Goal: Task Accomplishment & Management: Manage account settings

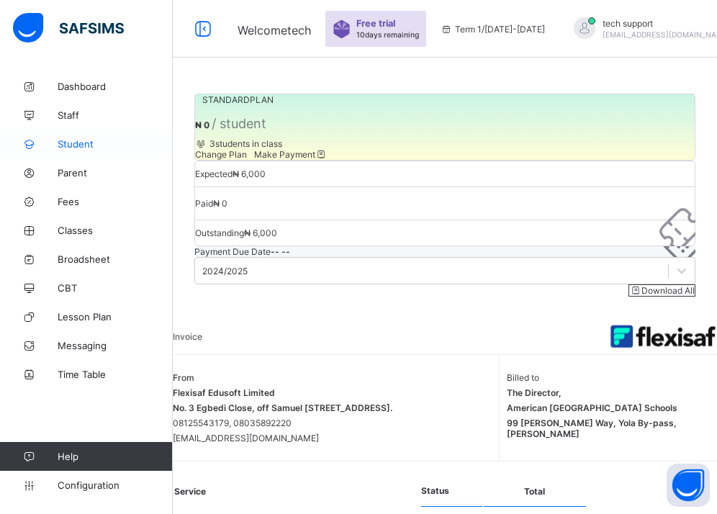
click at [83, 143] on span "Student" at bounding box center [115, 144] width 115 height 12
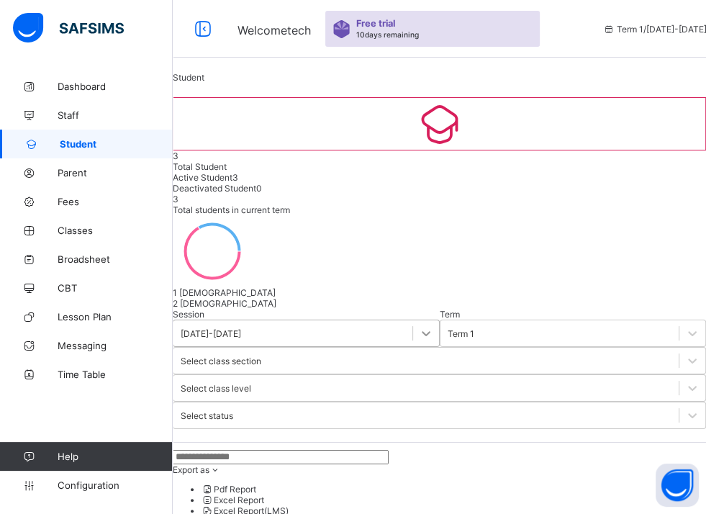
scroll to position [143, 0]
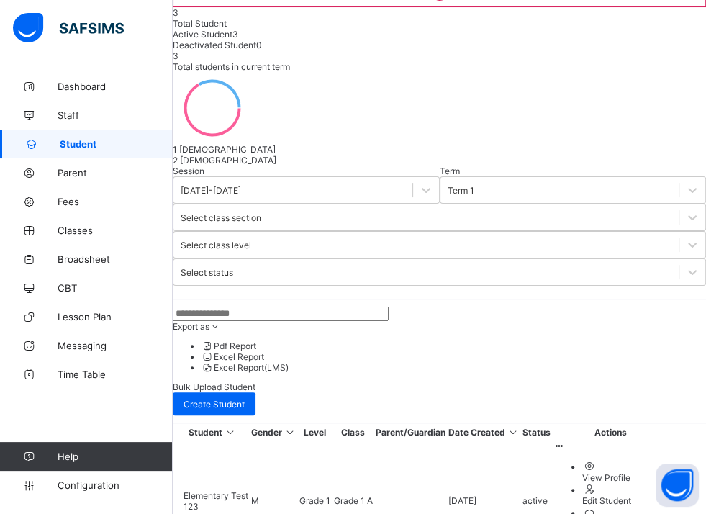
click at [668, 97] on div "Student 3 Total Student Active Student 3 Deactivated Student 0 3 Total students…" at bounding box center [439, 375] width 533 height 893
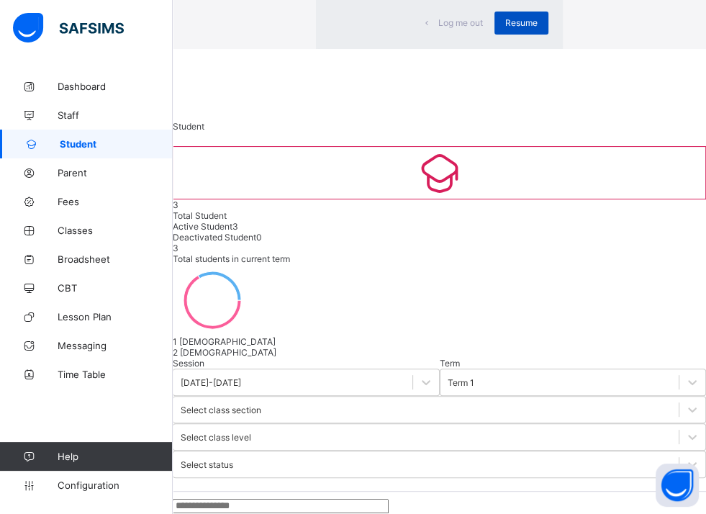
click at [505, 28] on span "Resume" at bounding box center [521, 22] width 32 height 11
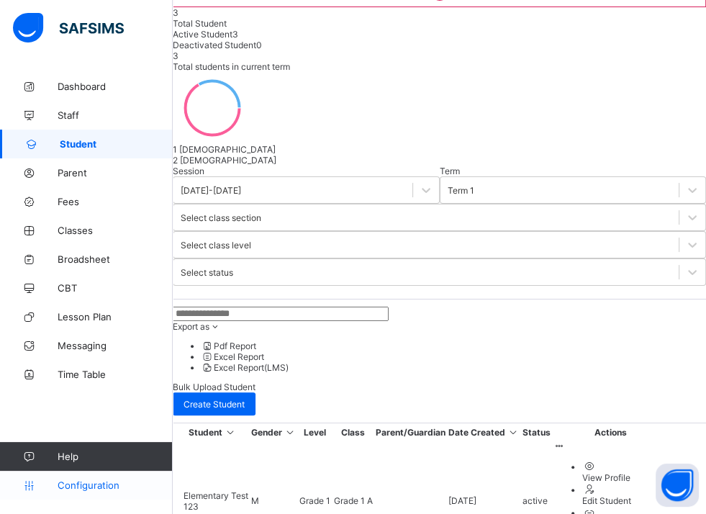
click at [99, 487] on span "Configuration" at bounding box center [115, 485] width 114 height 12
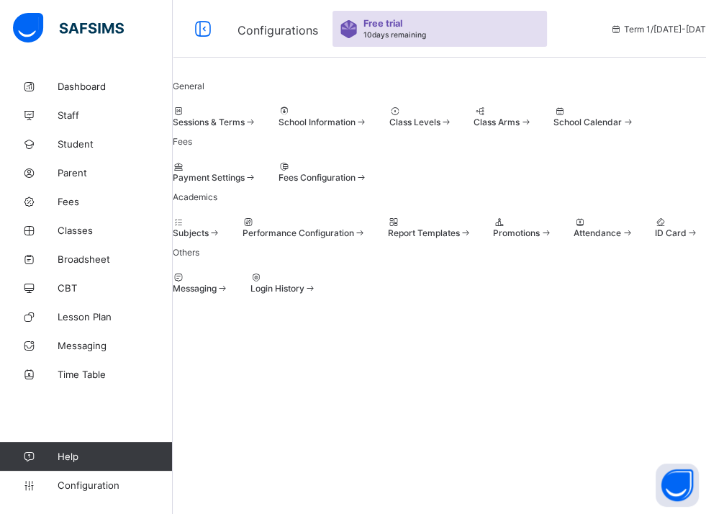
scroll to position [16, 0]
click at [366, 227] on div at bounding box center [305, 222] width 124 height 11
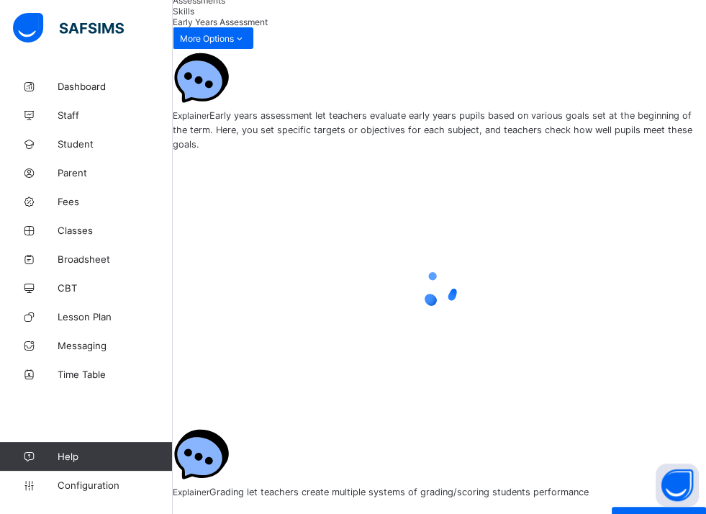
scroll to position [115, 0]
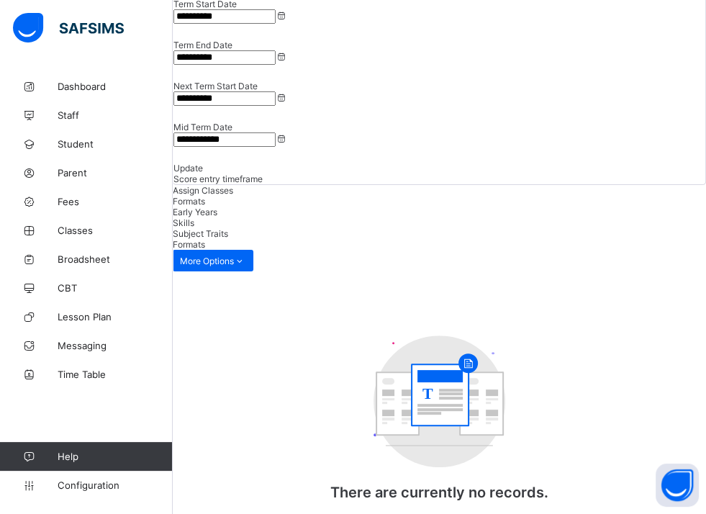
scroll to position [160, 0]
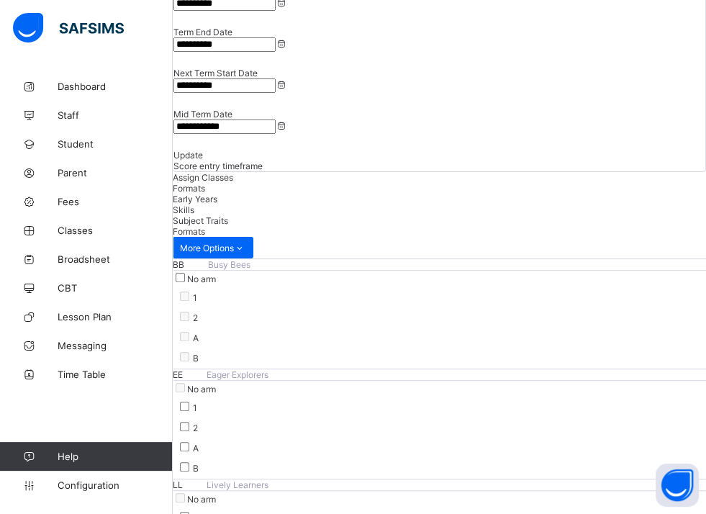
scroll to position [149, 0]
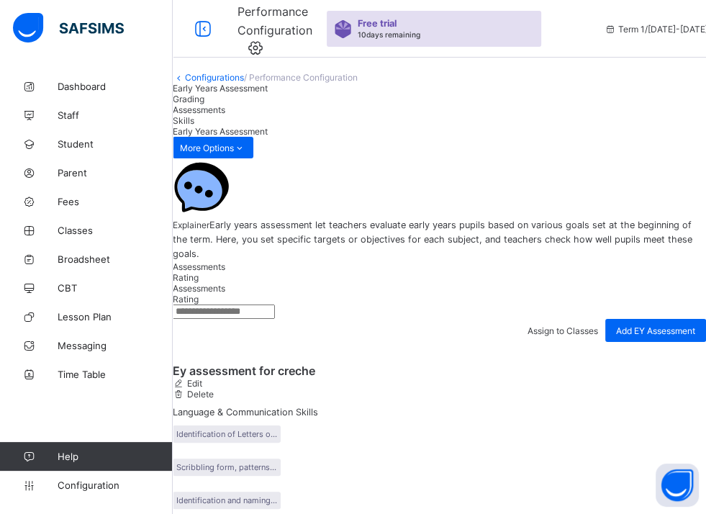
click at [225, 115] on span "Assessments" at bounding box center [199, 109] width 53 height 11
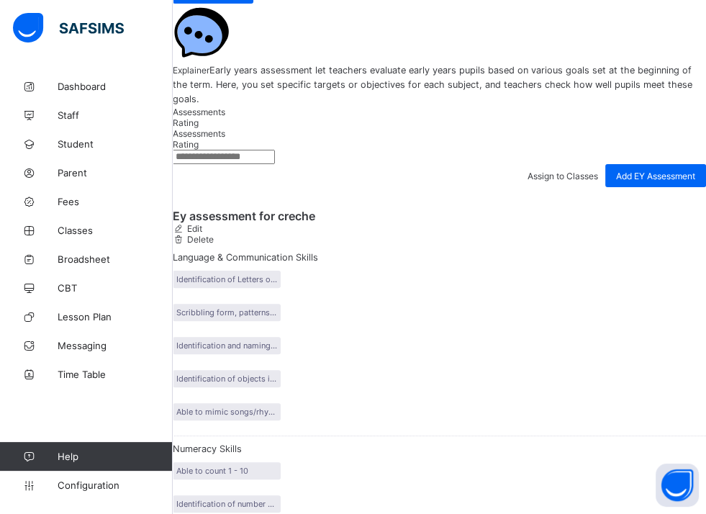
scroll to position [160, 0]
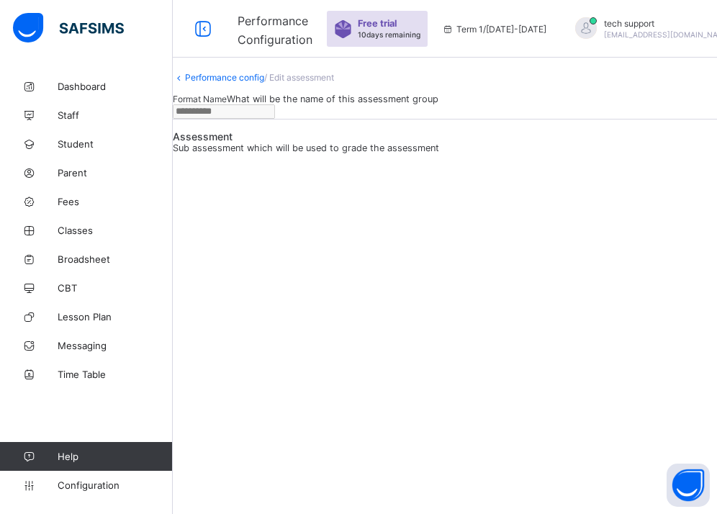
type input "**********"
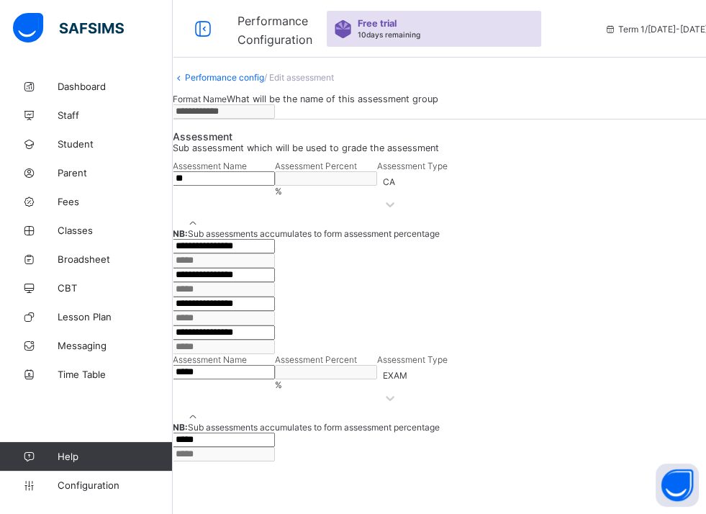
scroll to position [204, 0]
drag, startPoint x: 334, startPoint y: 225, endPoint x: 248, endPoint y: 227, distance: 86.4
click at [248, 239] on input "**********" at bounding box center [224, 246] width 102 height 14
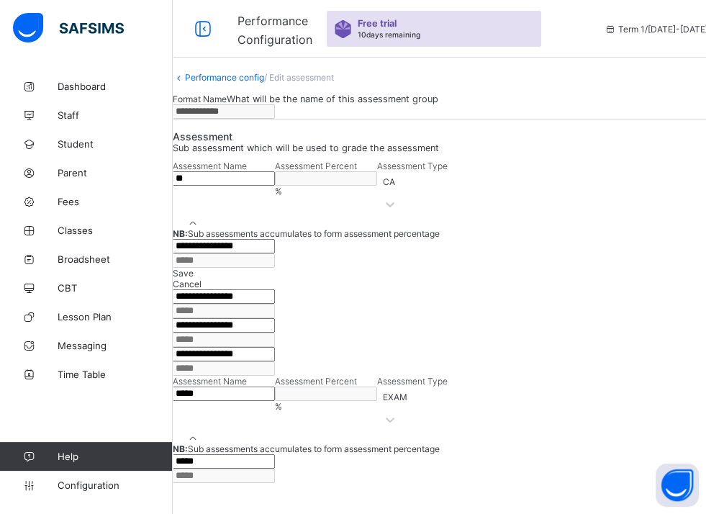
click at [620, 318] on div "**********" at bounding box center [439, 332] width 533 height 29
click at [104, 487] on span "Configuration" at bounding box center [115, 485] width 114 height 12
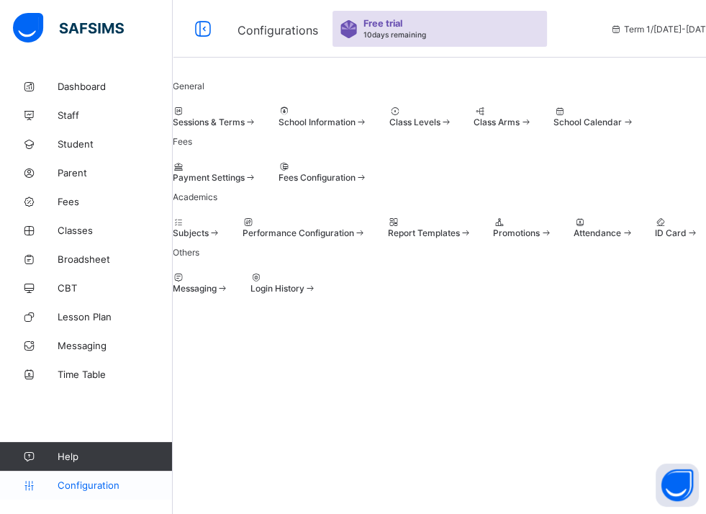
scroll to position [117, 0]
click at [460, 238] on span "Report Templates" at bounding box center [424, 232] width 72 height 11
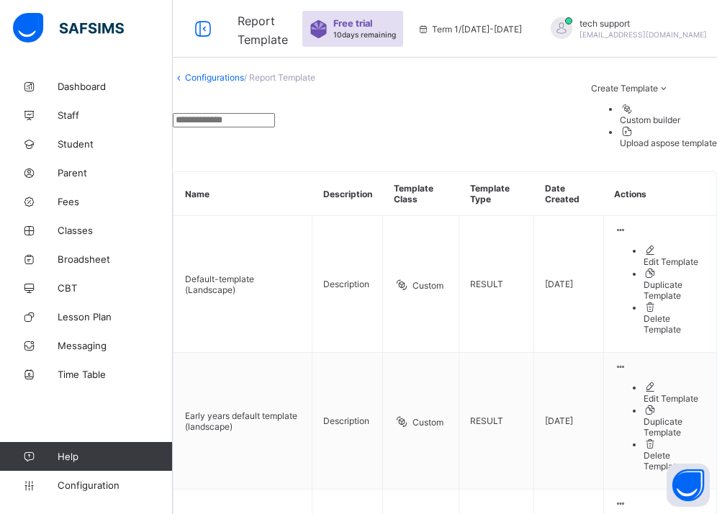
click at [653, 148] on div "Upload aspose template" at bounding box center [668, 142] width 97 height 11
type input "*******"
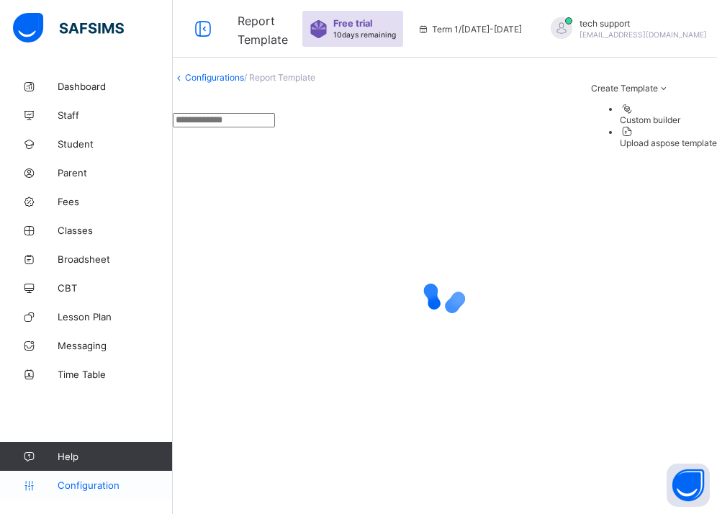
click at [81, 483] on span "Configuration" at bounding box center [115, 485] width 114 height 12
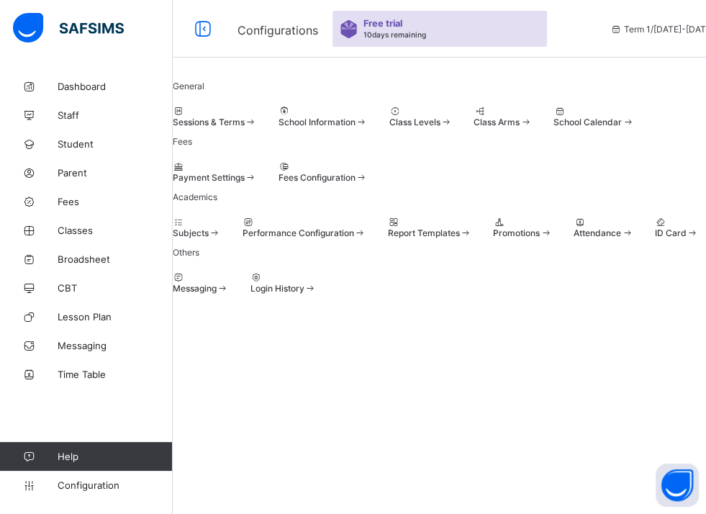
click at [440, 127] on span "Class Levels" at bounding box center [414, 122] width 51 height 11
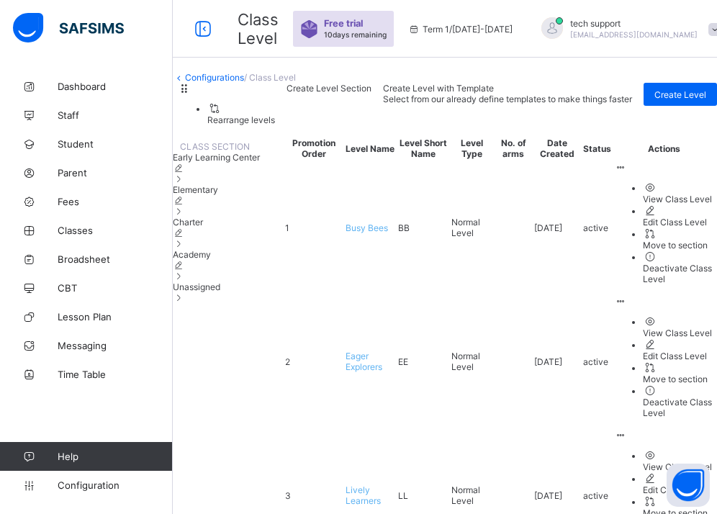
click at [203, 227] on span "Charter" at bounding box center [188, 222] width 30 height 11
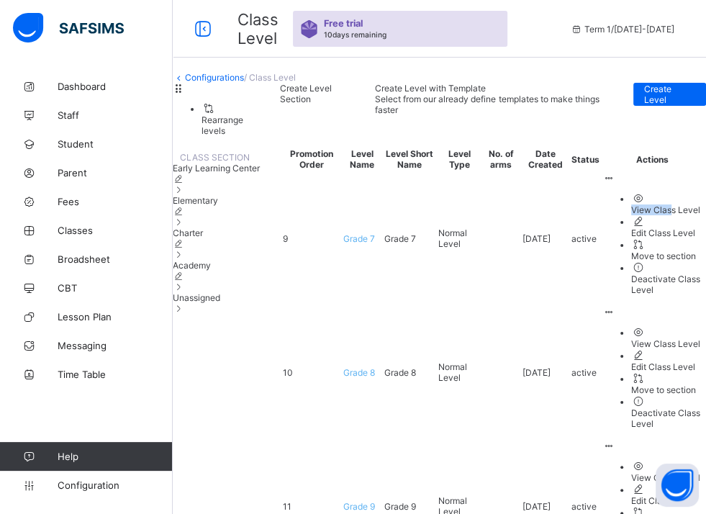
drag, startPoint x: 692, startPoint y: 266, endPoint x: 642, endPoint y: 301, distance: 60.5
click at [642, 295] on div "View Class Level Edit Class Level Move to section Deactivate Class Level" at bounding box center [652, 234] width 100 height 122
click at [642, 215] on div "View Class Level" at bounding box center [666, 209] width 71 height 11
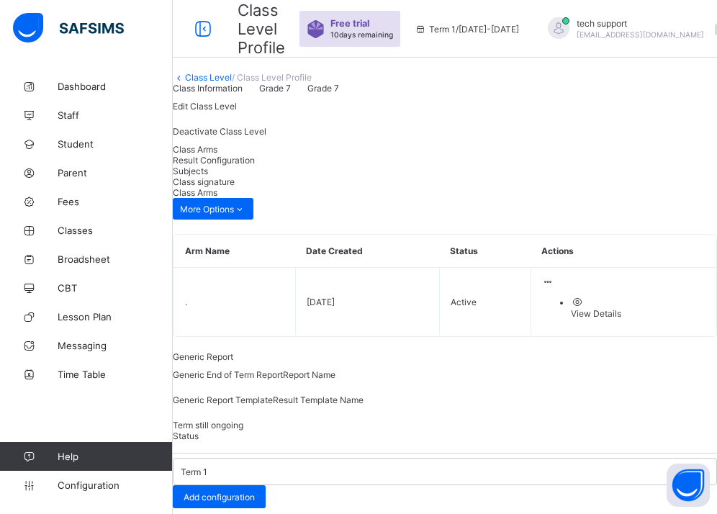
click at [255, 166] on span "Result Configuration" at bounding box center [214, 160] width 82 height 11
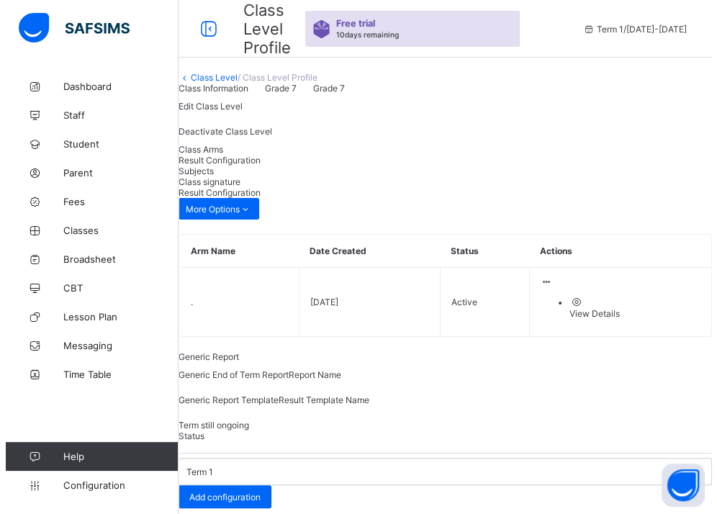
scroll to position [173, 0]
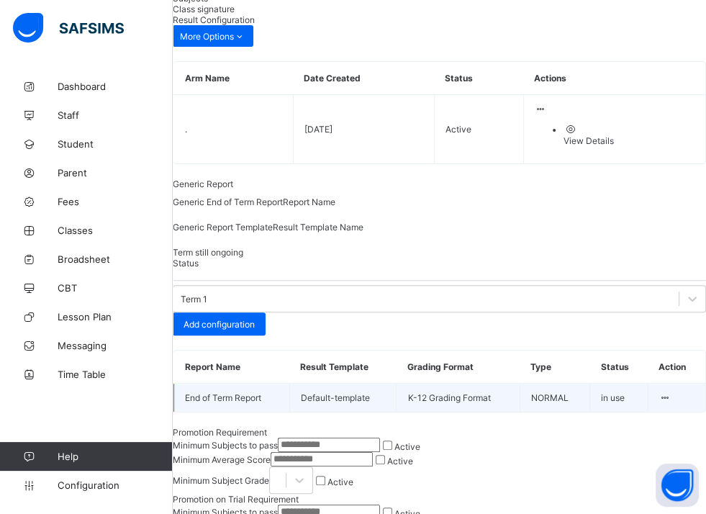
click at [659, 403] on div at bounding box center [665, 397] width 12 height 11
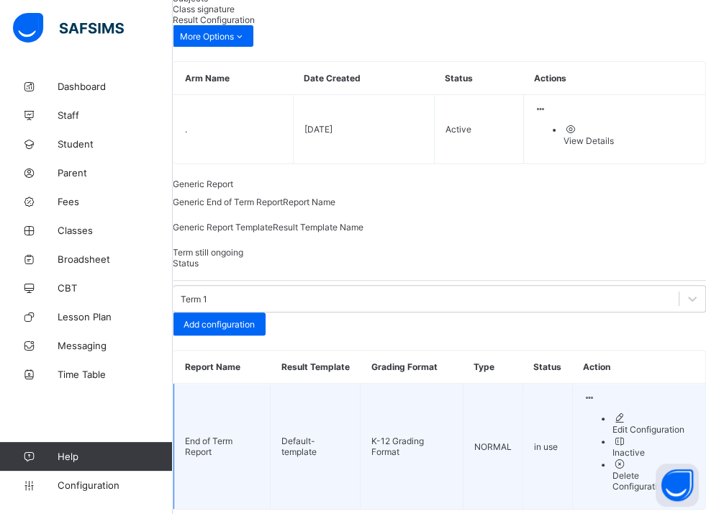
click at [612, 435] on div "Edit Configuration" at bounding box center [653, 429] width 82 height 11
type input "**********"
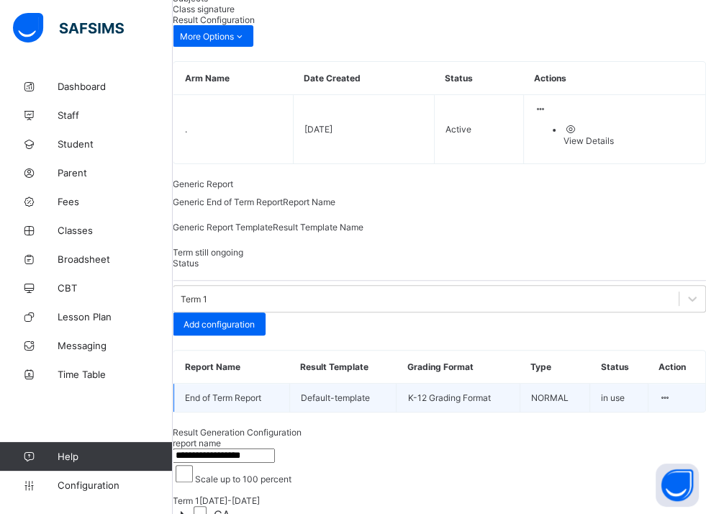
click at [202, 506] on label "CA" at bounding box center [212, 514] width 44 height 16
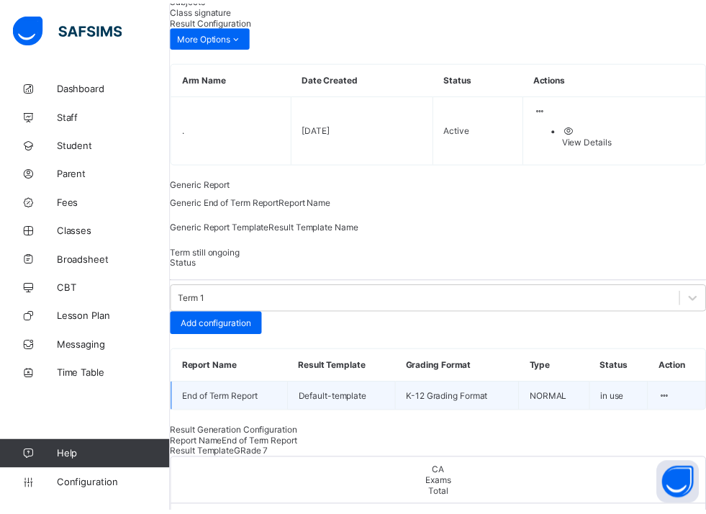
scroll to position [0, 0]
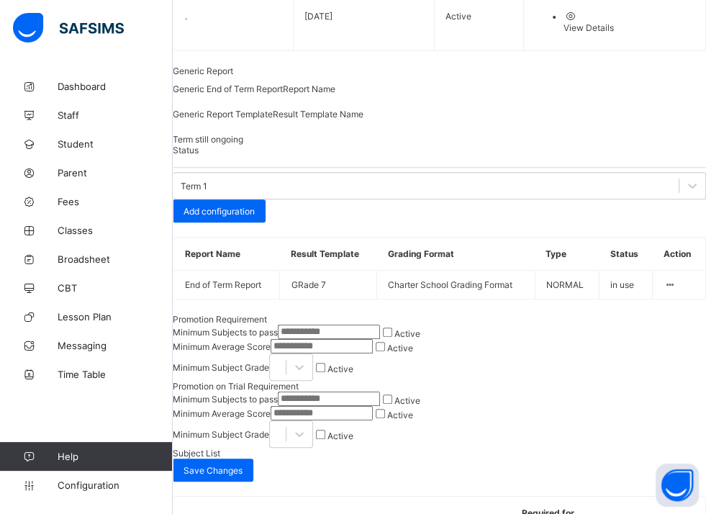
scroll to position [184, 0]
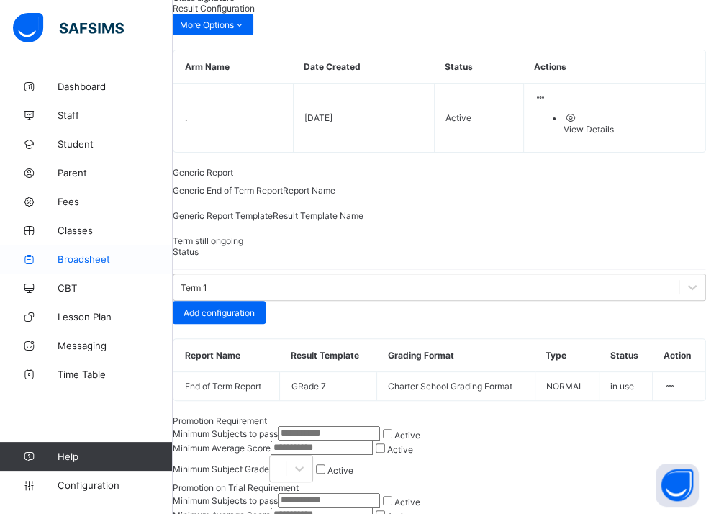
click at [99, 256] on span "Broadsheet" at bounding box center [115, 259] width 115 height 12
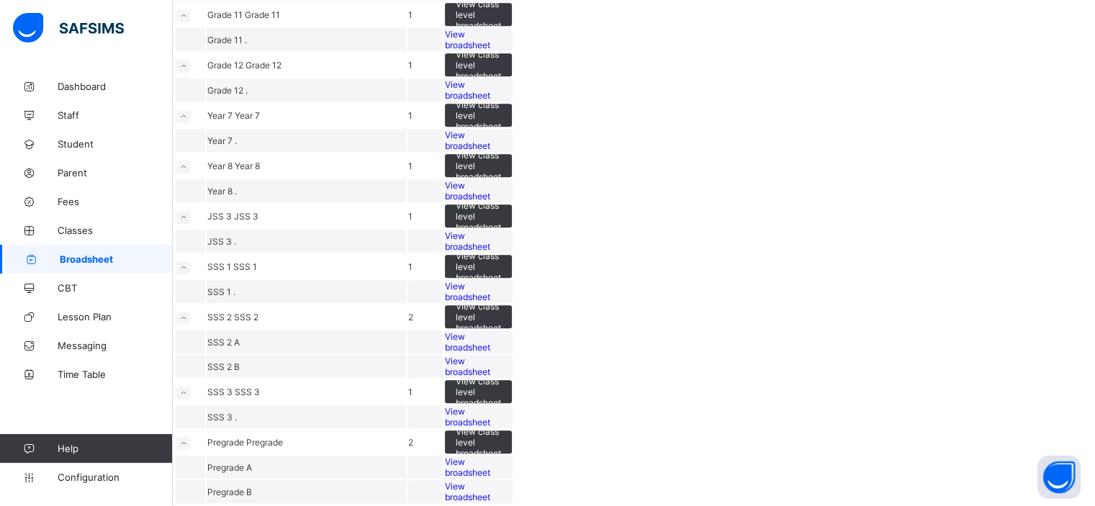
scroll to position [930, 0]
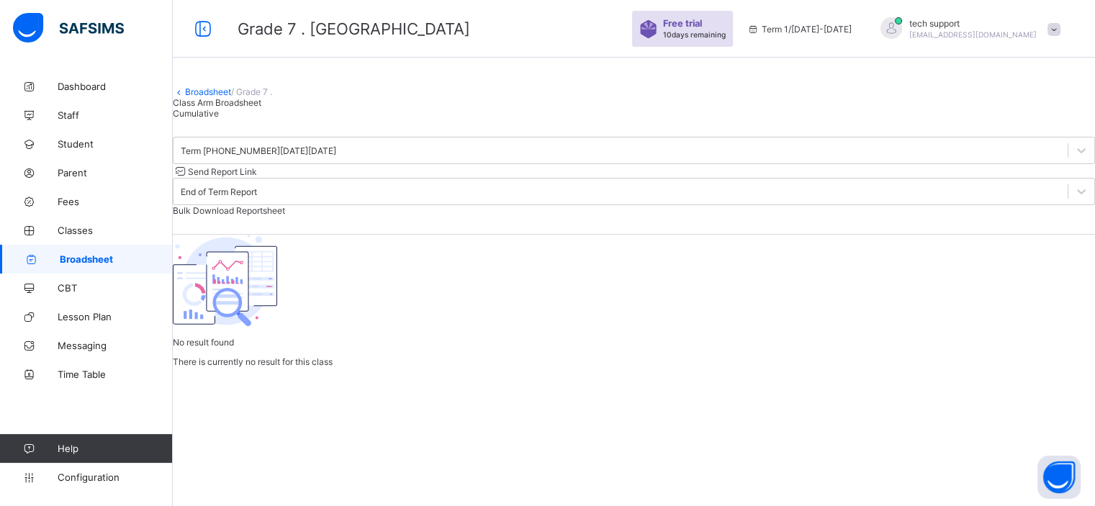
click at [603, 119] on div "Class Arm Broadsheet Cumulative" at bounding box center [634, 108] width 922 height 22
click at [81, 228] on span "Classes" at bounding box center [115, 231] width 115 height 12
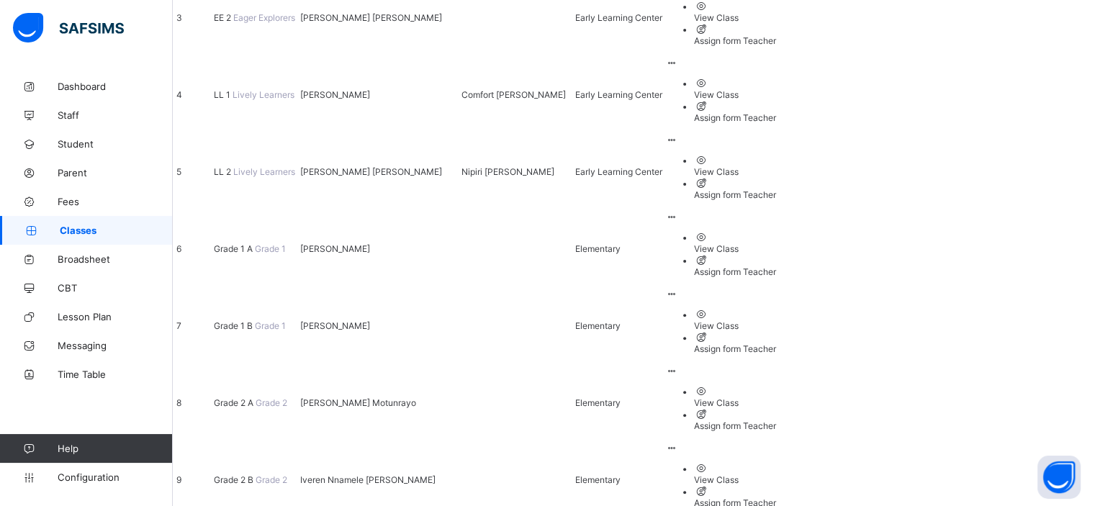
scroll to position [446, 0]
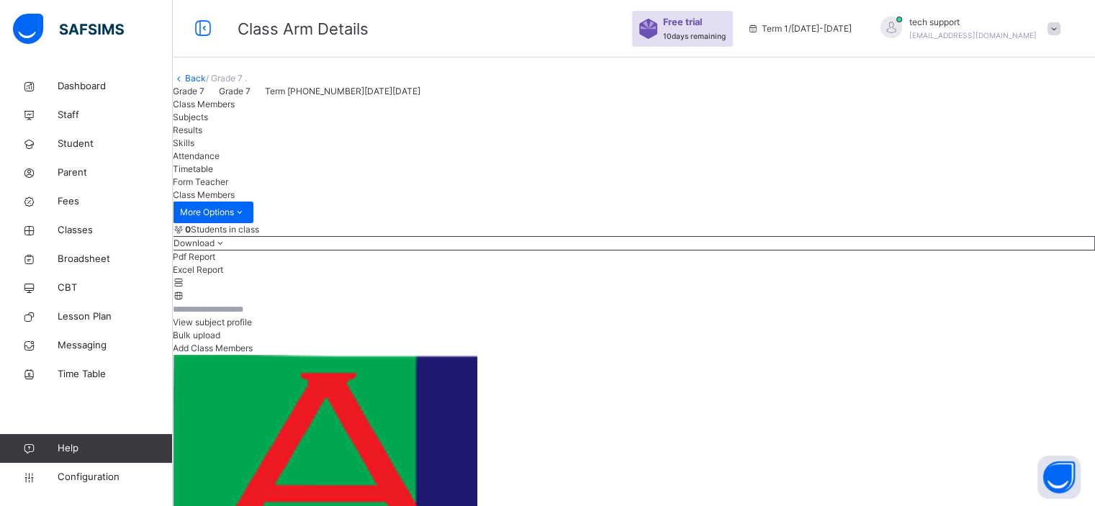
drag, startPoint x: 566, startPoint y: 503, endPoint x: 554, endPoint y: 230, distance: 273.0
click at [554, 98] on div at bounding box center [768, 91] width 653 height 13
click at [208, 122] on span "Subjects" at bounding box center [190, 117] width 35 height 11
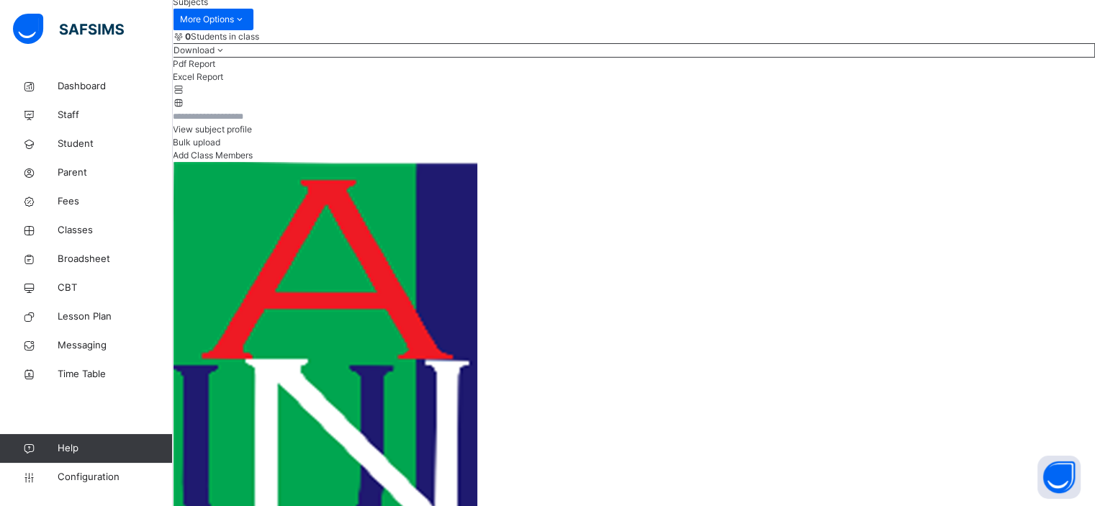
scroll to position [202, 0]
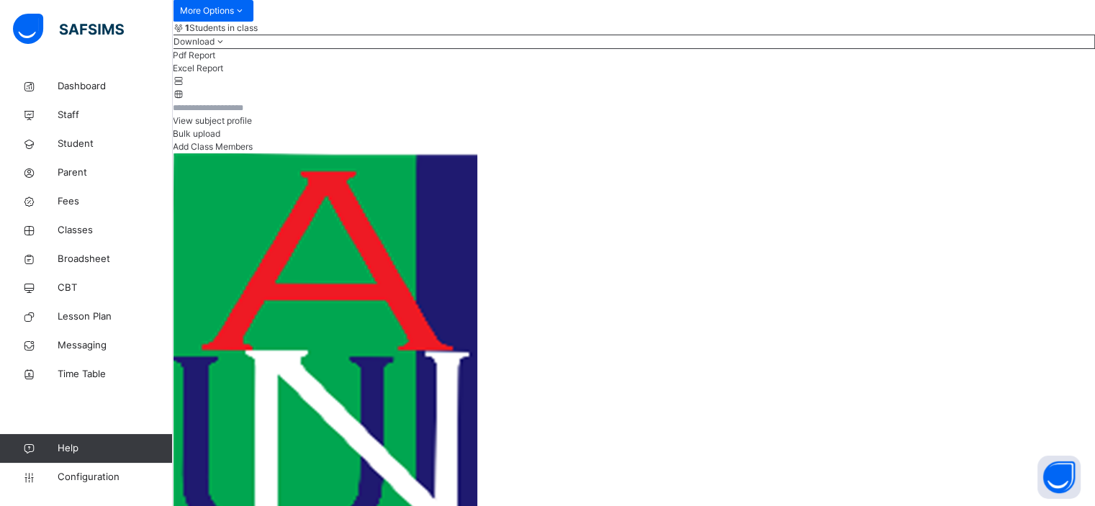
type input "**"
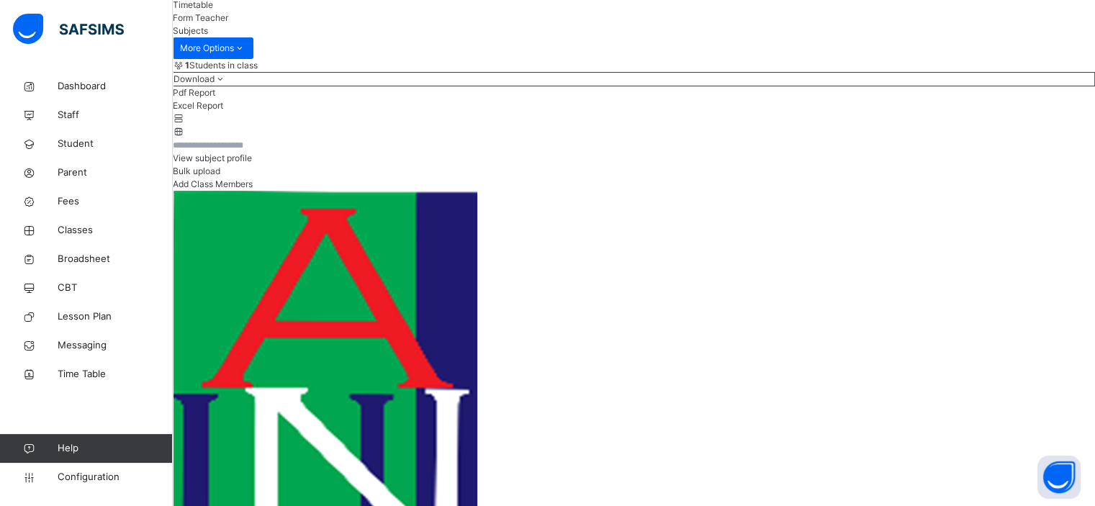
scroll to position [163, 0]
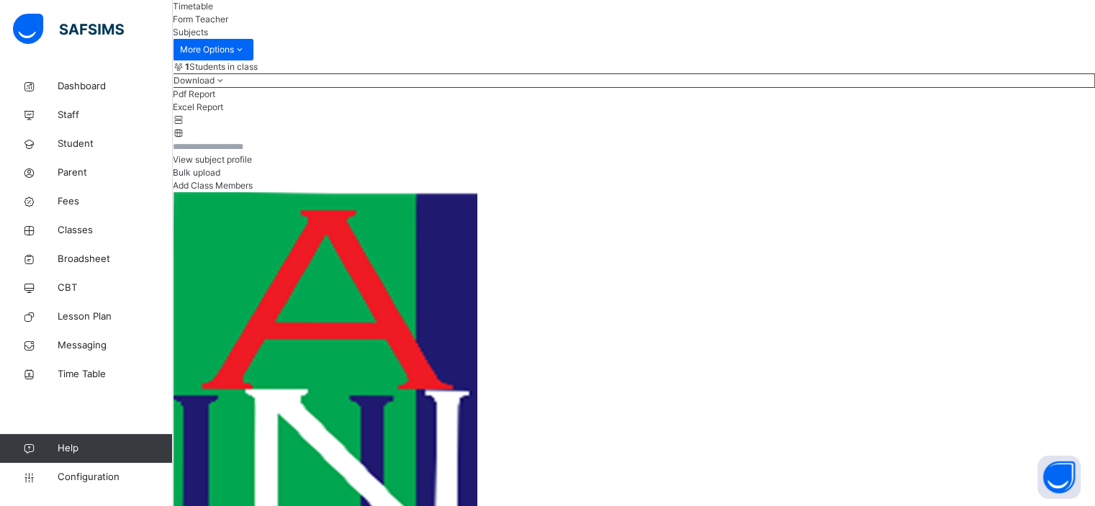
type input "**"
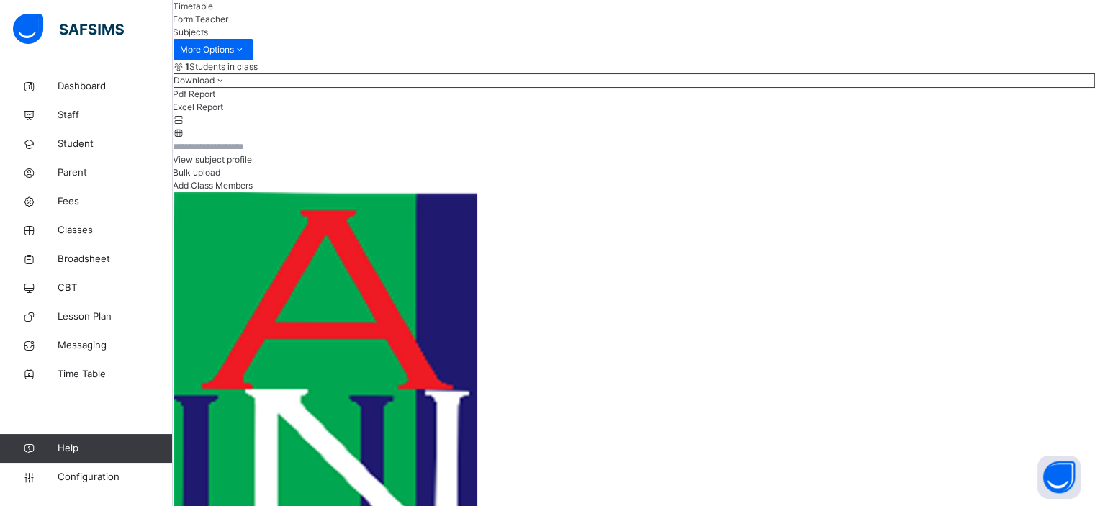
click at [89, 482] on span "Configuration" at bounding box center [115, 477] width 114 height 14
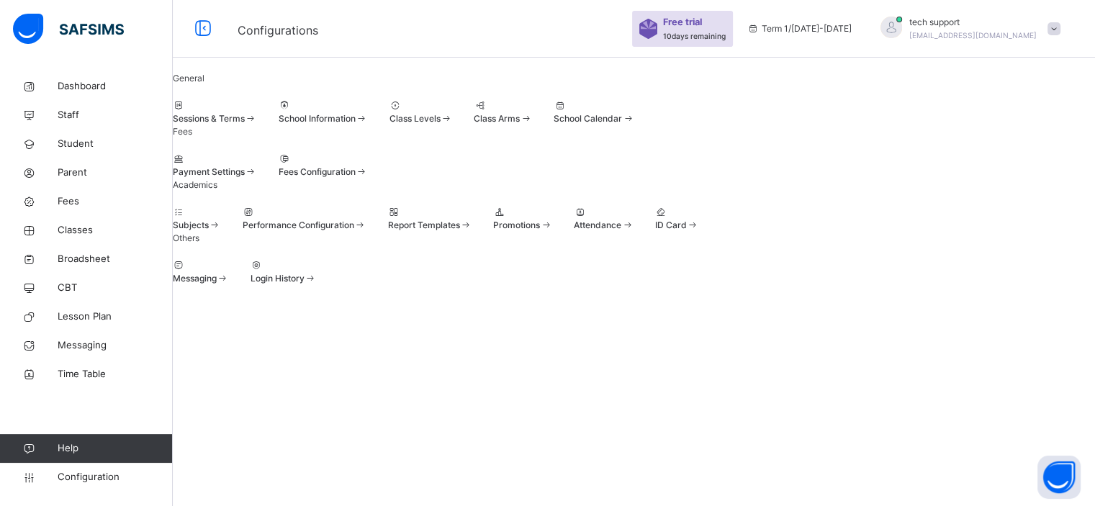
click at [257, 112] on div at bounding box center [215, 105] width 84 height 13
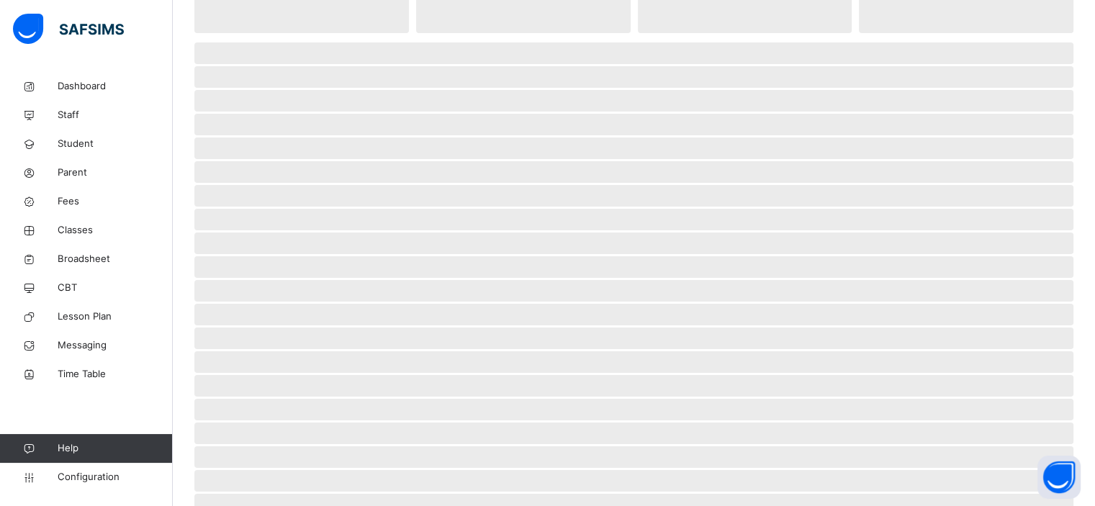
scroll to position [153, 0]
click at [91, 486] on link "Configuration" at bounding box center [86, 477] width 172 height 29
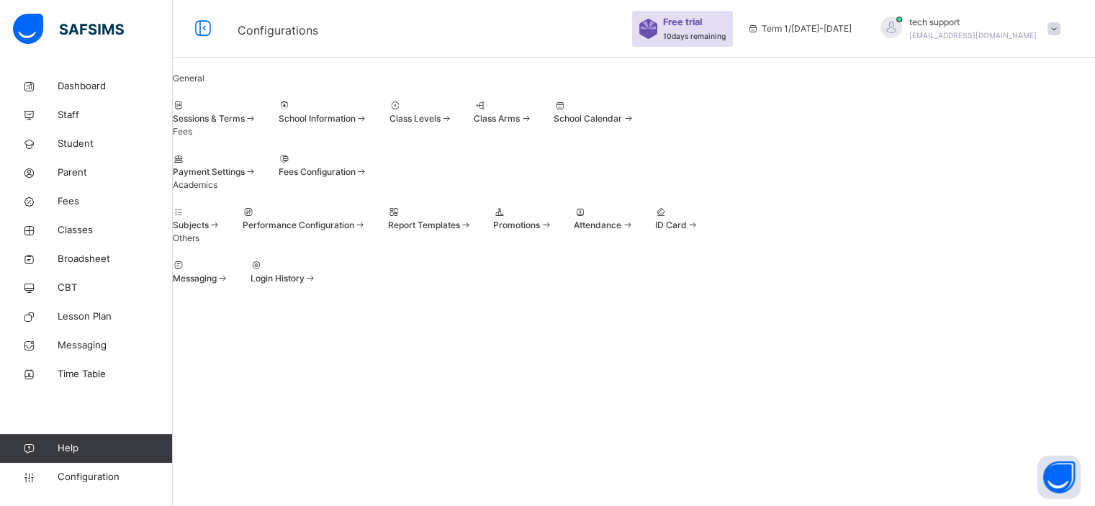
click at [245, 124] on span "Sessions & Terms" at bounding box center [209, 118] width 72 height 11
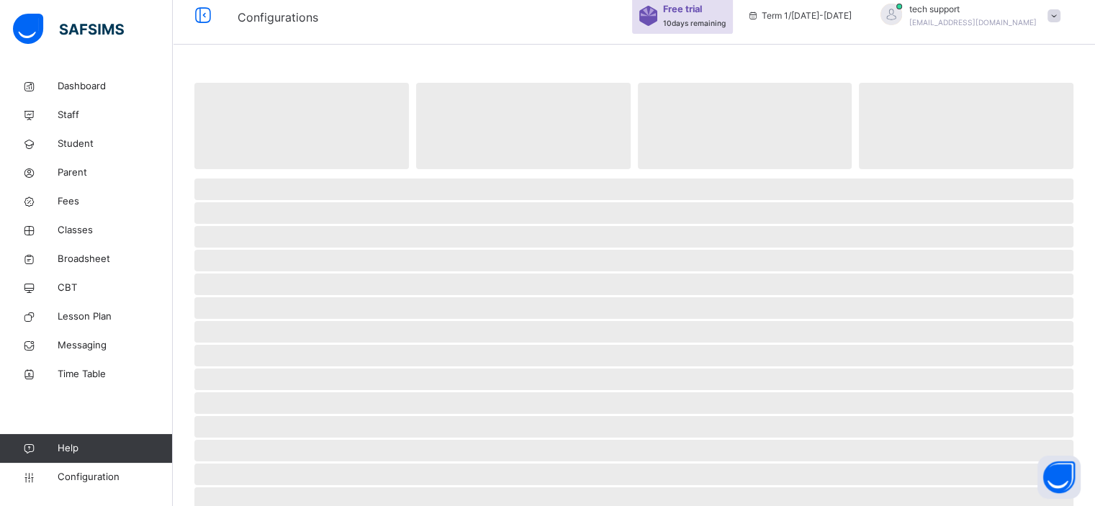
scroll to position [153, 0]
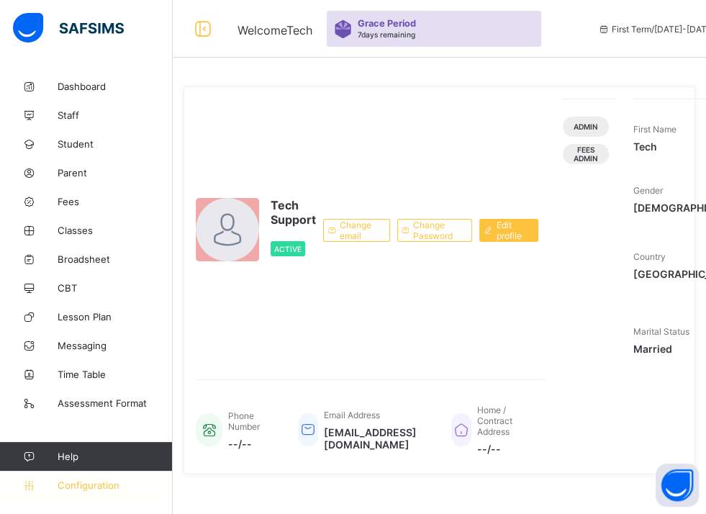
click at [115, 482] on span "Configuration" at bounding box center [115, 485] width 114 height 12
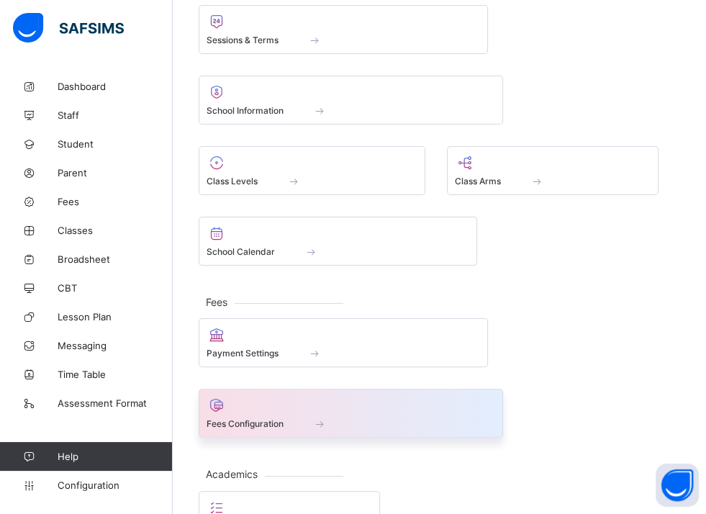
scroll to position [117, 0]
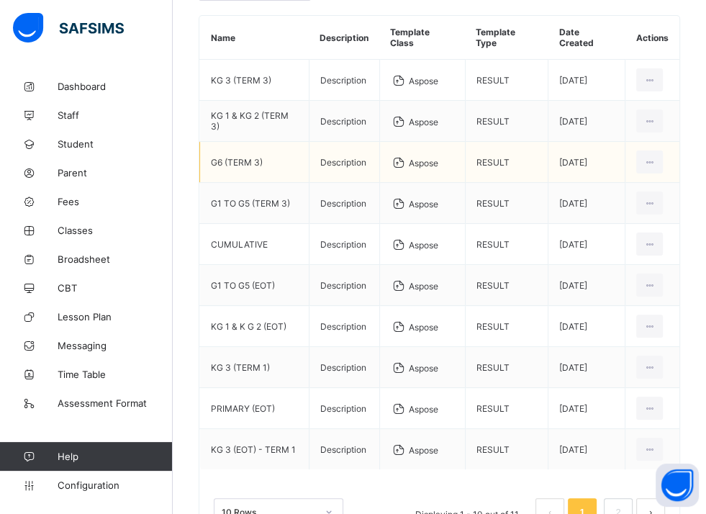
scroll to position [168, 0]
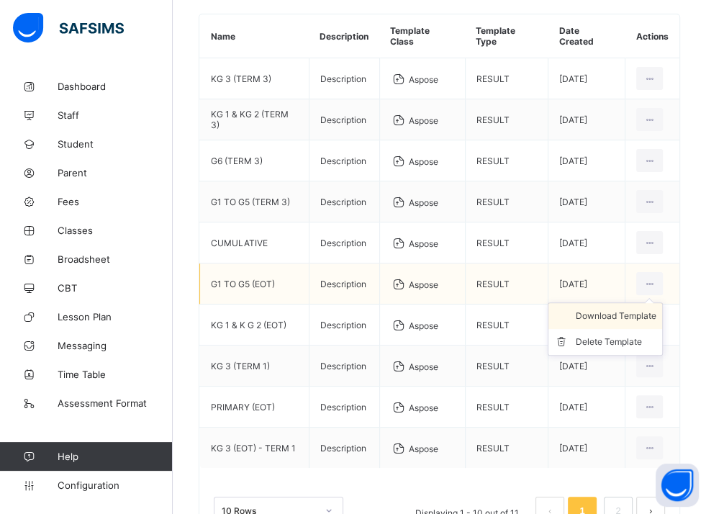
click at [628, 309] on div "Download Template" at bounding box center [616, 316] width 81 height 14
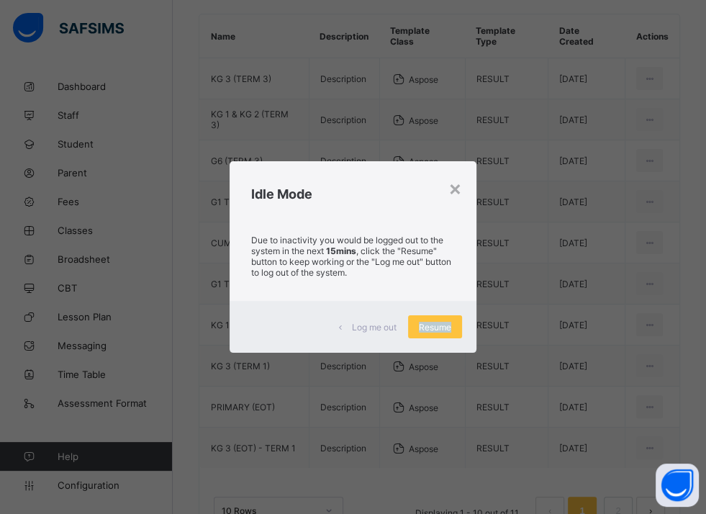
drag, startPoint x: 419, startPoint y: 323, endPoint x: 138, endPoint y: -76, distance: 487.6
click at [138, 0] on html "Report Template Grace Period 7 days remaining First Term / 2025-2026 Tech Suppo…" at bounding box center [353, 204] width 706 height 745
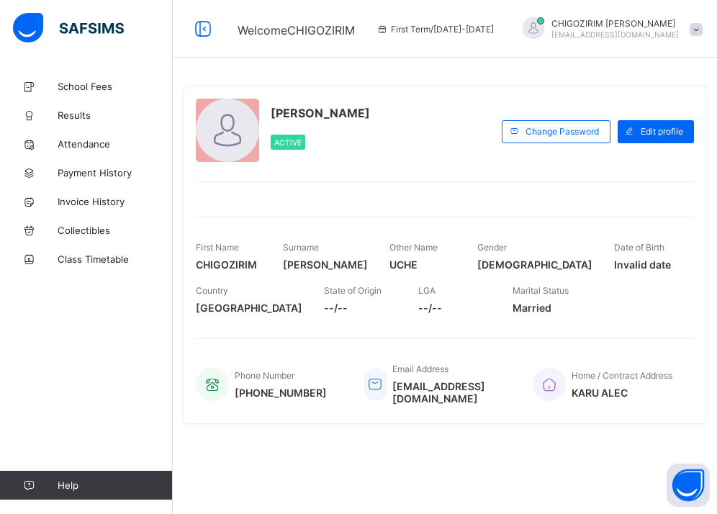
click at [689, 27] on span at bounding box center [695, 29] width 13 height 13
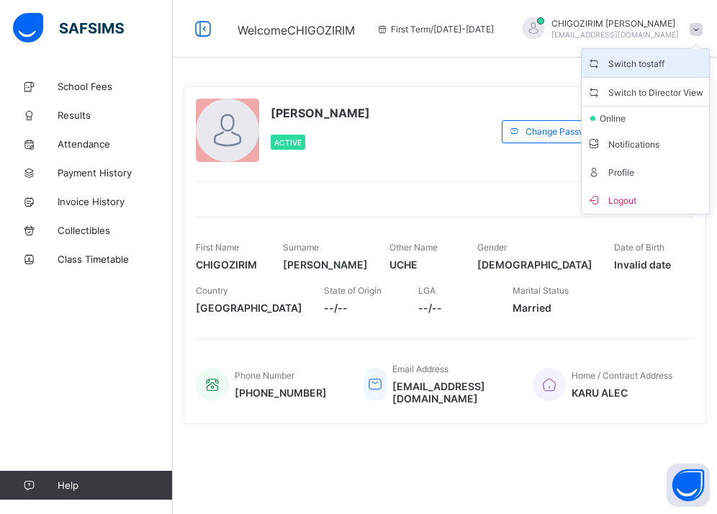
click at [646, 63] on span "Switch to staff" at bounding box center [645, 63] width 117 height 17
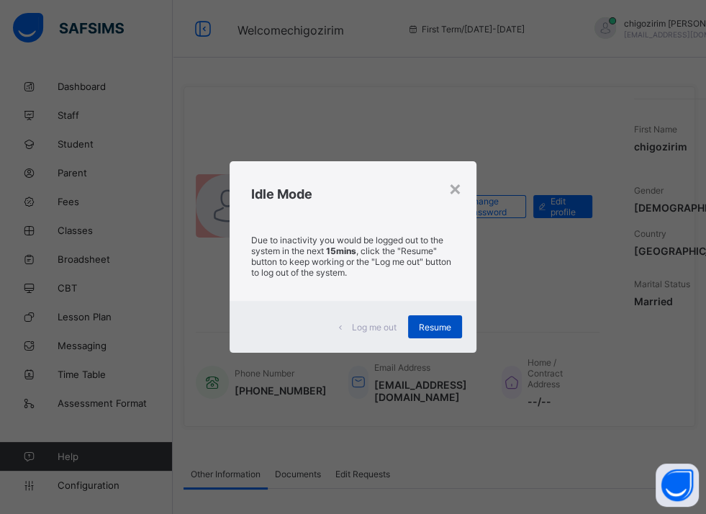
click at [440, 323] on span "Resume" at bounding box center [435, 327] width 32 height 11
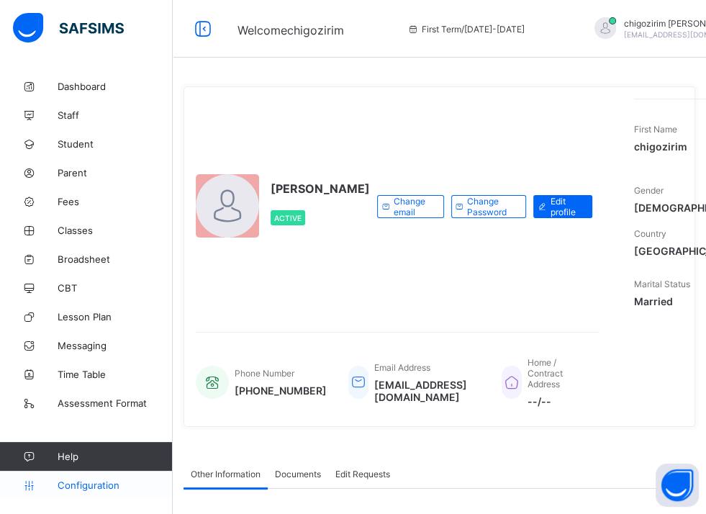
click at [109, 480] on span "Configuration" at bounding box center [115, 485] width 114 height 12
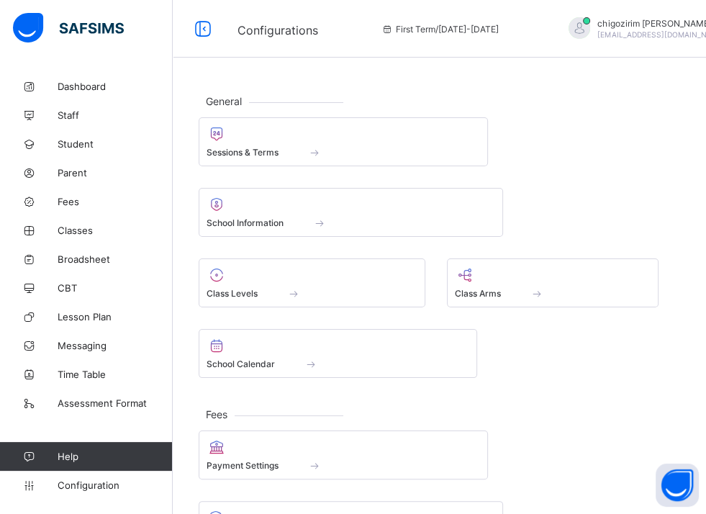
scroll to position [117, 0]
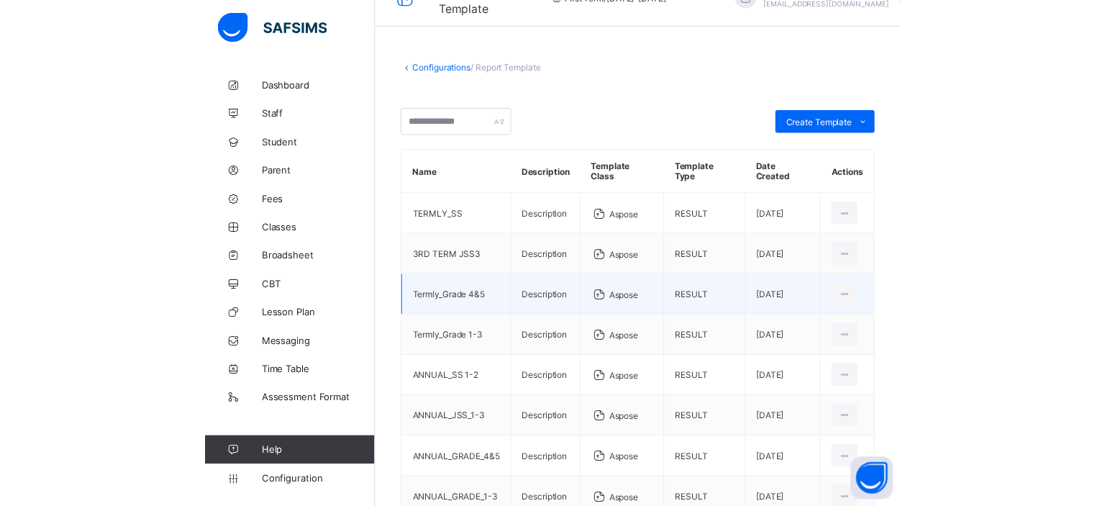
scroll to position [39, 0]
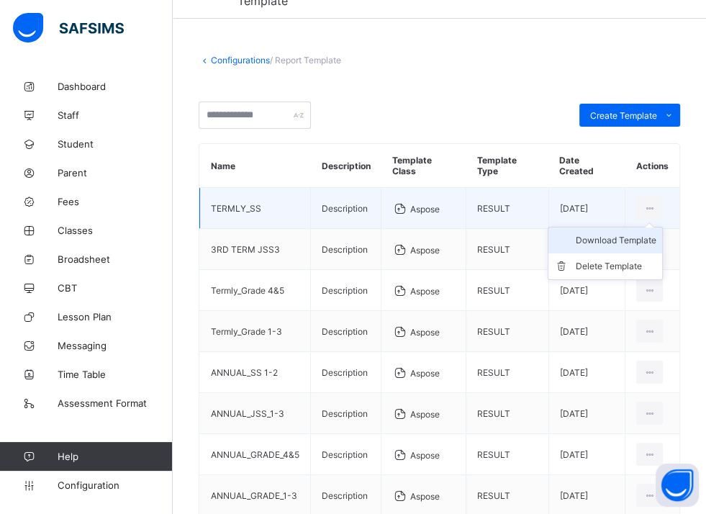
click at [638, 233] on div "Download Template" at bounding box center [616, 240] width 81 height 14
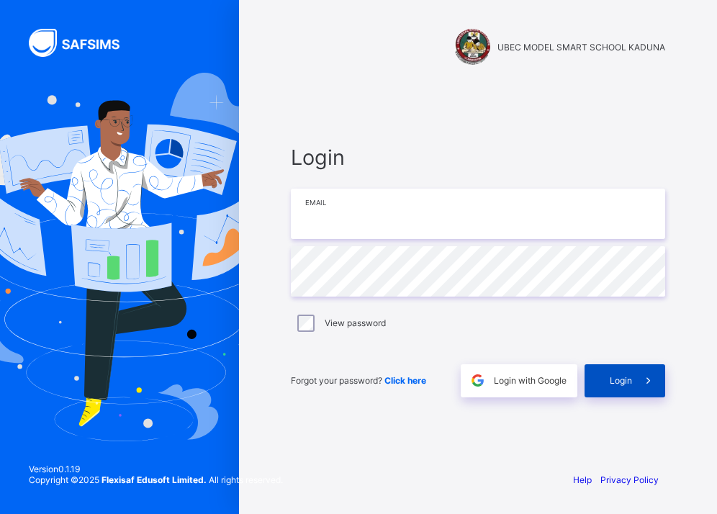
type input "**********"
click at [605, 382] on div "Login" at bounding box center [624, 380] width 81 height 33
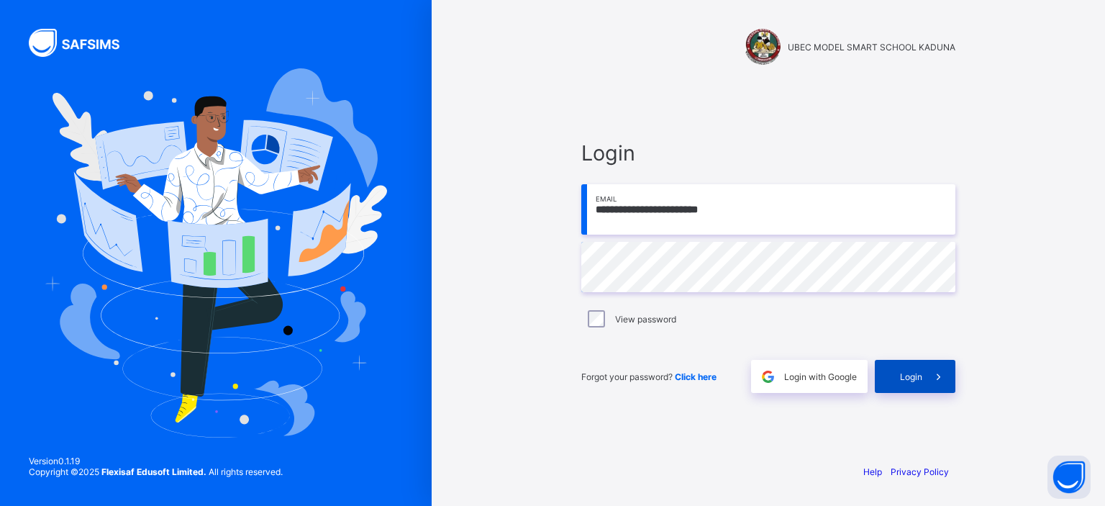
click at [716, 368] on div "Login" at bounding box center [915, 376] width 81 height 33
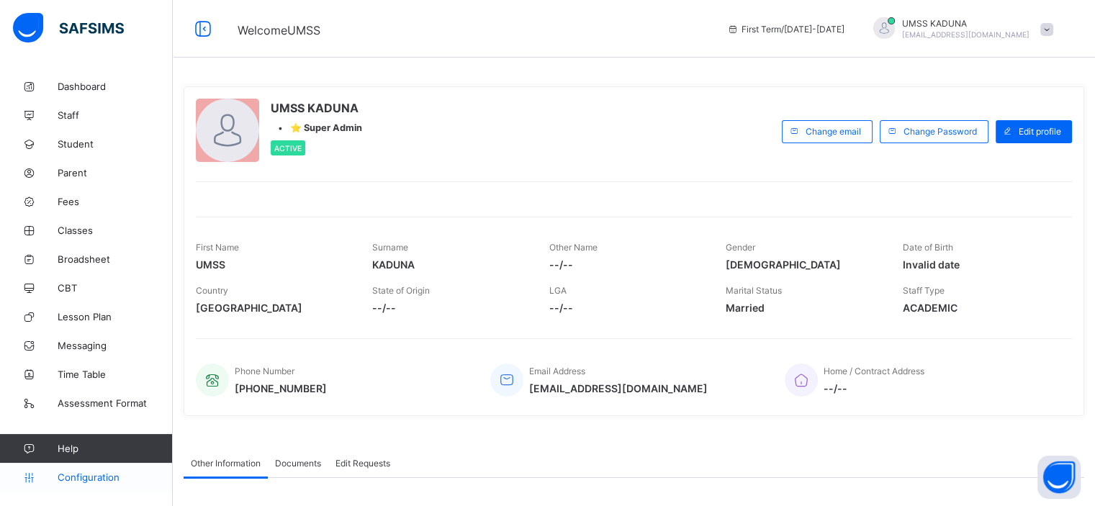
click at [99, 473] on span "Configuration" at bounding box center [115, 477] width 114 height 12
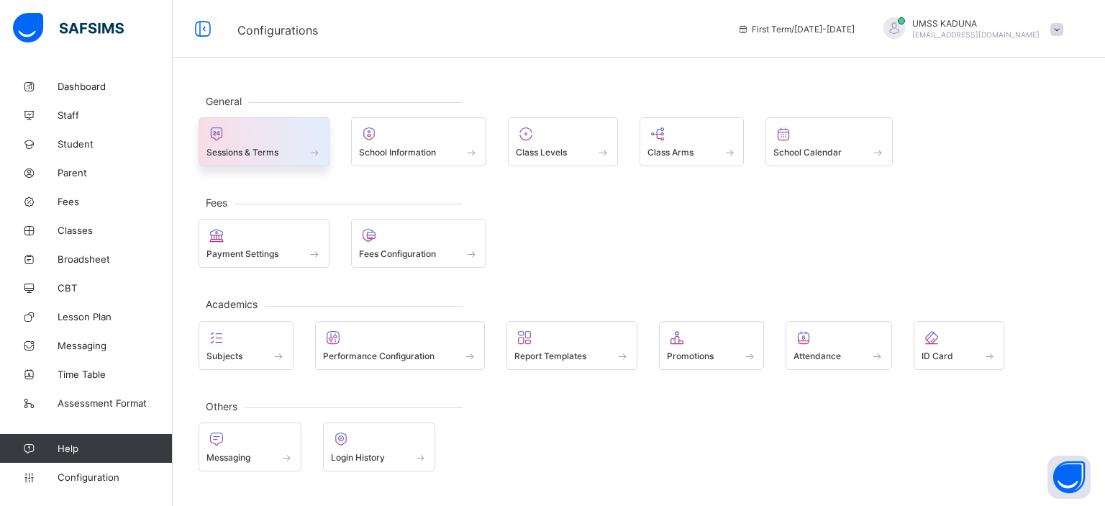
click at [279, 150] on span "Sessions & Terms" at bounding box center [243, 152] width 72 height 11
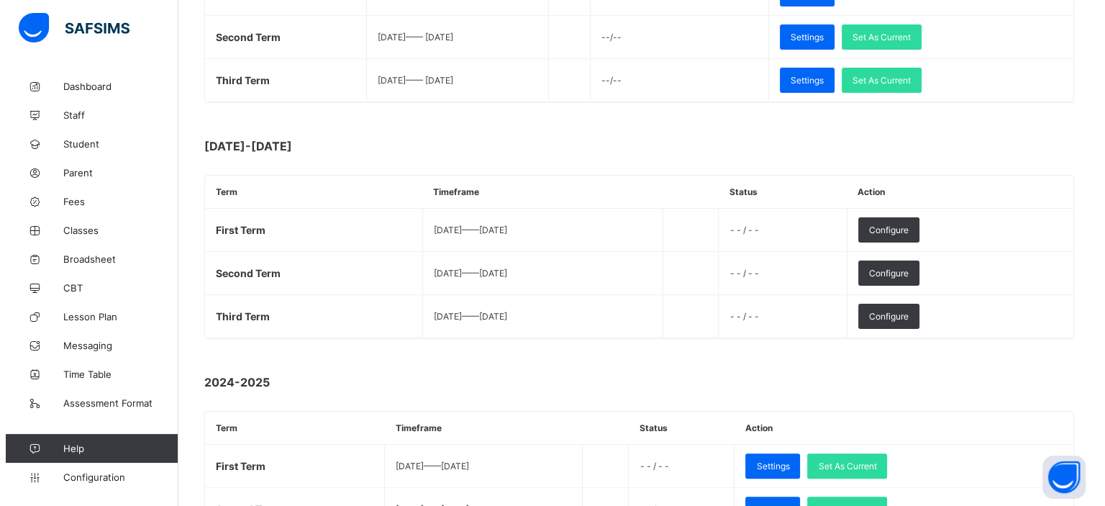
scroll to position [320, 0]
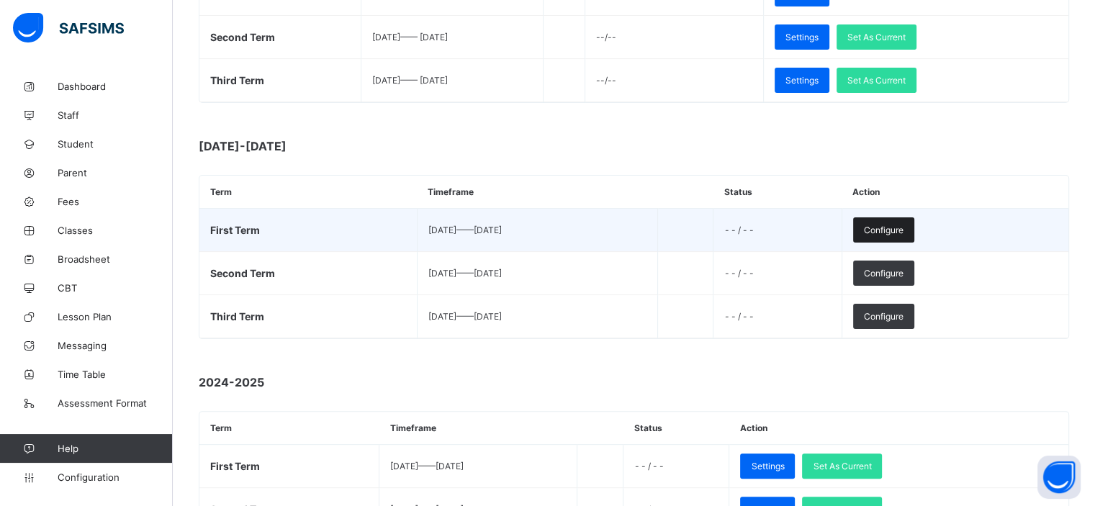
click at [716, 227] on div "Configure" at bounding box center [883, 229] width 61 height 25
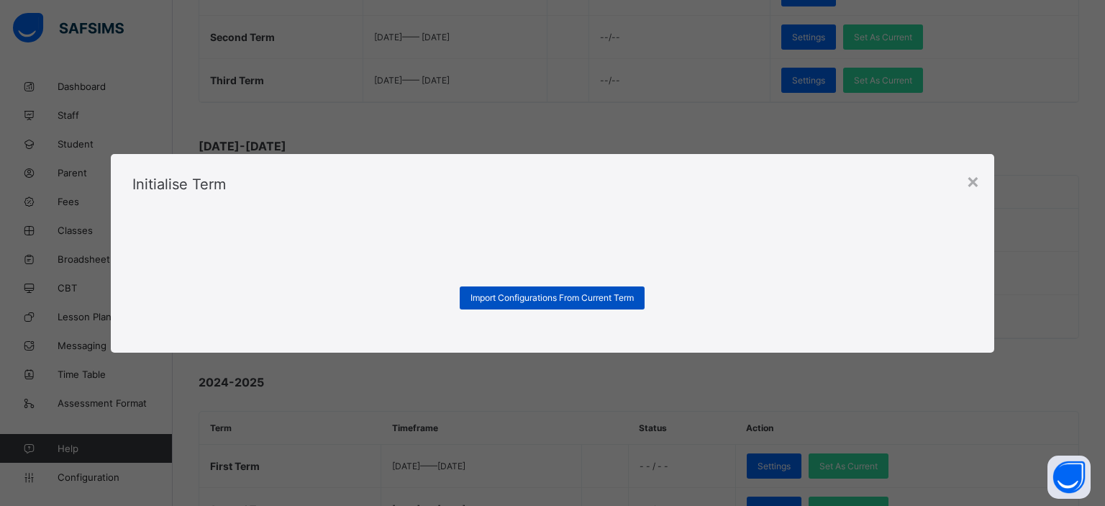
click at [549, 296] on span "Import Configurations From Current Term" at bounding box center [552, 297] width 163 height 11
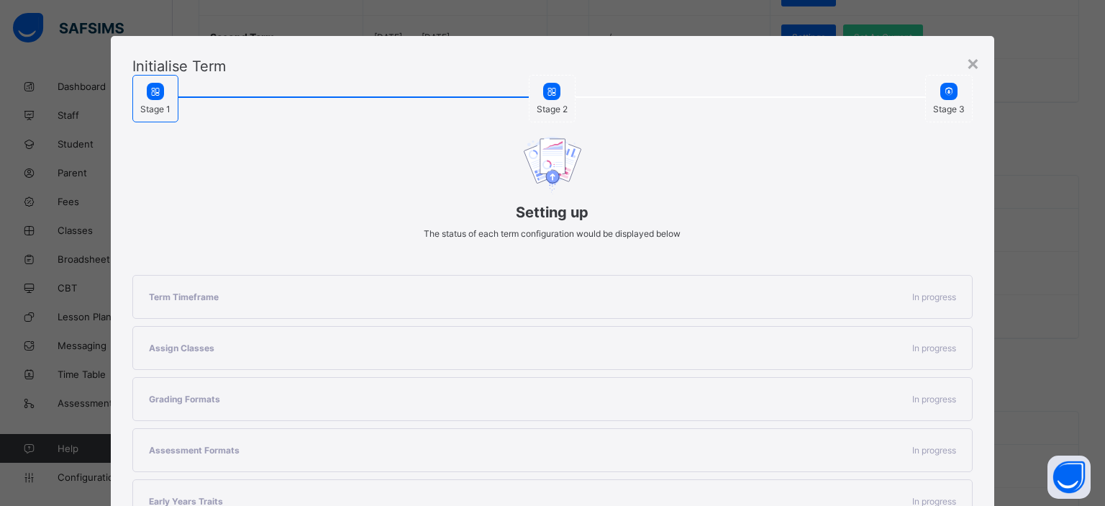
scroll to position [256, 0]
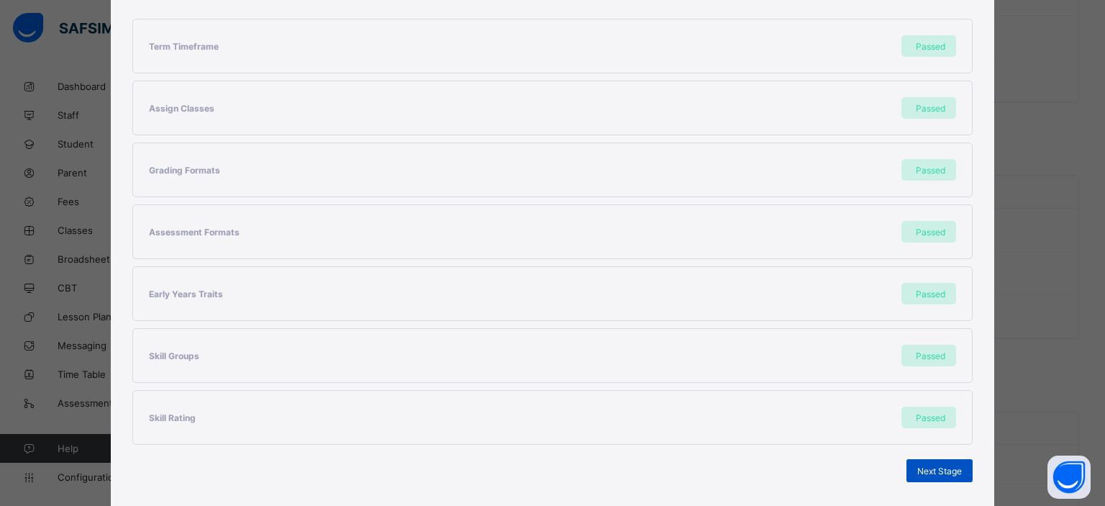
click at [716, 466] on span "Next Stage" at bounding box center [940, 471] width 45 height 11
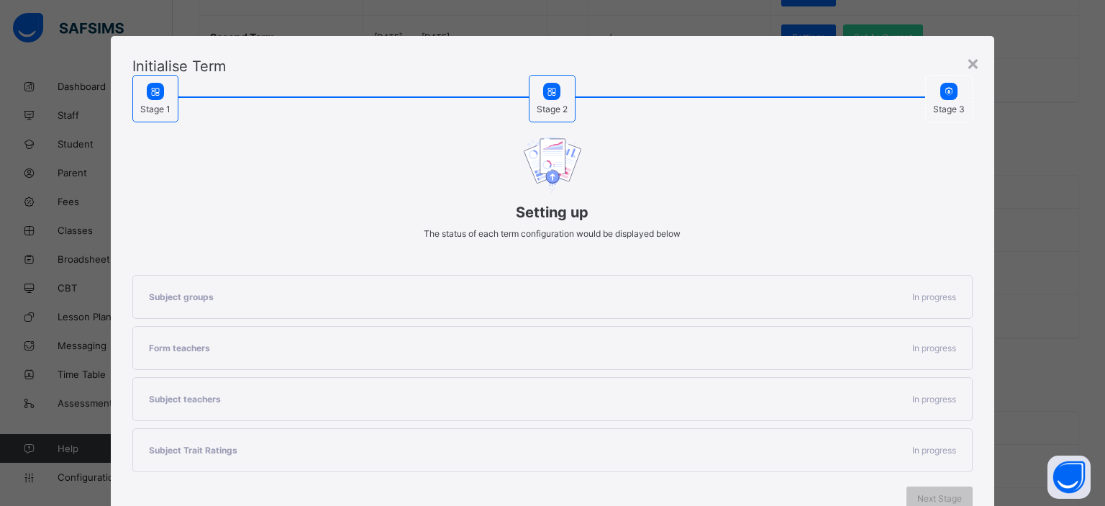
scroll to position [104, 0]
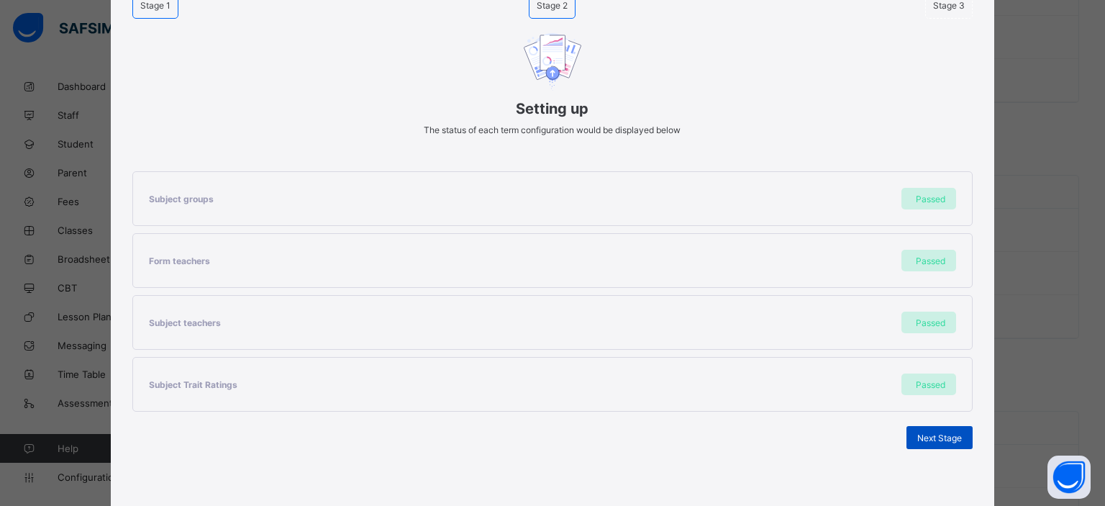
click at [716, 440] on span "Next Stage" at bounding box center [940, 438] width 45 height 11
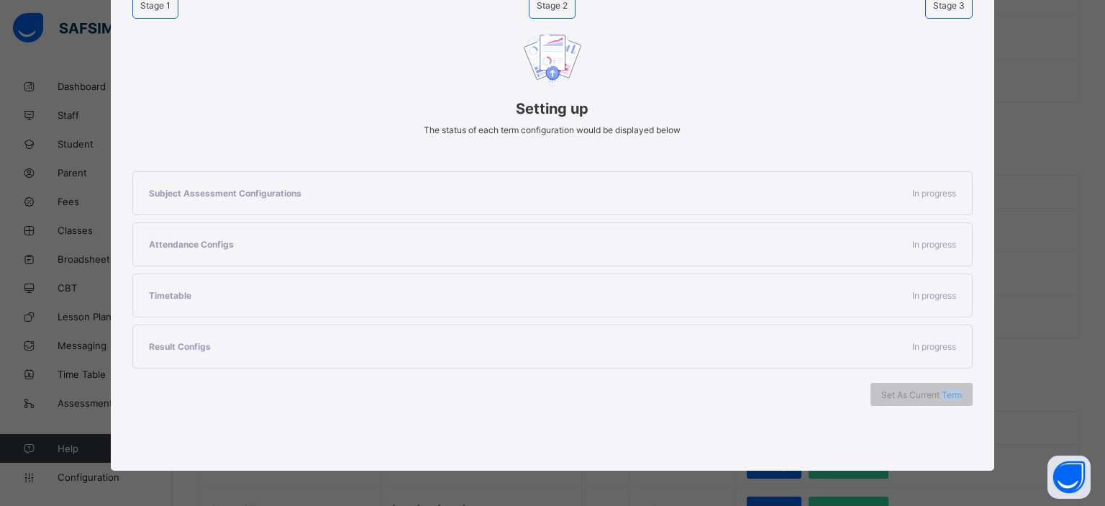
click at [716, 440] on div "Initialise Term Stage 1 Stage 2 Stage 3 Setting up The status of each term conf…" at bounding box center [553, 201] width 885 height 538
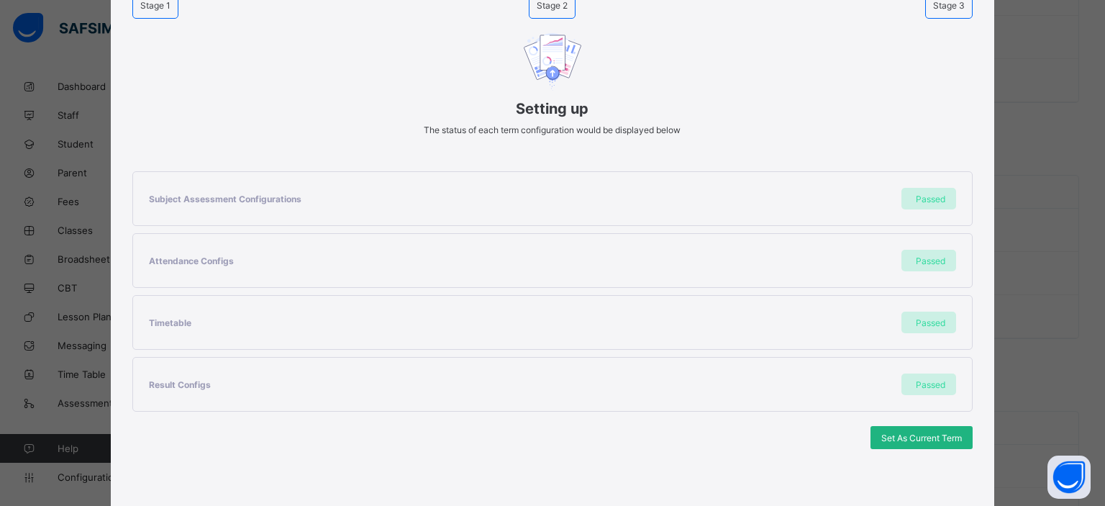
click at [716, 433] on span "Set As Current Term" at bounding box center [922, 438] width 81 height 11
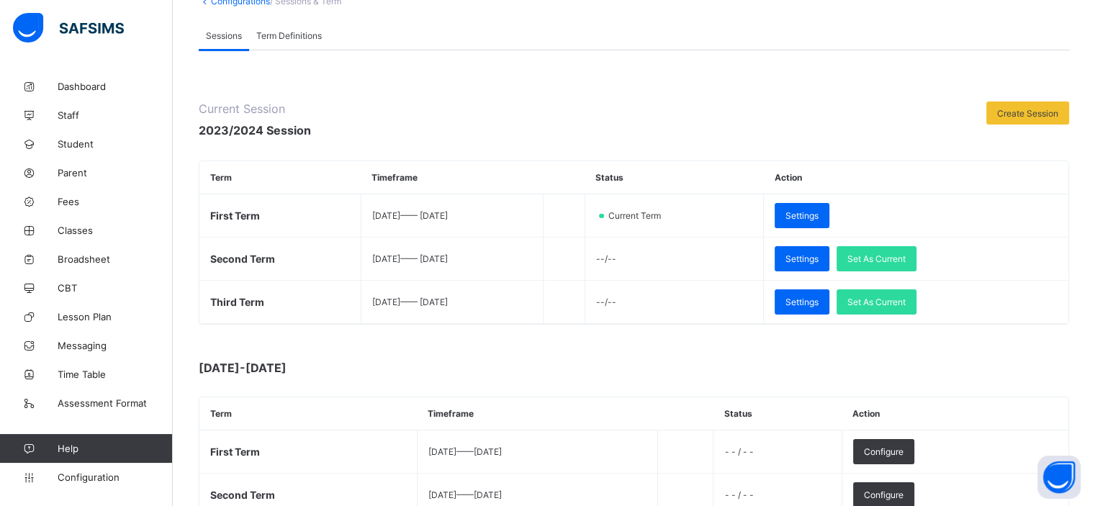
scroll to position [95, 0]
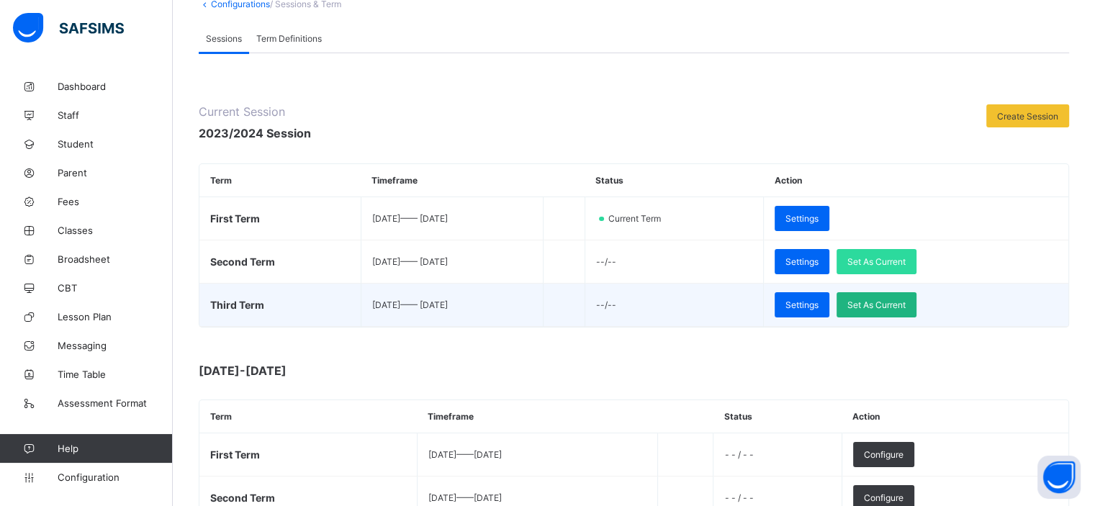
click at [716, 307] on span "Set As Current" at bounding box center [876, 304] width 58 height 11
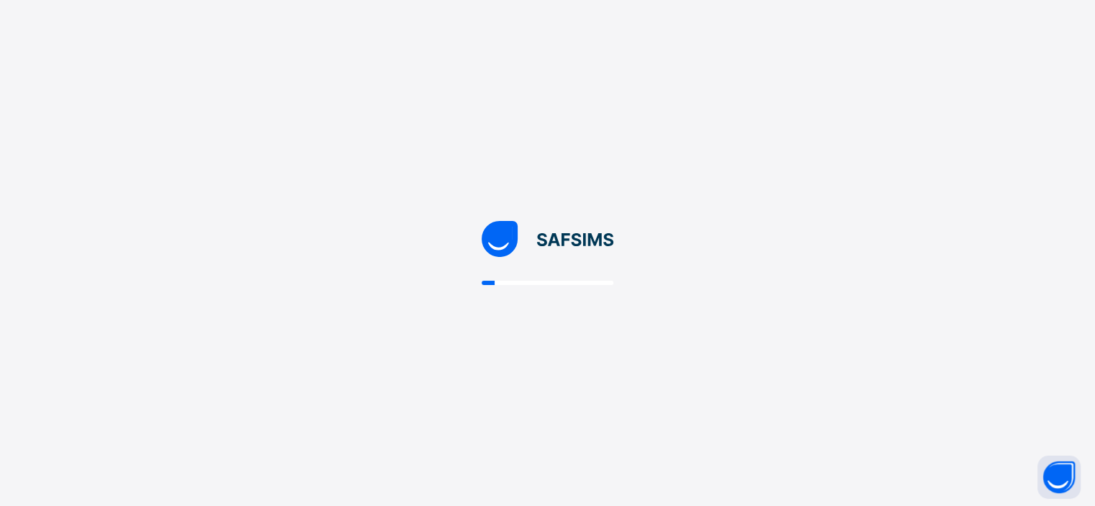
scroll to position [0, 0]
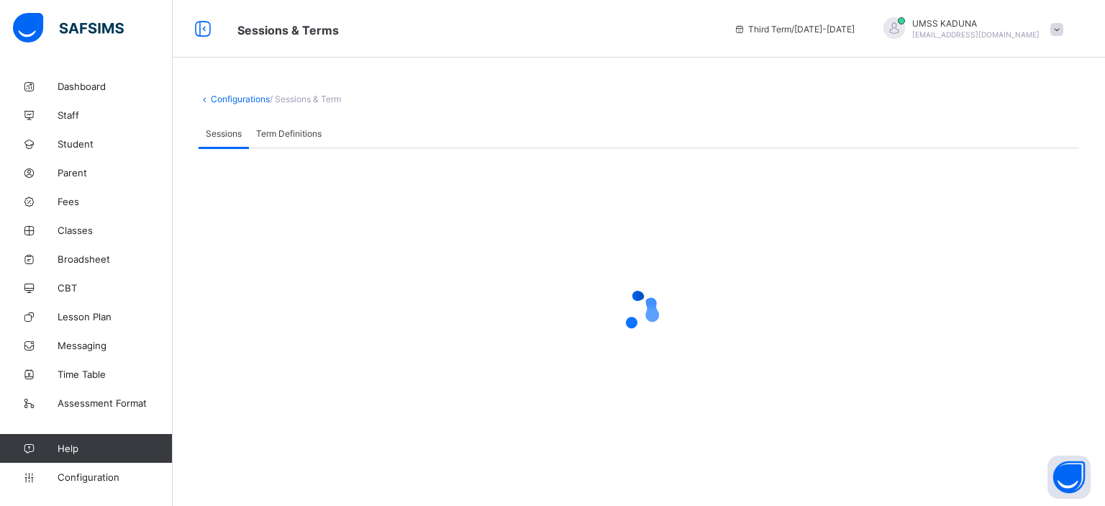
click at [716, 37] on div "UMSS KADUNA ubecmss.kaduna@gmail.com" at bounding box center [970, 29] width 202 height 24
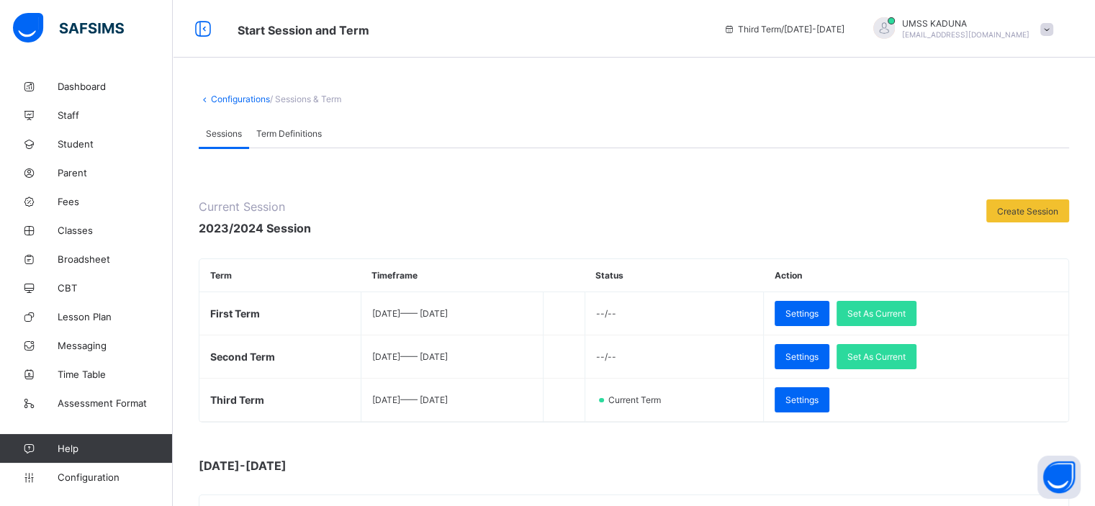
click at [716, 100] on div "Configurations / Sessions & Term" at bounding box center [634, 99] width 870 height 11
click at [716, 33] on span at bounding box center [1046, 29] width 13 height 13
click at [716, 114] on div "Configurations / Sessions & Term Sessions Term Definitions Sessions Term Defini…" at bounding box center [634, 512] width 922 height 880
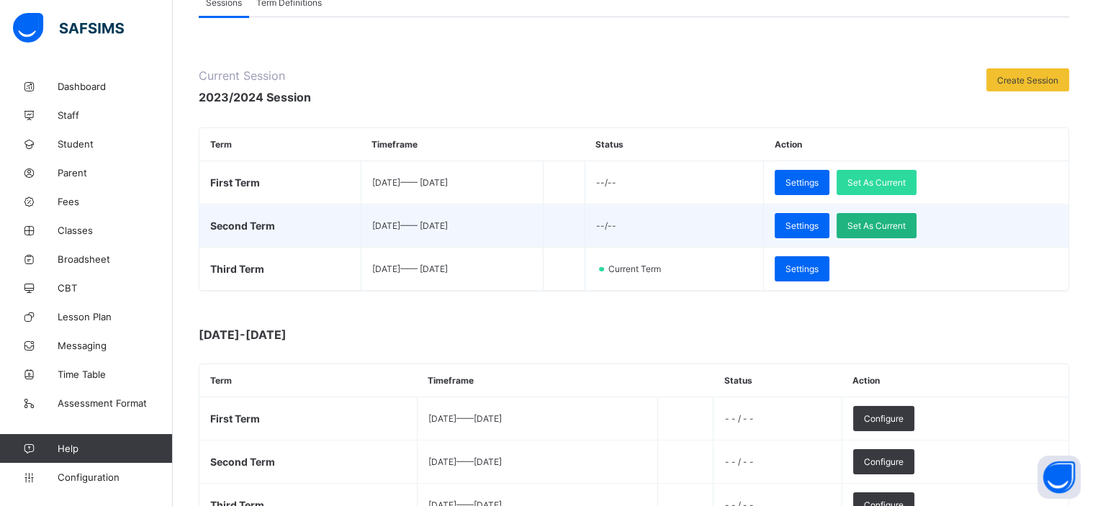
scroll to position [143, 0]
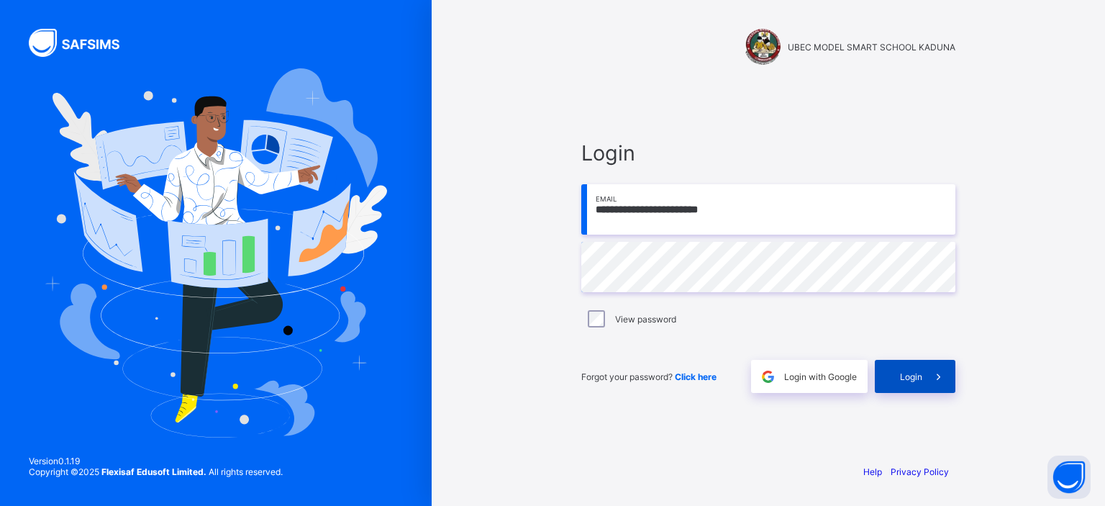
click at [716, 379] on div "Login" at bounding box center [915, 376] width 81 height 33
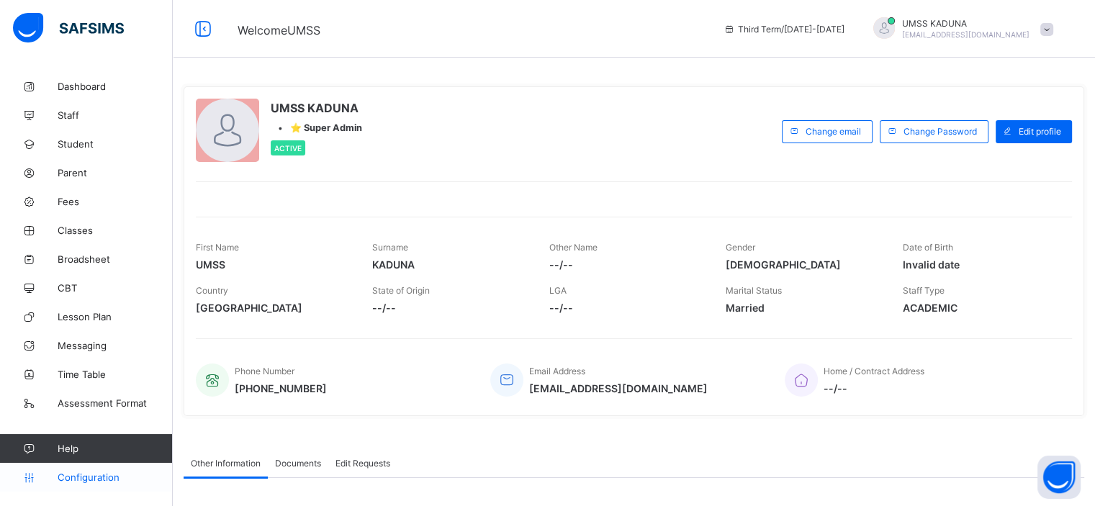
click at [99, 475] on span "Configuration" at bounding box center [115, 477] width 114 height 12
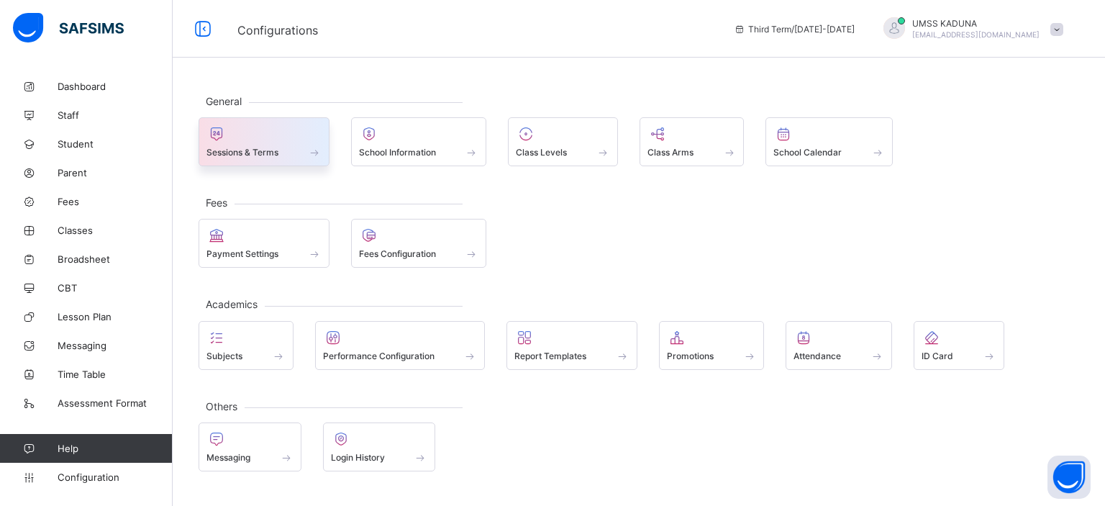
click at [285, 141] on div at bounding box center [264, 133] width 115 height 17
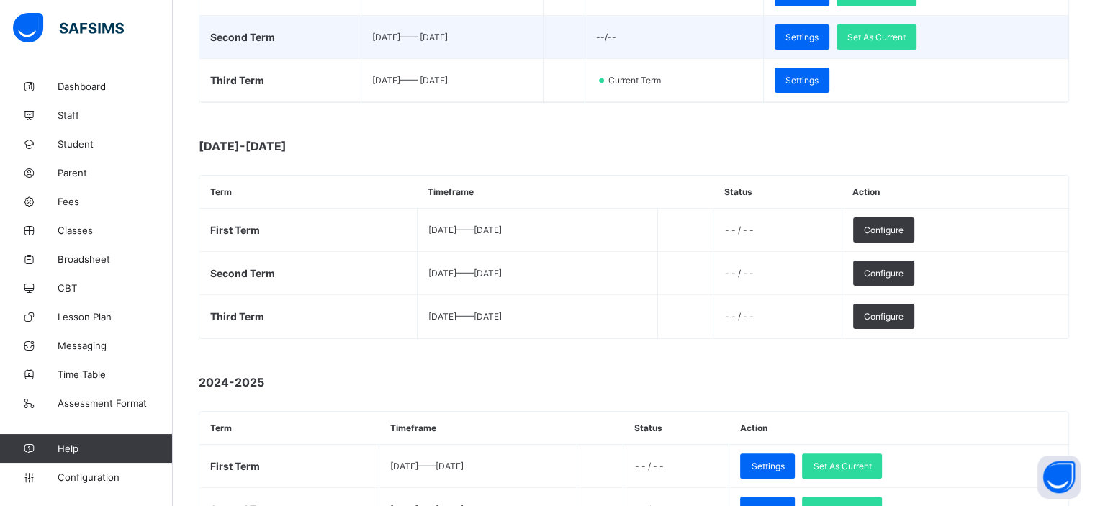
scroll to position [443, 0]
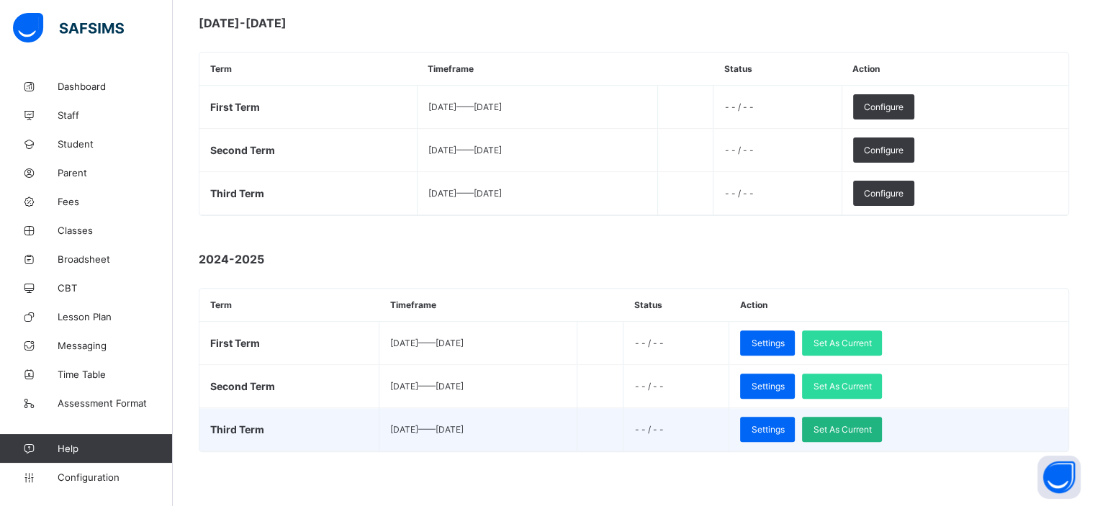
click at [716, 426] on span "Set As Current" at bounding box center [842, 429] width 58 height 11
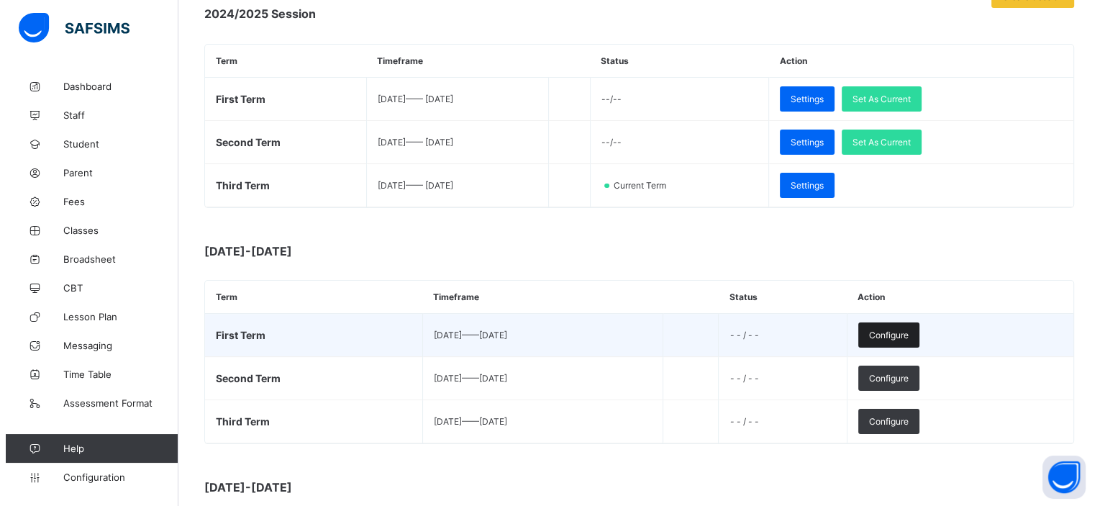
scroll to position [218, 0]
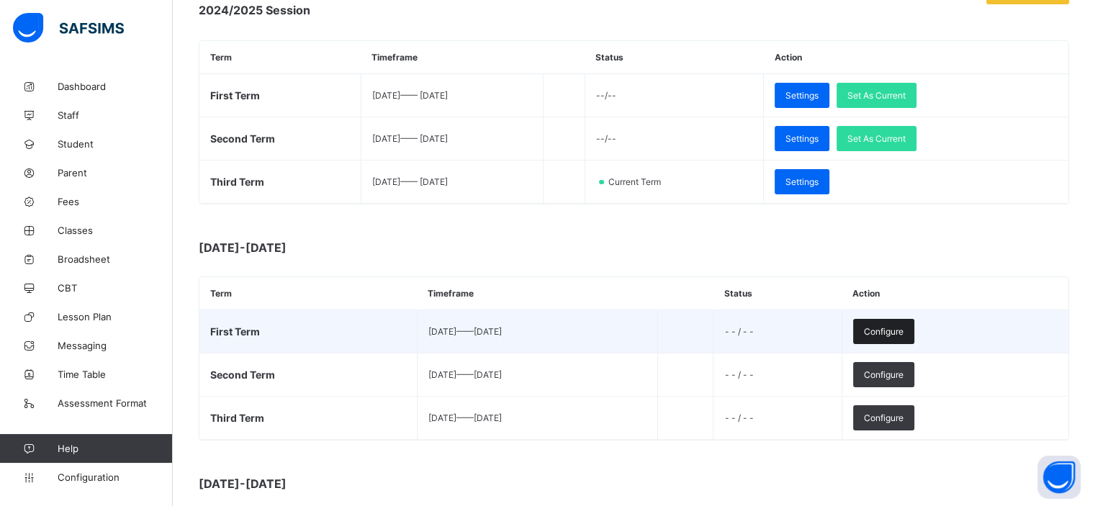
click at [716, 326] on span "Configure" at bounding box center [884, 331] width 40 height 11
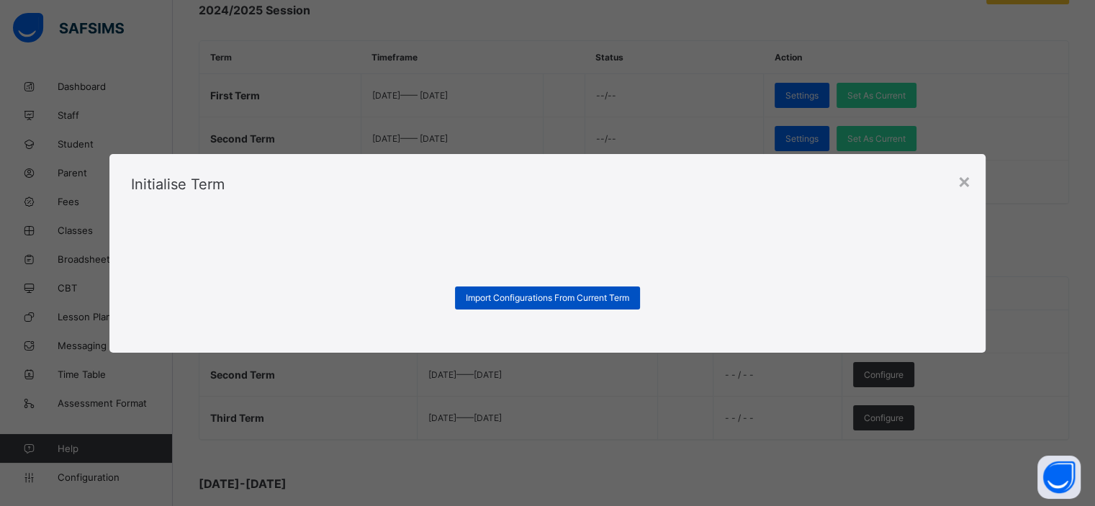
click at [587, 295] on span "Import Configurations From Current Term" at bounding box center [547, 297] width 163 height 11
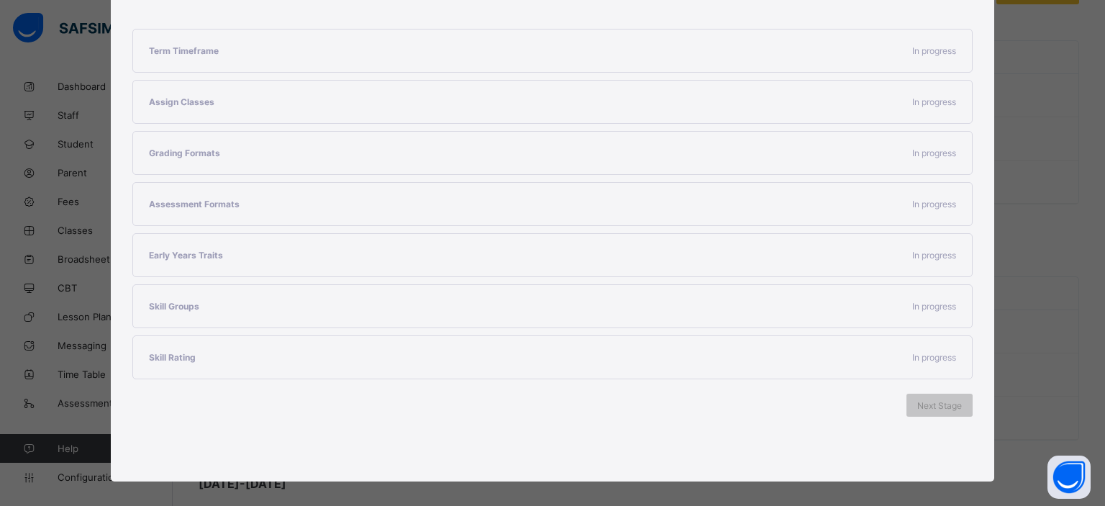
scroll to position [256, 0]
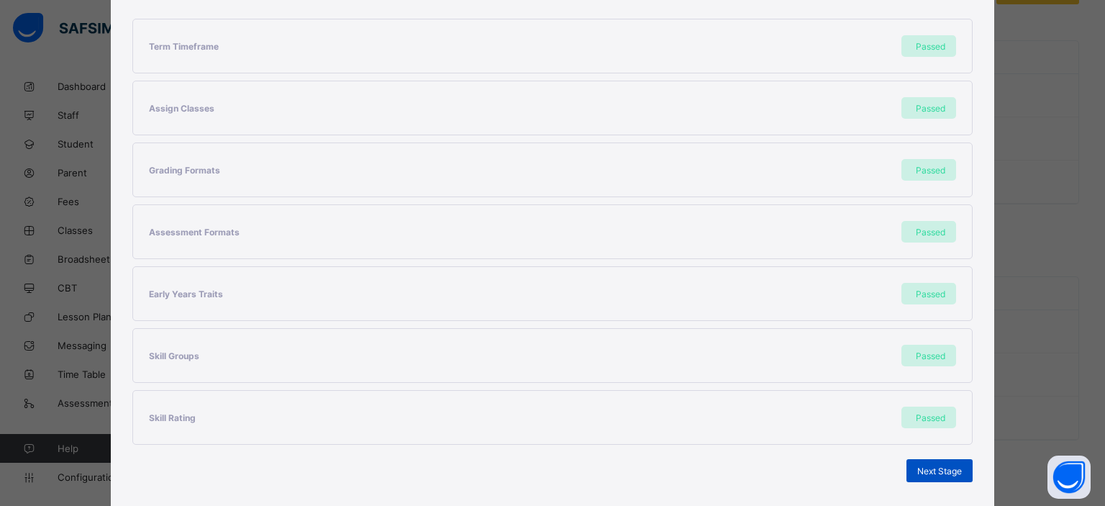
click at [716, 466] on span "Next Stage" at bounding box center [940, 471] width 45 height 11
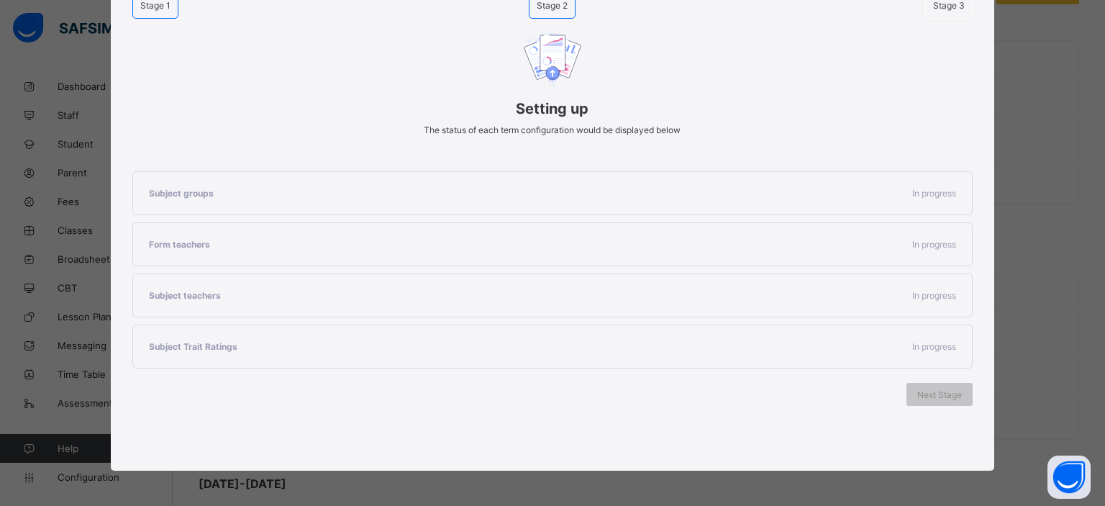
scroll to position [146, 0]
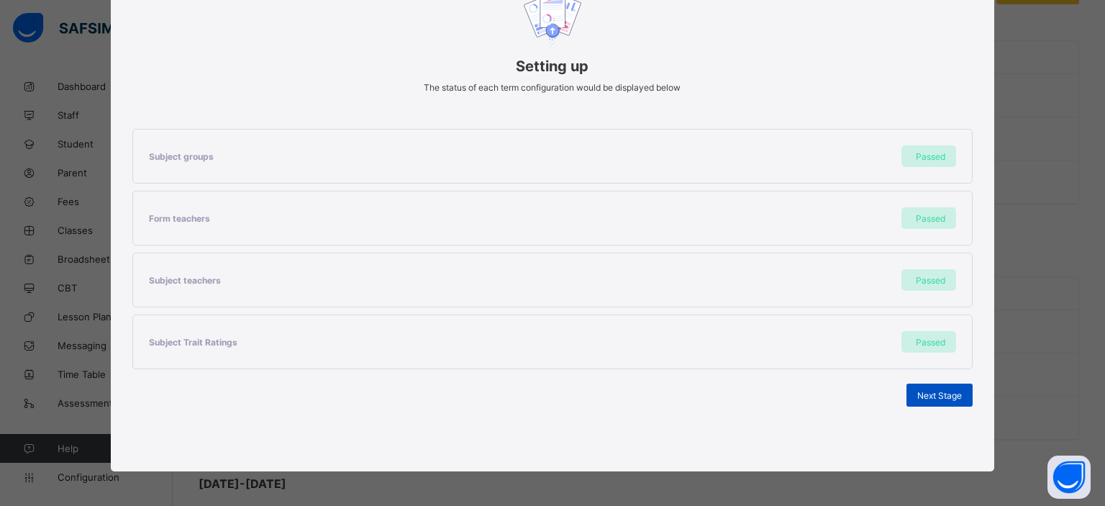
click at [716, 399] on div "Next Stage" at bounding box center [940, 395] width 66 height 23
click at [716, 397] on span "Set As Current Term" at bounding box center [922, 395] width 81 height 11
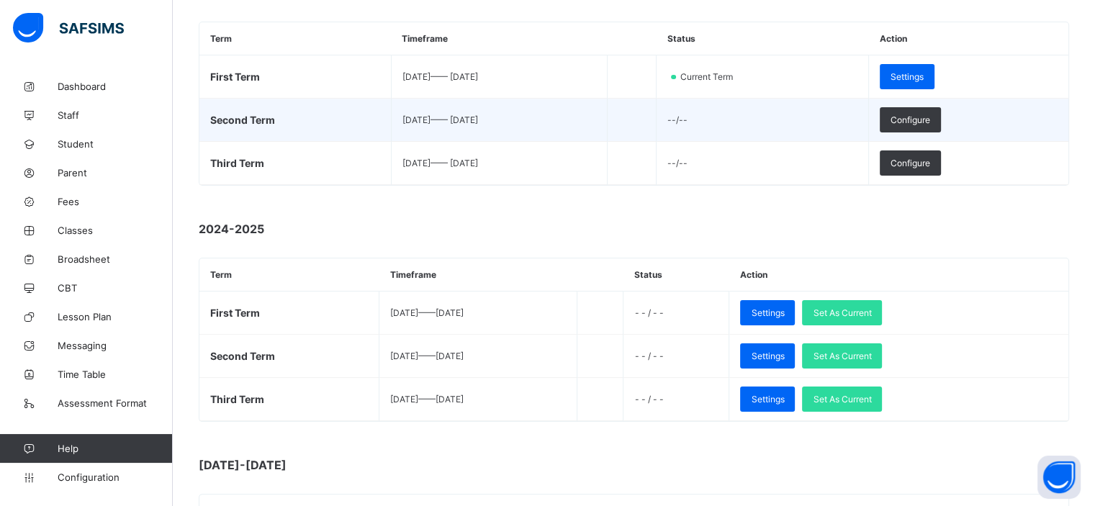
scroll to position [244, 0]
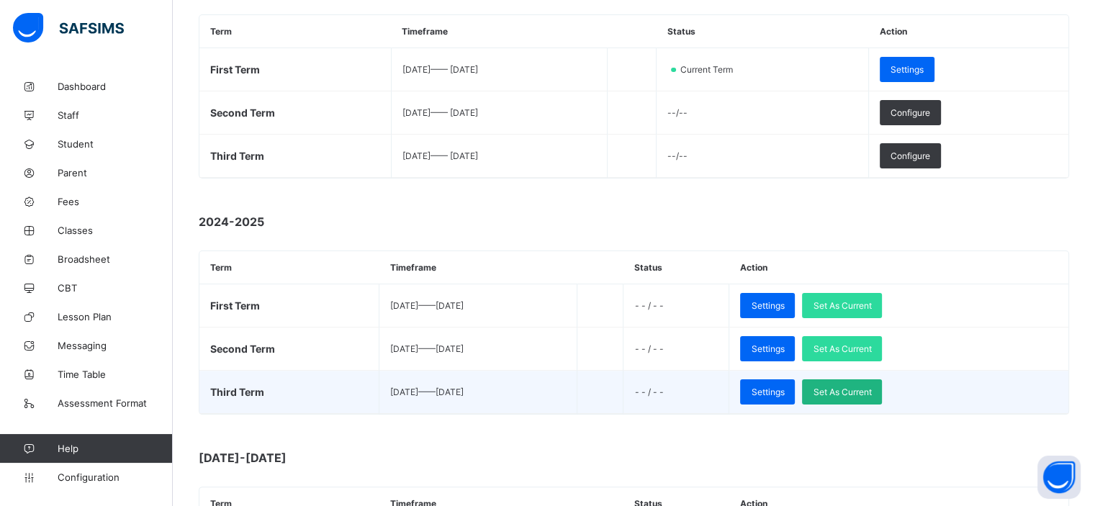
click at [716, 388] on span "Set As Current" at bounding box center [842, 391] width 58 height 11
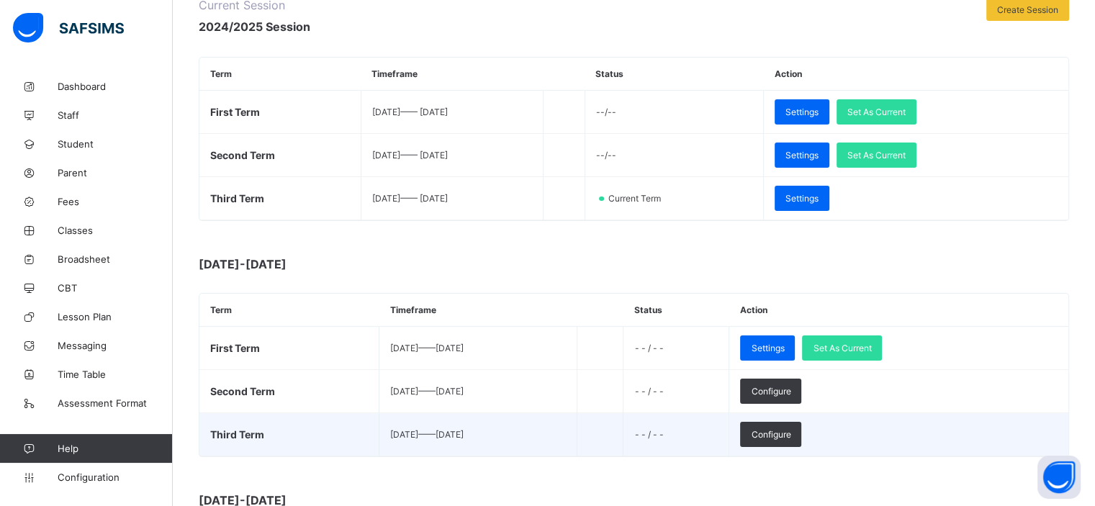
scroll to position [199, 0]
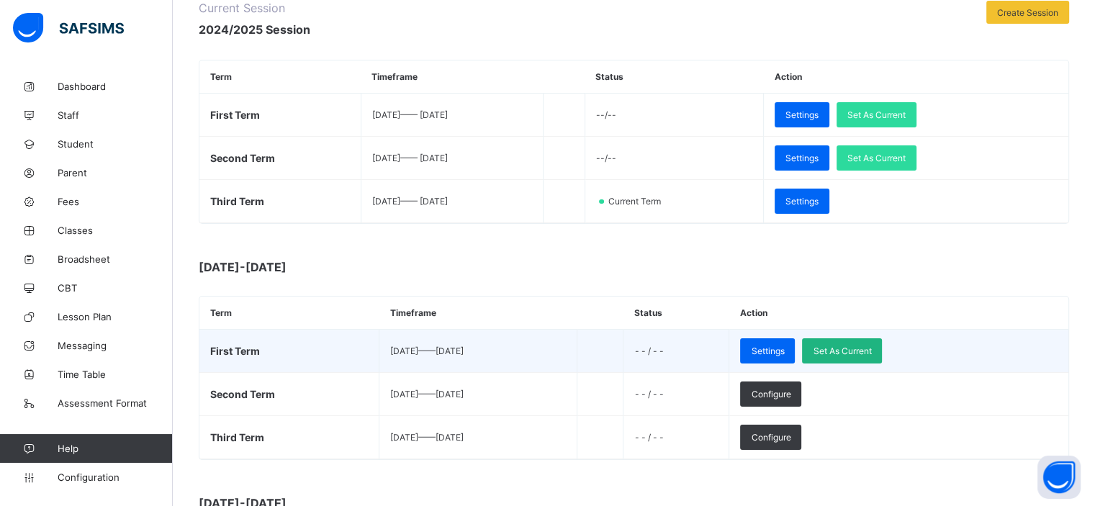
click at [716, 350] on span "Set As Current" at bounding box center [842, 350] width 58 height 11
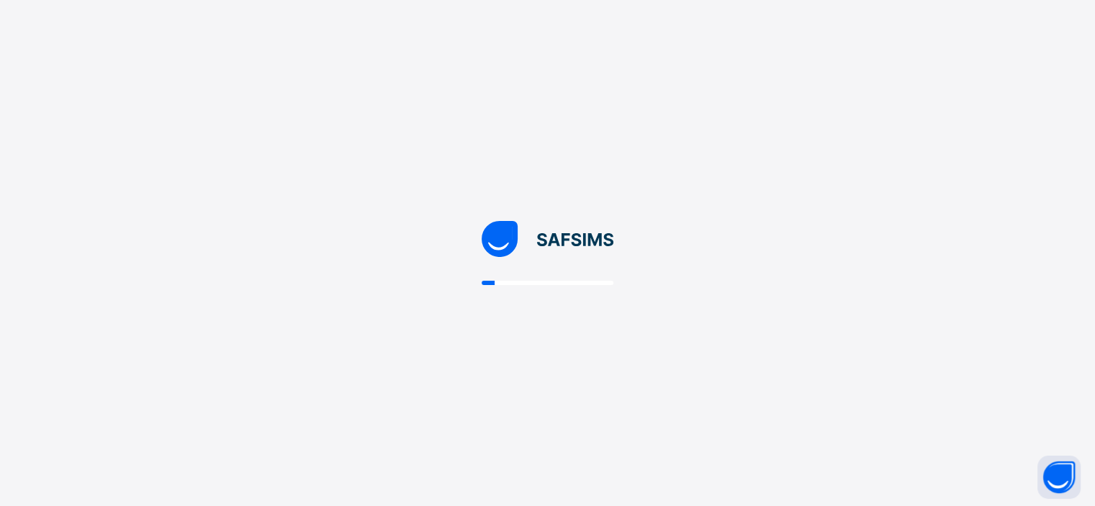
scroll to position [0, 0]
click at [83, 481] on div at bounding box center [552, 253] width 1105 height 506
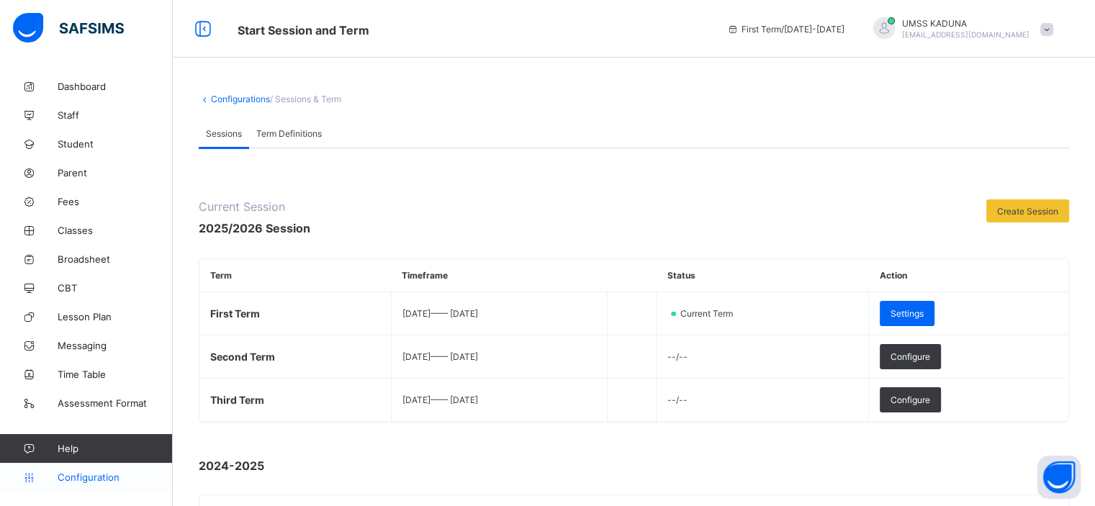
click at [98, 481] on span "Configuration" at bounding box center [115, 477] width 114 height 12
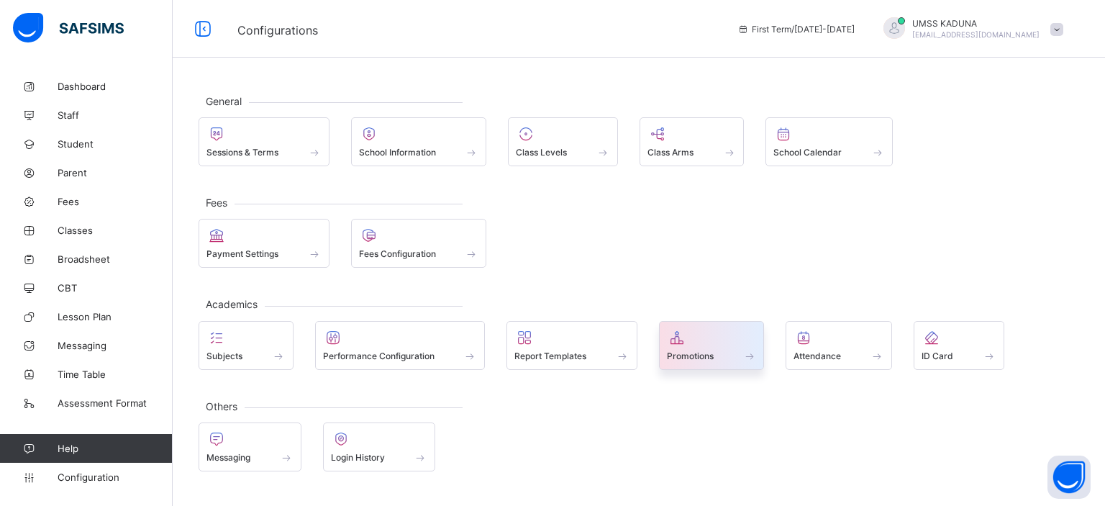
click at [714, 363] on div "Promotions" at bounding box center [712, 345] width 106 height 49
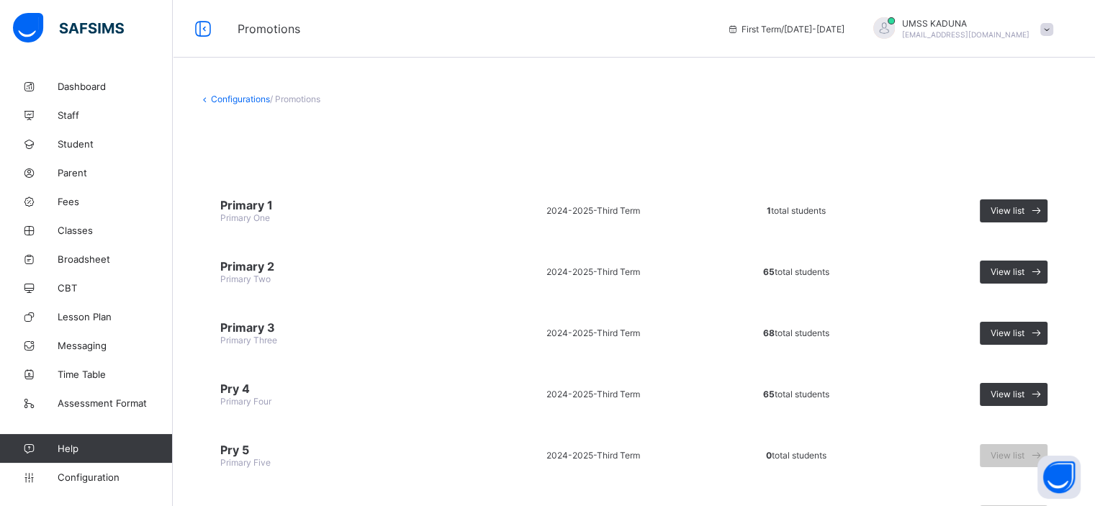
click at [682, 133] on span at bounding box center [634, 130] width 870 height 22
click at [716, 207] on span "View list" at bounding box center [1007, 210] width 34 height 11
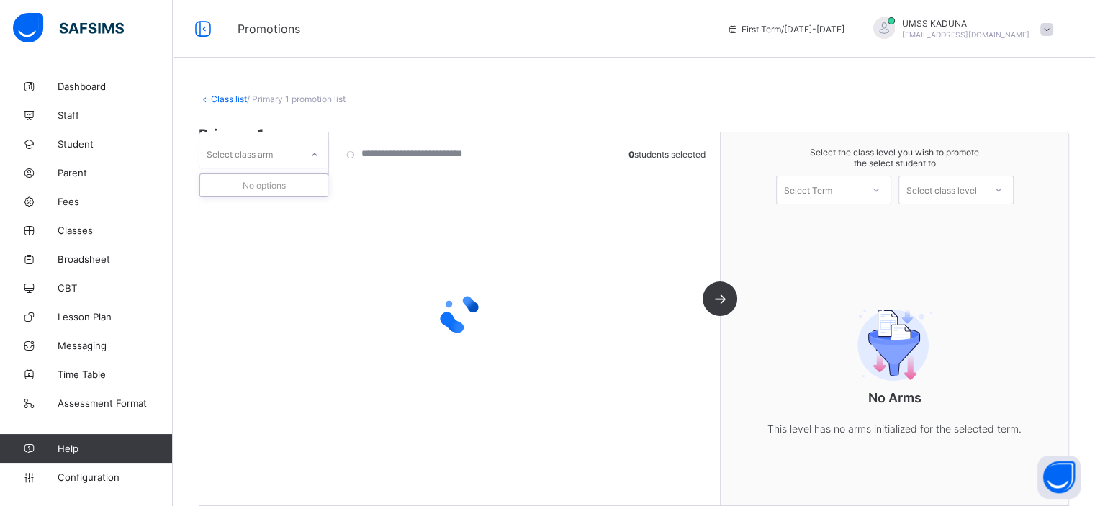
click at [315, 150] on icon at bounding box center [314, 155] width 9 height 14
click at [313, 155] on icon at bounding box center [314, 155] width 9 height 14
click at [716, 198] on div "Select Term" at bounding box center [819, 190] width 85 height 20
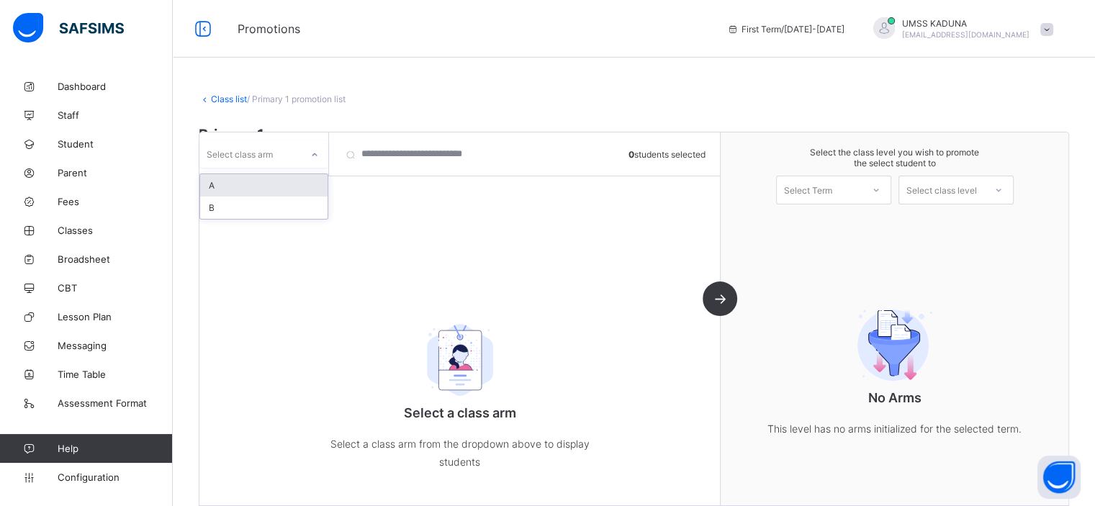
click at [285, 155] on div "Select class arm" at bounding box center [249, 154] width 101 height 20
click at [276, 187] on div "A" at bounding box center [263, 185] width 127 height 22
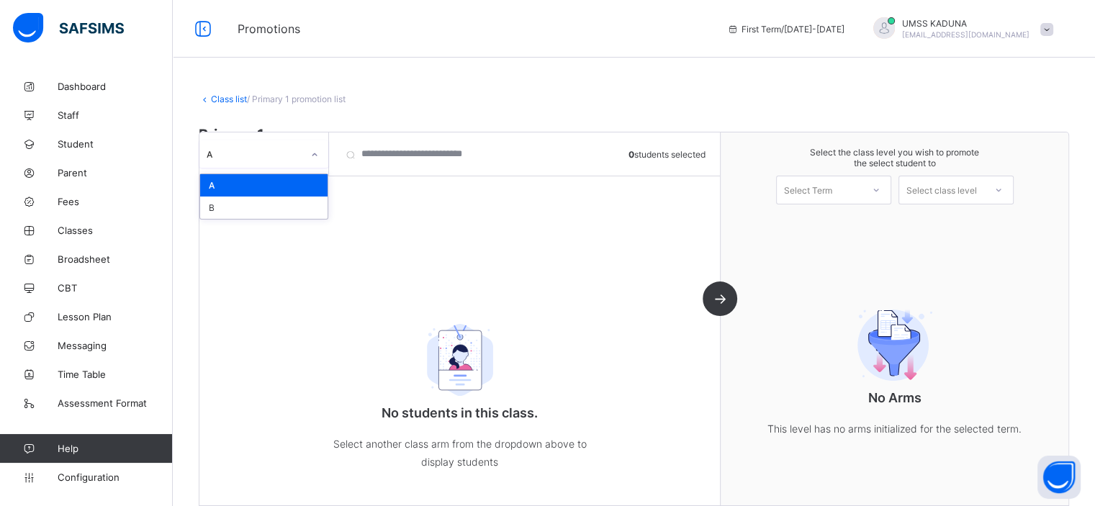
click at [309, 158] on div at bounding box center [314, 154] width 24 height 23
click at [287, 202] on div "B" at bounding box center [263, 207] width 127 height 22
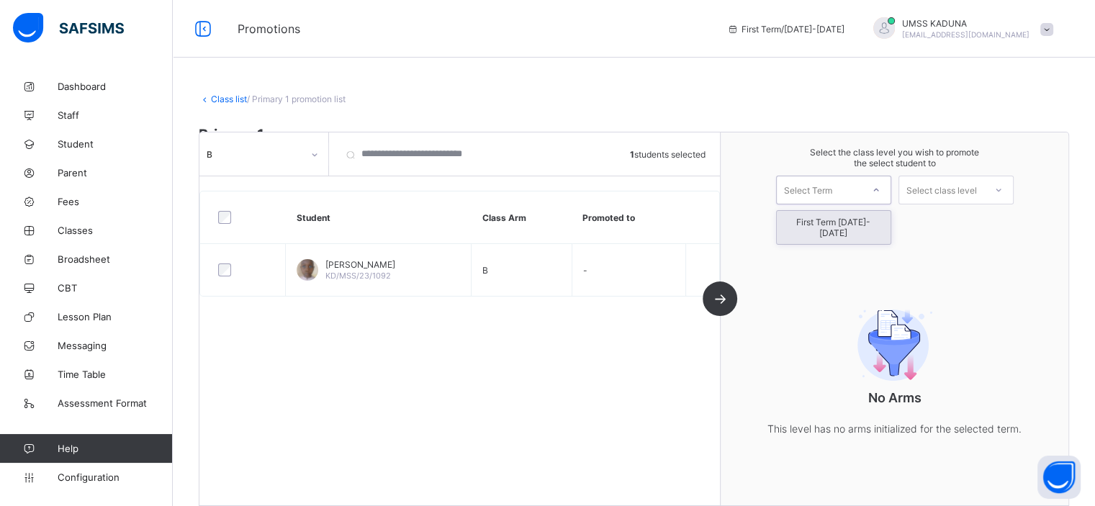
drag, startPoint x: 887, startPoint y: 193, endPoint x: 869, endPoint y: 218, distance: 30.5
click at [716, 204] on div "option First Term 2025-2026 focused, 1 of 1. 1 result available. Use Up and Dow…" at bounding box center [833, 190] width 115 height 29
click at [716, 218] on div "First Term 2025-2026" at bounding box center [834, 227] width 114 height 33
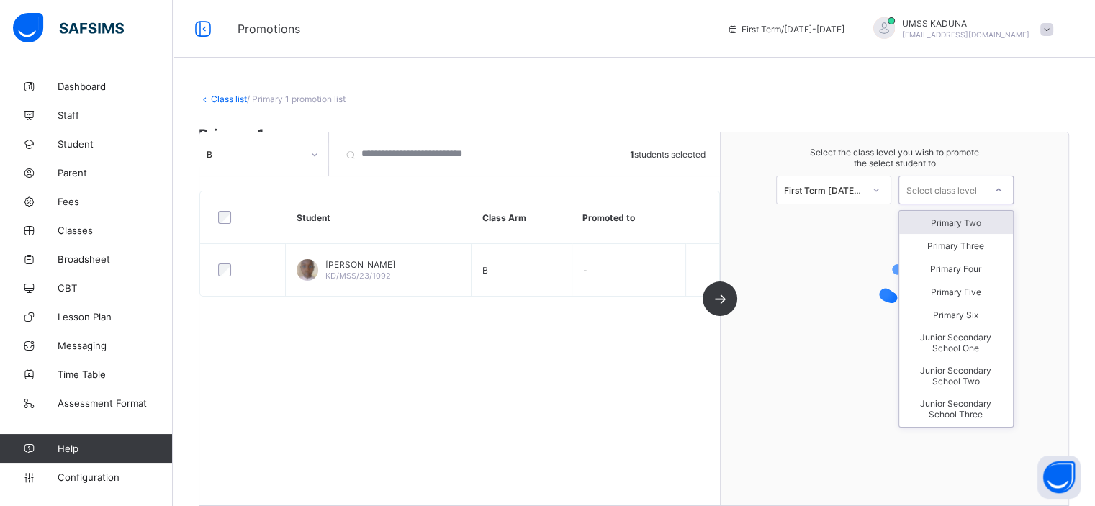
click at [716, 194] on div "Select class level" at bounding box center [941, 190] width 71 height 29
click at [716, 223] on div "Primary Two" at bounding box center [956, 222] width 114 height 23
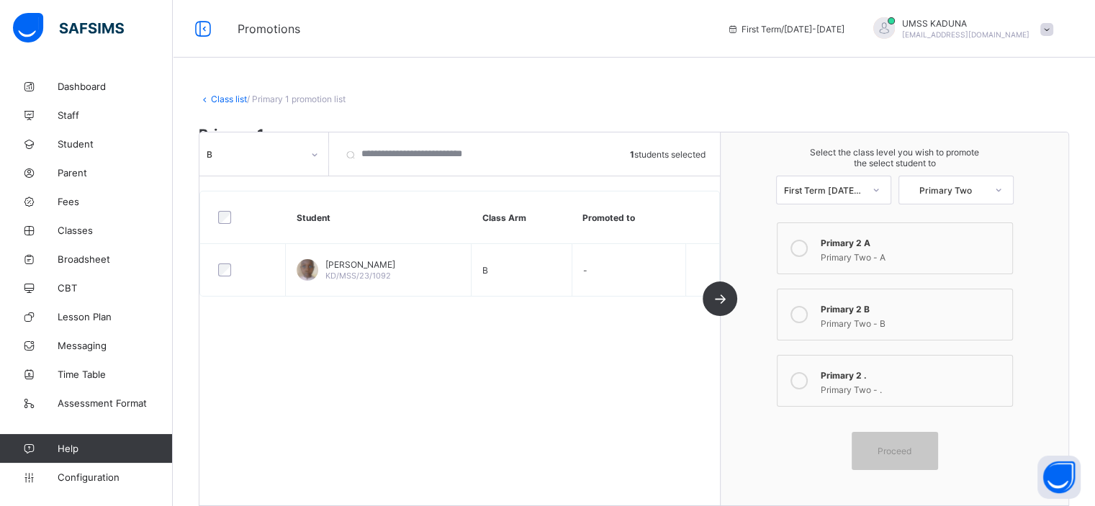
click at [605, 63] on div "Class list / Primary 1 promotion list Primary 1 Primary One • 2024-2025 Third T…" at bounding box center [634, 265] width 922 height 531
click at [97, 473] on span "Configuration" at bounding box center [115, 477] width 114 height 12
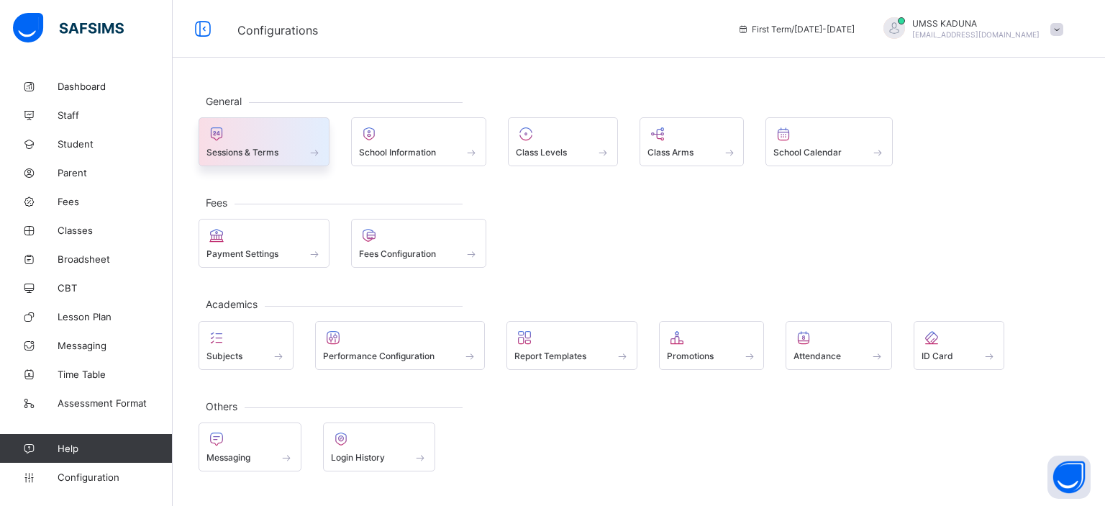
click at [302, 143] on span at bounding box center [264, 145] width 115 height 4
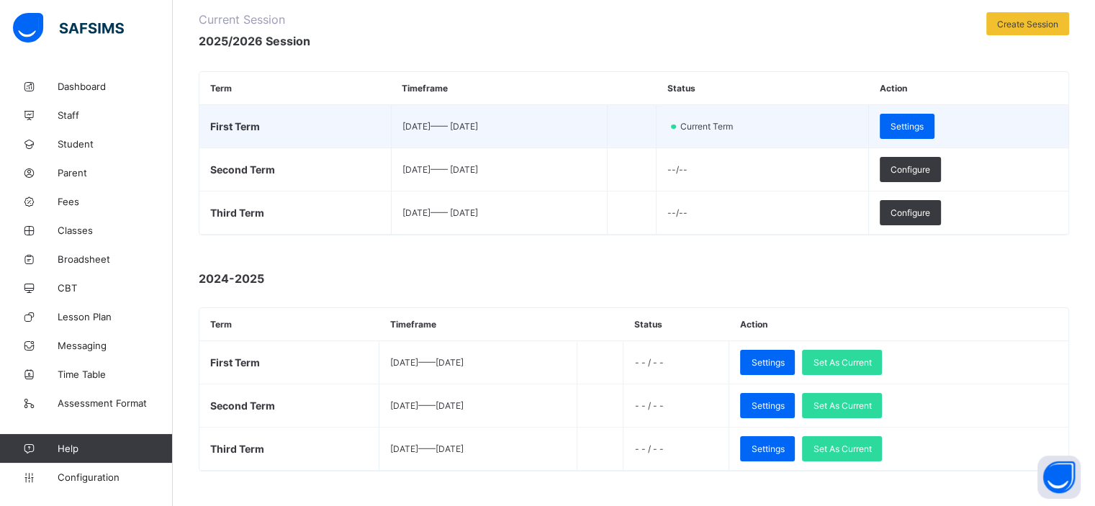
scroll to position [258, 0]
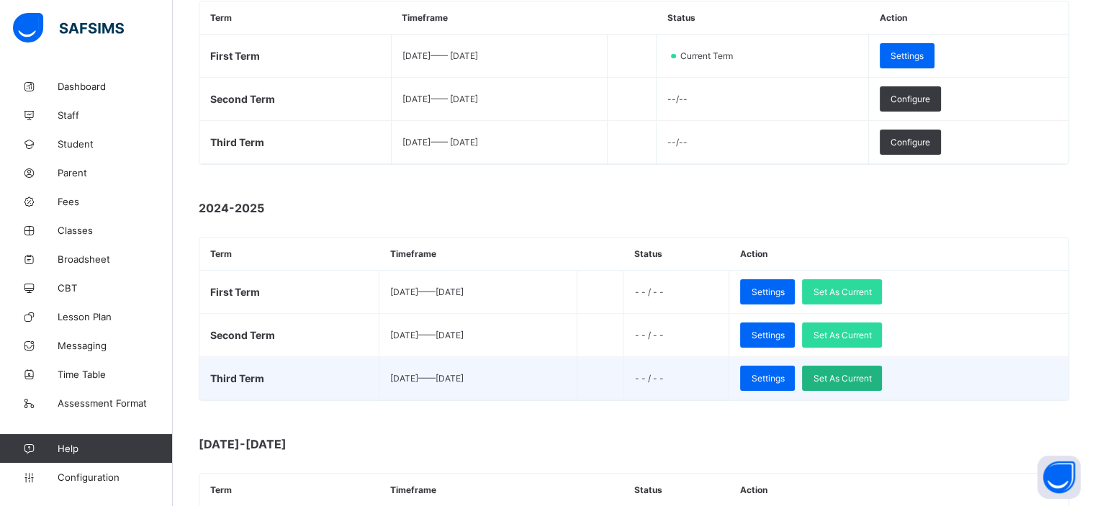
click at [716, 380] on span "Set As Current" at bounding box center [842, 378] width 58 height 11
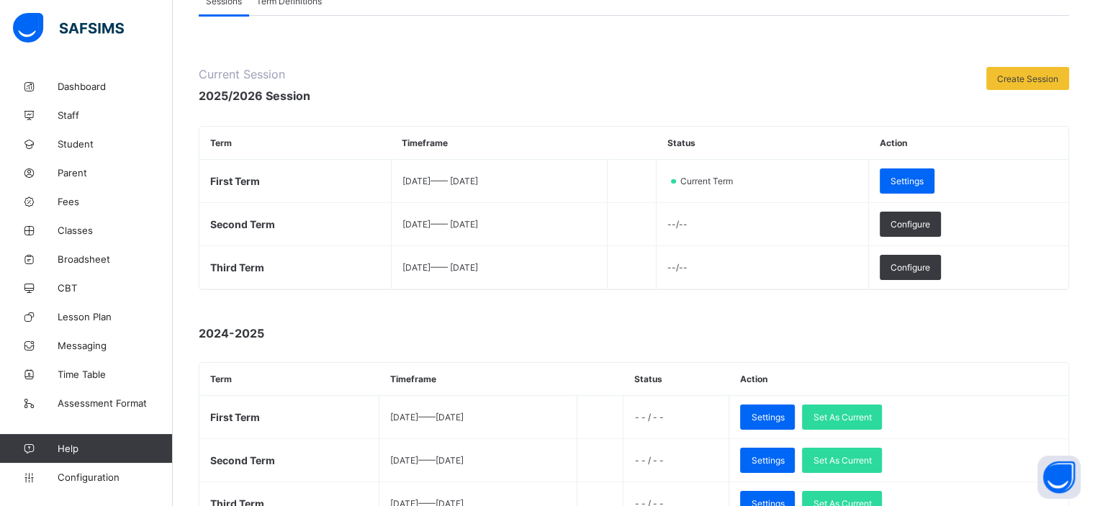
scroll to position [132, 0]
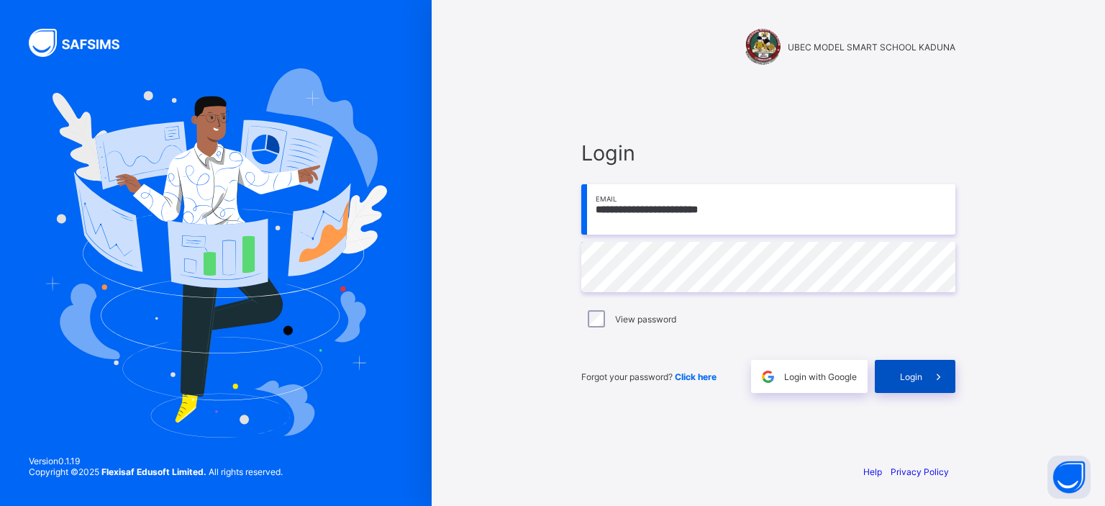
click at [716, 368] on div "Login" at bounding box center [915, 376] width 81 height 33
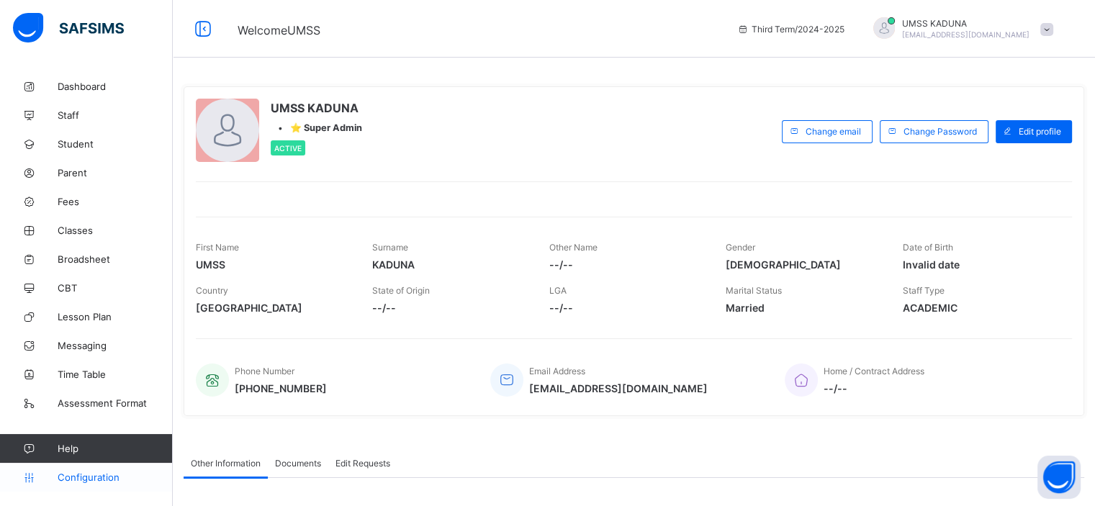
click at [95, 472] on span "Configuration" at bounding box center [115, 477] width 114 height 12
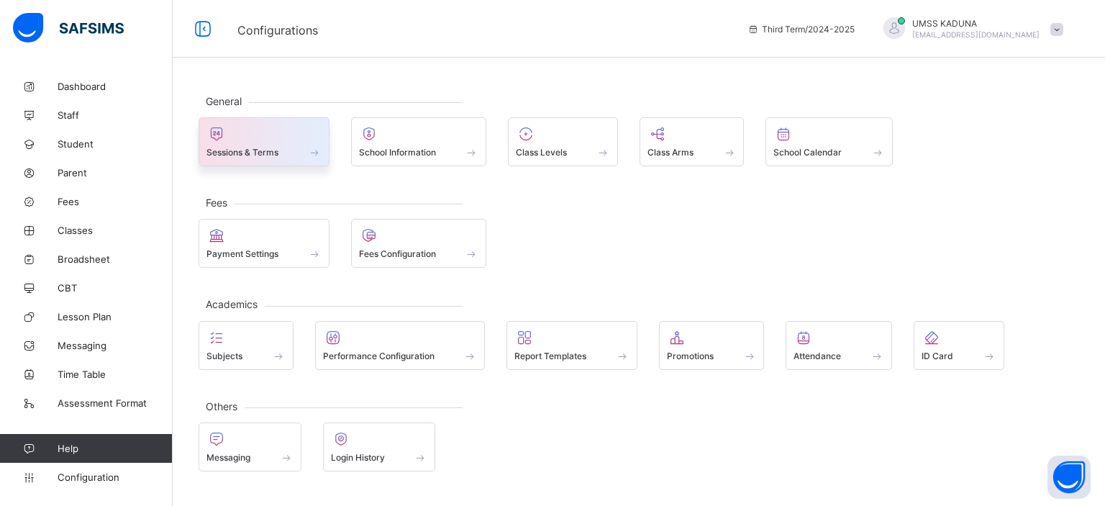
click at [312, 153] on span at bounding box center [314, 152] width 14 height 12
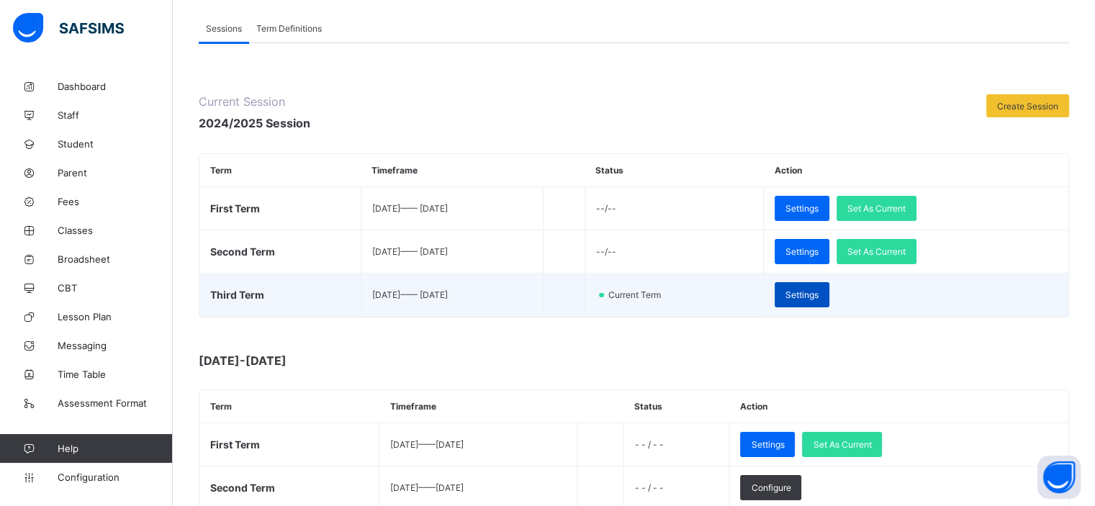
scroll to position [78, 0]
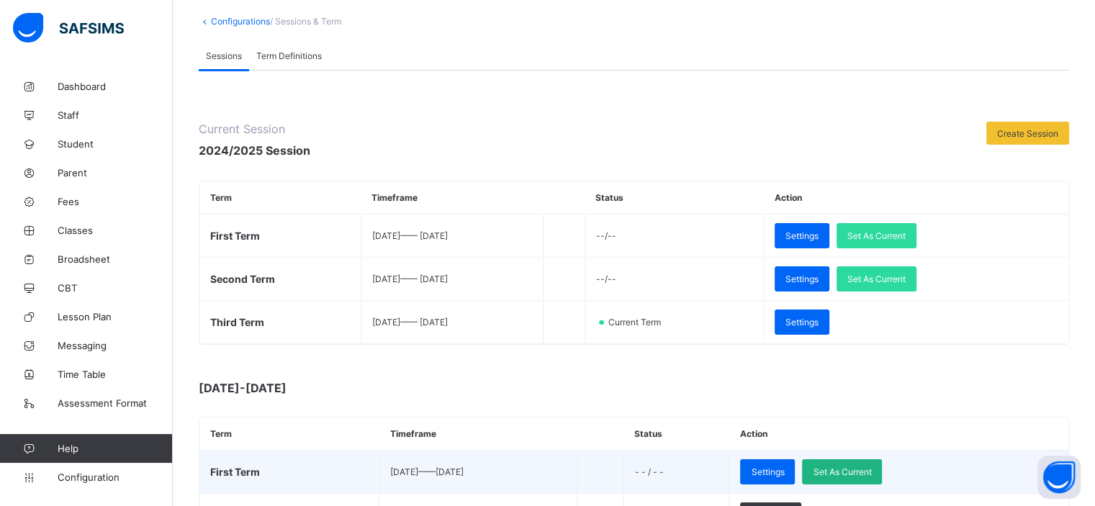
click at [716, 466] on span "Set As Current" at bounding box center [842, 471] width 58 height 11
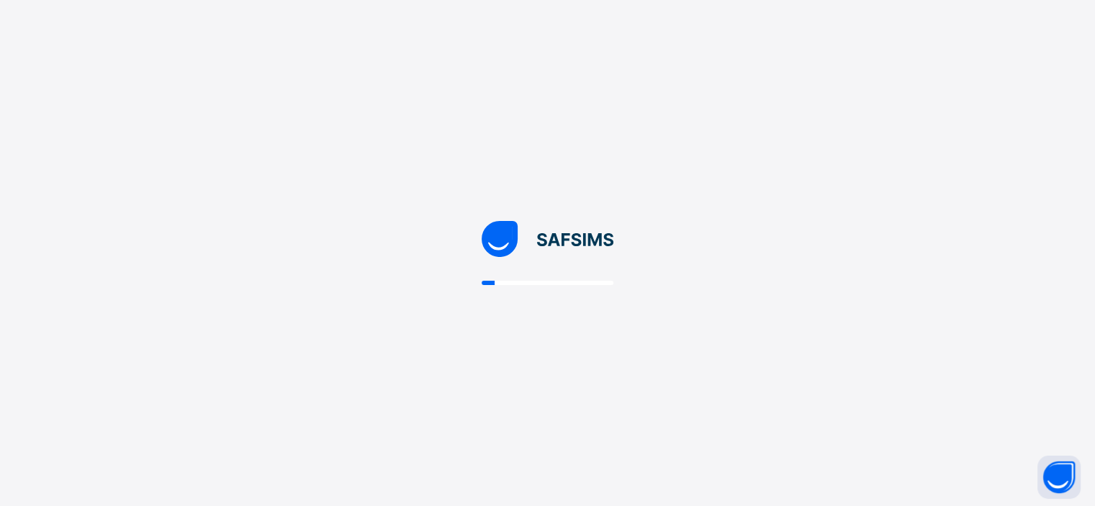
scroll to position [0, 0]
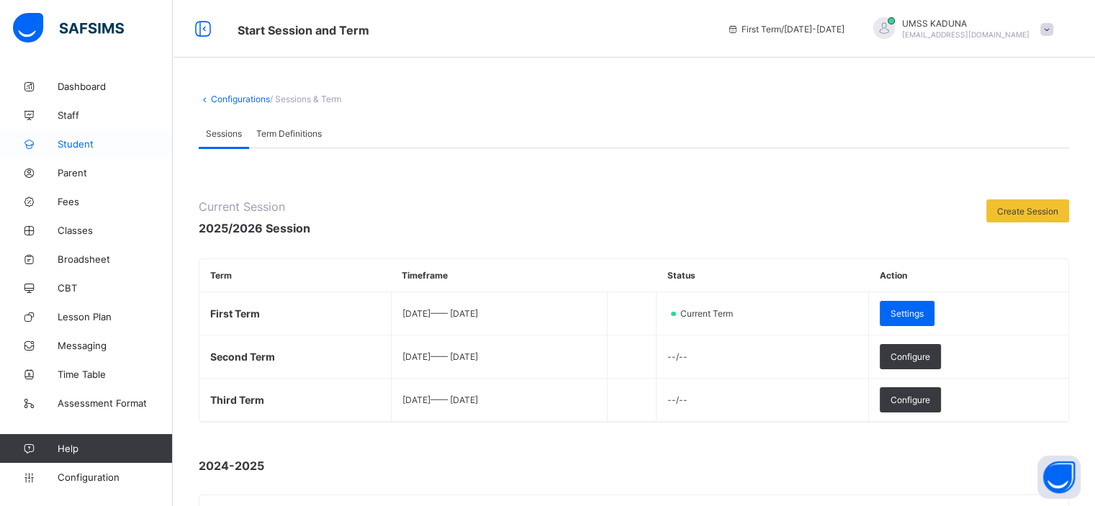
click at [81, 136] on link "Student" at bounding box center [86, 144] width 173 height 29
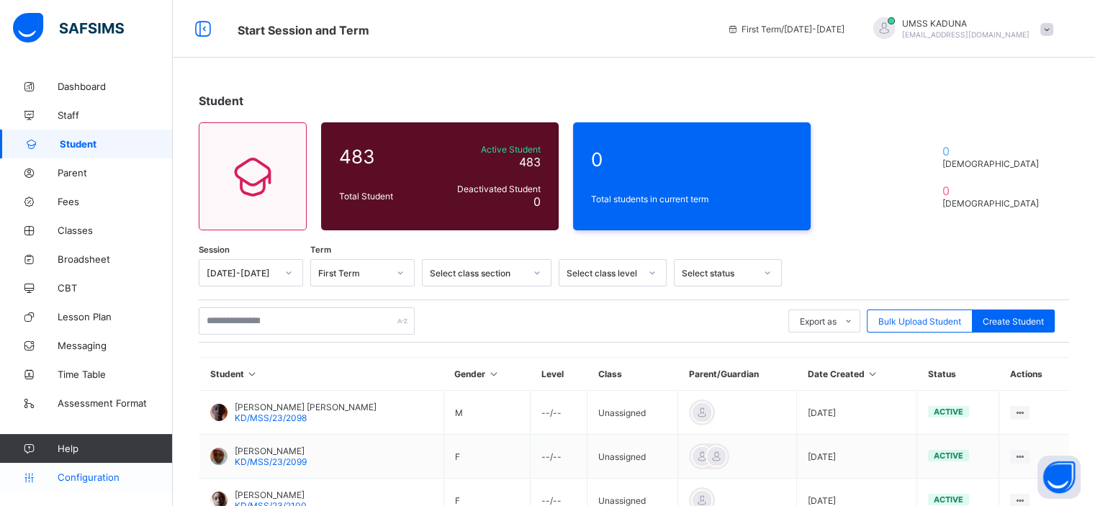
click at [70, 480] on span "Configuration" at bounding box center [115, 477] width 114 height 12
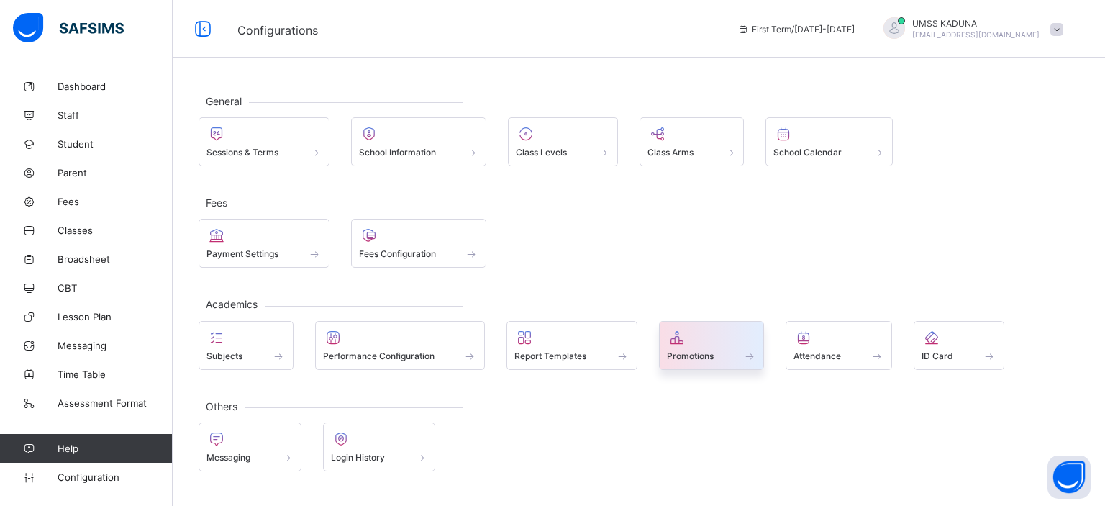
click at [684, 346] on span at bounding box center [712, 348] width 90 height 4
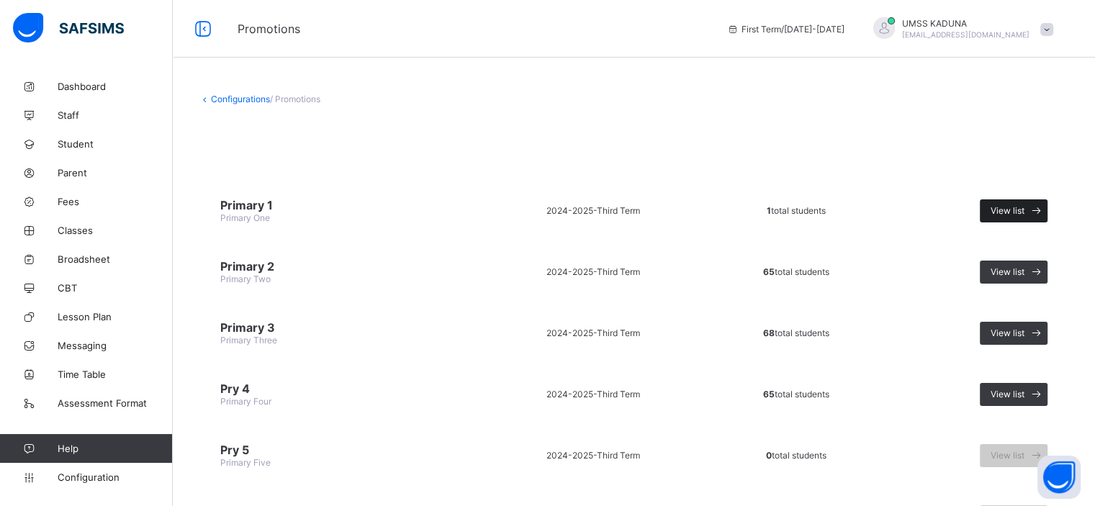
click at [716, 220] on div "View list" at bounding box center [1014, 210] width 68 height 23
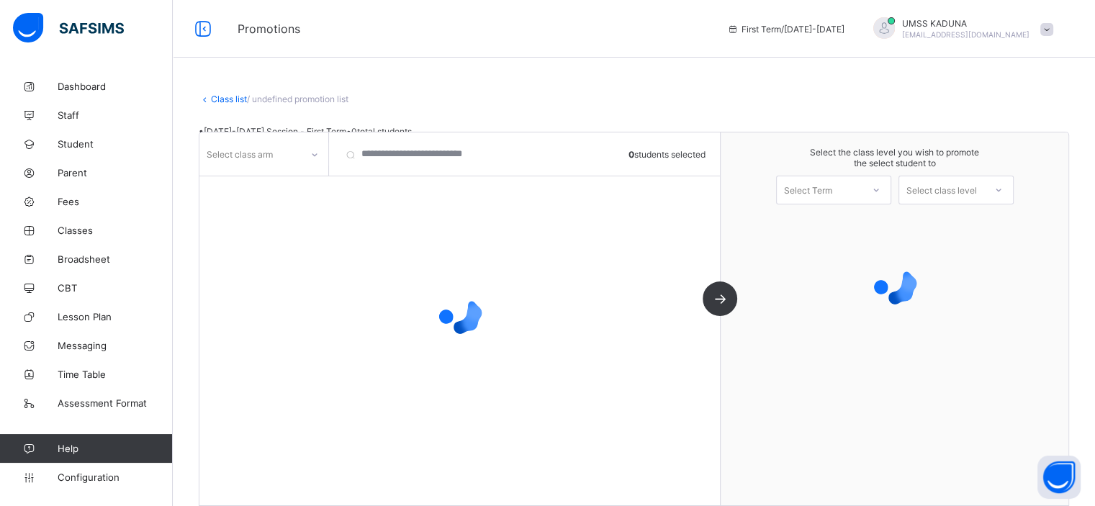
click at [315, 155] on icon at bounding box center [314, 155] width 9 height 14
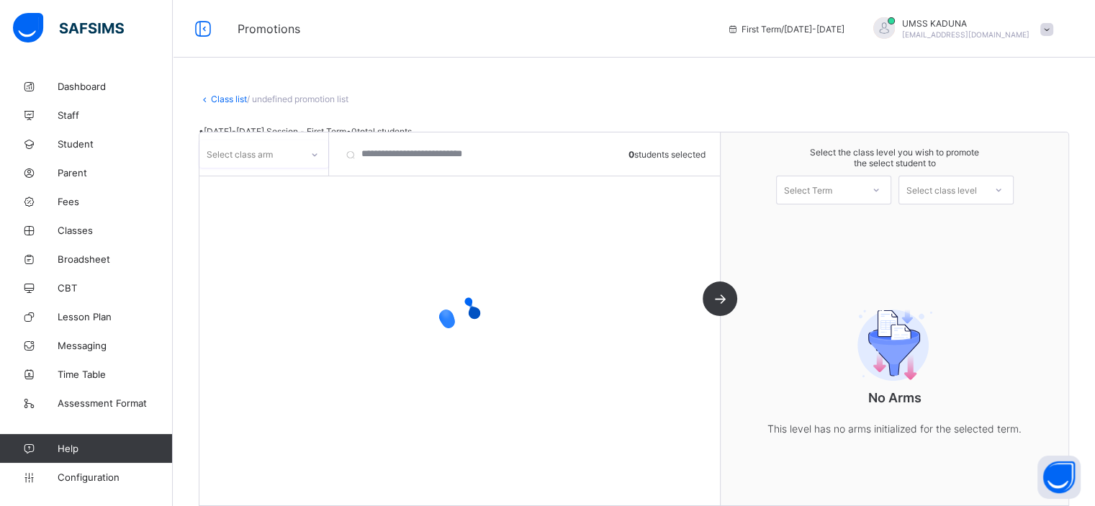
click at [313, 153] on icon at bounding box center [314, 154] width 5 height 3
click at [313, 153] on icon at bounding box center [314, 155] width 9 height 14
click at [313, 153] on icon at bounding box center [314, 154] width 5 height 3
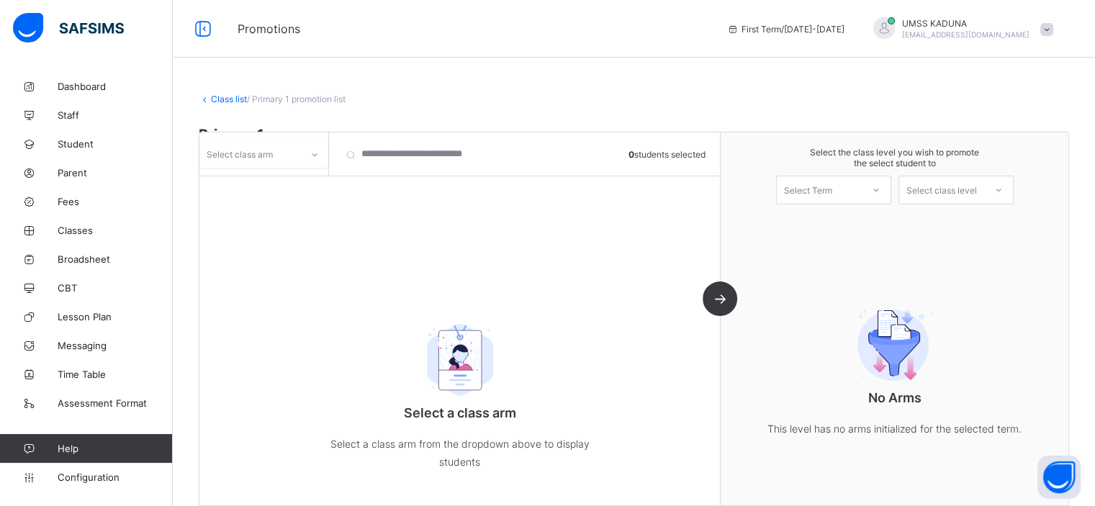
click at [313, 153] on icon at bounding box center [314, 155] width 9 height 14
click at [291, 203] on div "B" at bounding box center [263, 207] width 127 height 22
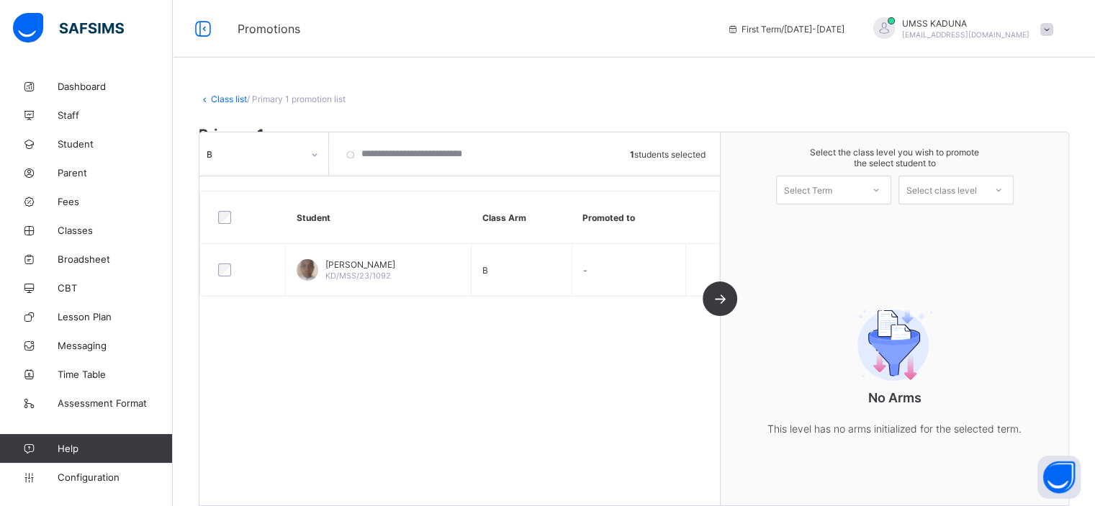
click at [716, 184] on div at bounding box center [876, 190] width 26 height 24
click at [716, 226] on div "First Term 2025-2026" at bounding box center [834, 227] width 114 height 33
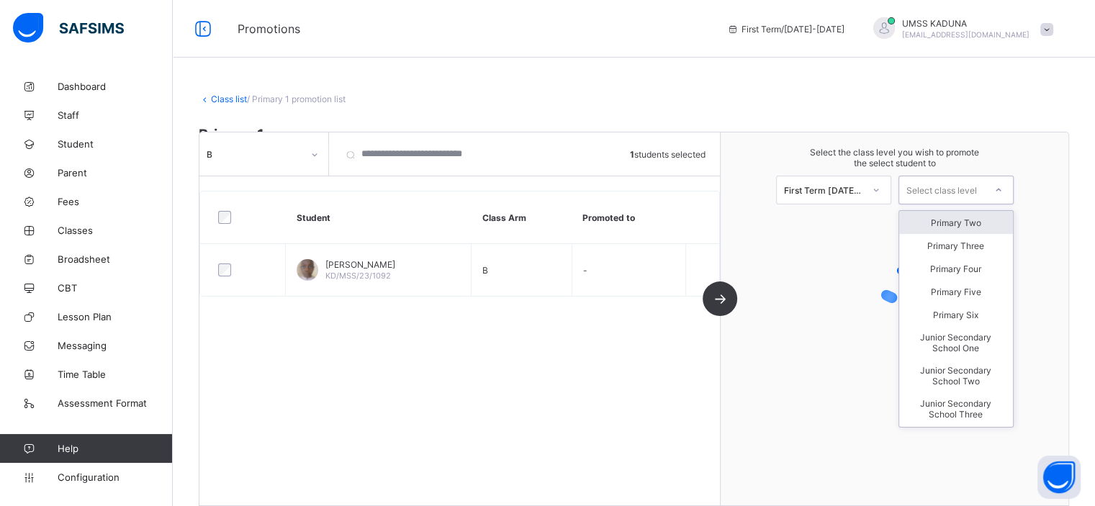
click at [716, 189] on div "Select class level" at bounding box center [941, 190] width 71 height 29
click at [716, 221] on div "Primary Two" at bounding box center [956, 222] width 114 height 23
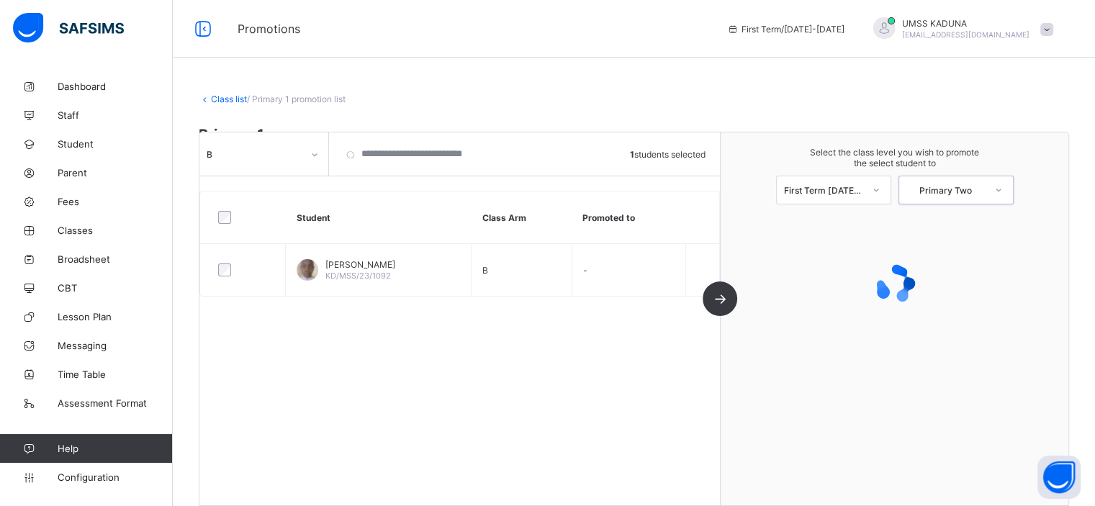
scroll to position [58, 0]
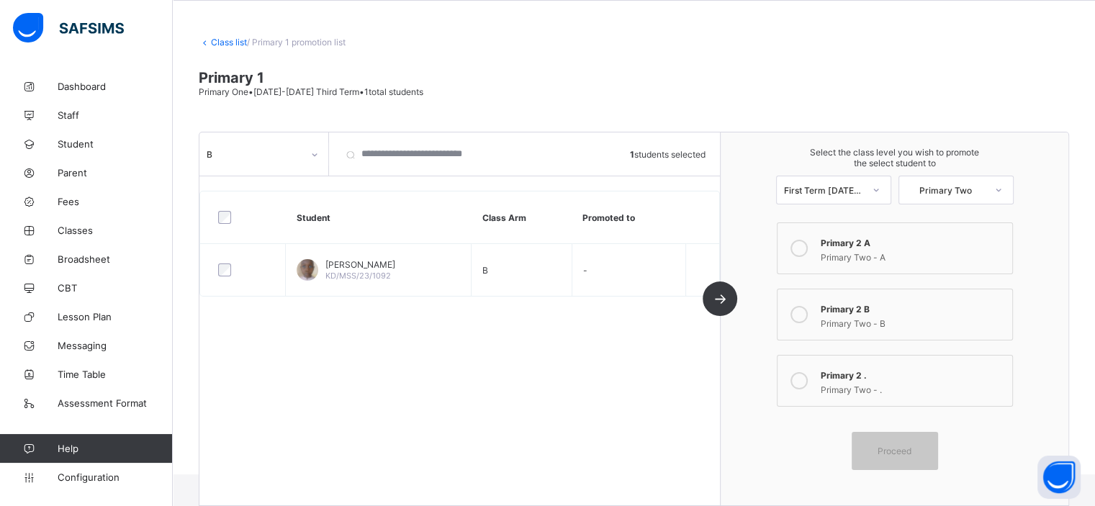
click at [716, 248] on div "Primary Two - A" at bounding box center [912, 255] width 184 height 14
click at [716, 448] on span "Proceed" at bounding box center [894, 450] width 34 height 11
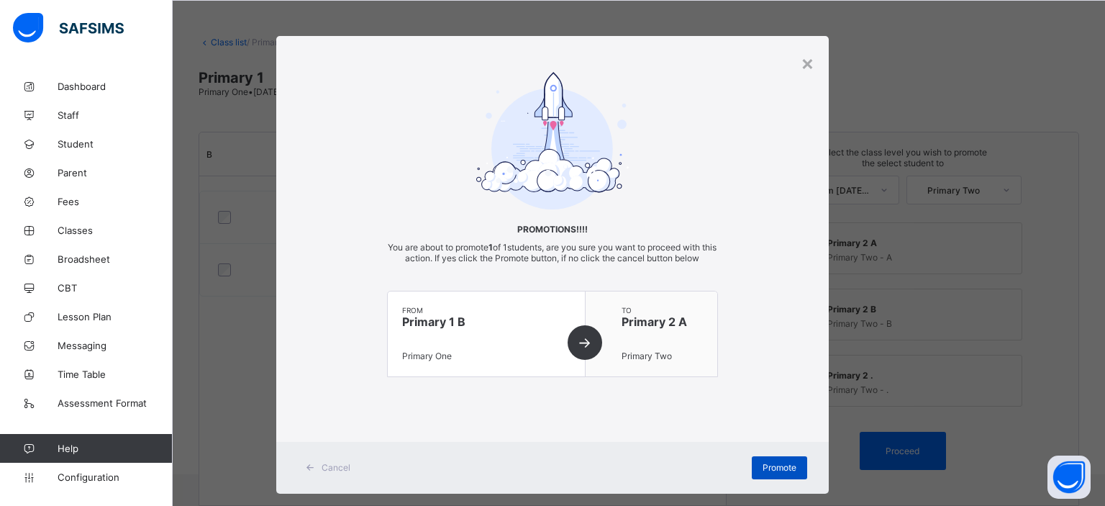
click at [716, 468] on span "Promote" at bounding box center [780, 467] width 34 height 11
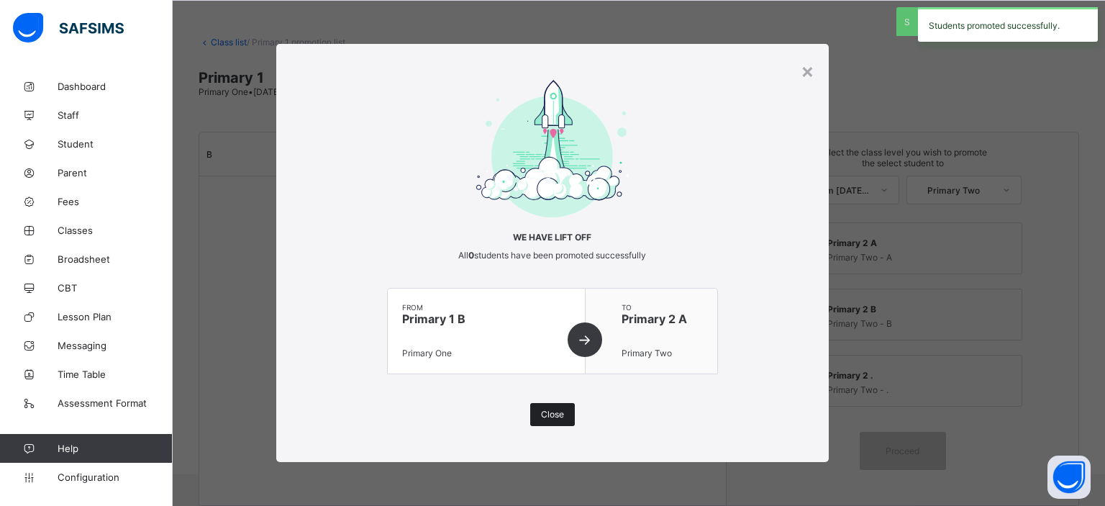
click at [546, 412] on span "Close" at bounding box center [552, 414] width 23 height 11
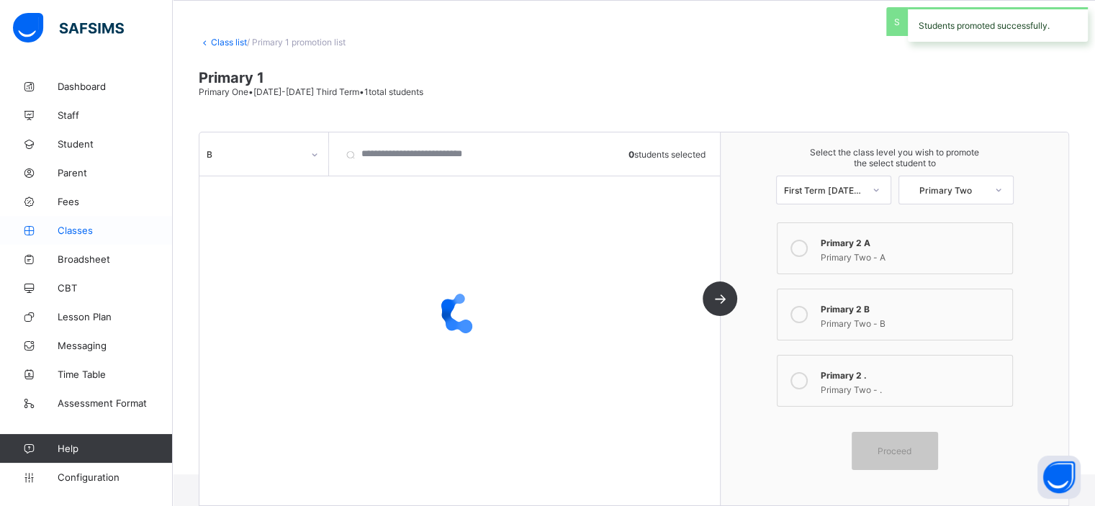
click at [91, 234] on span "Classes" at bounding box center [115, 231] width 115 height 12
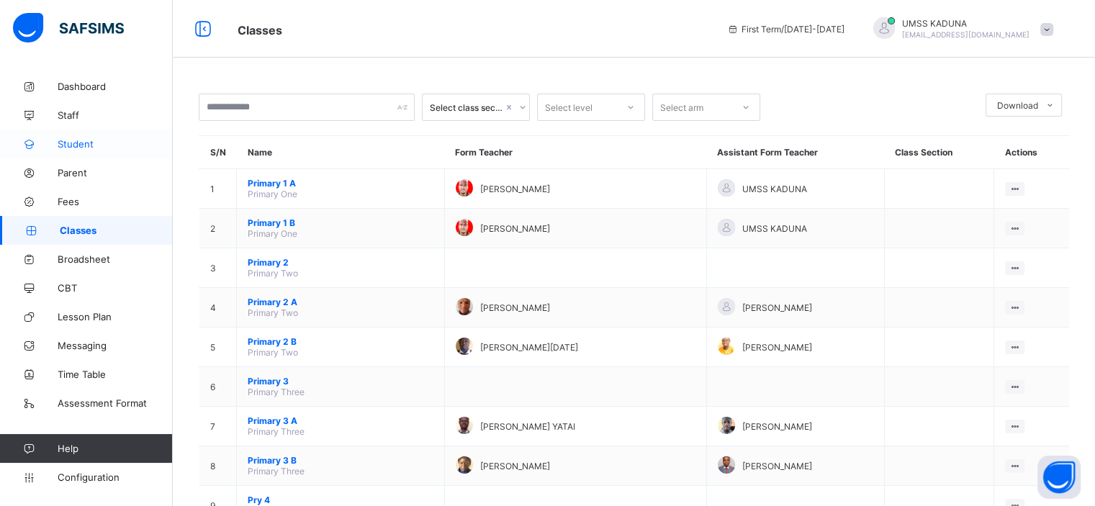
click at [89, 143] on span "Student" at bounding box center [115, 144] width 115 height 12
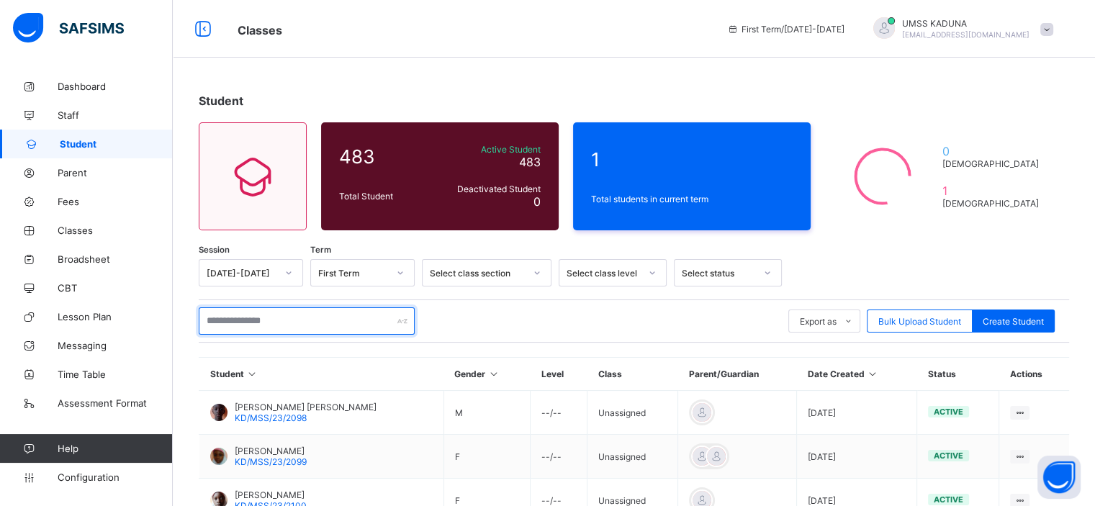
click at [342, 310] on input "text" at bounding box center [307, 320] width 216 height 27
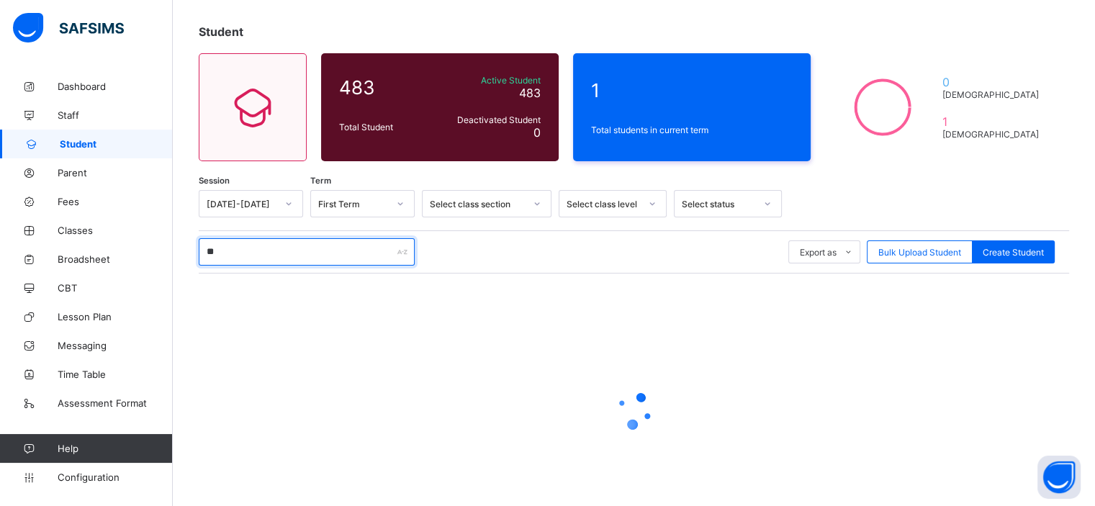
scroll to position [85, 0]
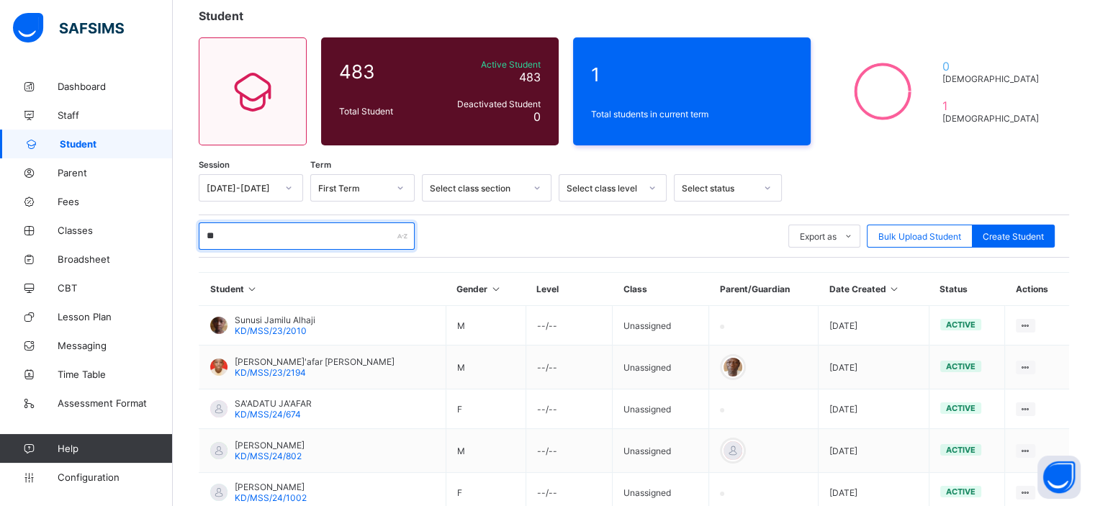
click at [268, 231] on input "**" at bounding box center [307, 235] width 216 height 27
type input "*"
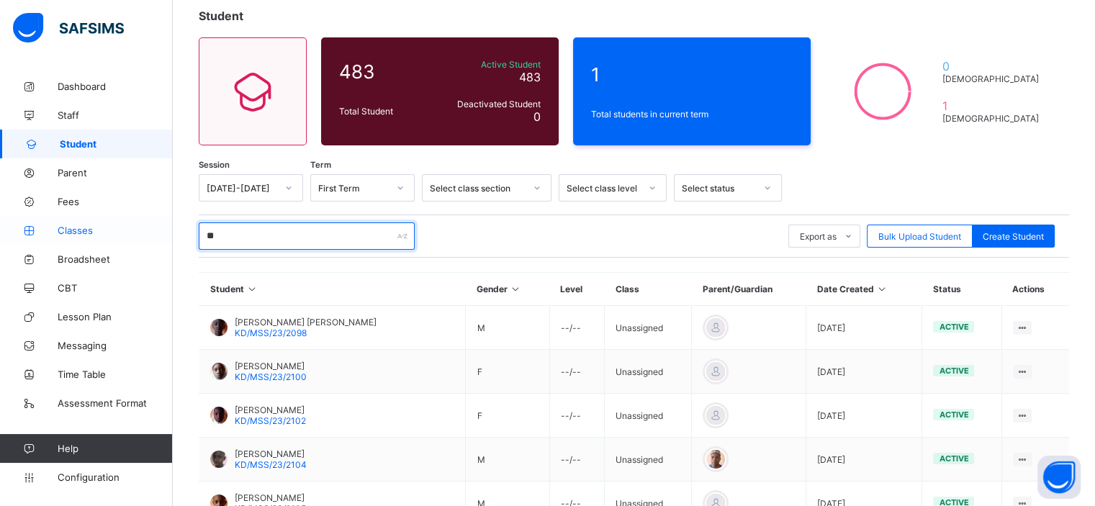
type input "**"
click at [83, 230] on span "Classes" at bounding box center [115, 231] width 115 height 12
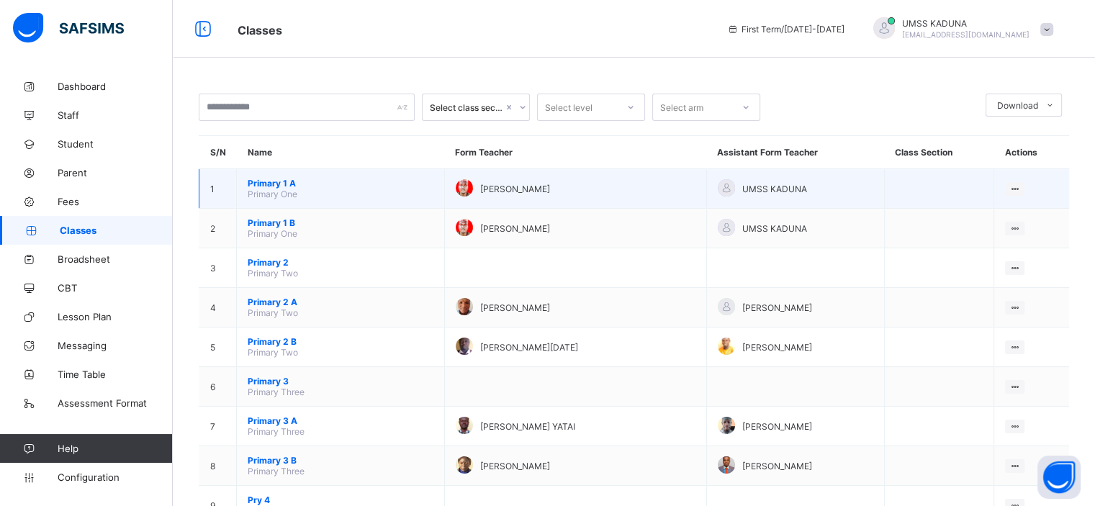
click at [261, 186] on span "Primary 1 A" at bounding box center [341, 183] width 186 height 11
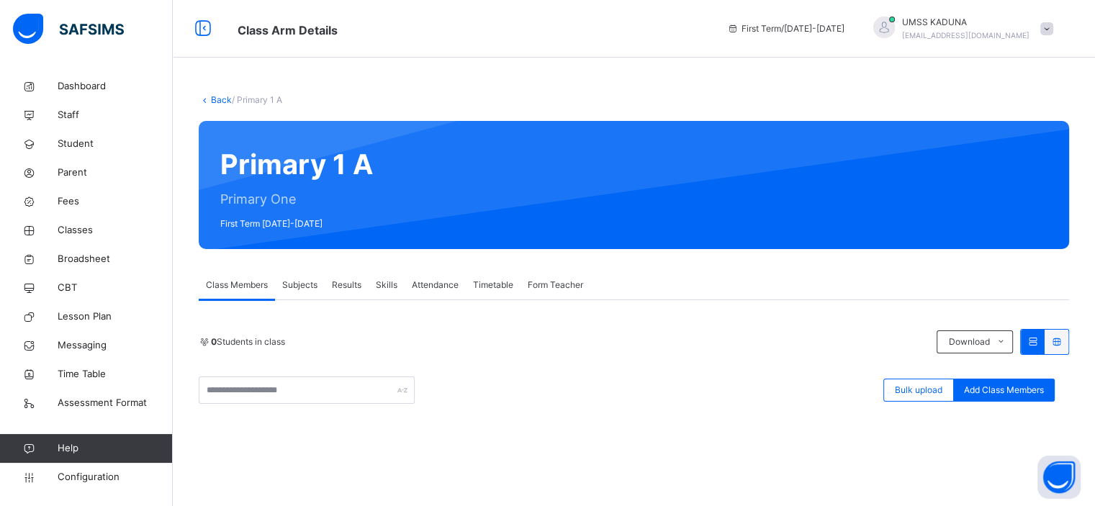
click at [213, 98] on link "Back" at bounding box center [221, 99] width 21 height 11
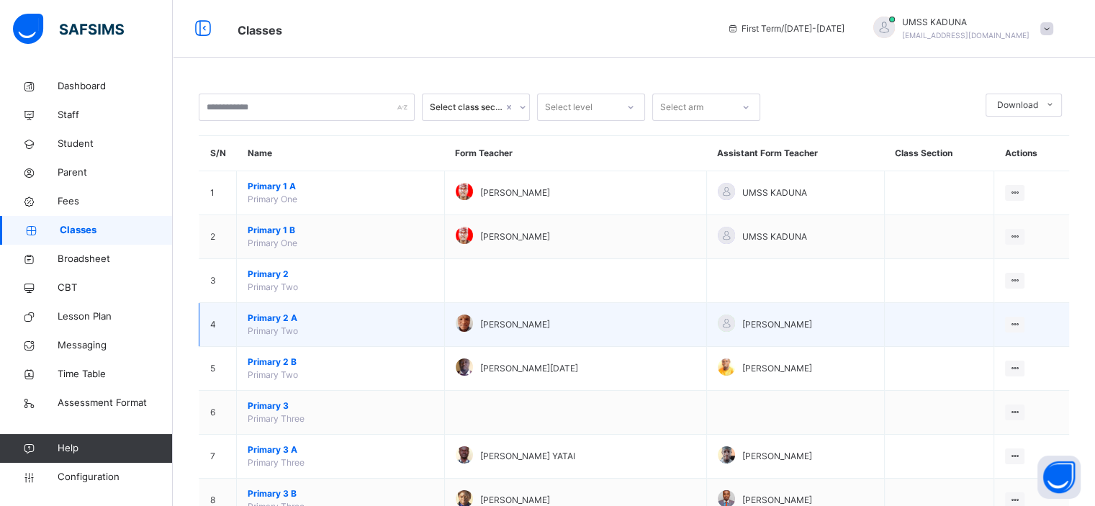
click at [269, 314] on span "Primary 2 A" at bounding box center [341, 318] width 186 height 13
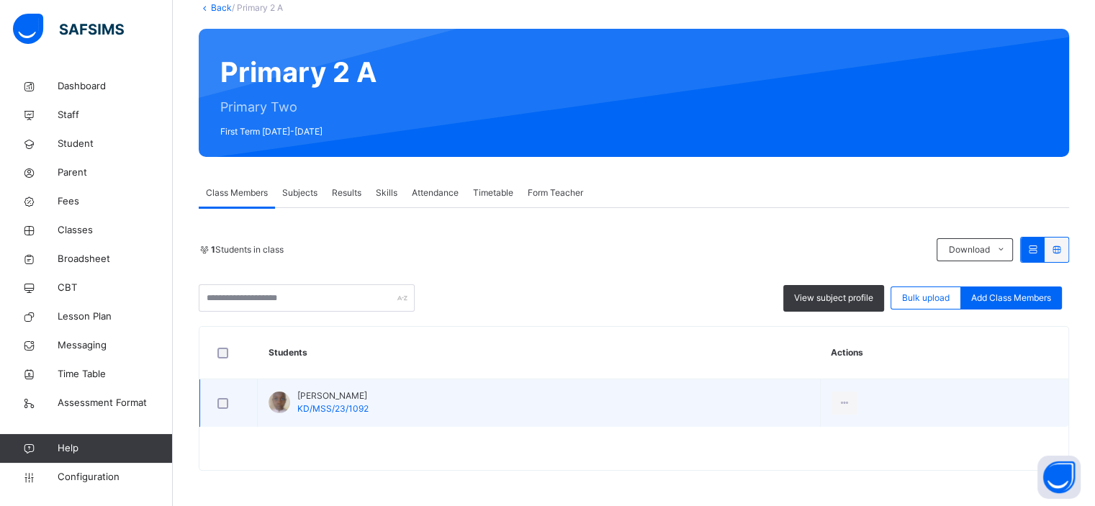
scroll to position [91, 0]
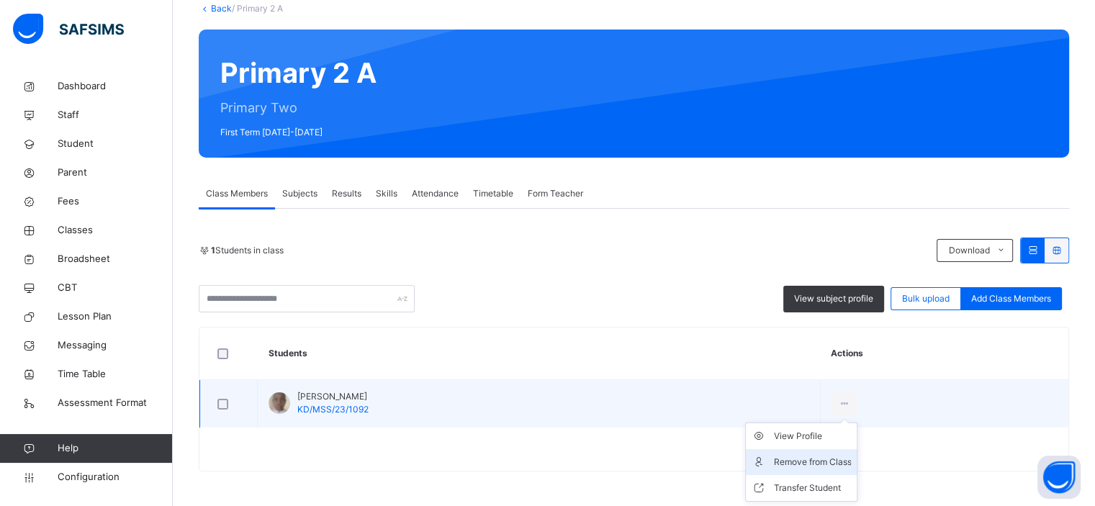
click at [716, 458] on div "Remove from Class" at bounding box center [812, 462] width 78 height 14
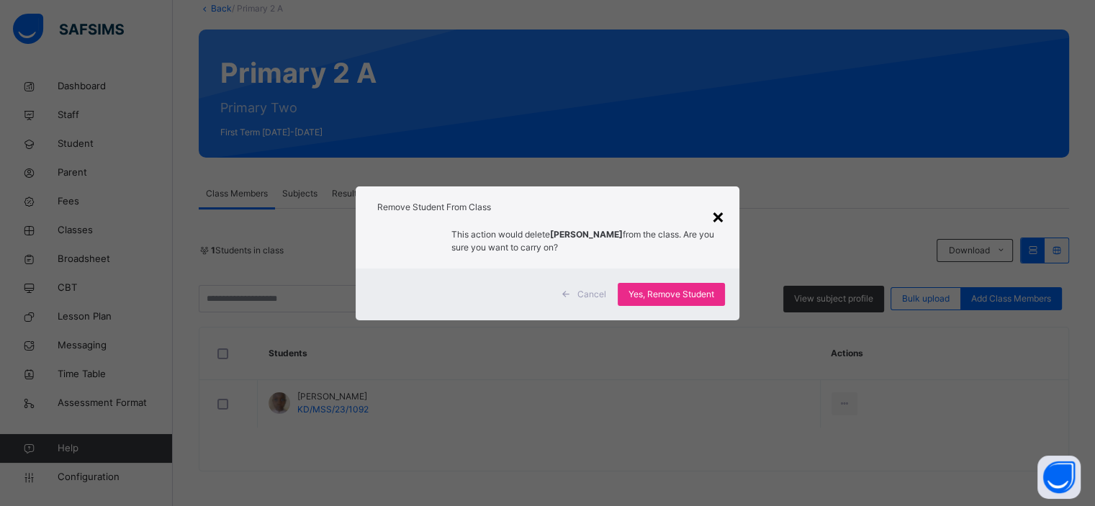
click at [716, 221] on div "×" at bounding box center [718, 216] width 14 height 30
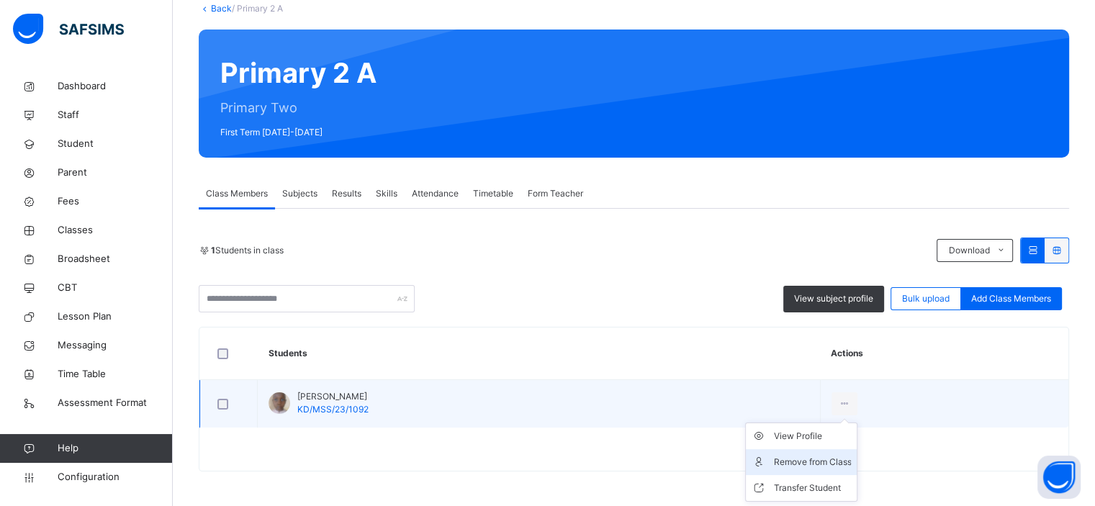
click at [716, 458] on div "Remove from Class" at bounding box center [812, 462] width 78 height 14
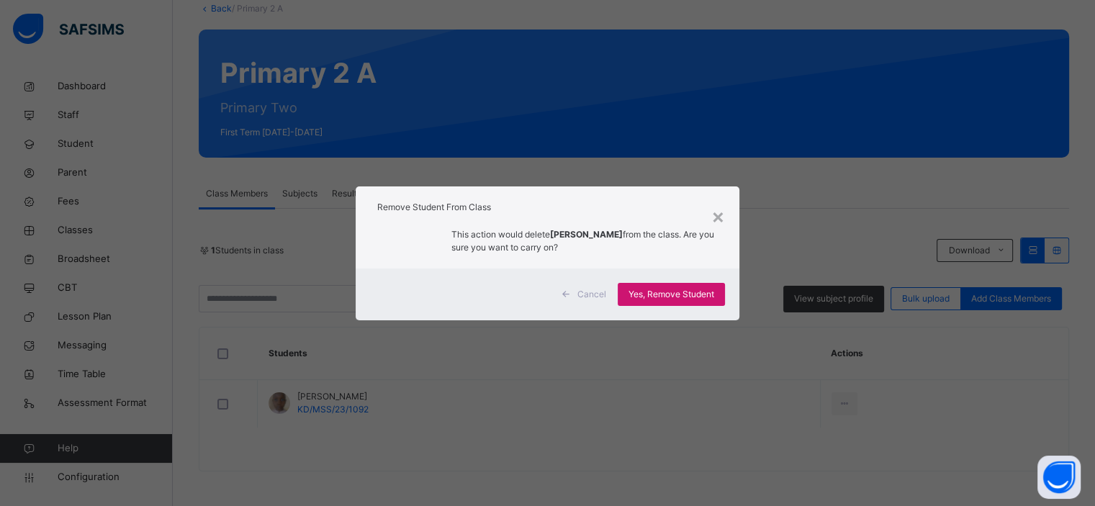
click at [651, 294] on span "Yes, Remove Student" at bounding box center [671, 294] width 86 height 13
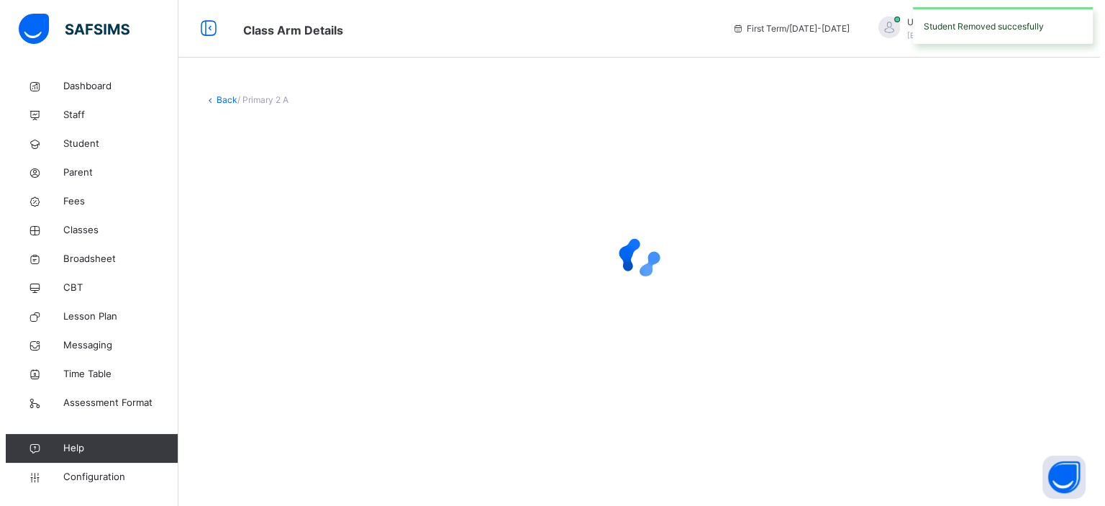
scroll to position [0, 0]
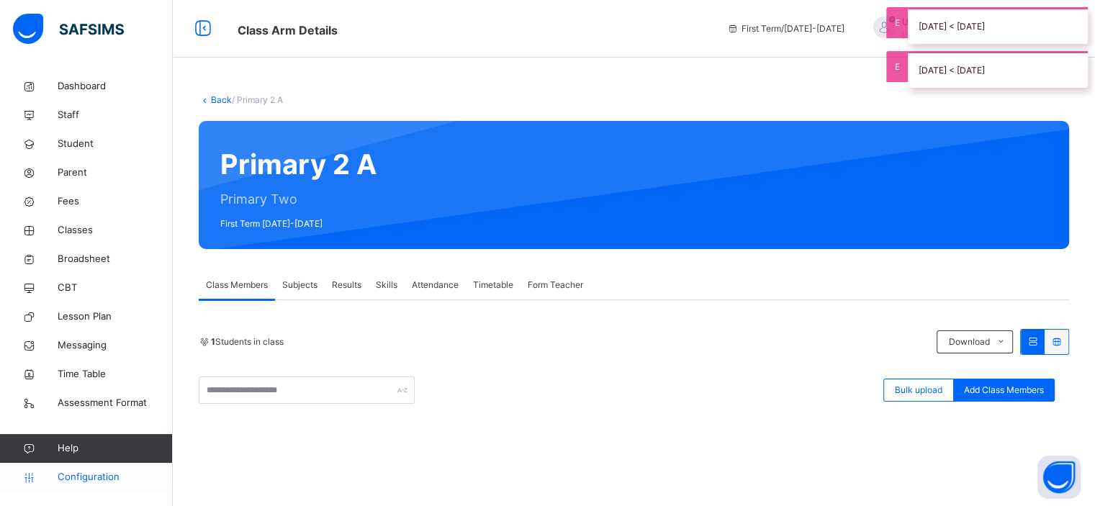
click at [97, 475] on span "Configuration" at bounding box center [115, 477] width 114 height 14
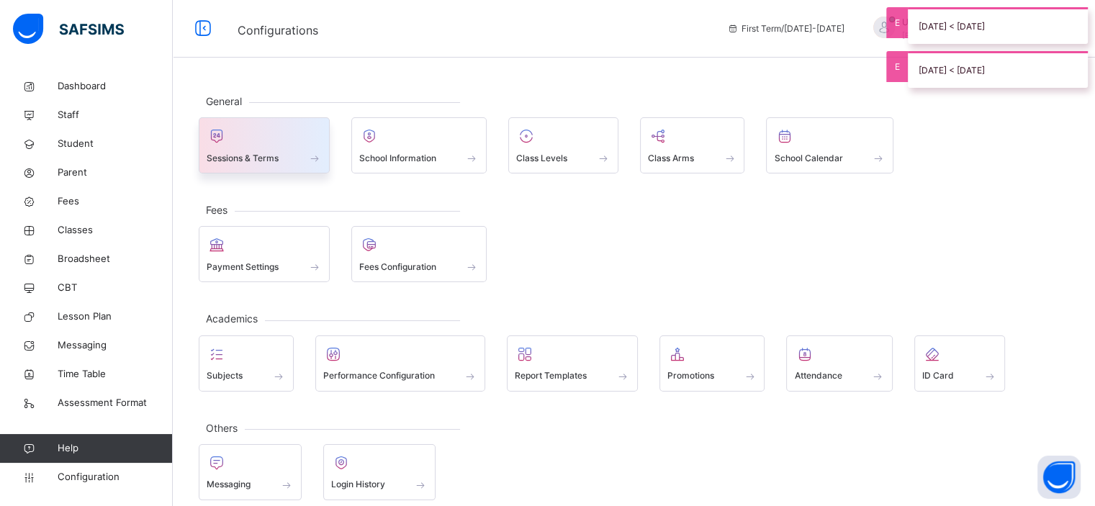
click at [291, 158] on div "Sessions & Terms" at bounding box center [264, 157] width 115 height 15
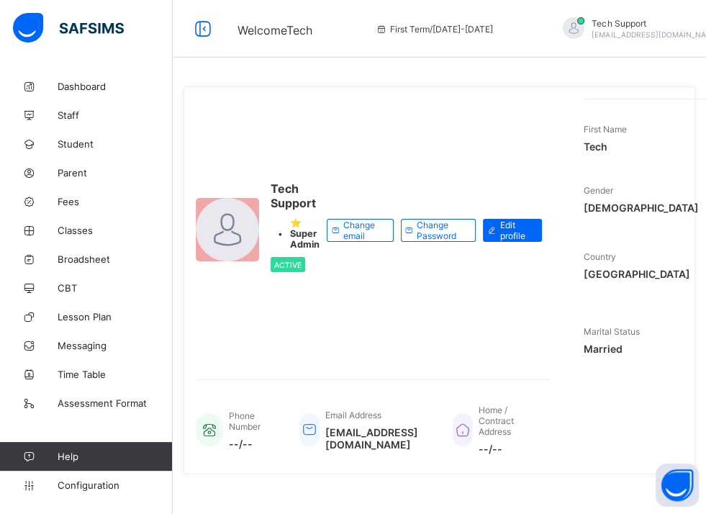
click at [542, 156] on div "Change email Change Password Edit profile" at bounding box center [434, 230] width 215 height 263
click at [73, 138] on span "Student" at bounding box center [115, 144] width 115 height 12
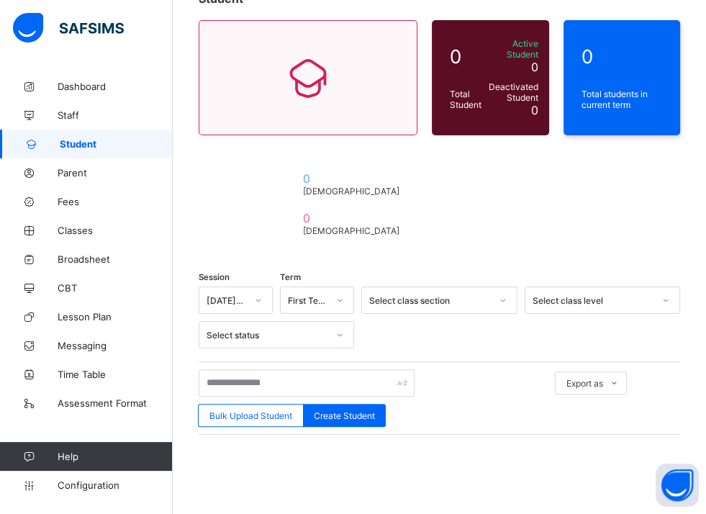
scroll to position [112, 0]
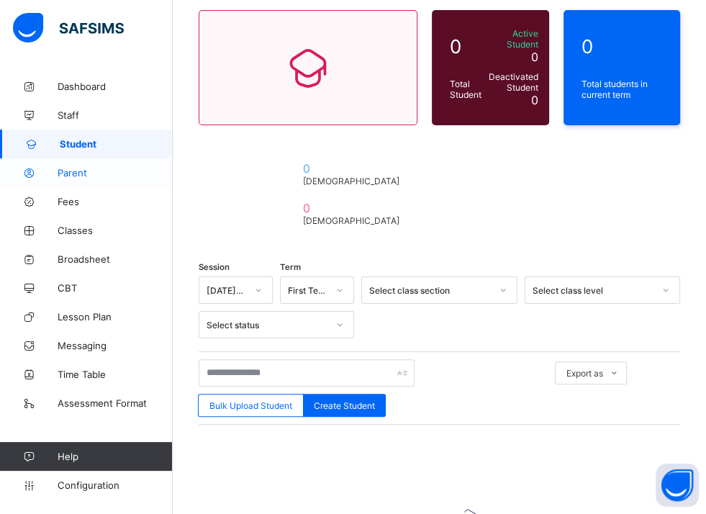
click at [93, 176] on span "Parent" at bounding box center [115, 173] width 115 height 12
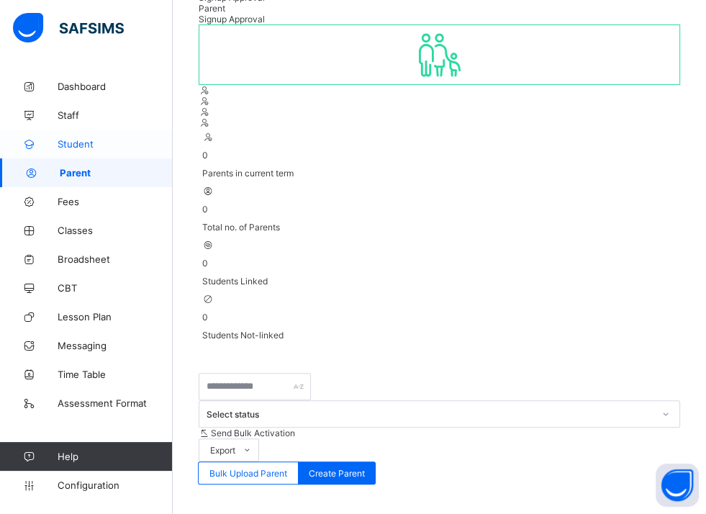
click at [78, 146] on span "Student" at bounding box center [115, 144] width 115 height 12
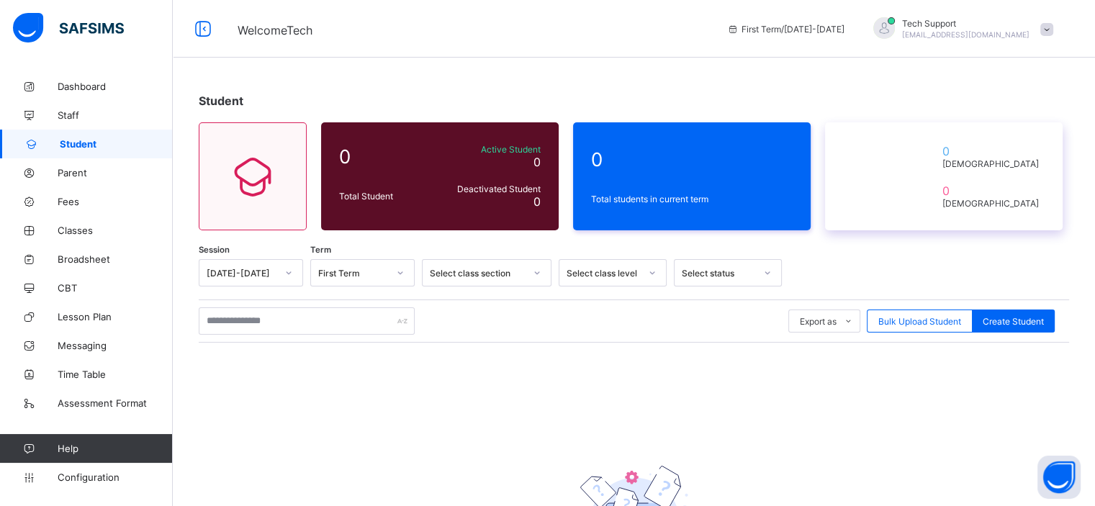
click at [705, 145] on icon at bounding box center [882, 176] width 79 height 72
click at [89, 475] on span "Configuration" at bounding box center [115, 477] width 114 height 12
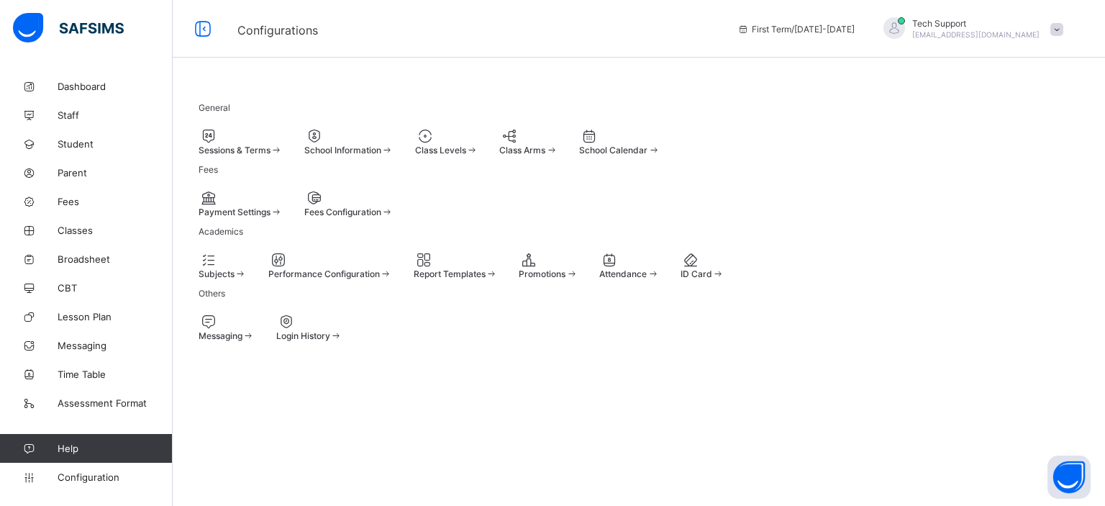
click at [283, 137] on div at bounding box center [241, 135] width 84 height 17
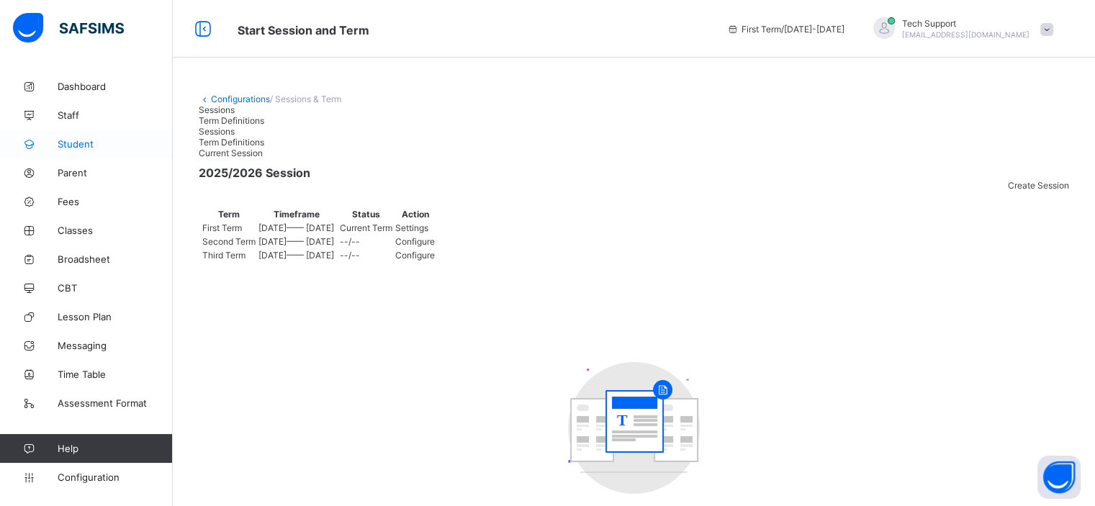
click at [80, 138] on span "Student" at bounding box center [115, 144] width 115 height 12
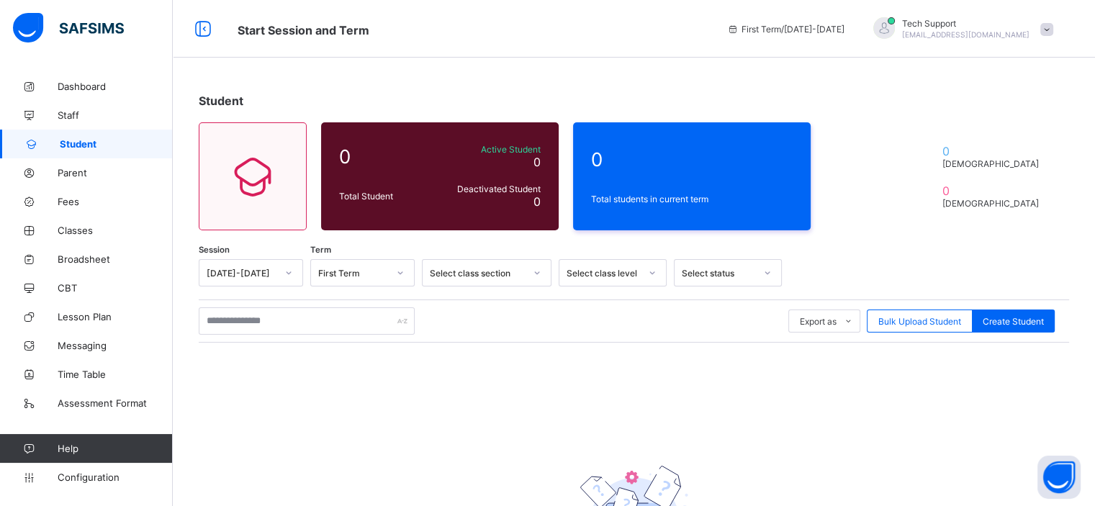
click at [603, 397] on div "Session 2025-2026 Term First Term Select class section Select class level Selec…" at bounding box center [634, 447] width 870 height 377
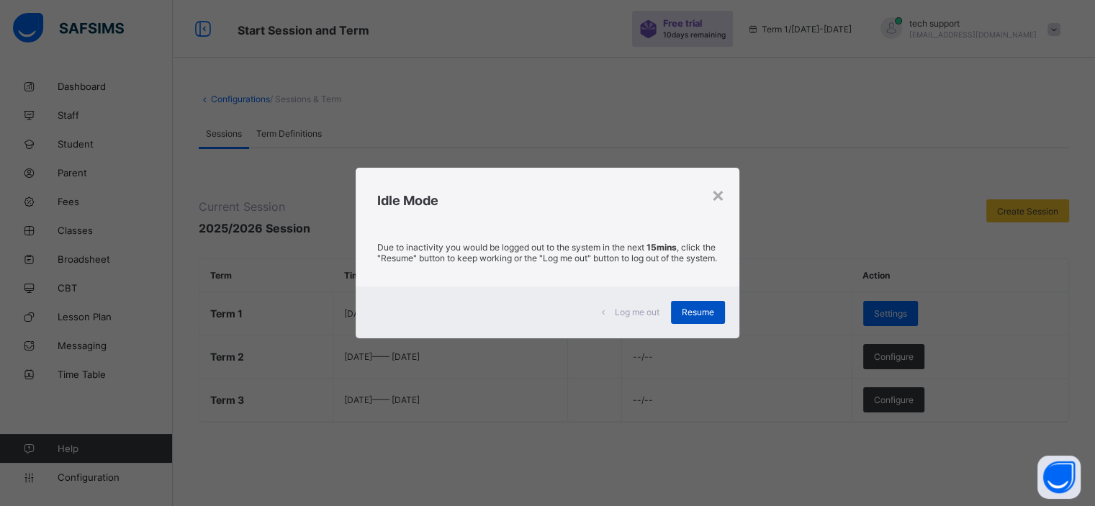
click at [688, 317] on span "Resume" at bounding box center [698, 312] width 32 height 11
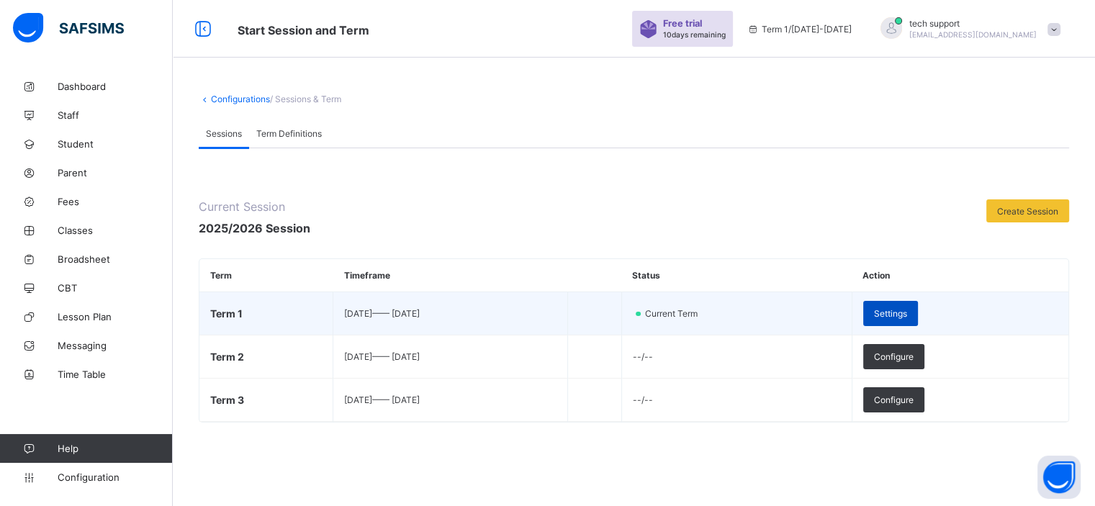
click at [903, 307] on div "Settings" at bounding box center [890, 313] width 55 height 25
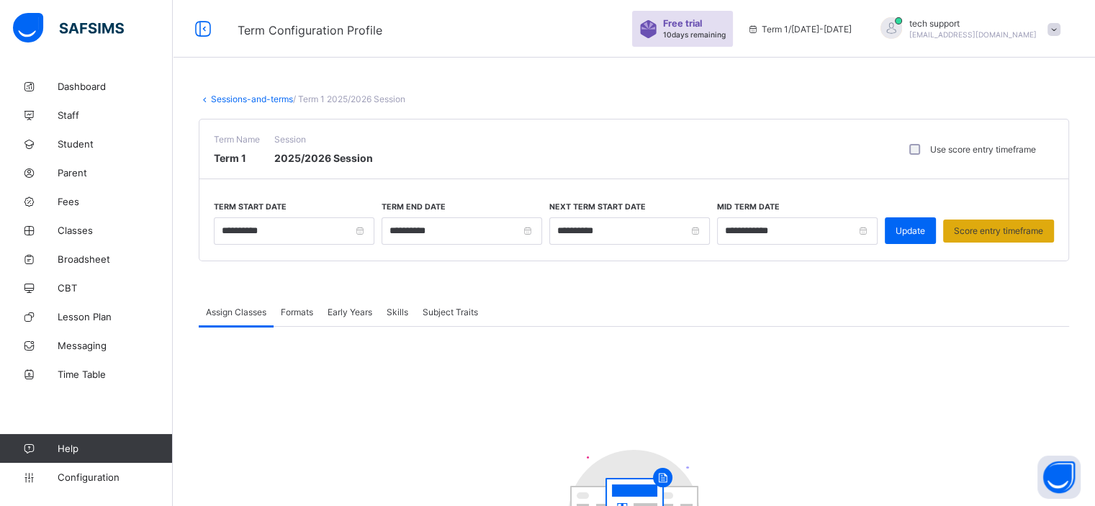
click at [968, 238] on div "Score entry timeframe" at bounding box center [998, 231] width 111 height 23
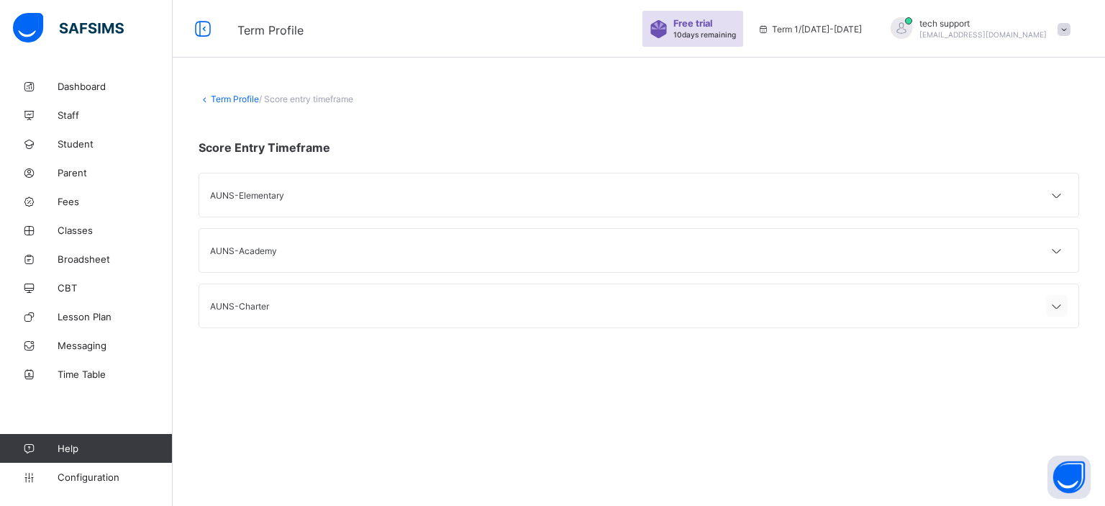
click at [1051, 299] on icon at bounding box center [1057, 306] width 17 height 14
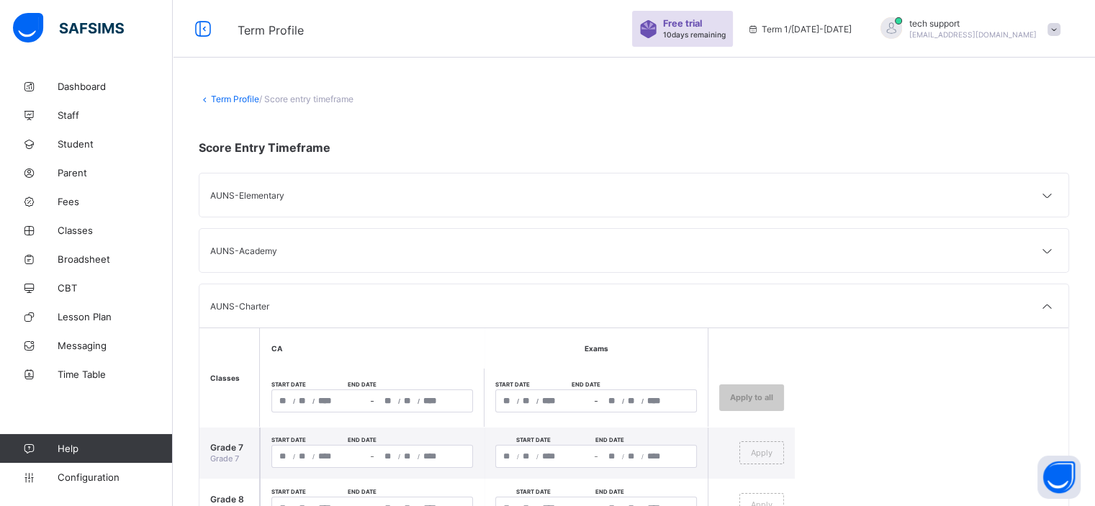
click at [492, 199] on div "AUNS-Elementary" at bounding box center [422, 195] width 424 height 11
click at [1055, 193] on icon at bounding box center [1046, 196] width 17 height 14
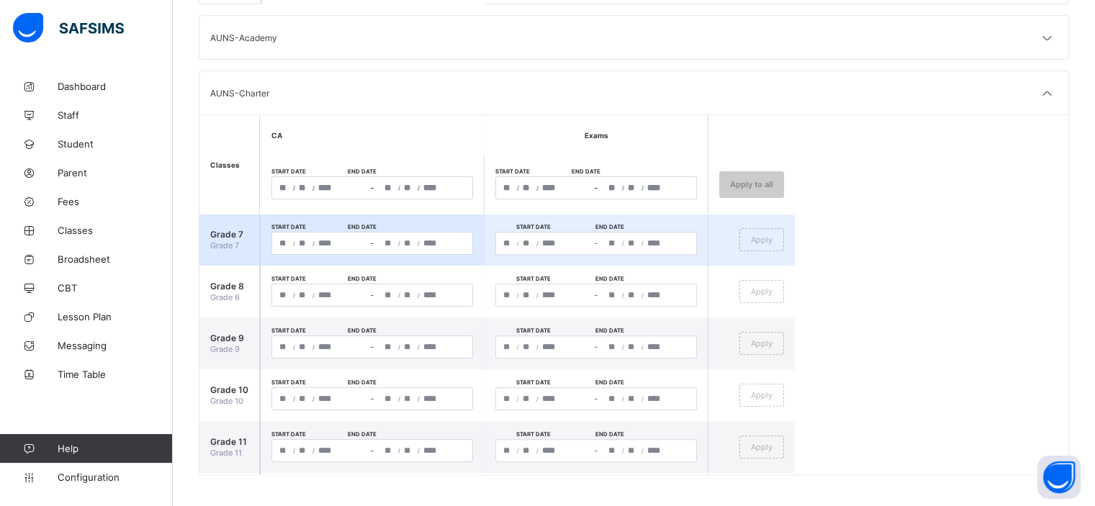
click at [320, 243] on div "/ / – / /" at bounding box center [372, 243] width 202 height 23
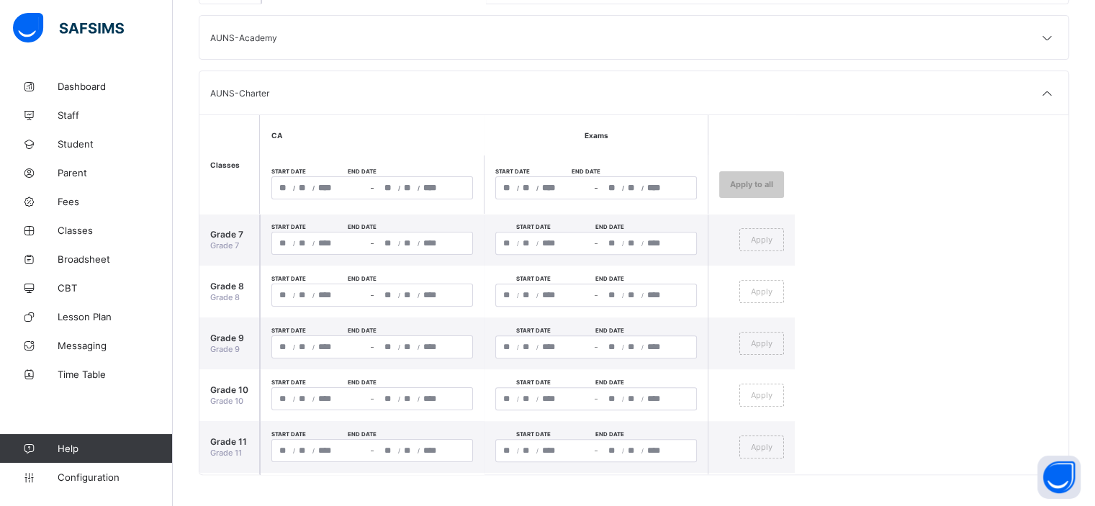
click at [348, 178] on div "/ /" at bounding box center [319, 188] width 95 height 22
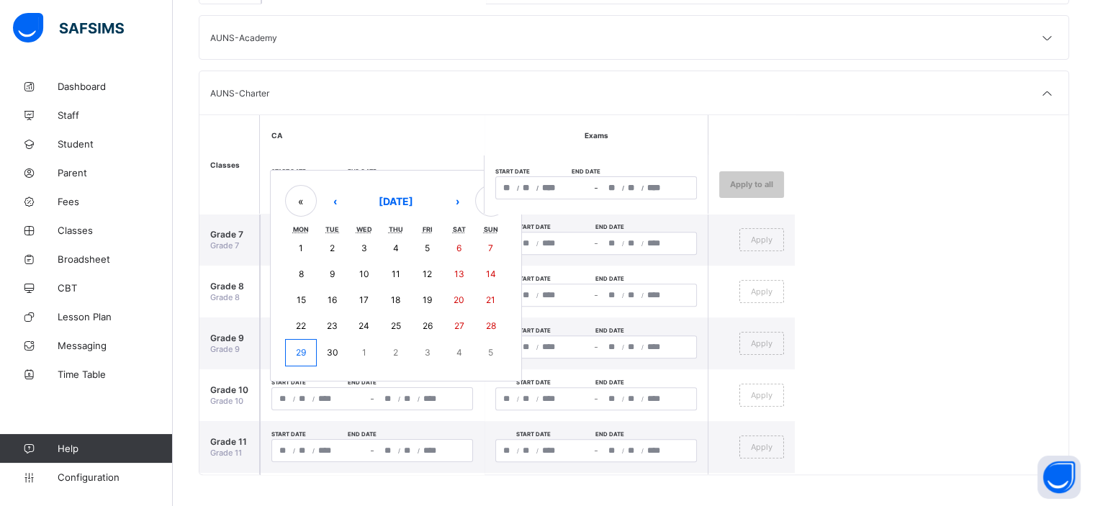
click at [454, 317] on button "27" at bounding box center [459, 326] width 32 height 26
click at [356, 350] on button "1" at bounding box center [364, 352] width 32 height 27
type input "**********"
type input "*"
type input "**"
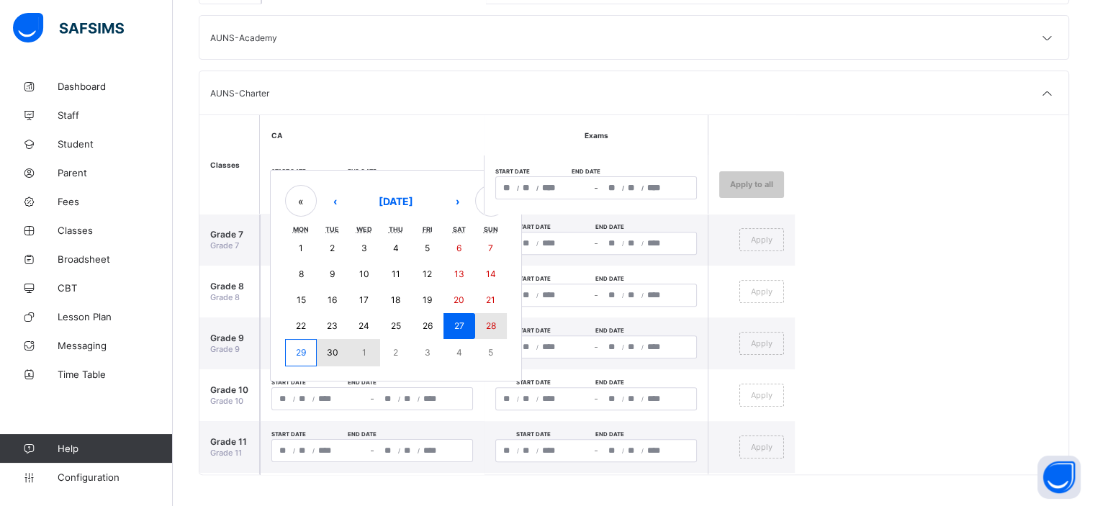
type input "****"
type input "**********"
type input "**"
type input "*"
type input "****"
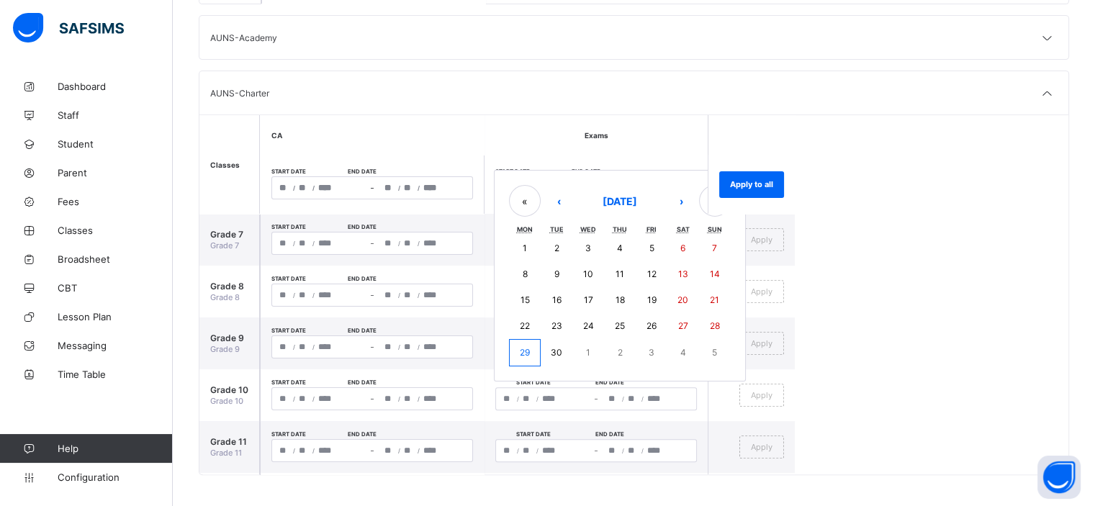
click at [525, 187] on div "/ / – / / « ‹ September 2025 › » Mon Tue Wed Thu Fri Sat Sun 1 2 3 4 5 6 7 8 9 …" at bounding box center [596, 187] width 202 height 23
click at [682, 326] on abbr "27" at bounding box center [683, 325] width 10 height 11
click at [586, 350] on abbr "1" at bounding box center [588, 352] width 4 height 11
type input "**********"
type input "*"
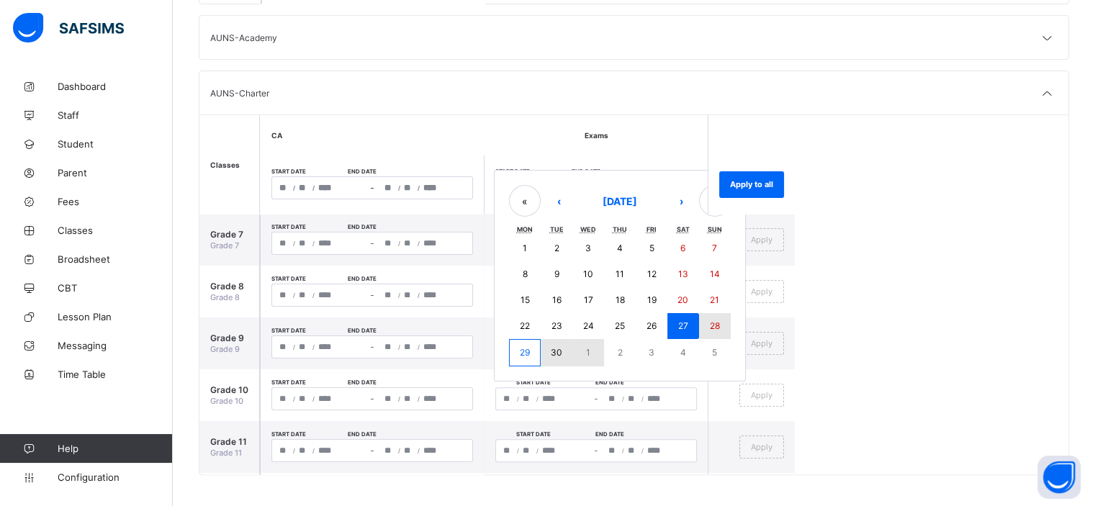
type input "**"
type input "****"
type input "**********"
type input "**"
type input "*"
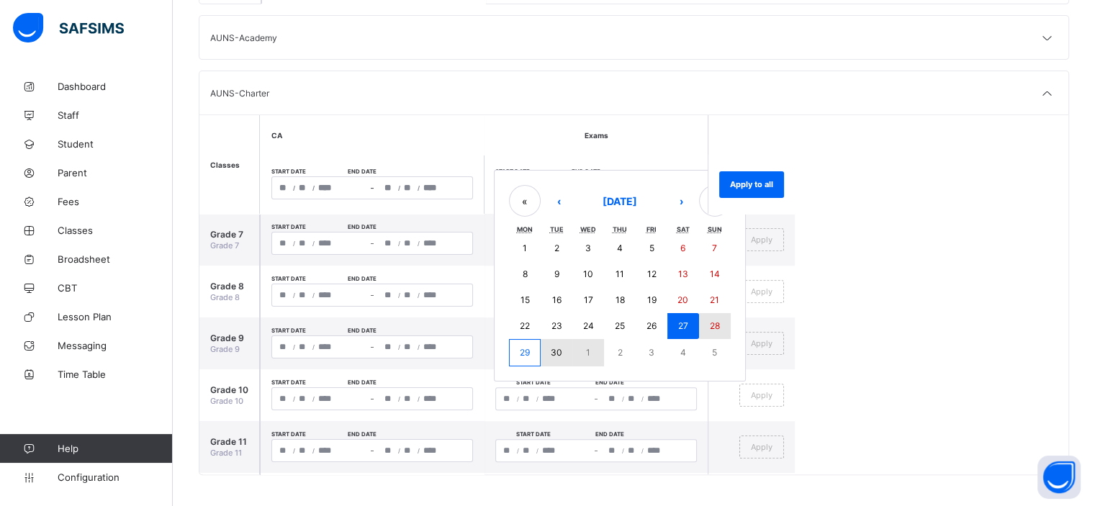
type input "****"
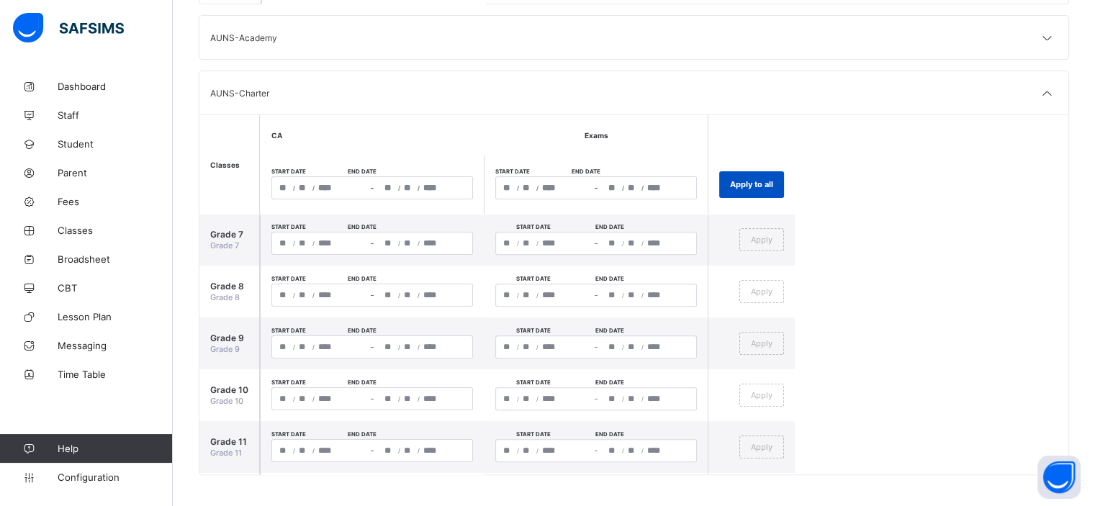
click at [751, 186] on span "Apply to all" at bounding box center [751, 184] width 43 height 10
click at [65, 234] on span "Classes" at bounding box center [115, 231] width 115 height 12
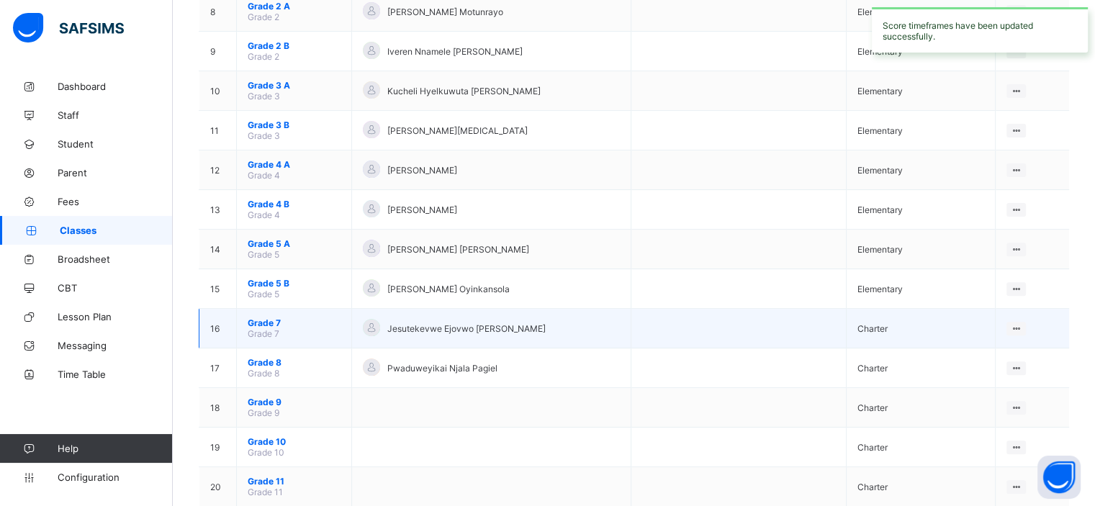
scroll to position [455, 0]
click at [266, 320] on span "Grade 7" at bounding box center [294, 322] width 93 height 11
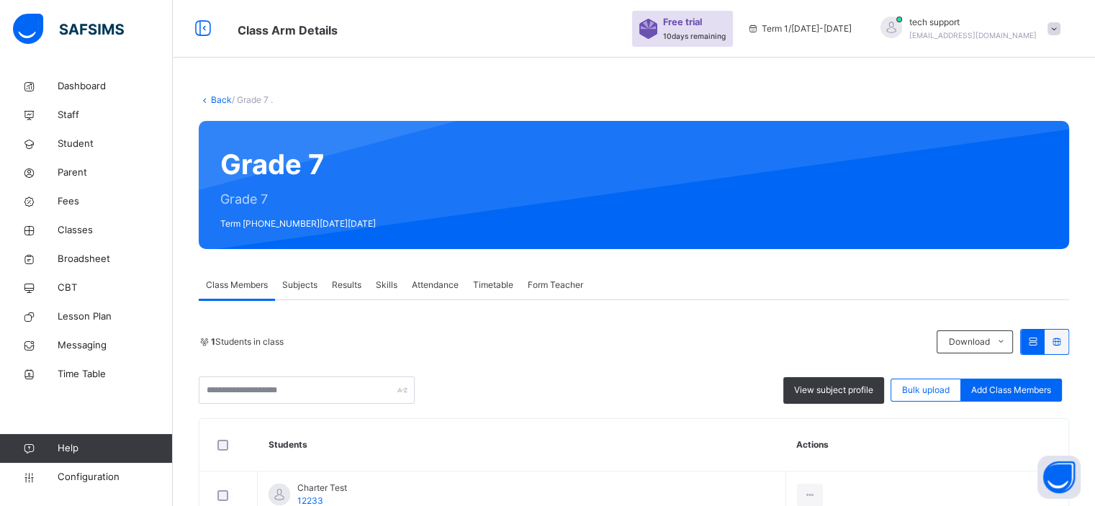
click at [297, 285] on span "Subjects" at bounding box center [299, 285] width 35 height 13
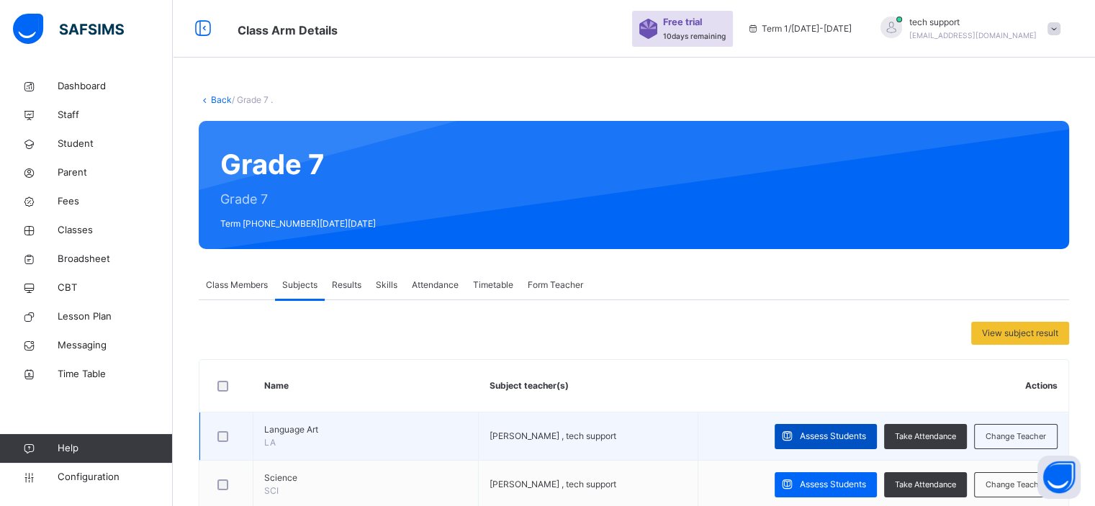
click at [813, 440] on span "Assess Students" at bounding box center [833, 436] width 66 height 13
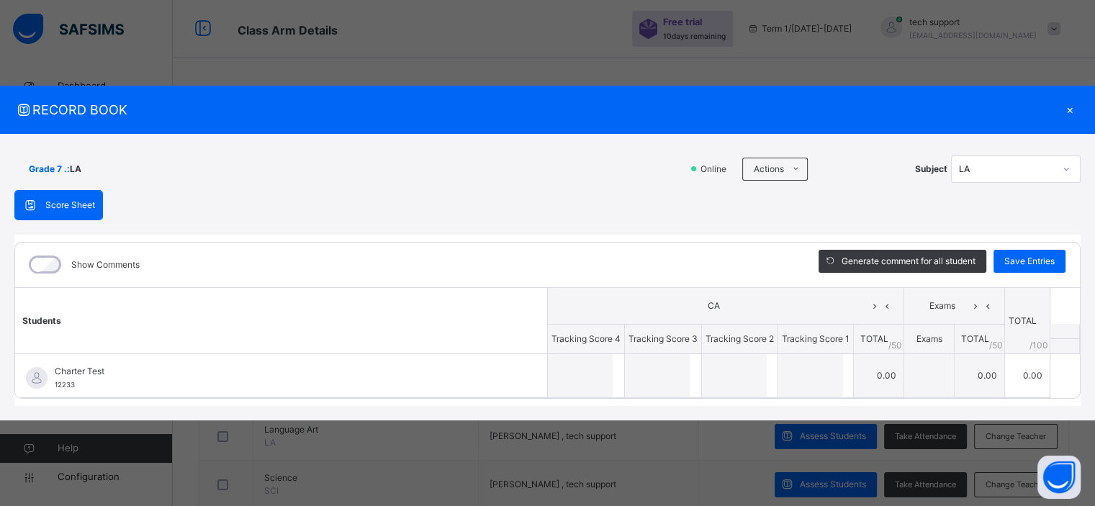
click at [1071, 111] on div "×" at bounding box center [1070, 109] width 22 height 19
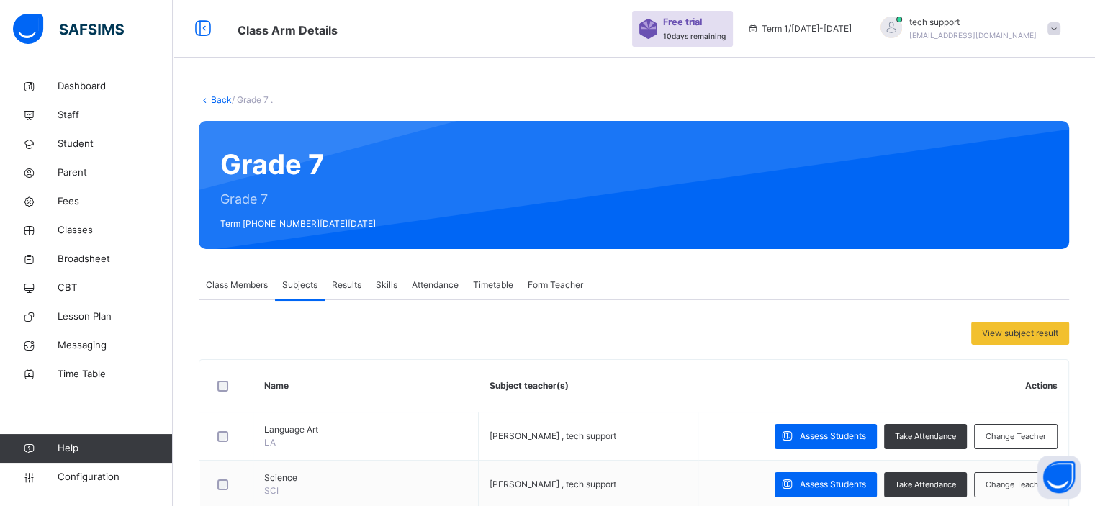
click at [238, 284] on span "Class Members" at bounding box center [237, 285] width 62 height 13
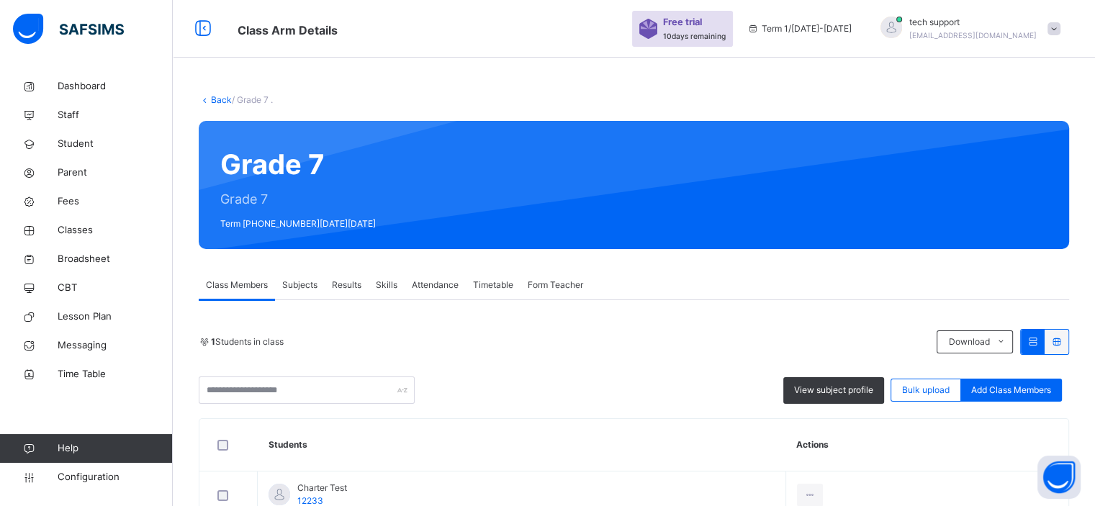
scroll to position [92, 0]
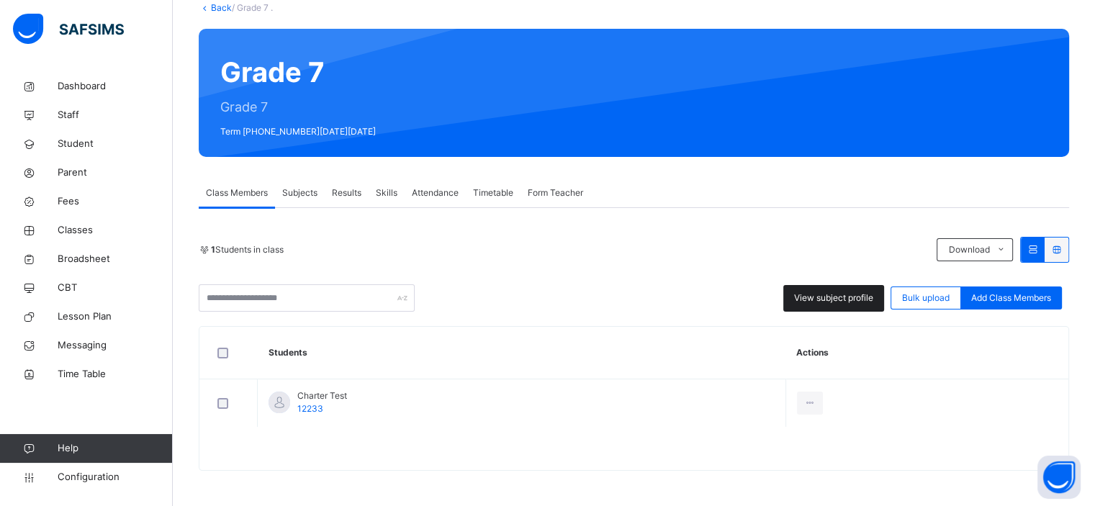
click at [812, 291] on span "View subject profile" at bounding box center [833, 297] width 79 height 13
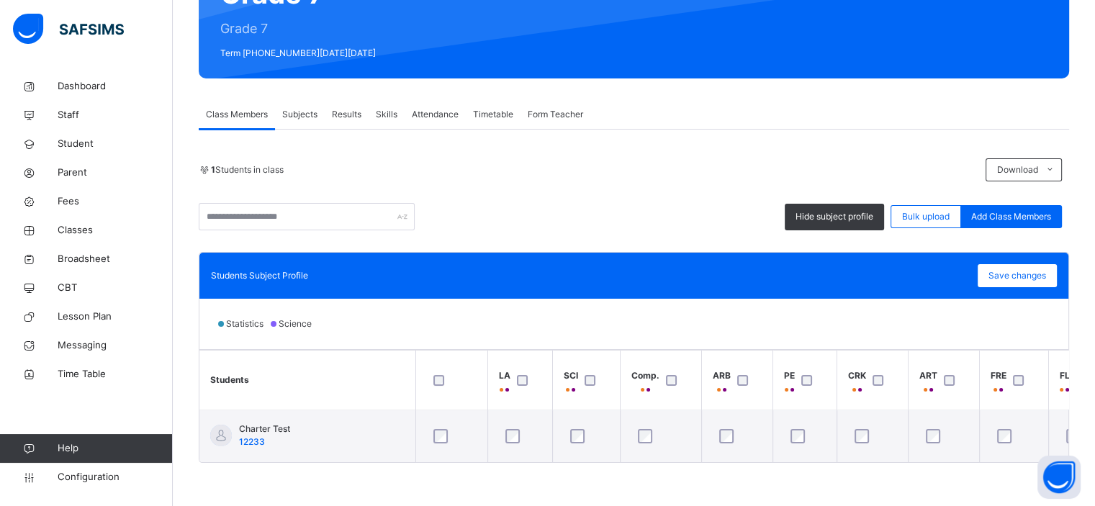
scroll to position [176, 0]
click at [299, 110] on span "Subjects" at bounding box center [299, 114] width 35 height 13
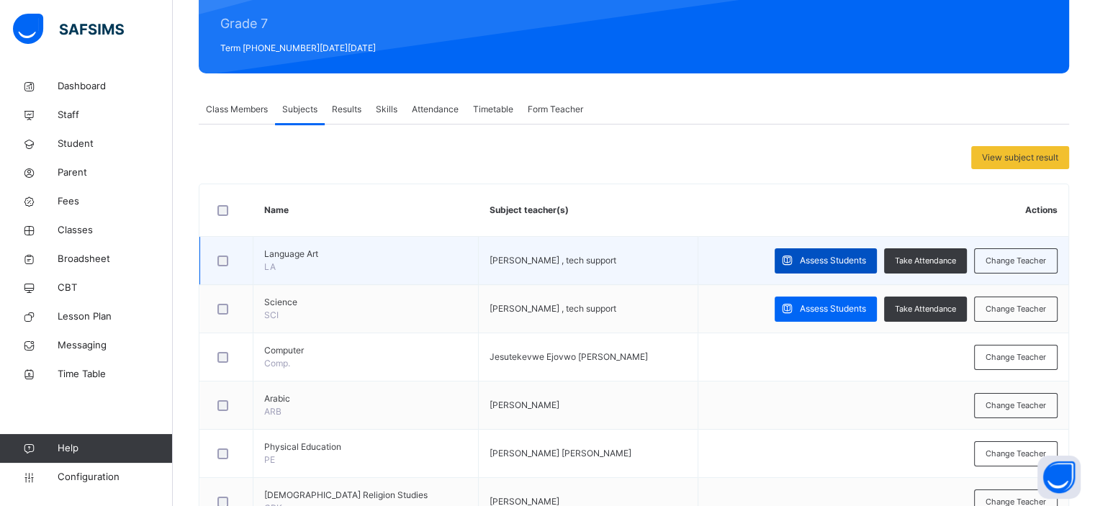
click at [818, 261] on span "Assess Students" at bounding box center [833, 260] width 66 height 13
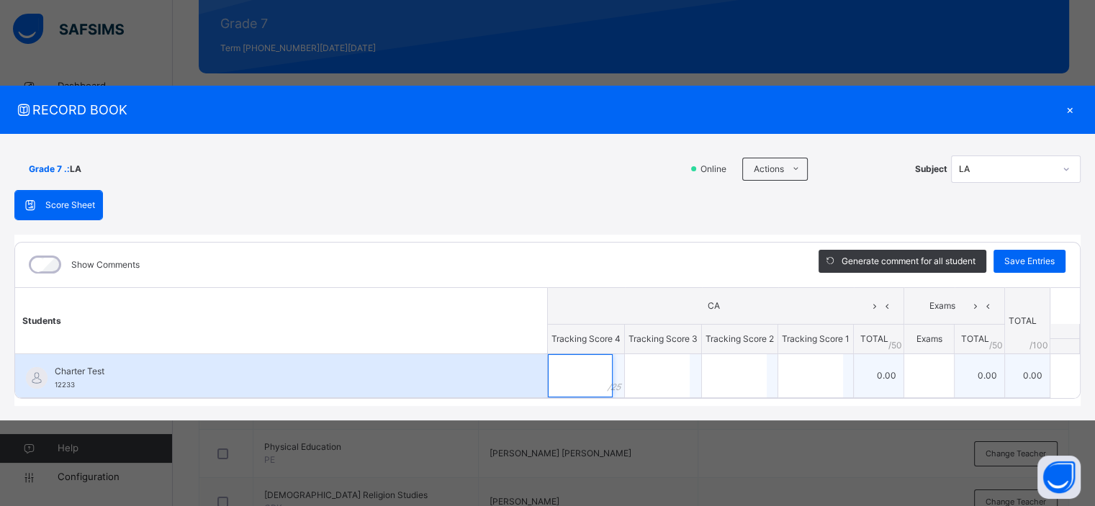
click at [584, 366] on input "text" at bounding box center [580, 375] width 65 height 43
type input "**"
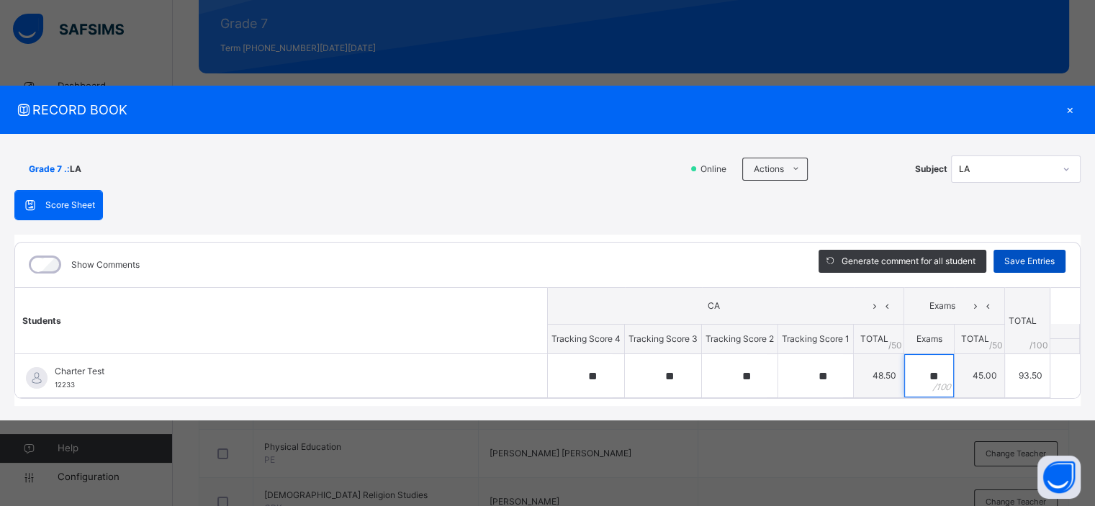
type input "**"
click at [1028, 256] on span "Save Entries" at bounding box center [1029, 261] width 50 height 13
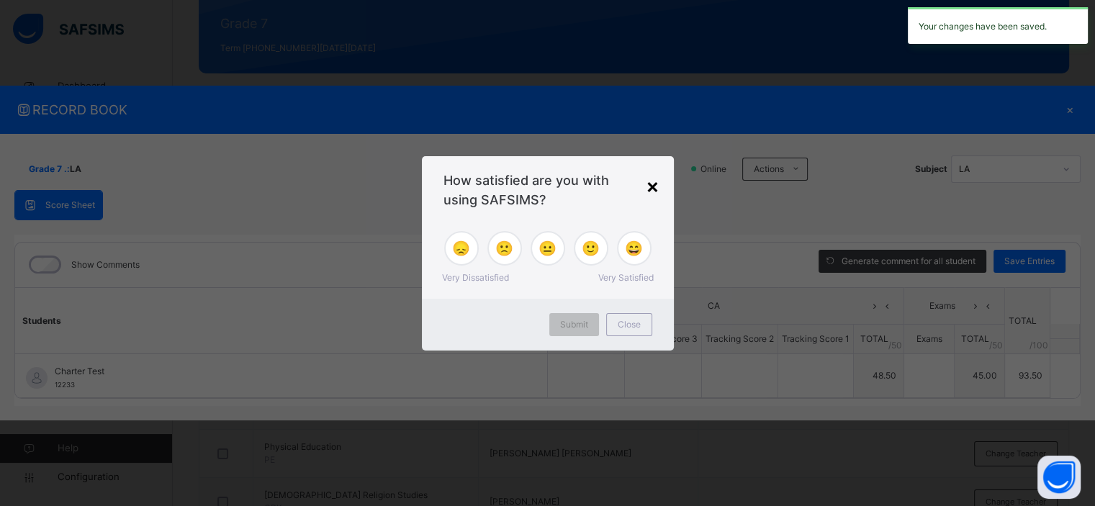
type input "**"
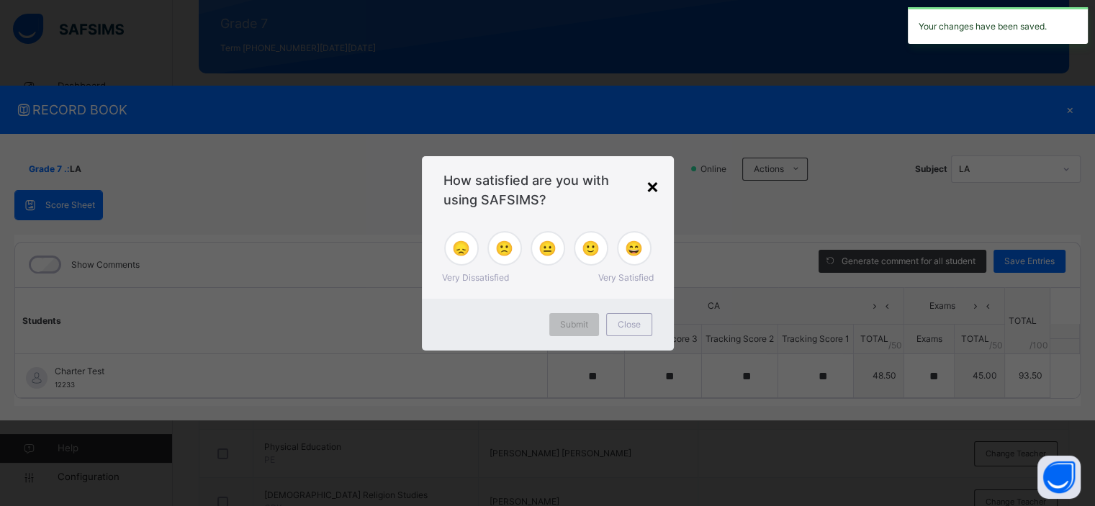
click at [653, 186] on div "×" at bounding box center [653, 186] width 14 height 30
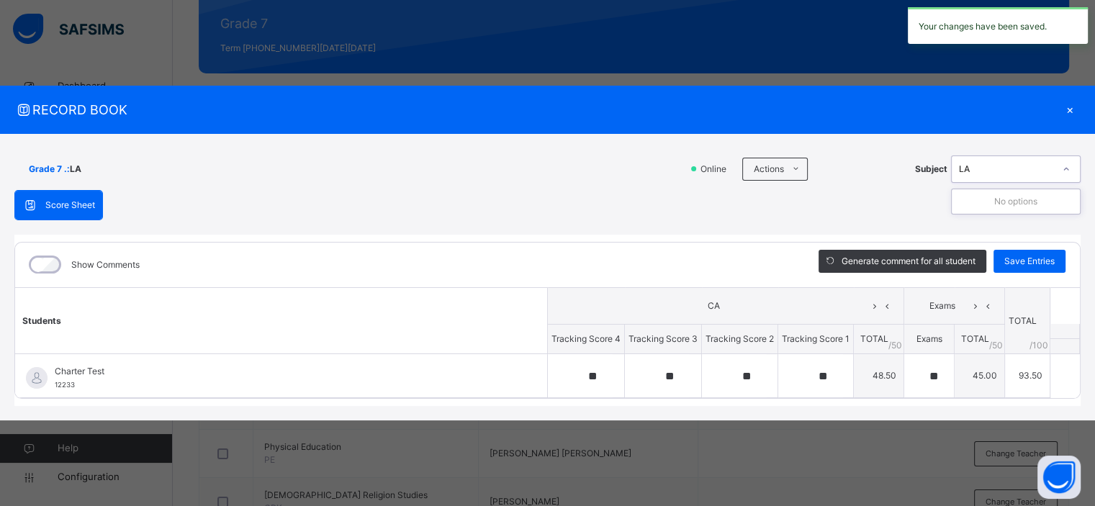
click at [1060, 182] on div at bounding box center [1065, 169] width 27 height 26
click at [1066, 106] on div "×" at bounding box center [1070, 109] width 22 height 19
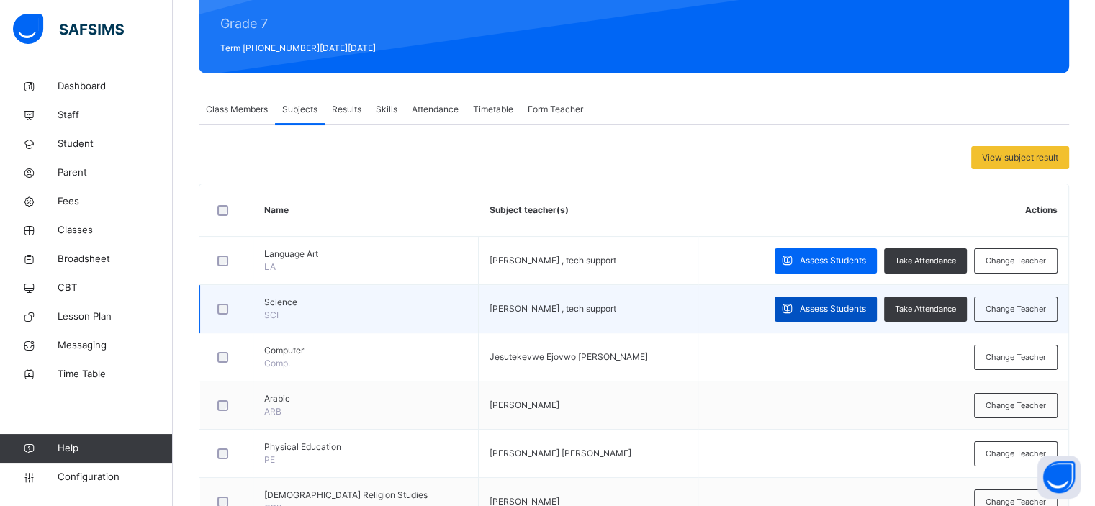
click at [813, 306] on span "Assess Students" at bounding box center [833, 308] width 66 height 13
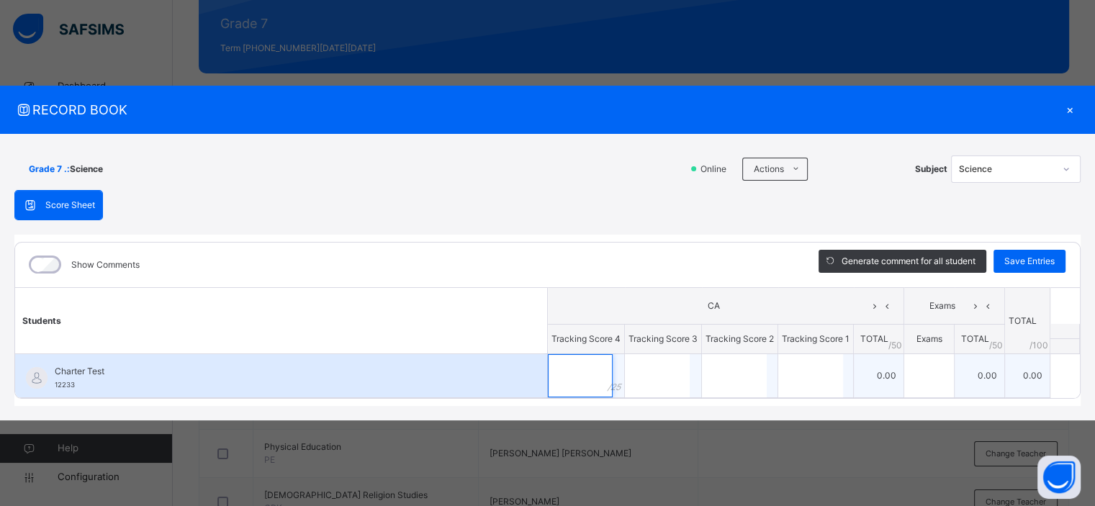
click at [598, 368] on input "text" at bounding box center [580, 375] width 65 height 43
type input "**"
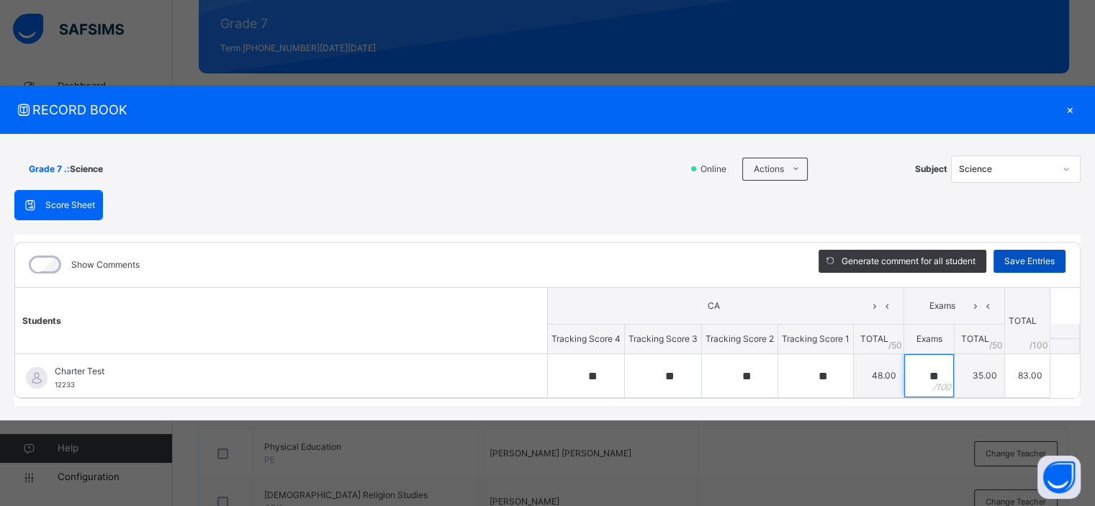
type input "**"
click at [1033, 263] on span "Save Entries" at bounding box center [1029, 261] width 50 height 13
click at [1023, 255] on span "Save Entries" at bounding box center [1029, 261] width 50 height 13
click at [1072, 108] on div "×" at bounding box center [1070, 109] width 22 height 19
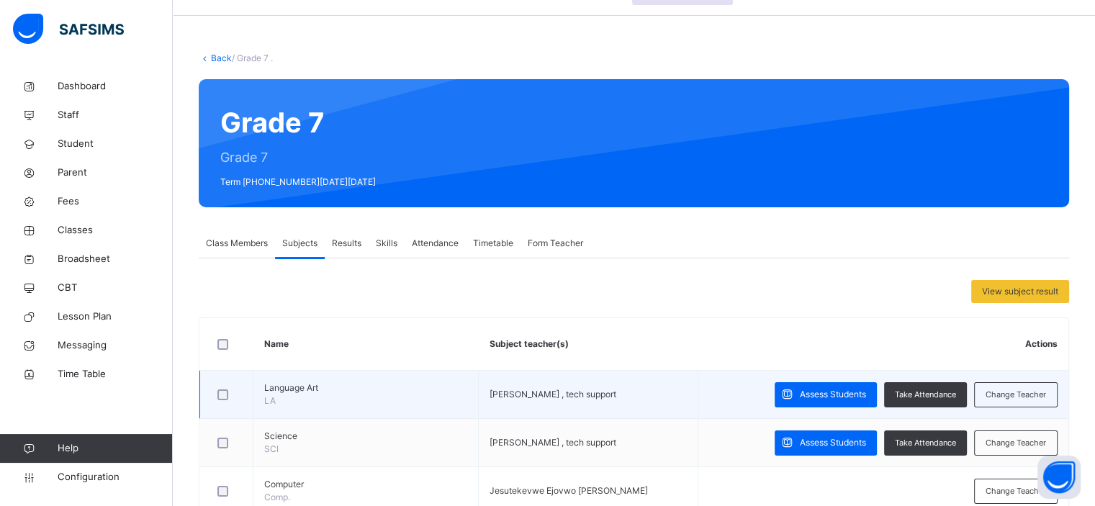
scroll to position [39, 0]
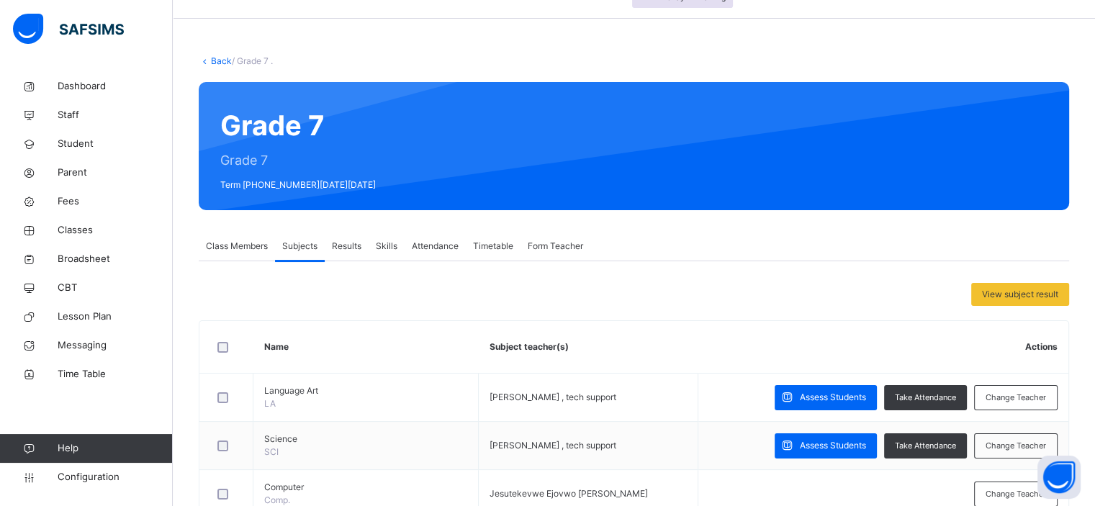
click at [343, 247] on span "Results" at bounding box center [347, 246] width 30 height 13
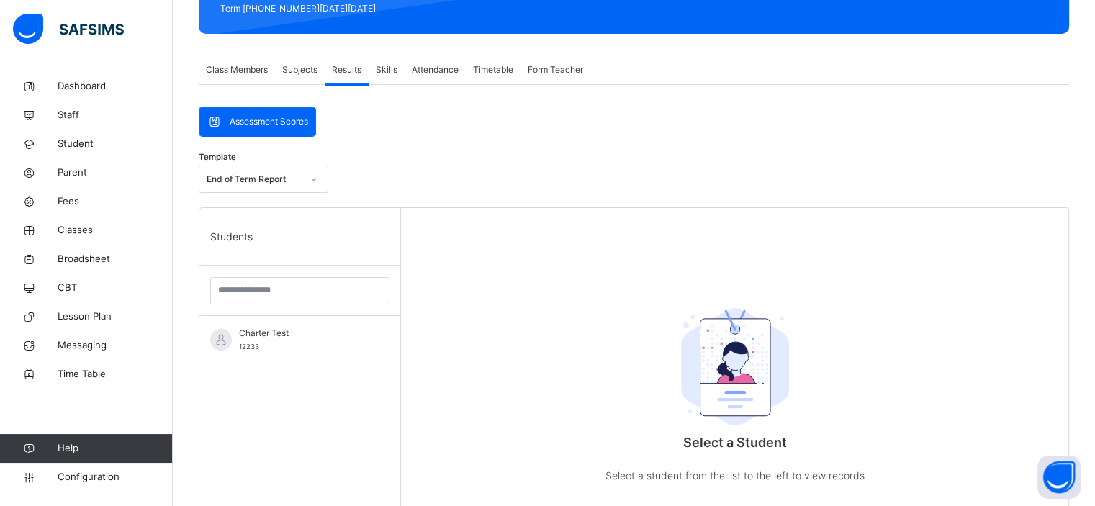
scroll to position [217, 0]
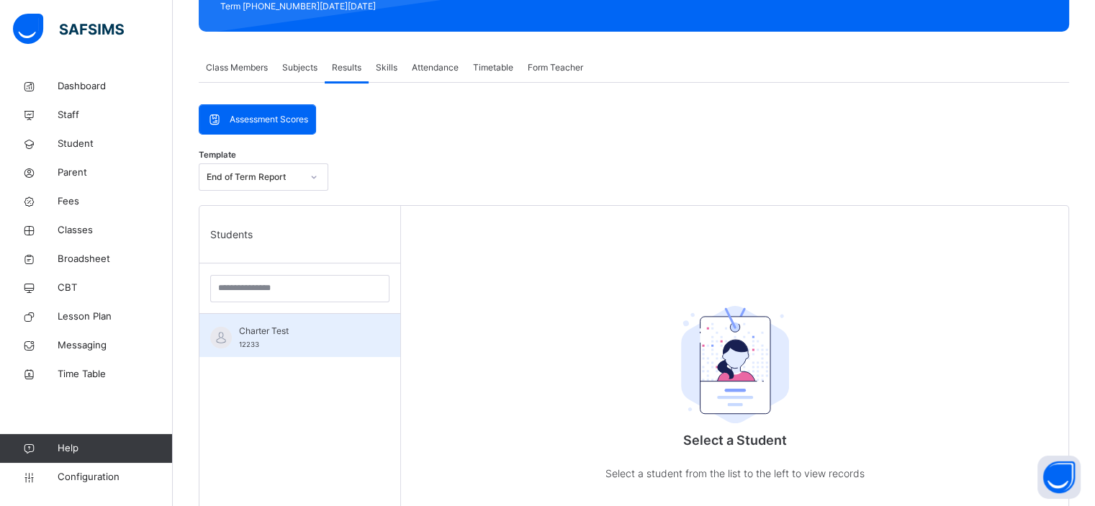
click at [294, 334] on span "Charter Test" at bounding box center [303, 331] width 129 height 13
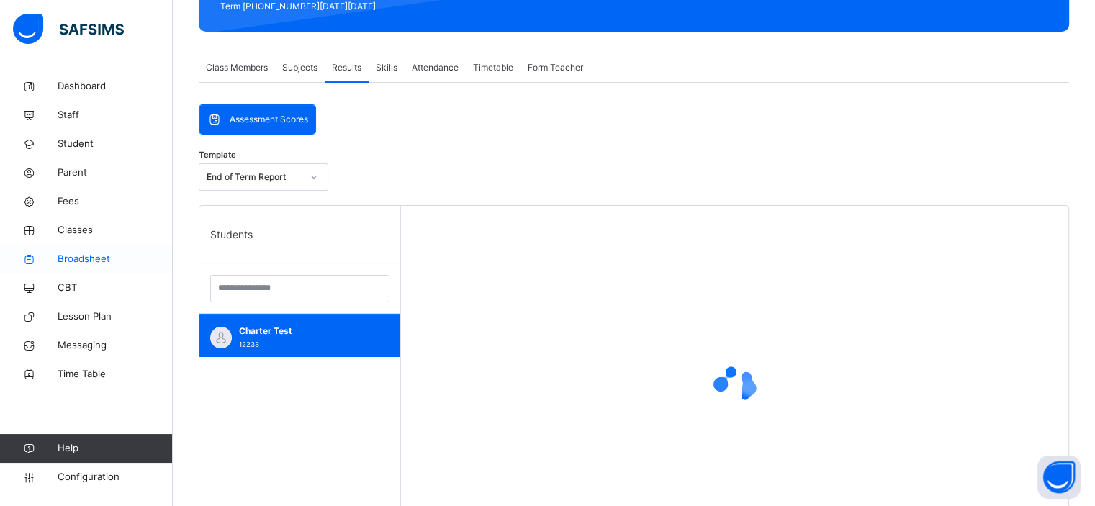
click at [86, 257] on span "Broadsheet" at bounding box center [115, 259] width 115 height 14
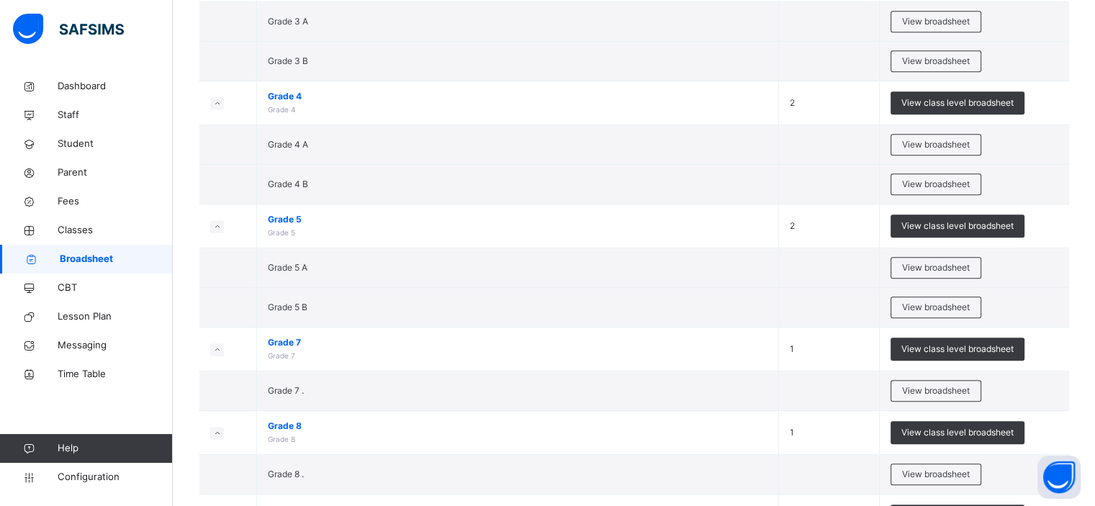
scroll to position [795, 0]
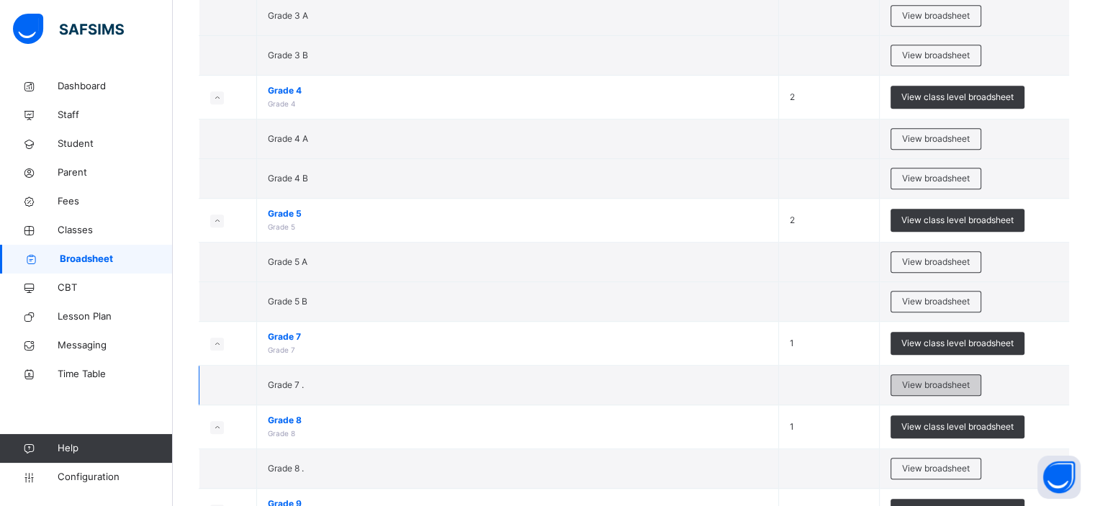
click at [921, 379] on span "View broadsheet" at bounding box center [936, 385] width 68 height 13
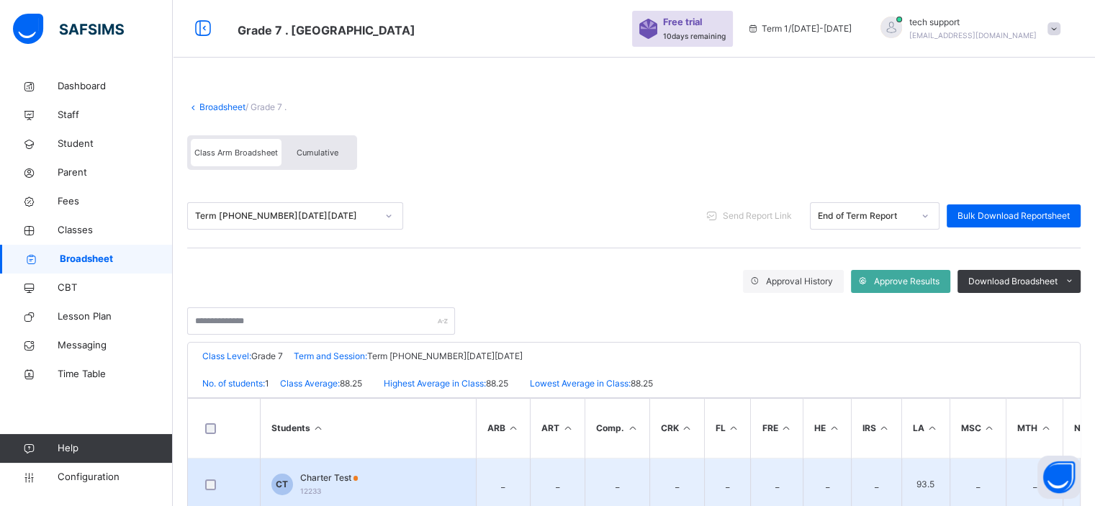
scroll to position [38, 0]
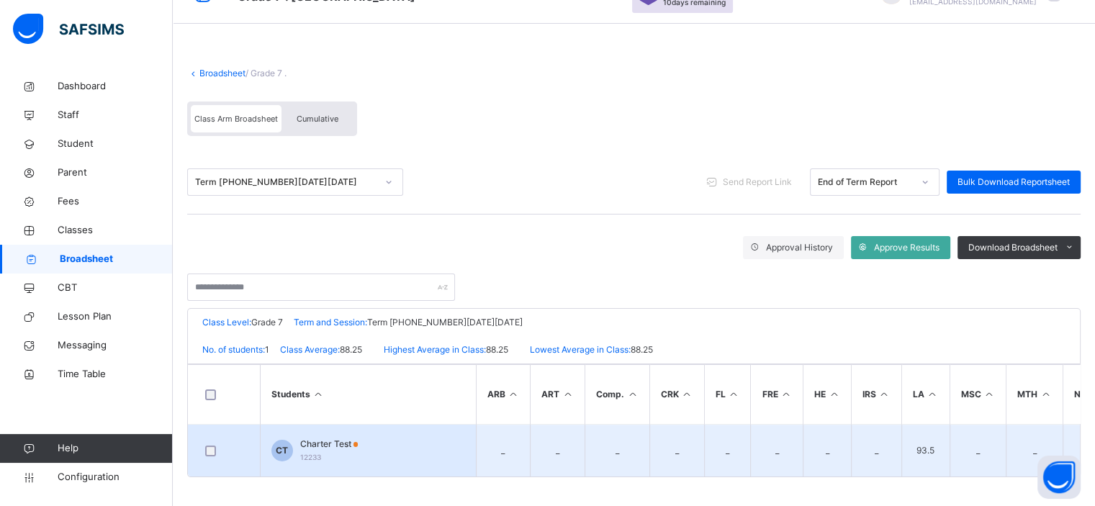
click at [314, 443] on span "Charter Test" at bounding box center [329, 444] width 58 height 13
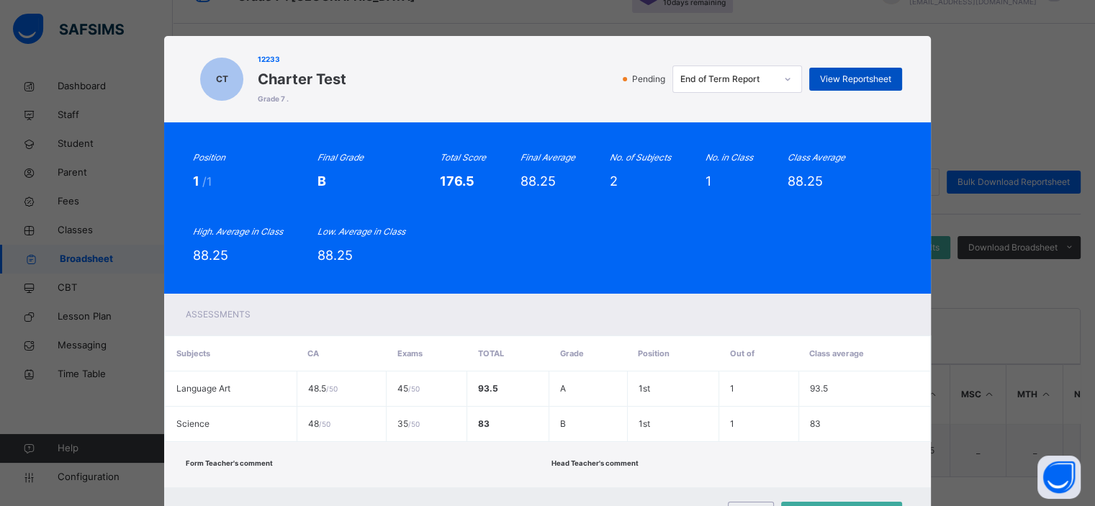
click at [835, 76] on span "View Reportsheet" at bounding box center [855, 79] width 71 height 13
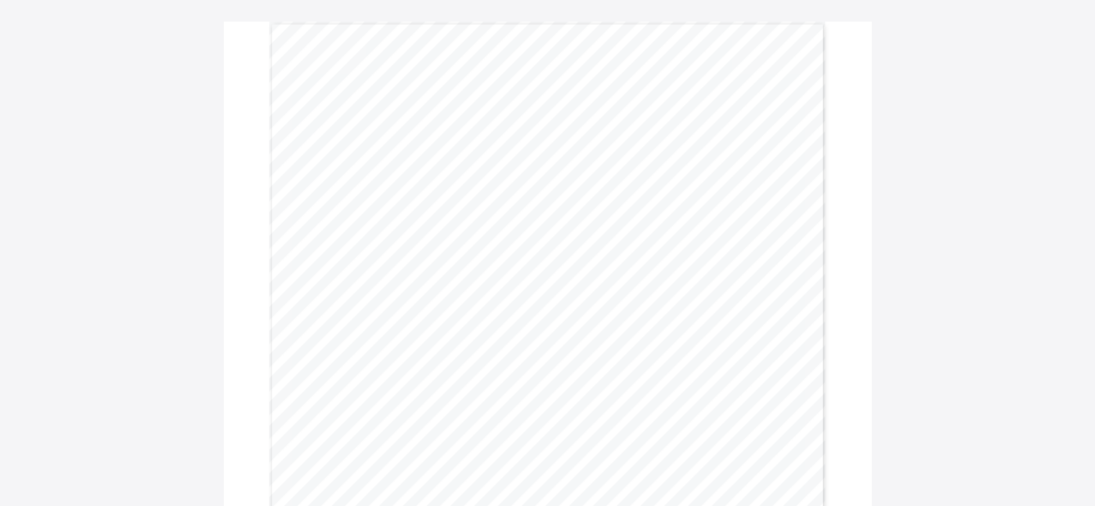
scroll to position [111, 0]
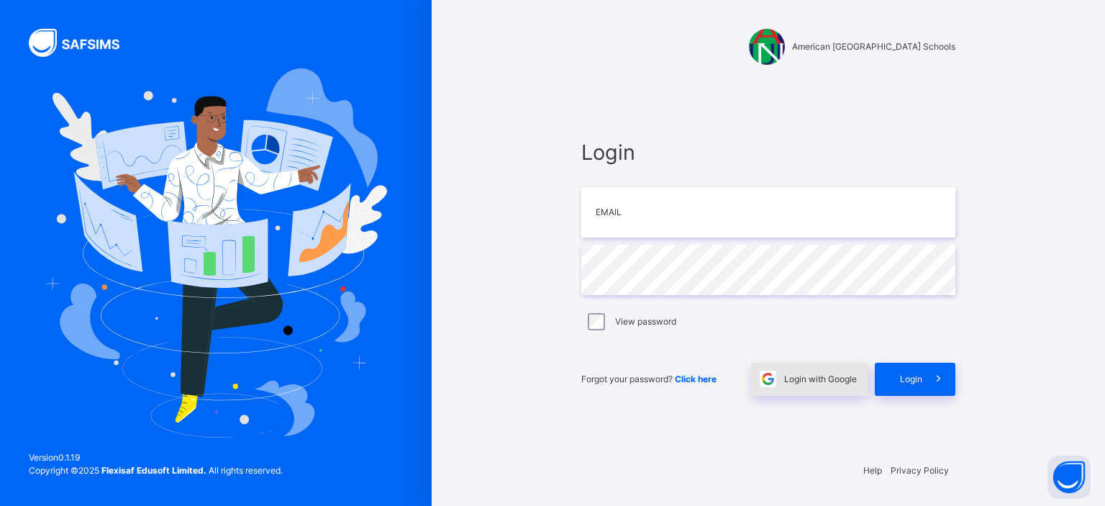
click at [830, 379] on span "Login with Google" at bounding box center [820, 379] width 73 height 13
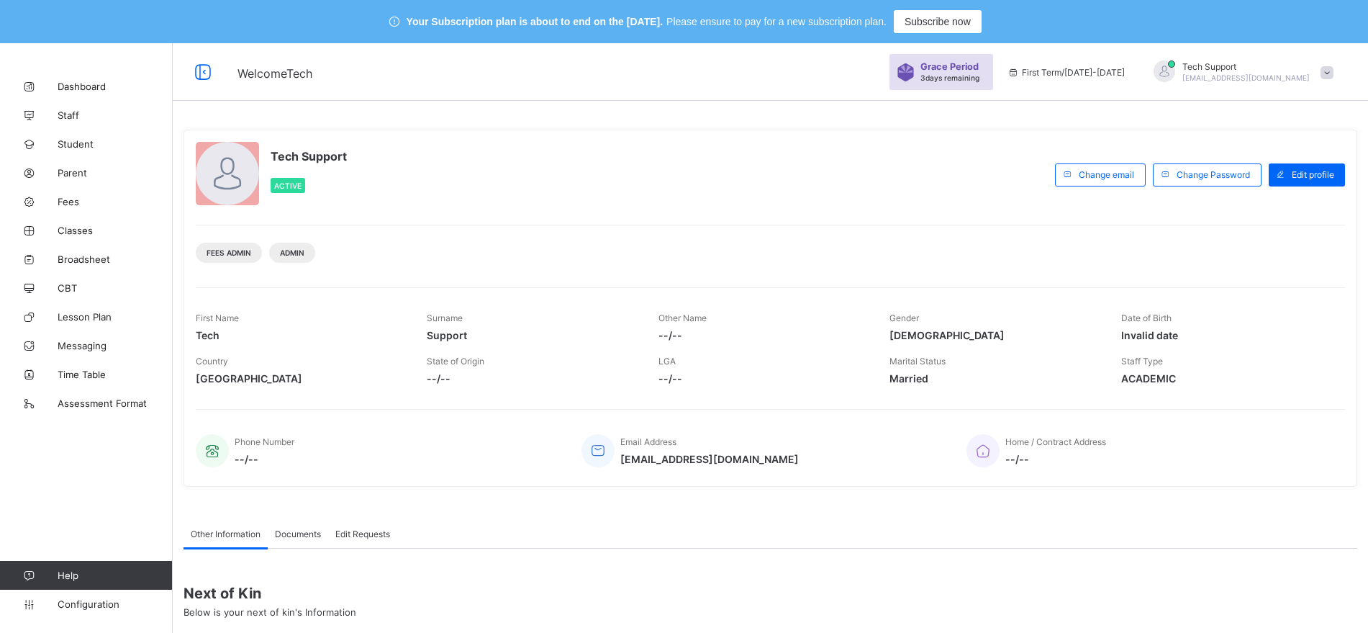
click at [1330, 76] on div "Tech Support [EMAIL_ADDRESS][DOMAIN_NAME]" at bounding box center [1240, 72] width 202 height 24
click at [1311, 189] on span "Subscription" at bounding box center [1275, 183] width 72 height 11
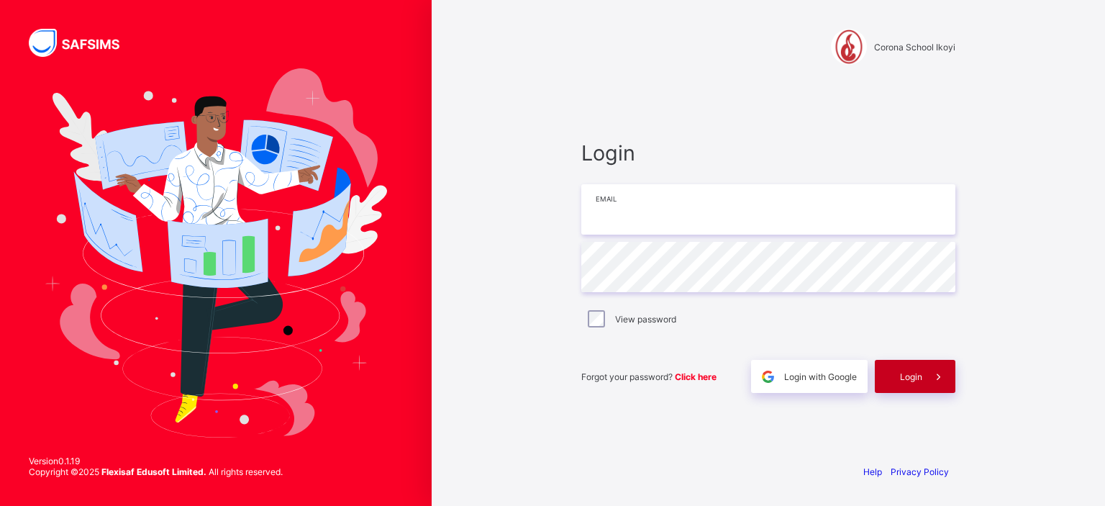
type input "**********"
click at [908, 384] on div "Login" at bounding box center [915, 376] width 81 height 33
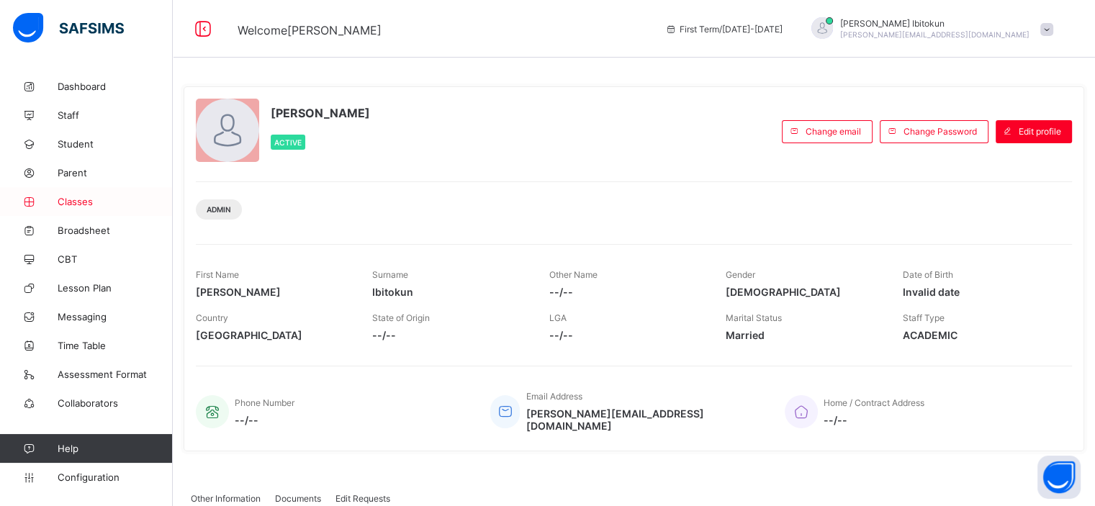
click at [98, 203] on span "Classes" at bounding box center [115, 202] width 115 height 12
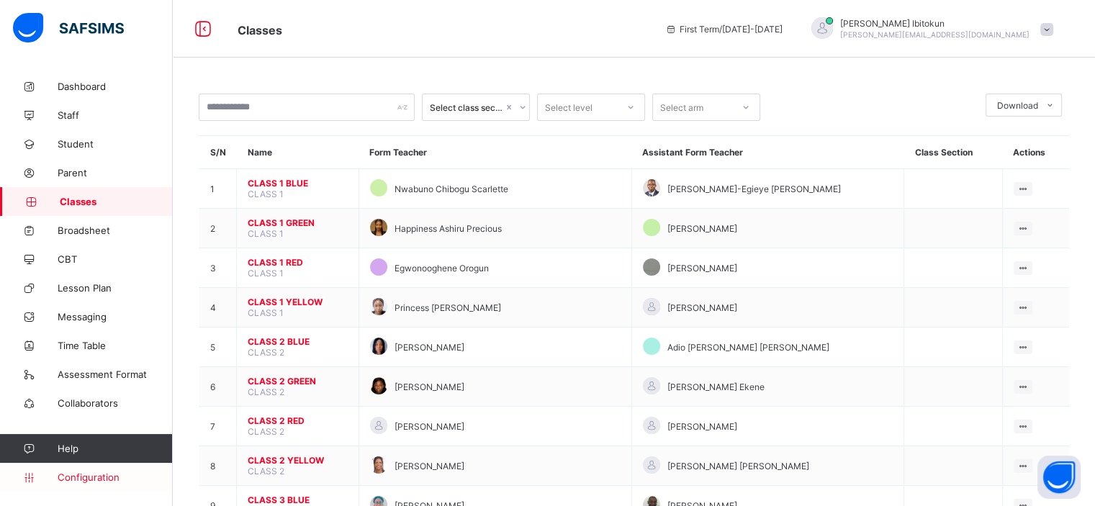
click at [91, 473] on span "Configuration" at bounding box center [115, 477] width 114 height 12
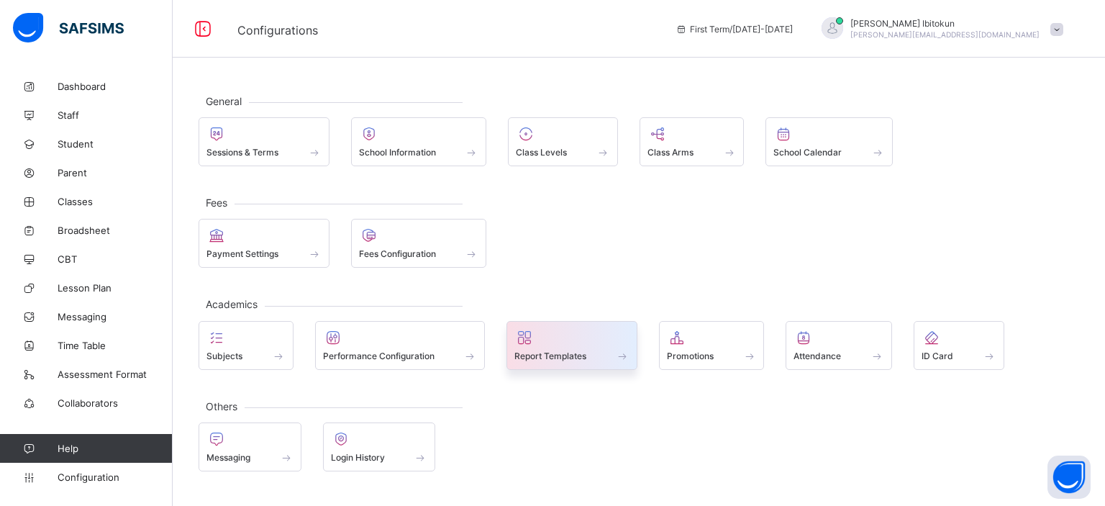
click at [581, 346] on span at bounding box center [572, 348] width 115 height 4
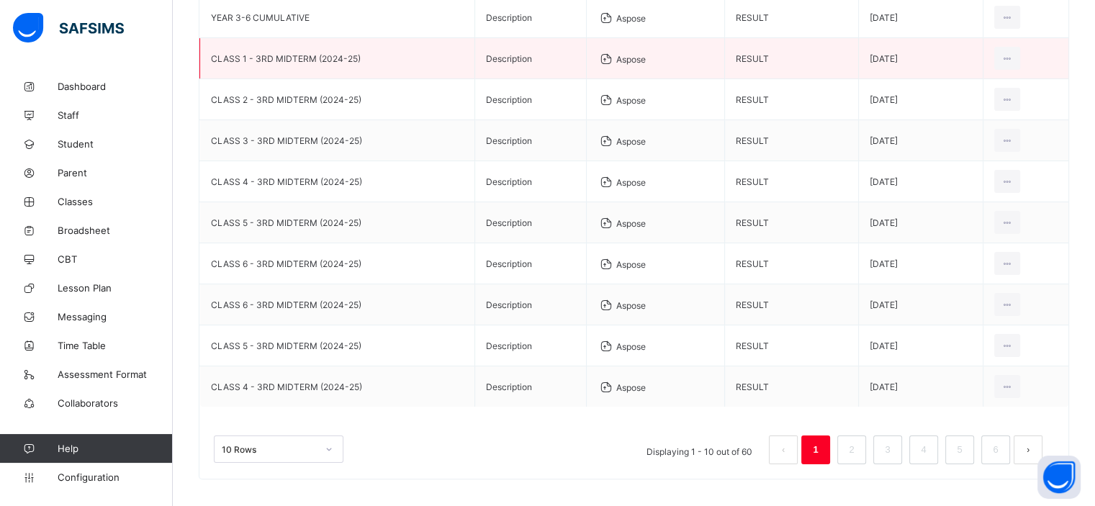
scroll to position [227, 0]
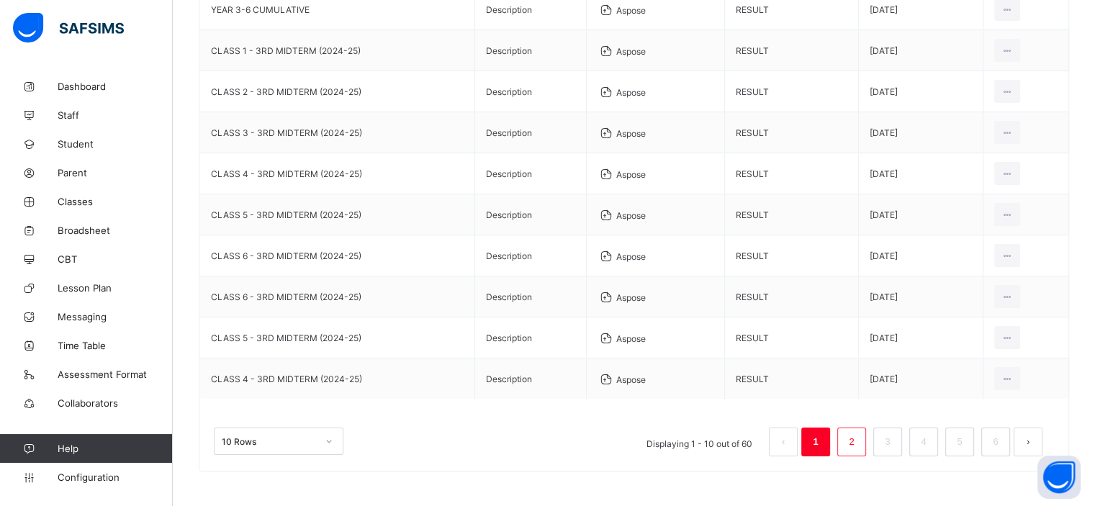
click at [858, 438] on link "2" at bounding box center [851, 442] width 14 height 19
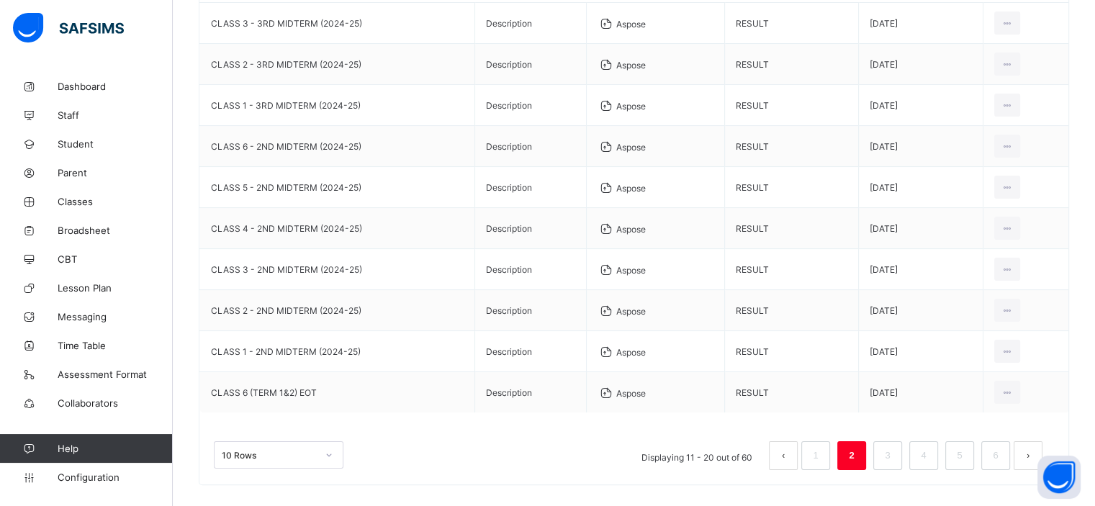
scroll to position [216, 0]
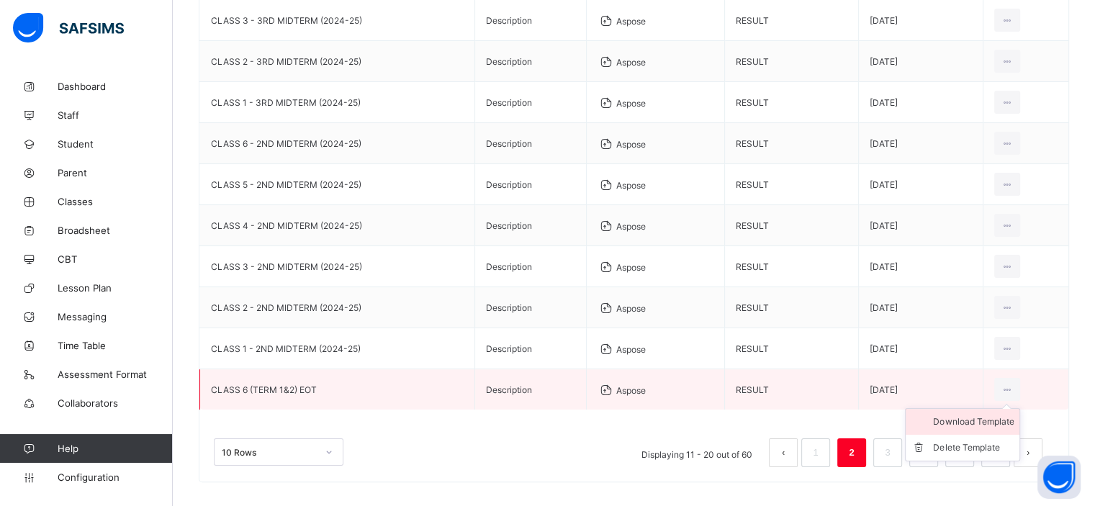
click at [996, 424] on div "Download Template" at bounding box center [973, 422] width 81 height 14
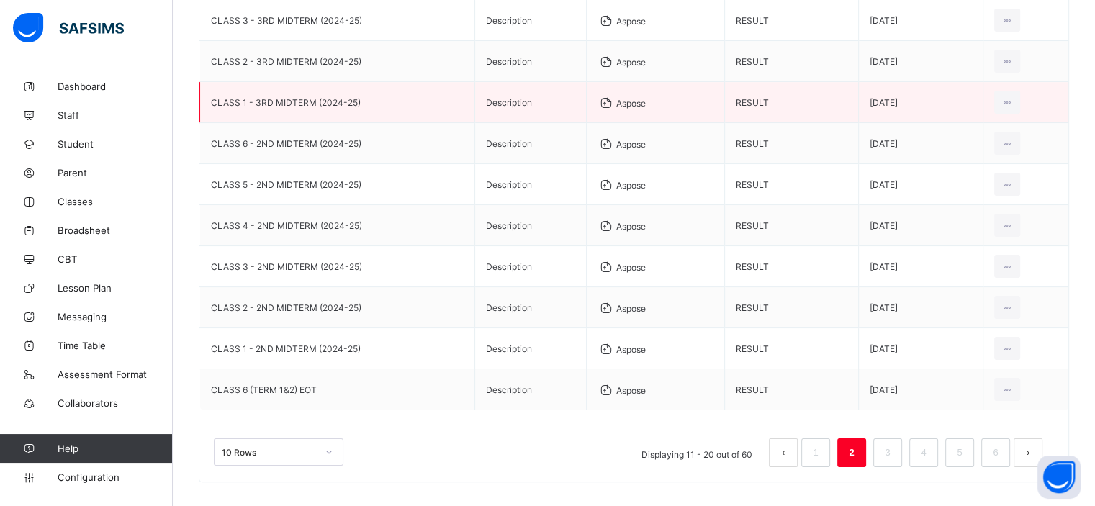
click at [700, 116] on td "Aspose" at bounding box center [656, 102] width 138 height 41
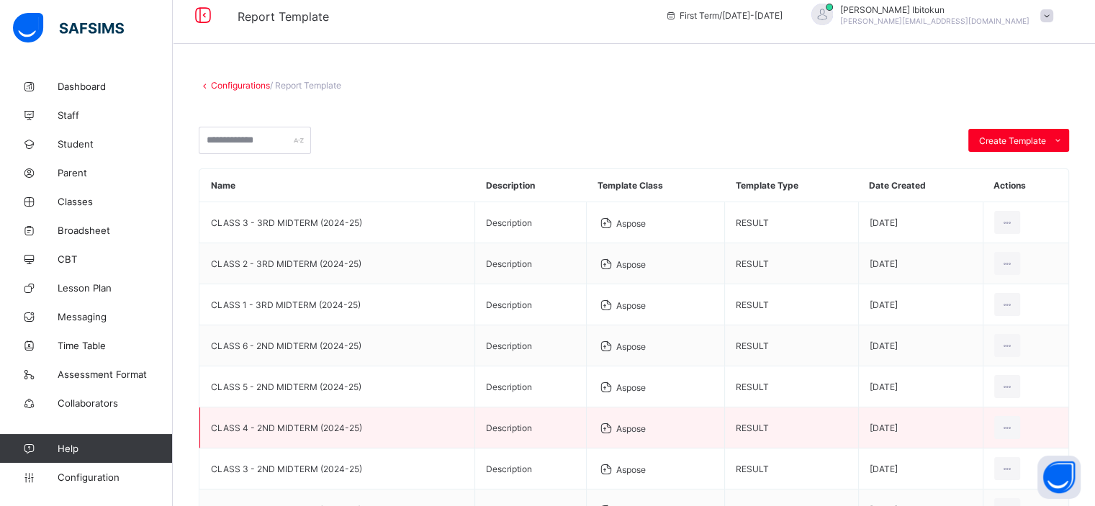
scroll to position [0, 0]
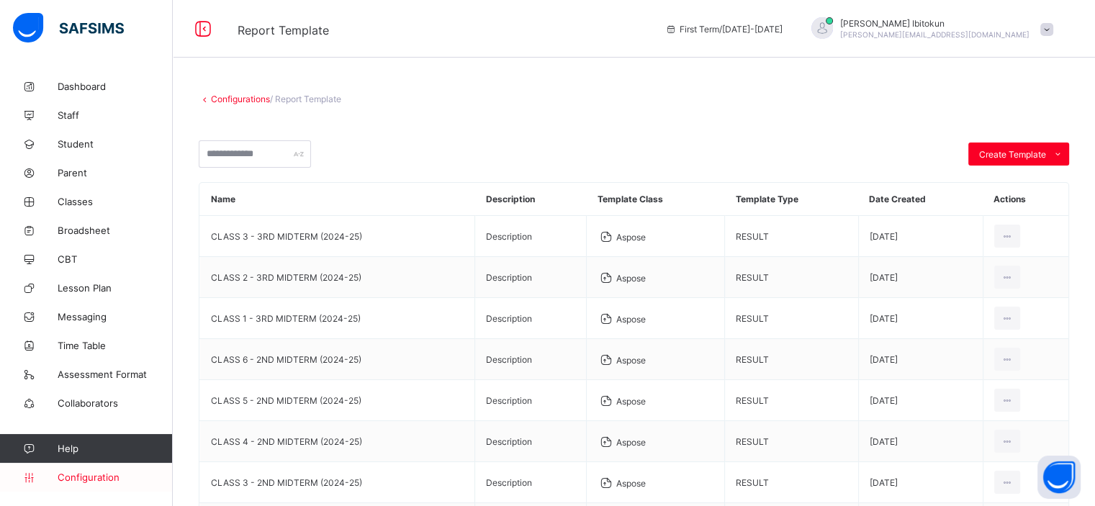
click at [89, 474] on span "Configuration" at bounding box center [115, 477] width 114 height 12
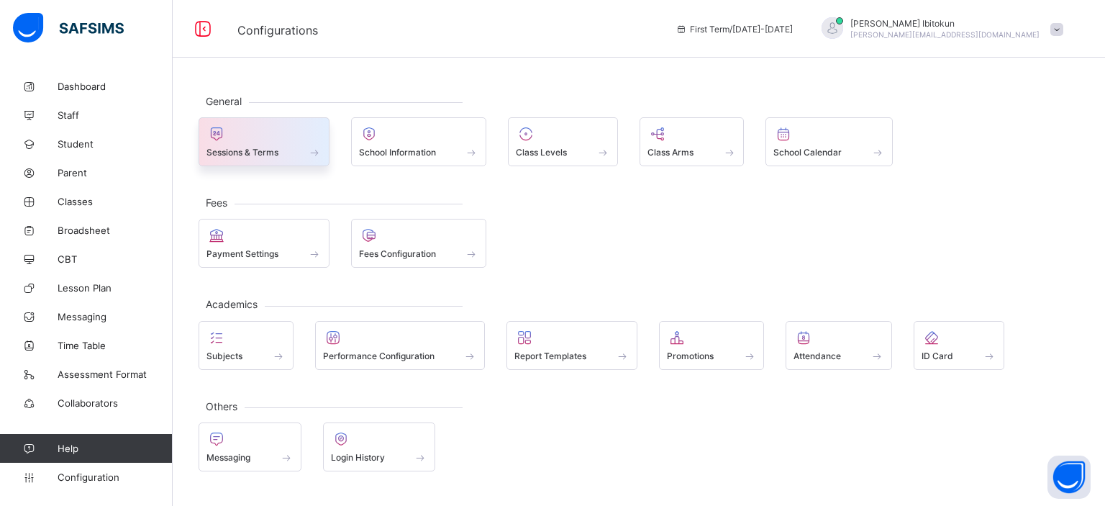
click at [245, 143] on span at bounding box center [264, 145] width 115 height 4
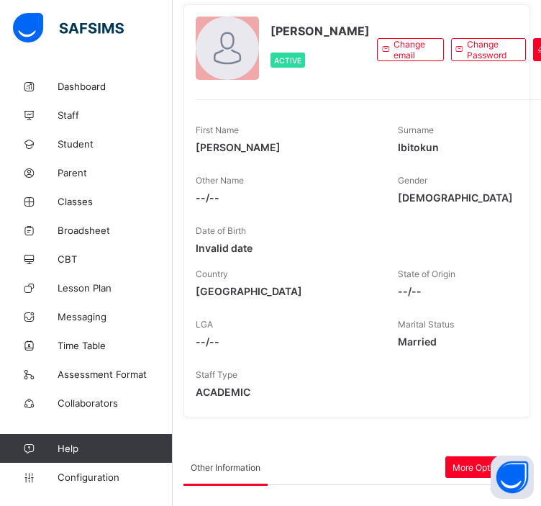
scroll to position [86, 0]
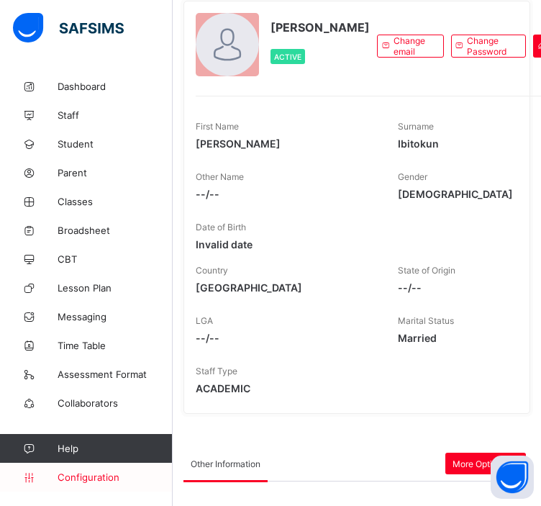
click at [84, 478] on span "Configuration" at bounding box center [115, 477] width 114 height 12
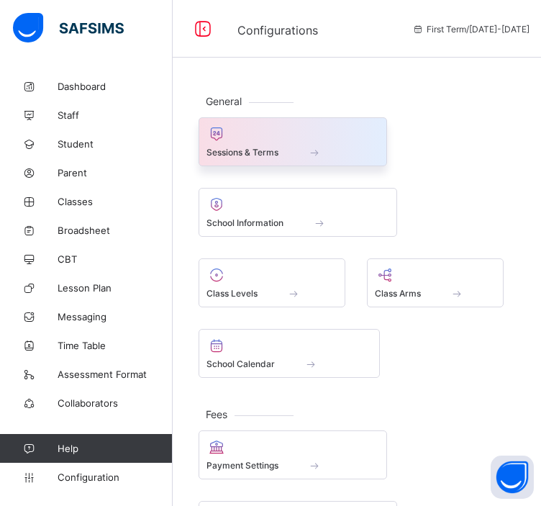
click at [268, 150] on span "Sessions & Terms" at bounding box center [243, 152] width 72 height 11
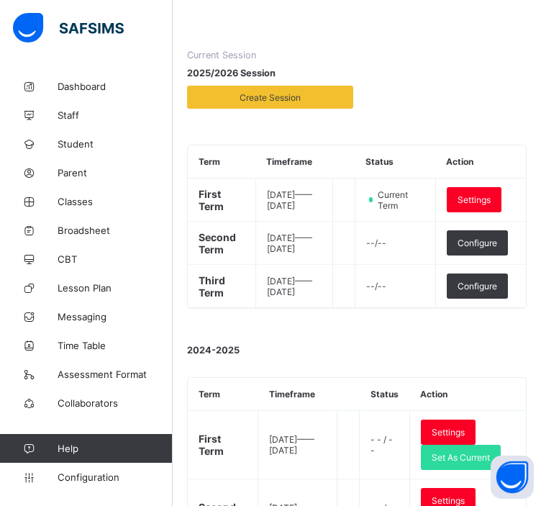
scroll to position [160, 0]
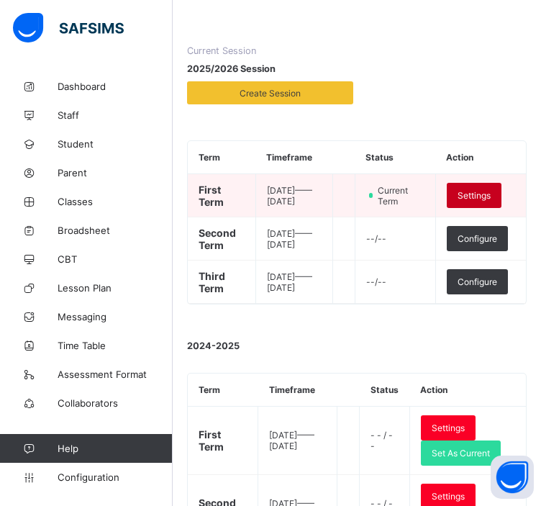
click at [484, 194] on span "Settings" at bounding box center [474, 195] width 33 height 11
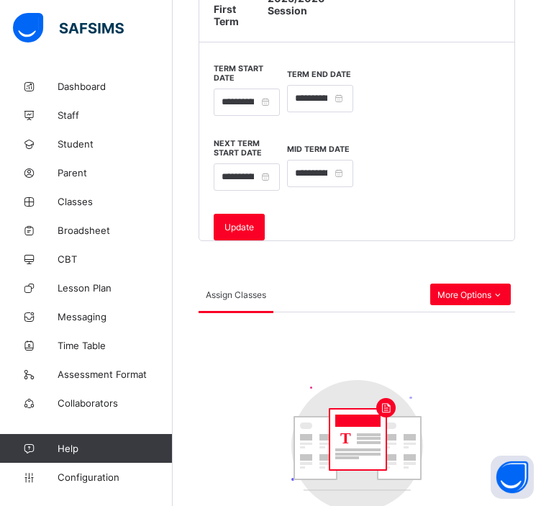
scroll to position [250, 0]
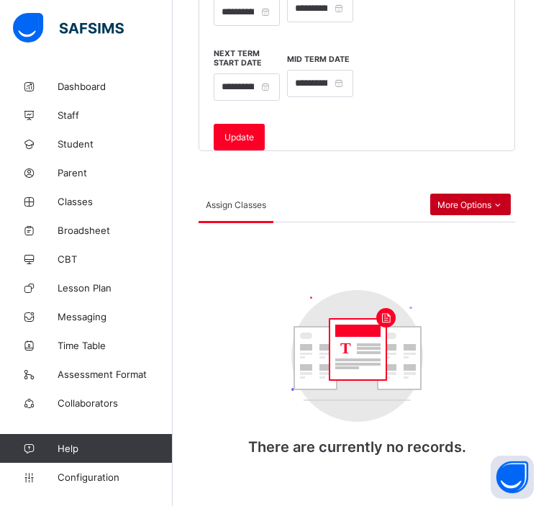
click at [480, 207] on span "More Options" at bounding box center [471, 204] width 66 height 11
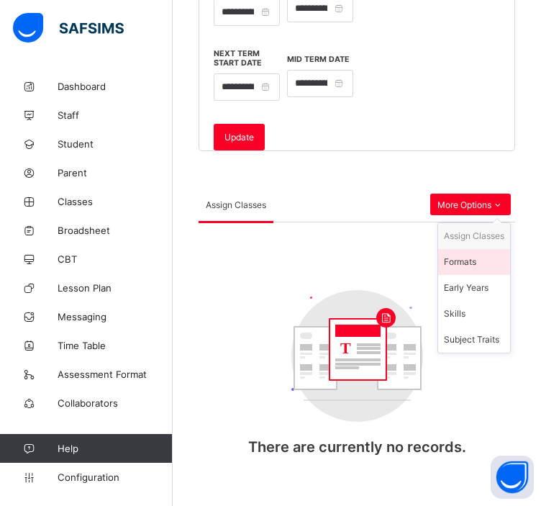
click at [473, 263] on div "Formats" at bounding box center [474, 262] width 60 height 14
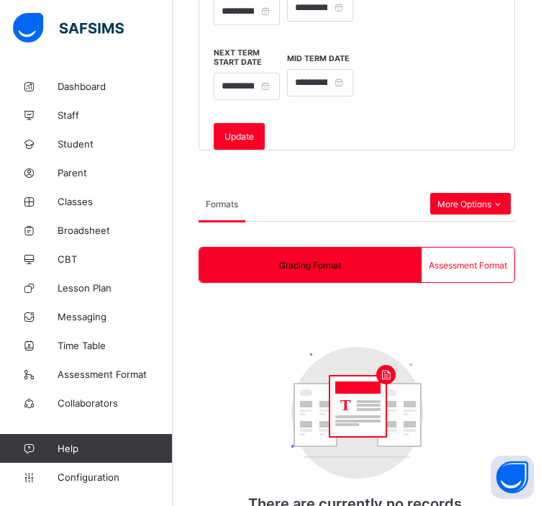
click at [495, 264] on span "Assessment Format" at bounding box center [468, 265] width 78 height 11
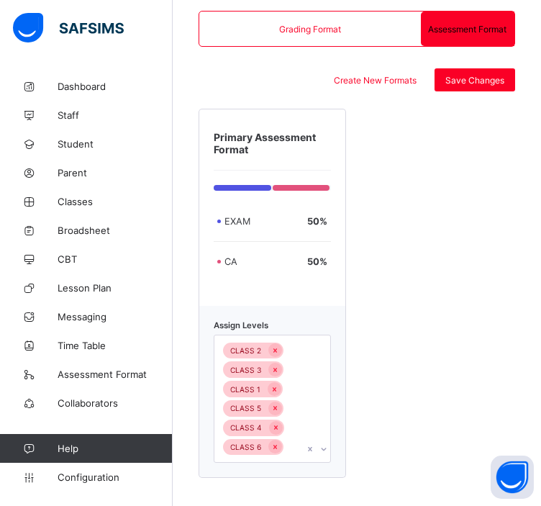
scroll to position [443, 0]
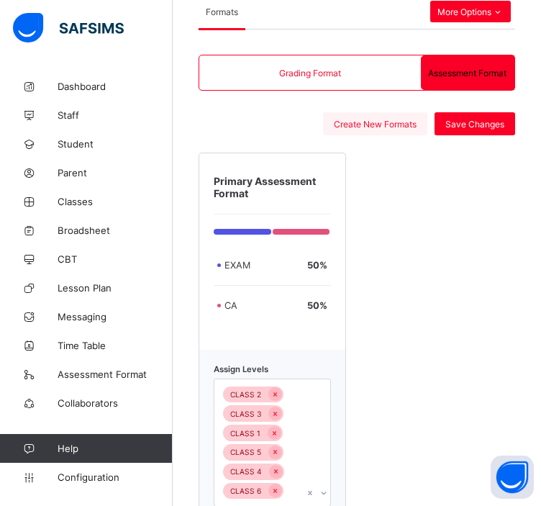
click at [383, 132] on div "Create New Formats" at bounding box center [375, 123] width 104 height 23
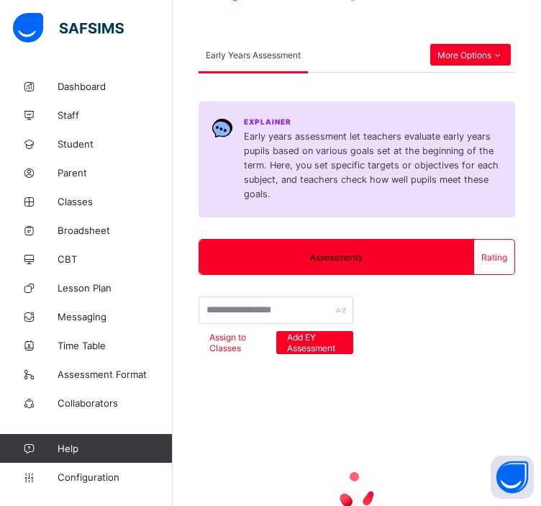
scroll to position [71, 0]
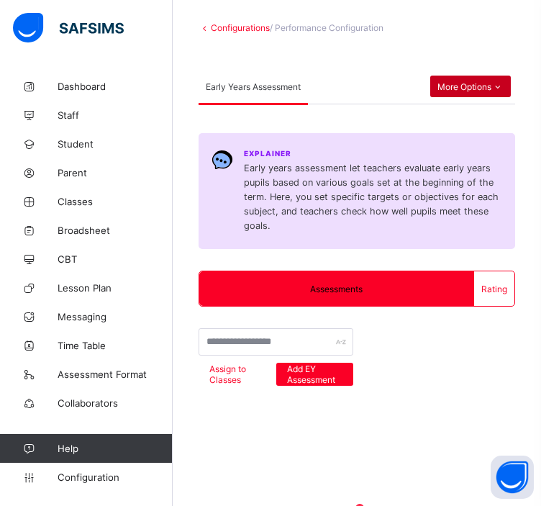
click at [472, 80] on div "More Options" at bounding box center [470, 87] width 81 height 22
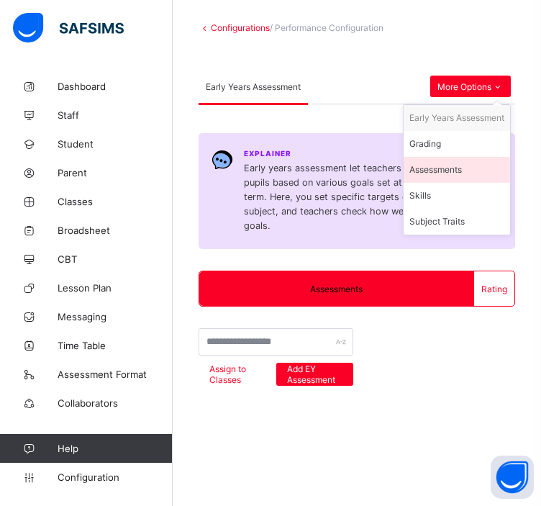
click at [450, 169] on div "Assessments" at bounding box center [457, 170] width 95 height 14
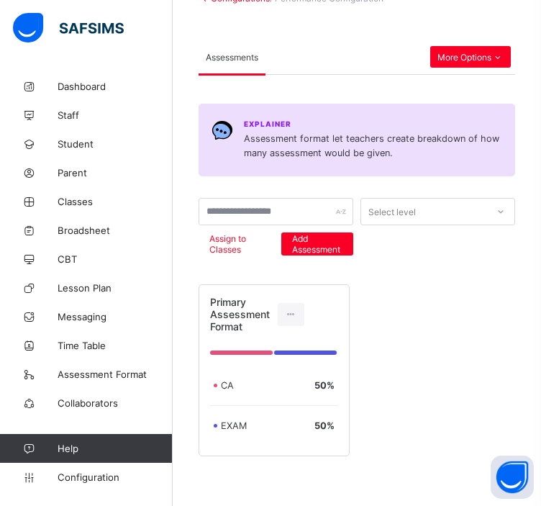
scroll to position [159, 0]
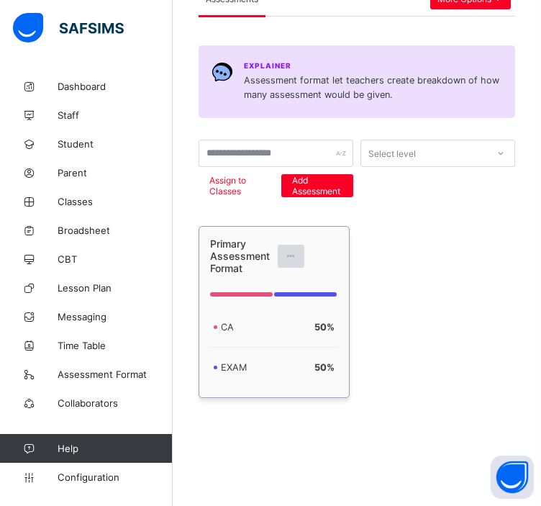
click at [299, 253] on div at bounding box center [291, 256] width 27 height 23
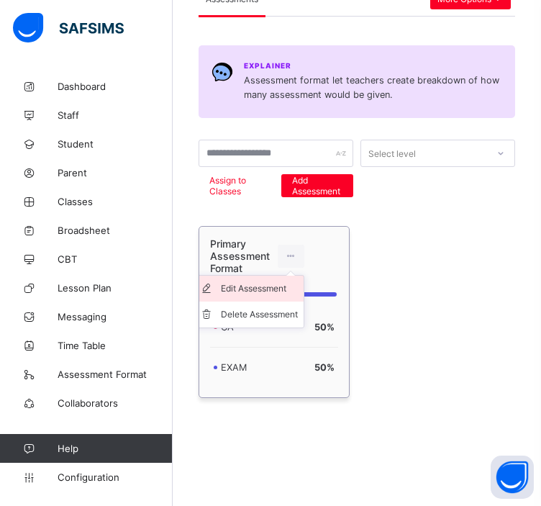
click at [271, 287] on div "Edit Assessment" at bounding box center [259, 288] width 77 height 14
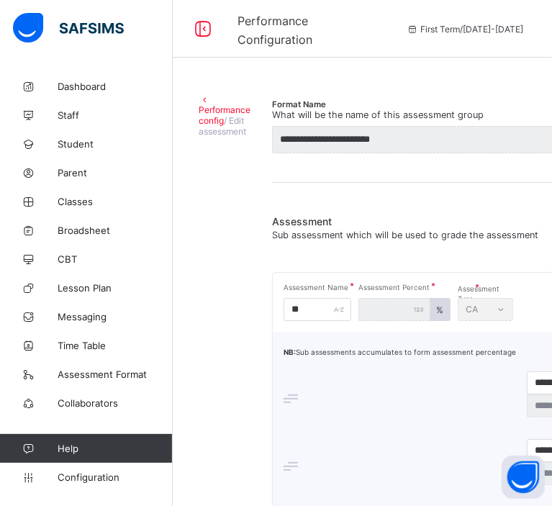
type input "**********"
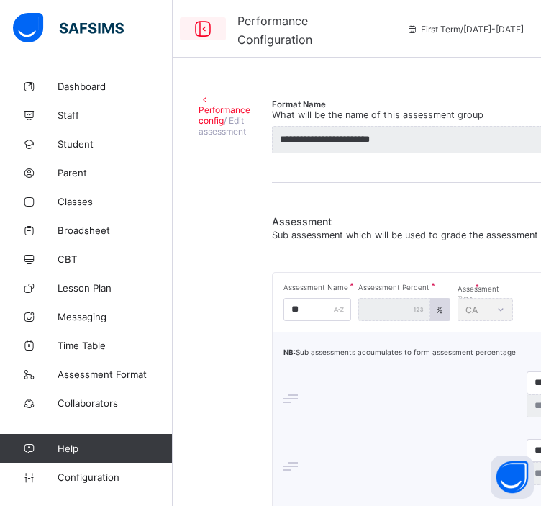
click at [204, 34] on icon at bounding box center [203, 29] width 24 height 21
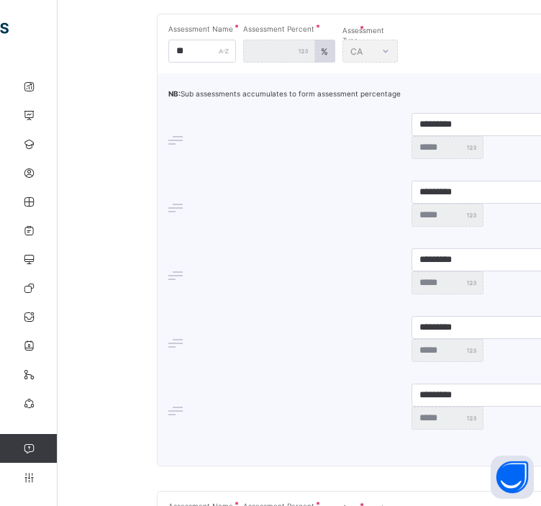
scroll to position [130, 0]
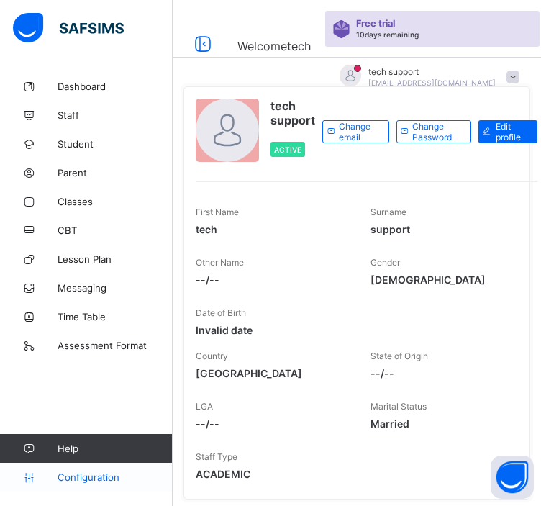
click at [74, 480] on span "Configuration" at bounding box center [115, 477] width 114 height 12
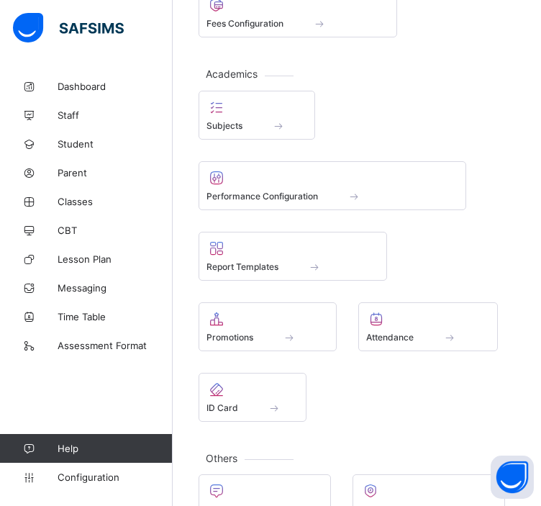
scroll to position [515, 0]
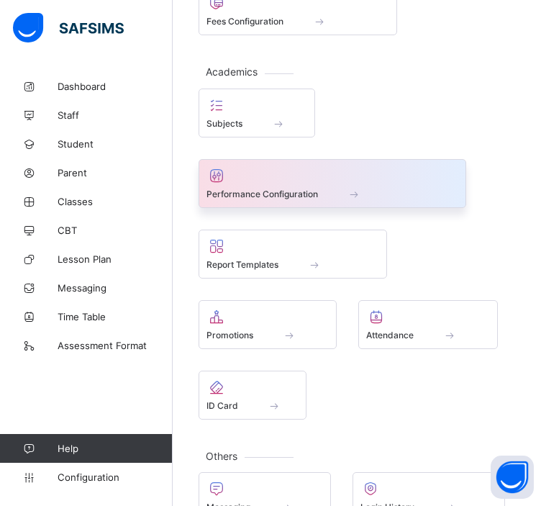
click at [293, 197] on div "Performance Configuration" at bounding box center [333, 183] width 268 height 49
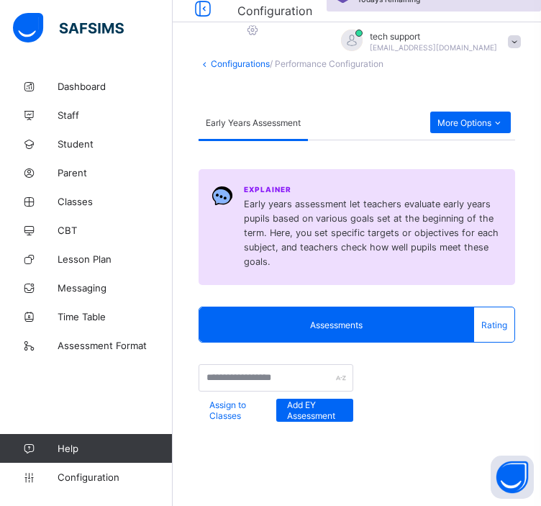
scroll to position [87, 0]
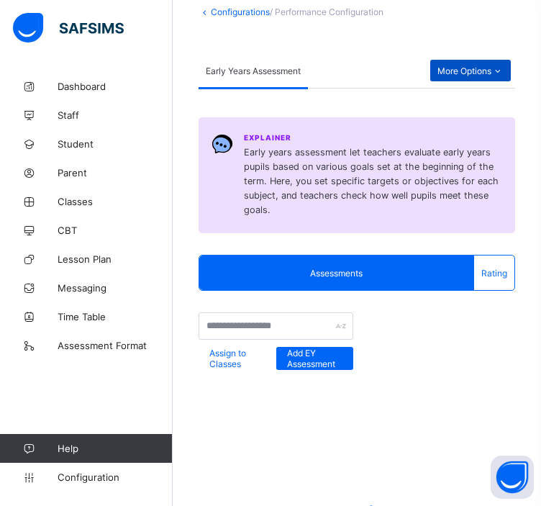
click at [466, 69] on span "More Options" at bounding box center [471, 70] width 66 height 11
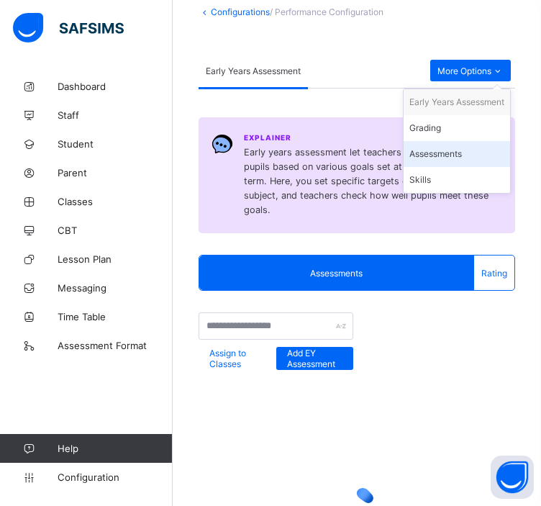
click at [462, 149] on div "Assessments" at bounding box center [457, 154] width 95 height 14
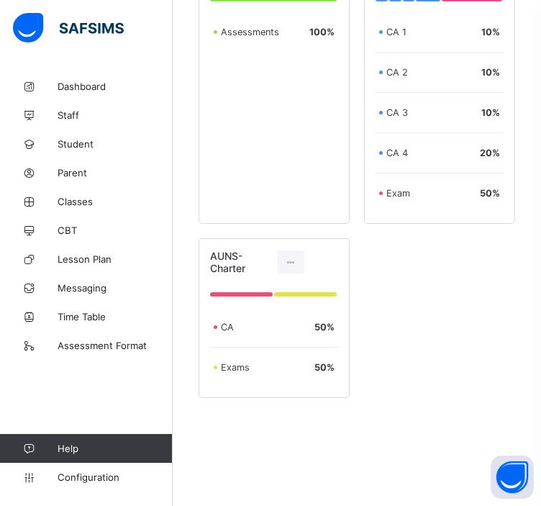
scroll to position [445, 0]
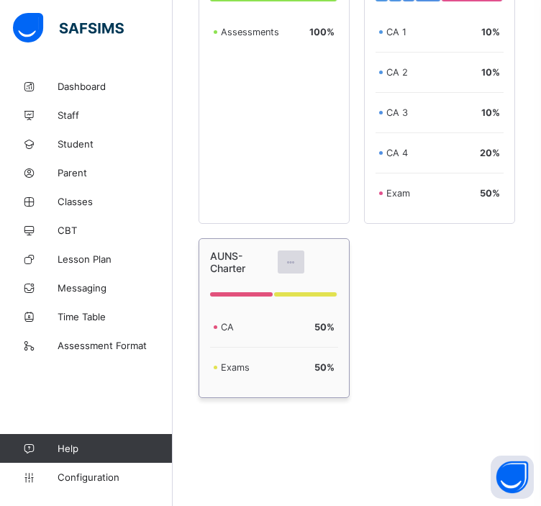
click at [291, 255] on div at bounding box center [291, 261] width 27 height 23
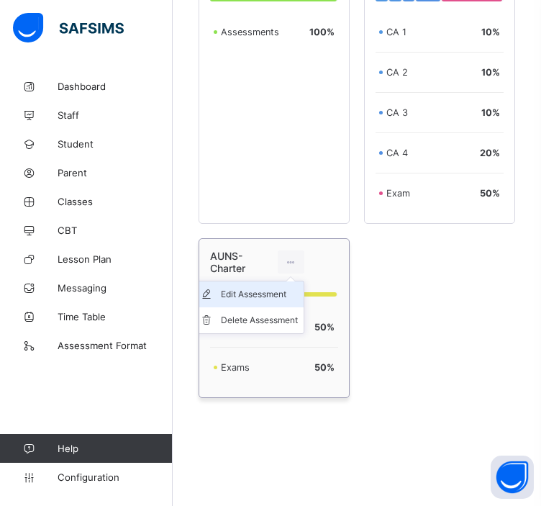
click at [273, 299] on div "Edit Assessment" at bounding box center [259, 294] width 77 height 14
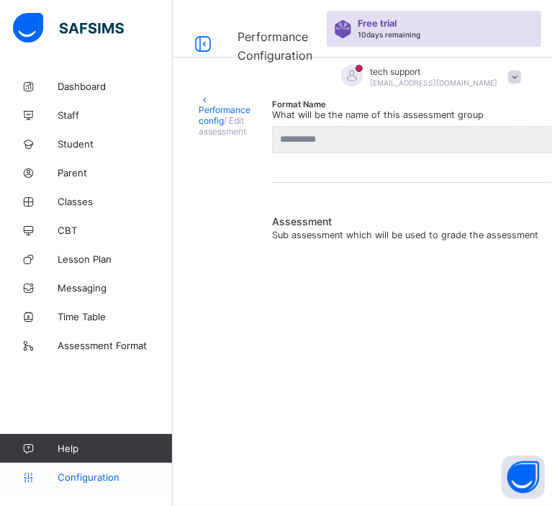
type input "**********"
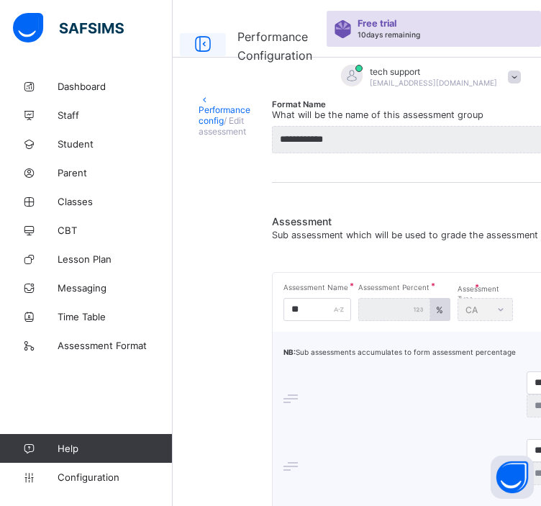
click at [202, 41] on icon at bounding box center [203, 44] width 24 height 21
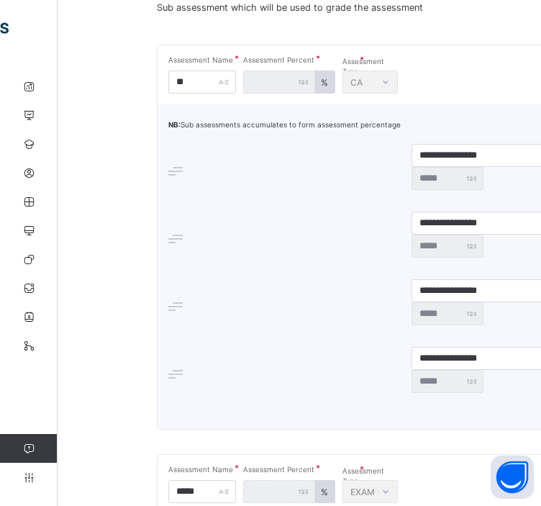
scroll to position [230, 0]
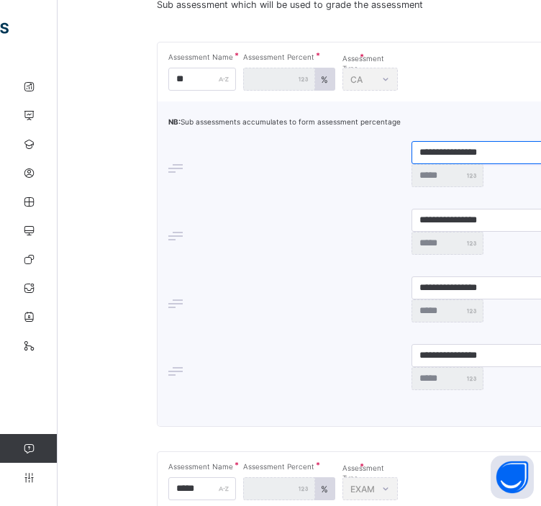
click at [423, 155] on input "**********" at bounding box center [520, 152] width 216 height 23
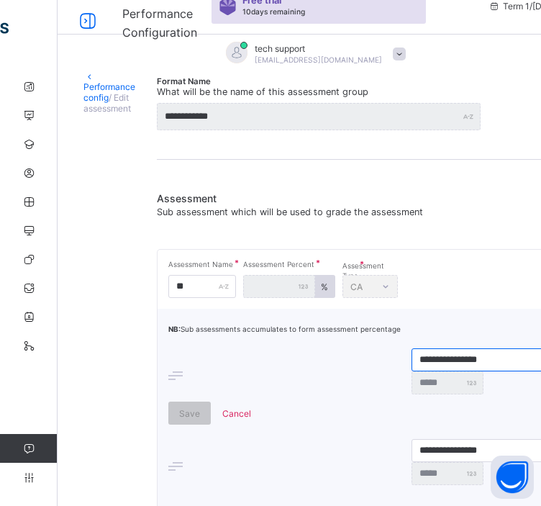
scroll to position [0, 0]
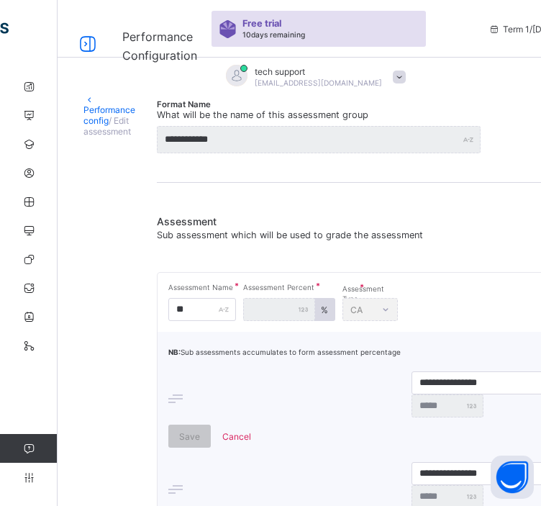
click at [104, 270] on div "Performance config / Edit assessment" at bounding box center [109, 507] width 52 height 826
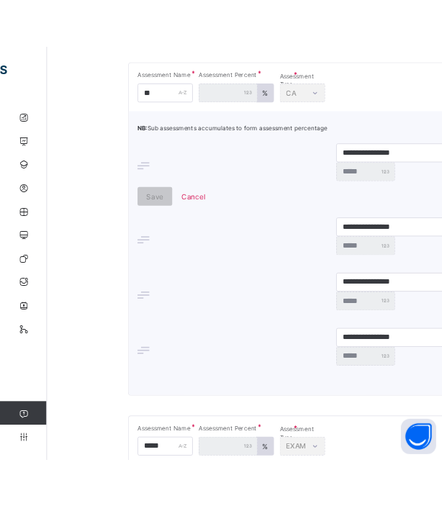
scroll to position [247, 0]
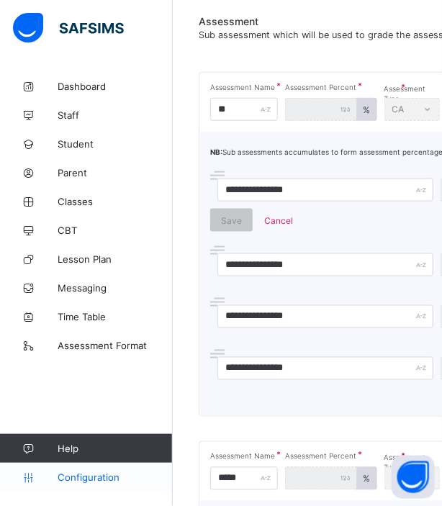
click at [76, 477] on span "Configuration" at bounding box center [115, 477] width 114 height 12
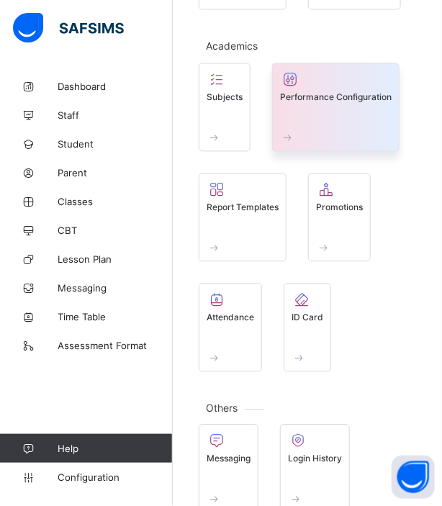
scroll to position [582, 0]
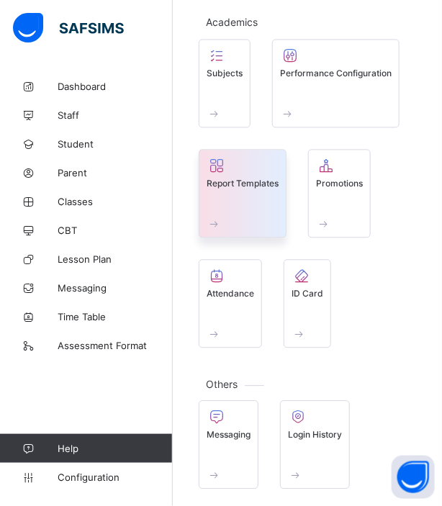
click at [238, 199] on div "Report Templates" at bounding box center [243, 204] width 72 height 52
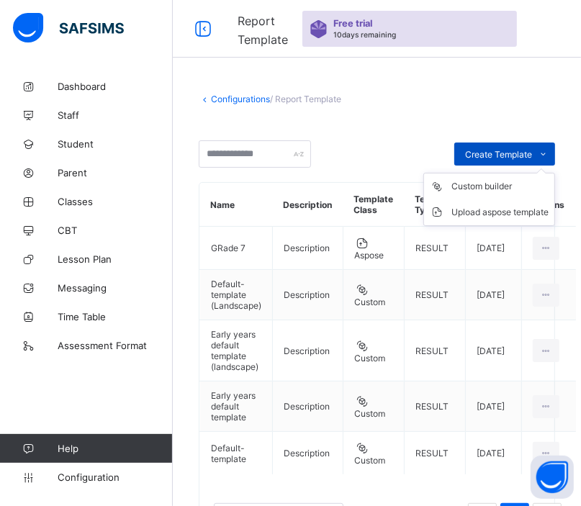
click at [496, 155] on span "Create Template" at bounding box center [498, 154] width 67 height 11
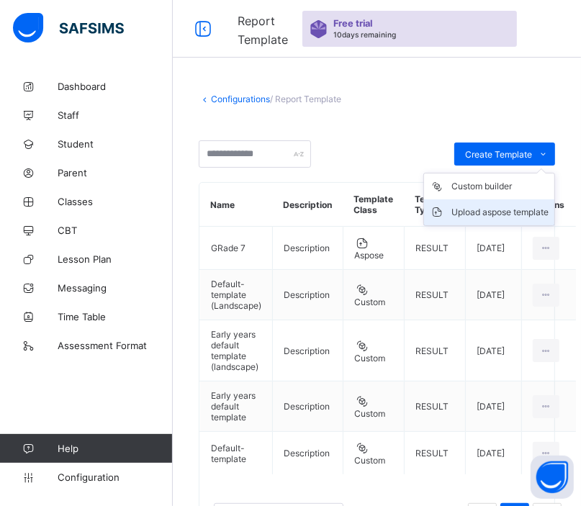
click at [491, 214] on div "Upload aspose template" at bounding box center [499, 212] width 97 height 14
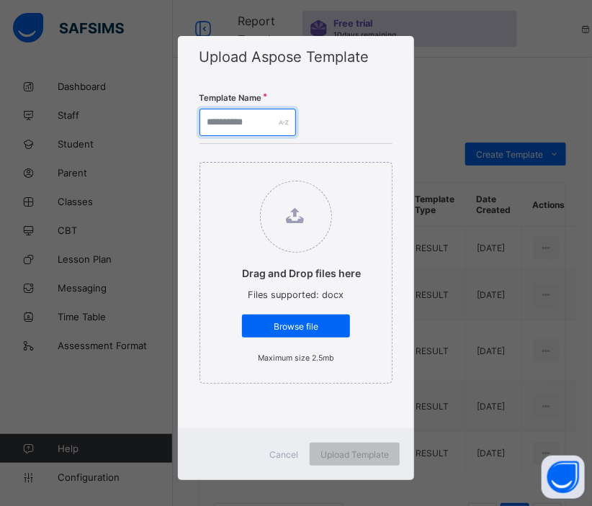
click at [240, 120] on input "text" at bounding box center [247, 122] width 96 height 27
type input "******"
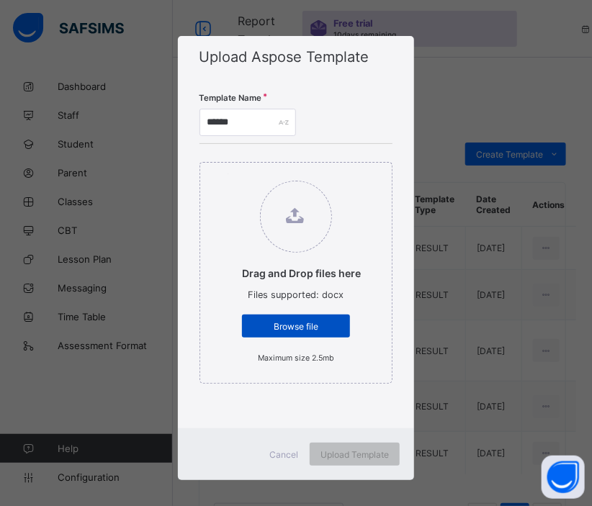
click at [286, 322] on span "Browse file" at bounding box center [296, 326] width 86 height 11
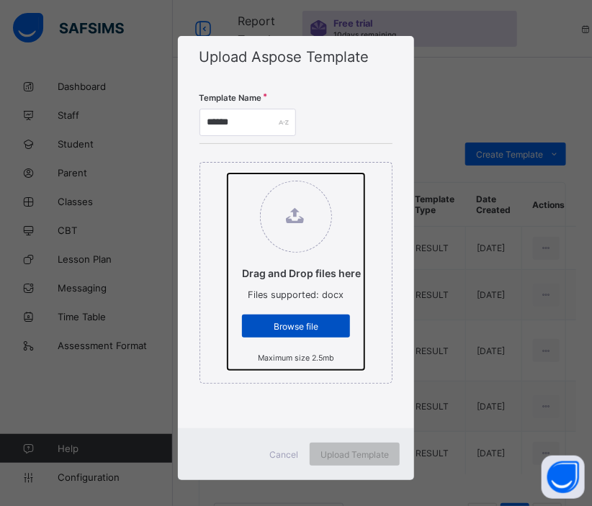
click at [227, 173] on input "Drag and Drop files here Files supported: docx Browse file Maximum size 2.5mb" at bounding box center [227, 173] width 0 height 0
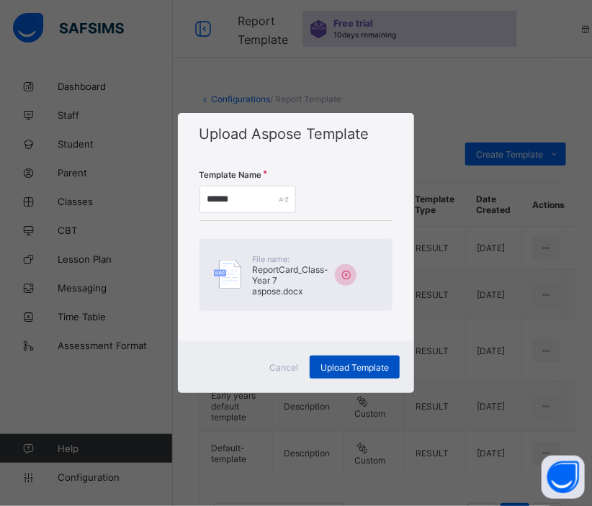
click at [338, 362] on span "Upload Template" at bounding box center [354, 367] width 68 height 11
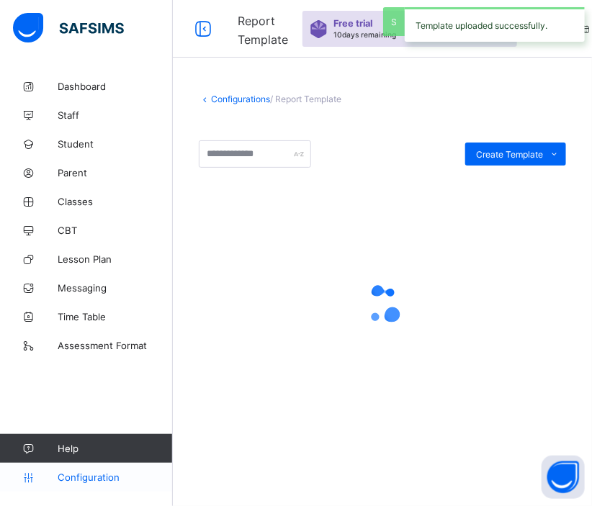
click at [97, 477] on span "Configuration" at bounding box center [115, 477] width 114 height 12
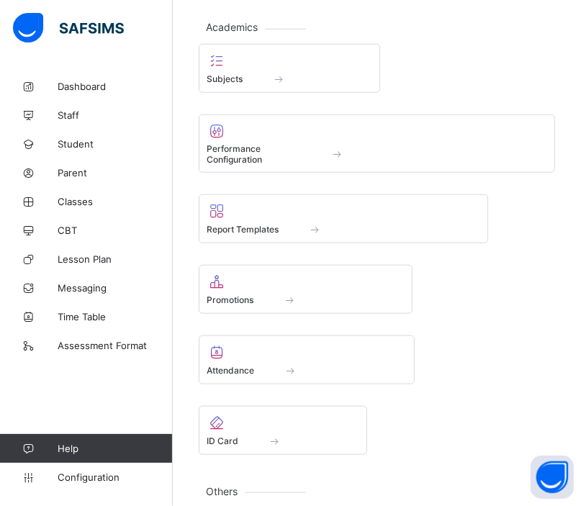
scroll to position [642, 0]
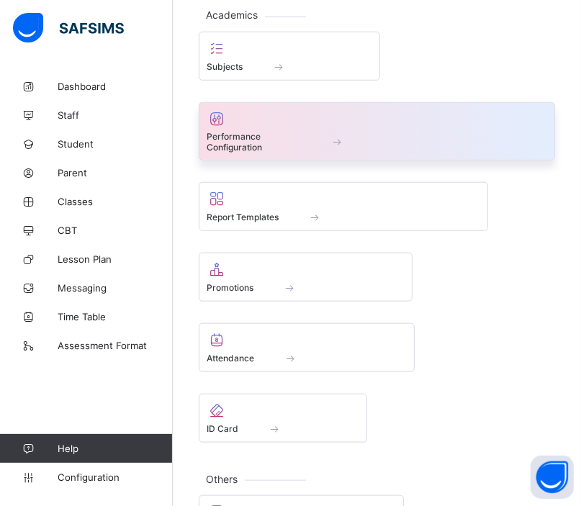
click at [285, 131] on span "Performance Configuration" at bounding box center [254, 142] width 94 height 22
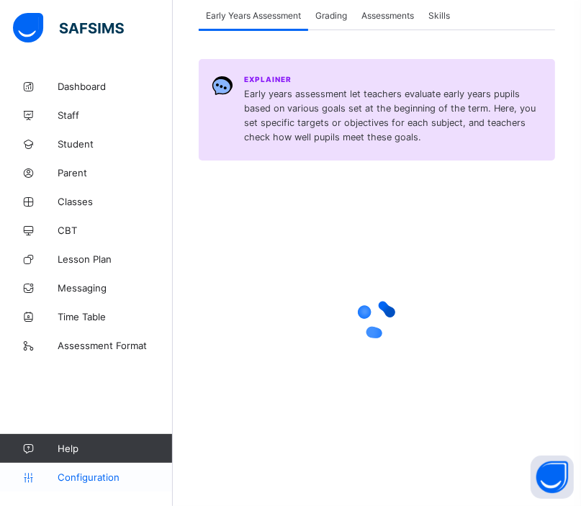
click at [89, 481] on span "Configuration" at bounding box center [115, 477] width 114 height 12
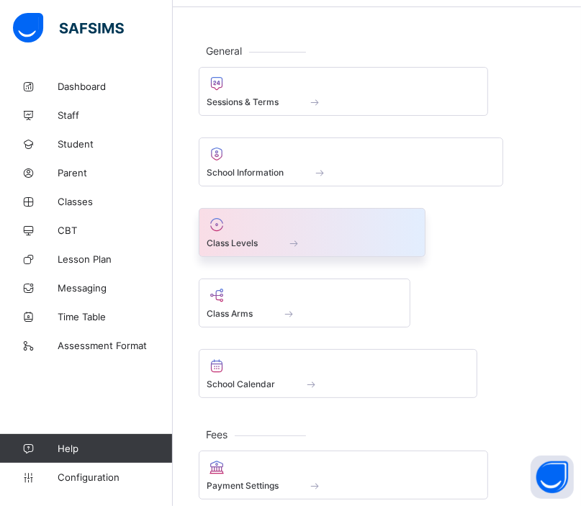
scroll to position [49, 0]
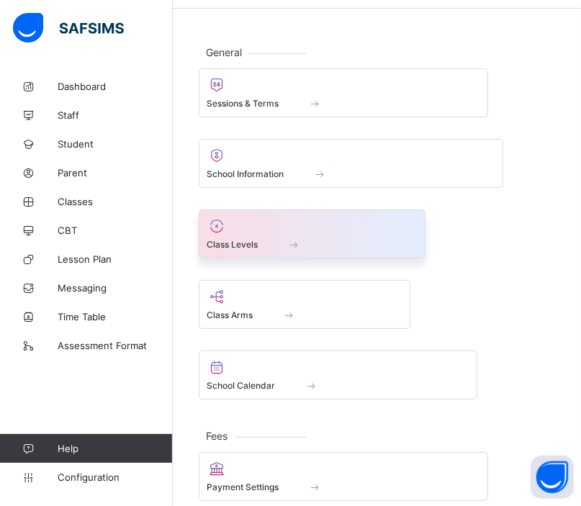
click at [337, 238] on span at bounding box center [311, 244] width 51 height 12
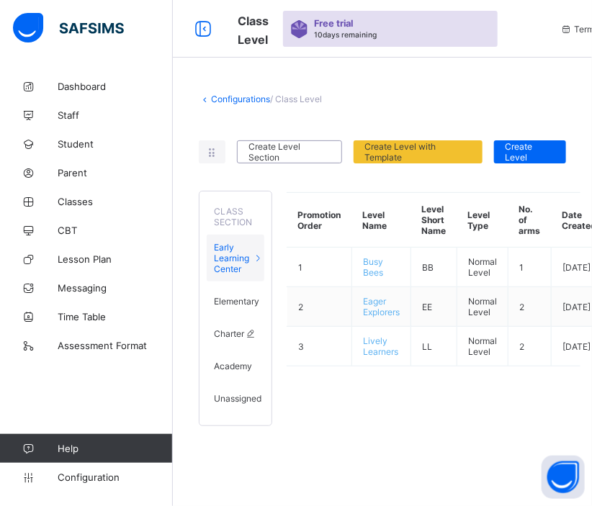
click at [225, 333] on span "Charter" at bounding box center [229, 333] width 30 height 11
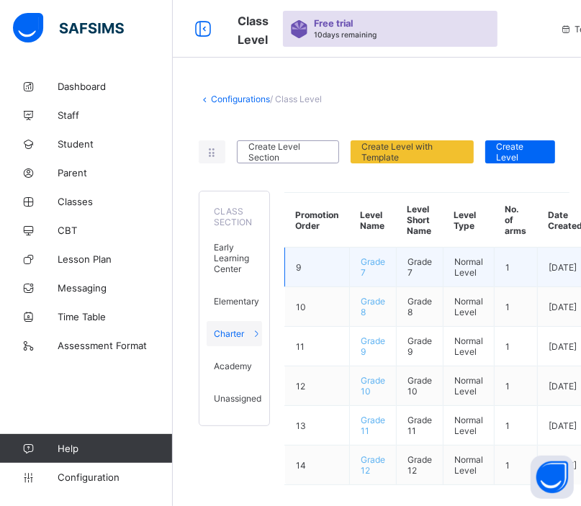
click at [371, 264] on span "Grade 7" at bounding box center [373, 267] width 24 height 22
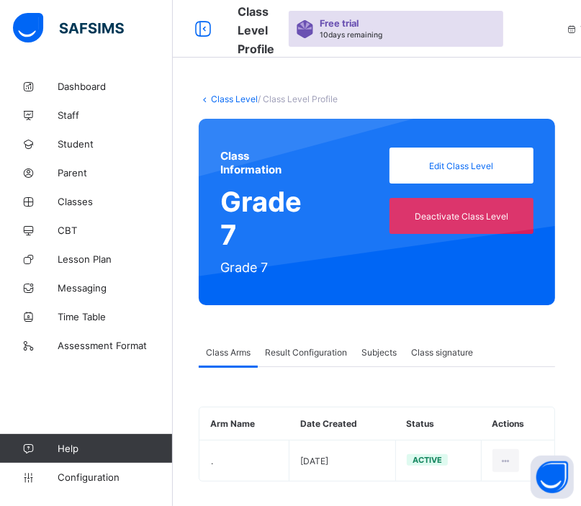
scroll to position [10, 0]
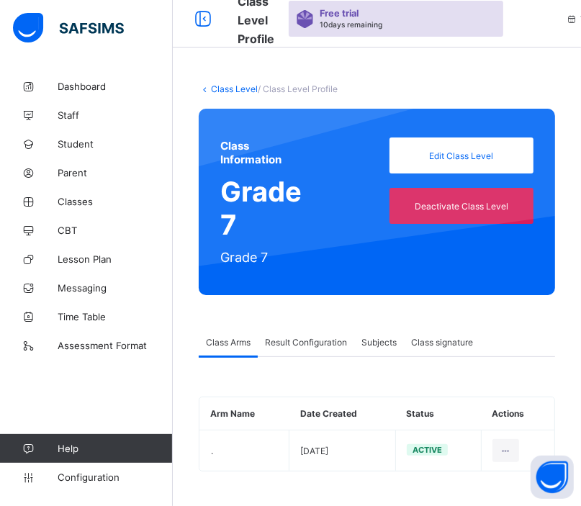
click at [300, 345] on span "Result Configuration" at bounding box center [306, 342] width 82 height 11
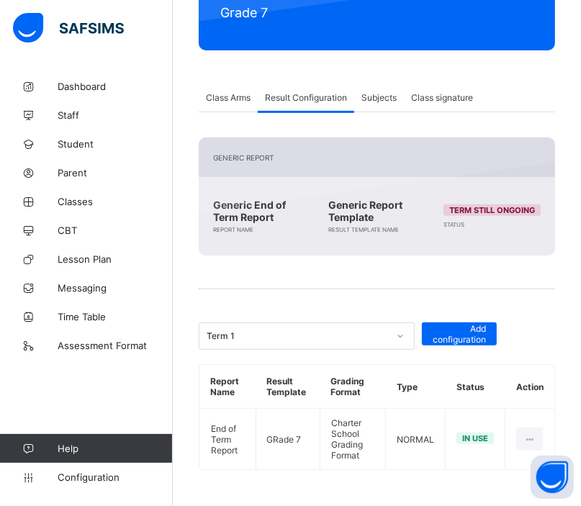
scroll to position [253, 0]
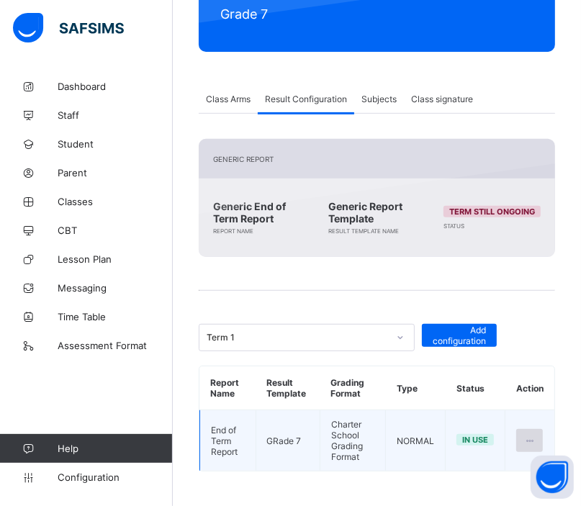
click at [531, 440] on div at bounding box center [529, 440] width 27 height 23
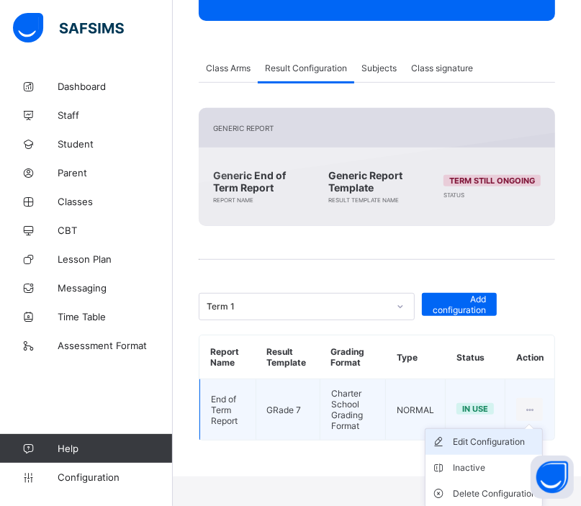
click at [475, 441] on div "Edit Configuration" at bounding box center [494, 442] width 83 height 14
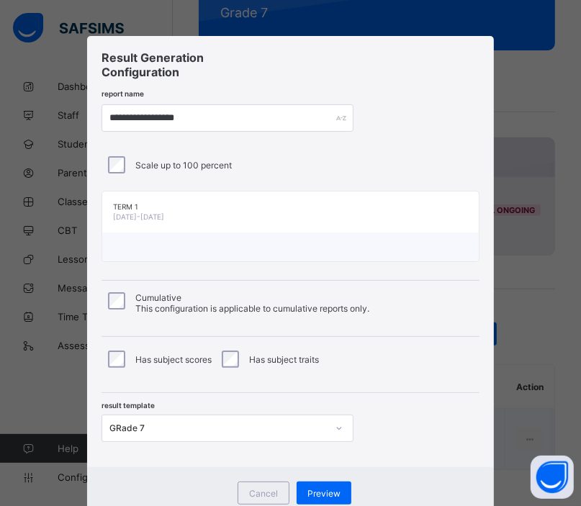
type input "**********"
click at [243, 435] on div "GRade 7" at bounding box center [227, 428] width 252 height 27
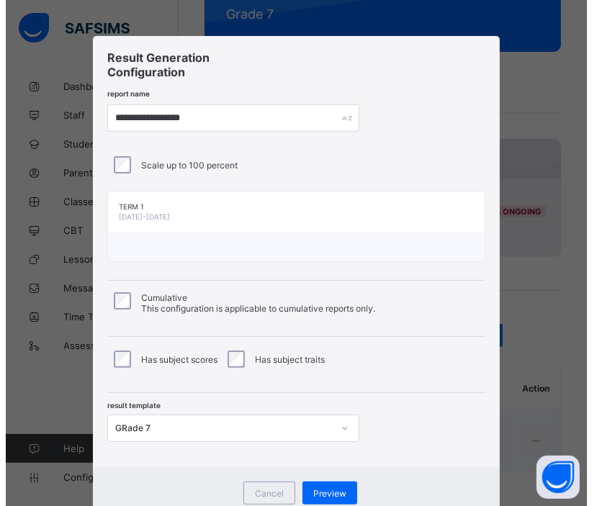
scroll to position [76, 0]
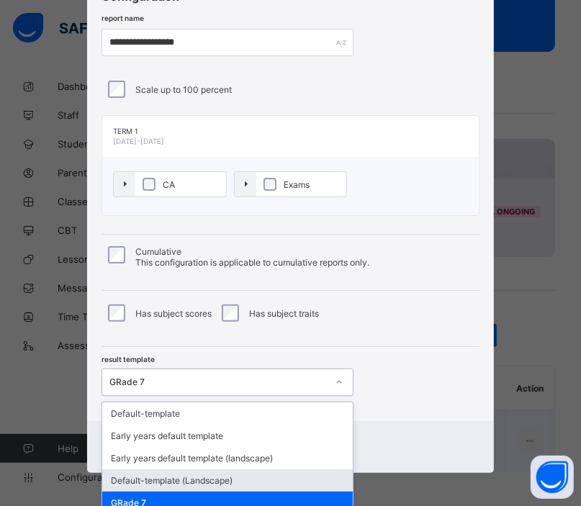
click at [217, 486] on div "Default-template (Landscape)" at bounding box center [227, 480] width 250 height 22
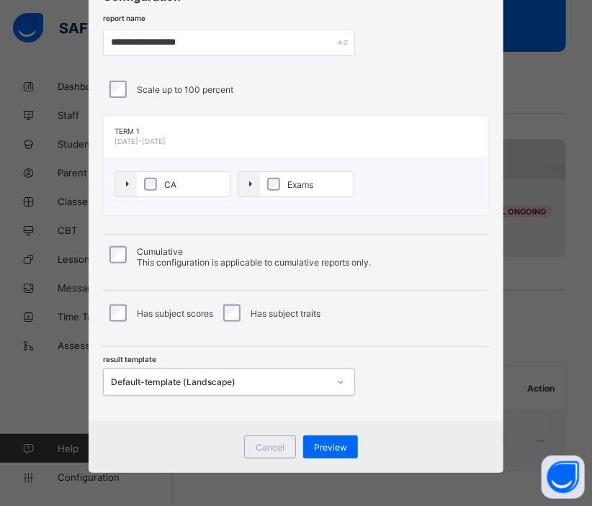
scroll to position [104, 0]
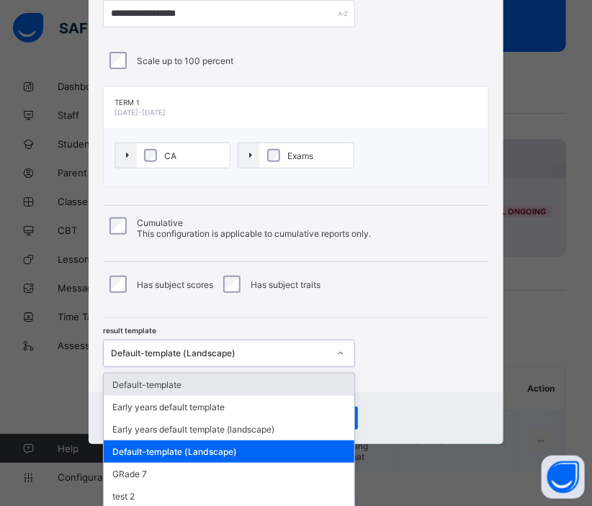
click at [267, 367] on div "option Default-template (Landscape), selected. option Default-template focused,…" at bounding box center [229, 353] width 252 height 27
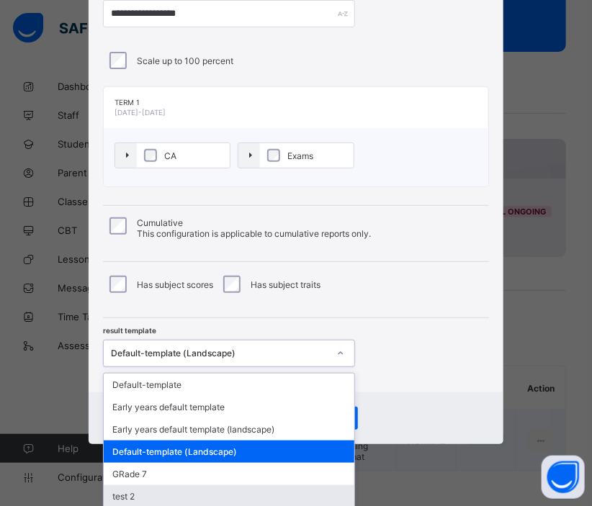
click at [238, 492] on div "test 2" at bounding box center [229, 496] width 250 height 22
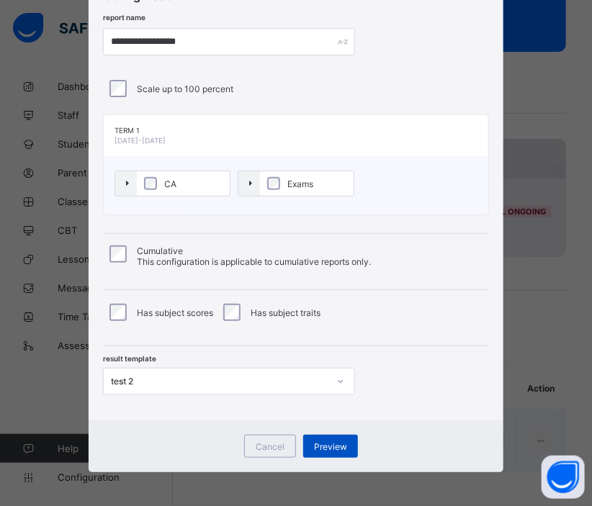
click at [332, 441] on span "Preview" at bounding box center [330, 446] width 33 height 11
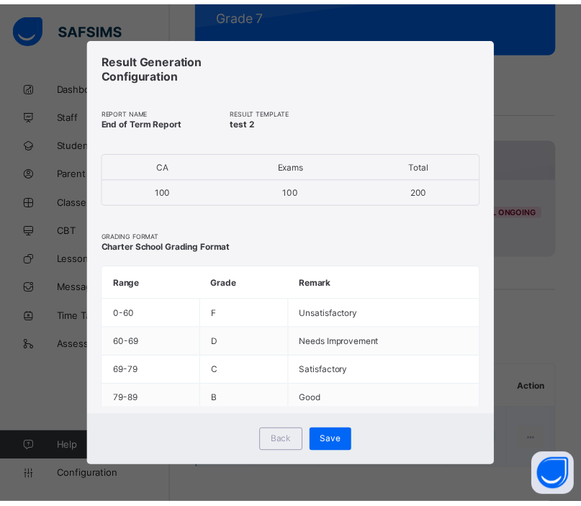
scroll to position [0, 0]
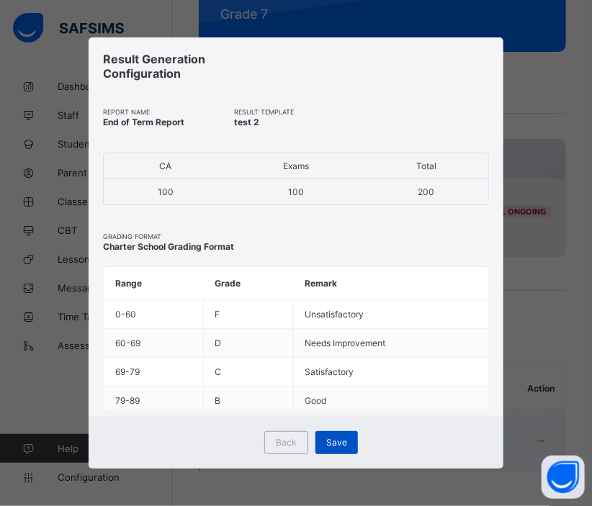
click at [342, 438] on span "Save" at bounding box center [336, 442] width 21 height 11
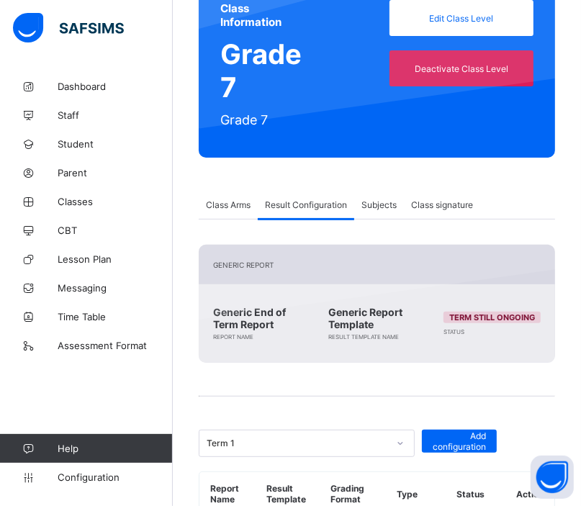
scroll to position [147, 0]
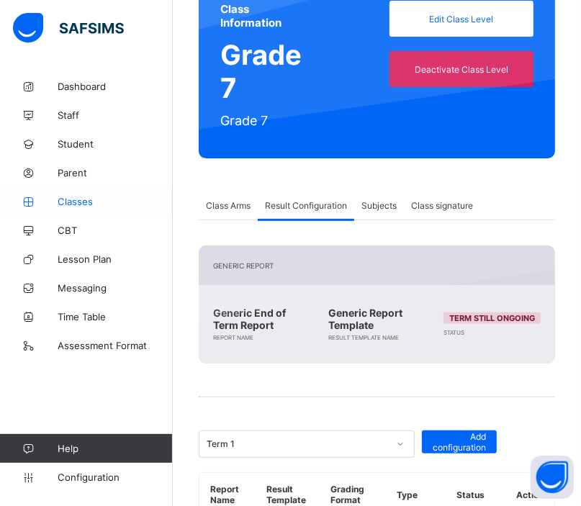
click at [81, 187] on link "Classes" at bounding box center [86, 201] width 173 height 29
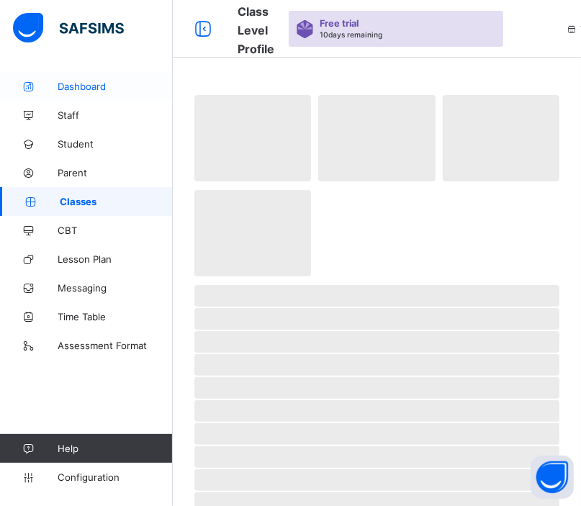
click at [91, 83] on span "Dashboard" at bounding box center [115, 87] width 115 height 12
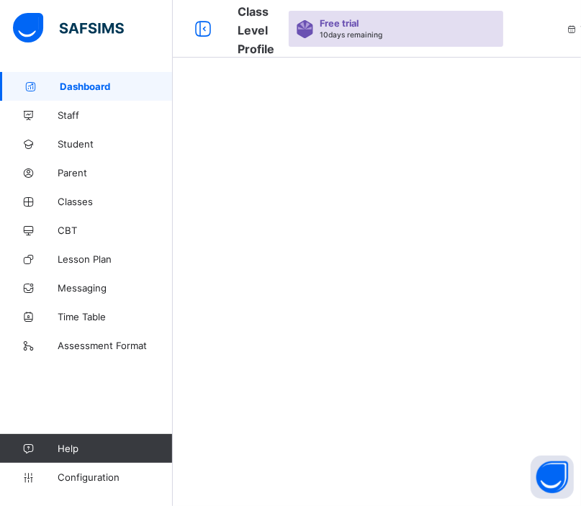
click at [86, 86] on span "Dashboard" at bounding box center [116, 87] width 113 height 12
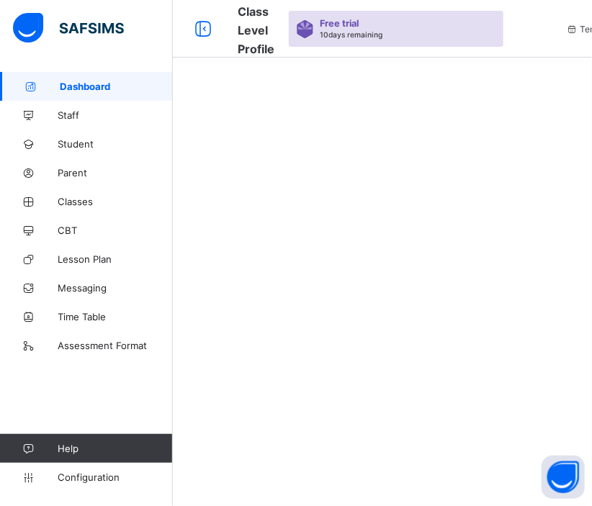
drag, startPoint x: 510, startPoint y: 2, endPoint x: 660, endPoint y: 158, distance: 216.3
click at [387, 323] on div at bounding box center [382, 253] width 419 height 506
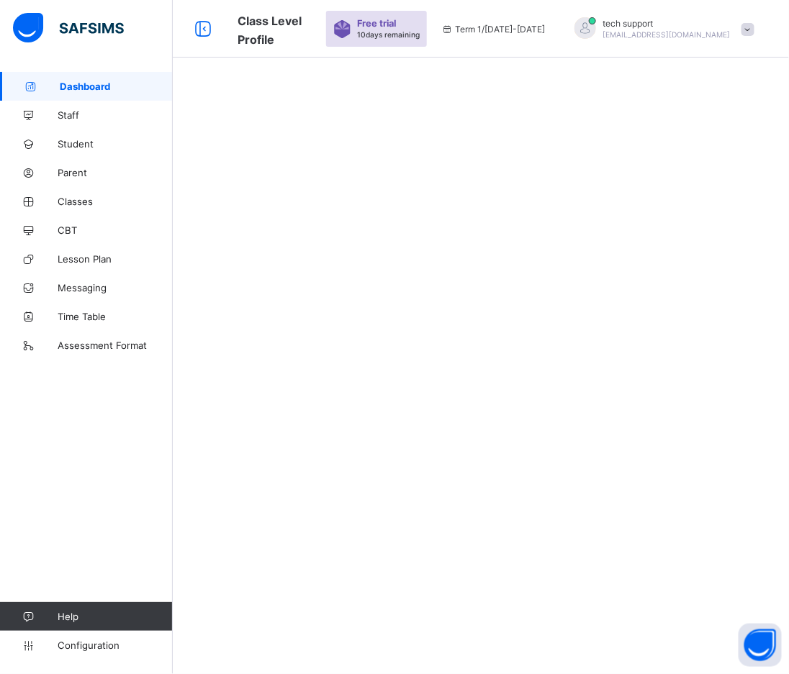
click at [551, 29] on span at bounding box center [747, 29] width 13 height 13
click at [551, 199] on span "Logout" at bounding box center [707, 194] width 95 height 17
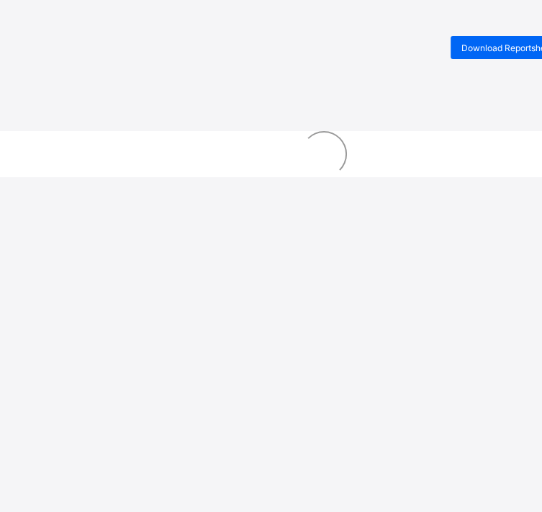
drag, startPoint x: 0, startPoint y: 0, endPoint x: 271, endPoint y: 220, distance: 348.9
click at [271, 220] on div "Download Reportsheet New Update Available Hello there, You can install SAFSIMS …" at bounding box center [271, 292] width 542 height 512
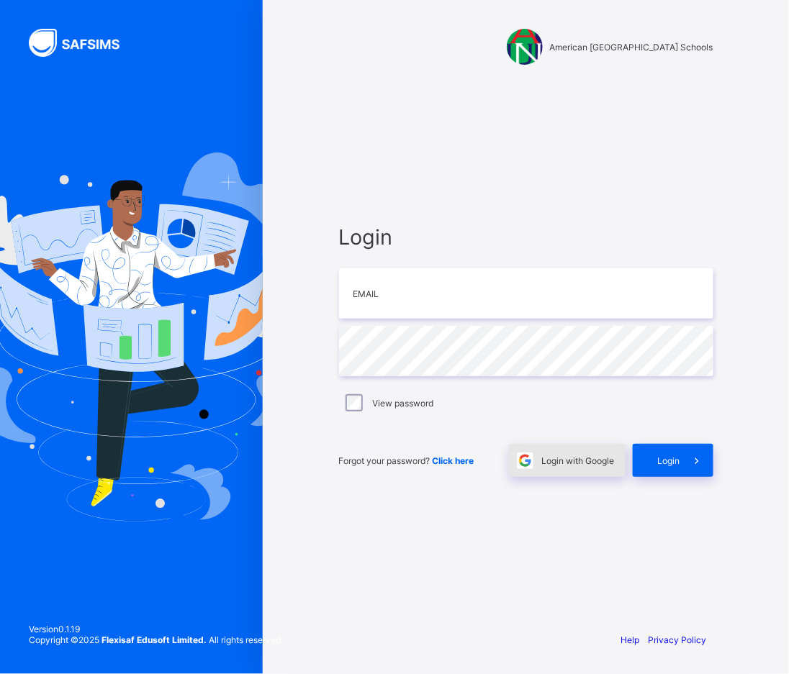
click at [569, 476] on div "Login with Google" at bounding box center [567, 460] width 117 height 33
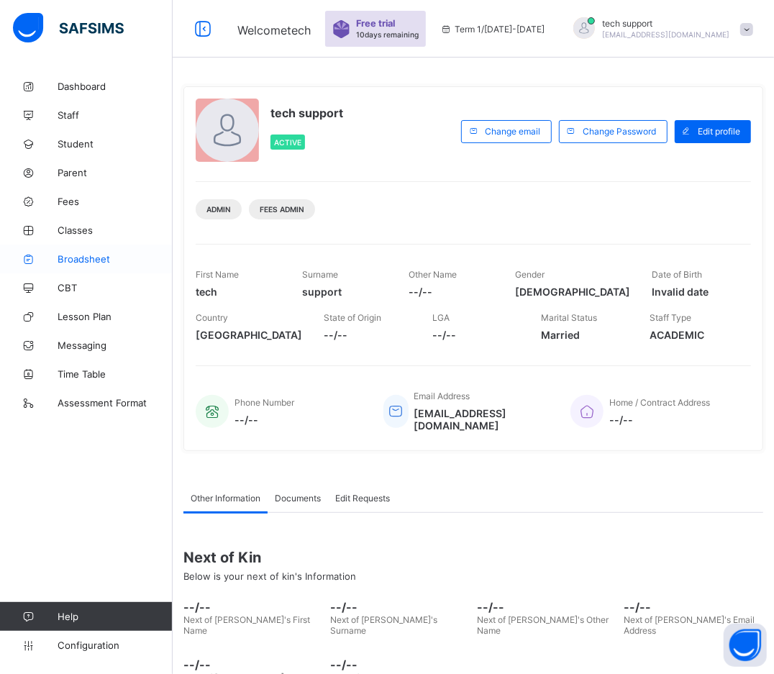
click at [107, 266] on link "Broadsheet" at bounding box center [86, 259] width 173 height 29
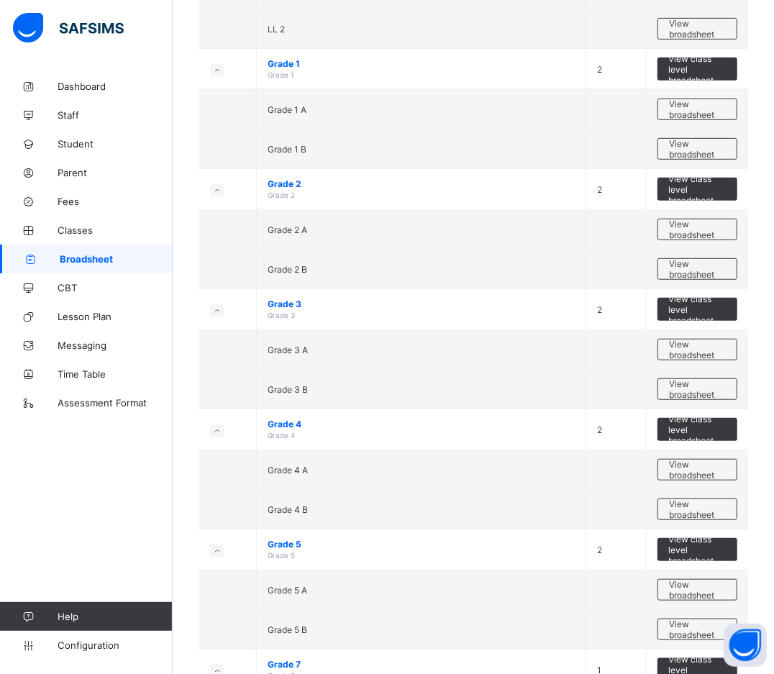
scroll to position [726, 0]
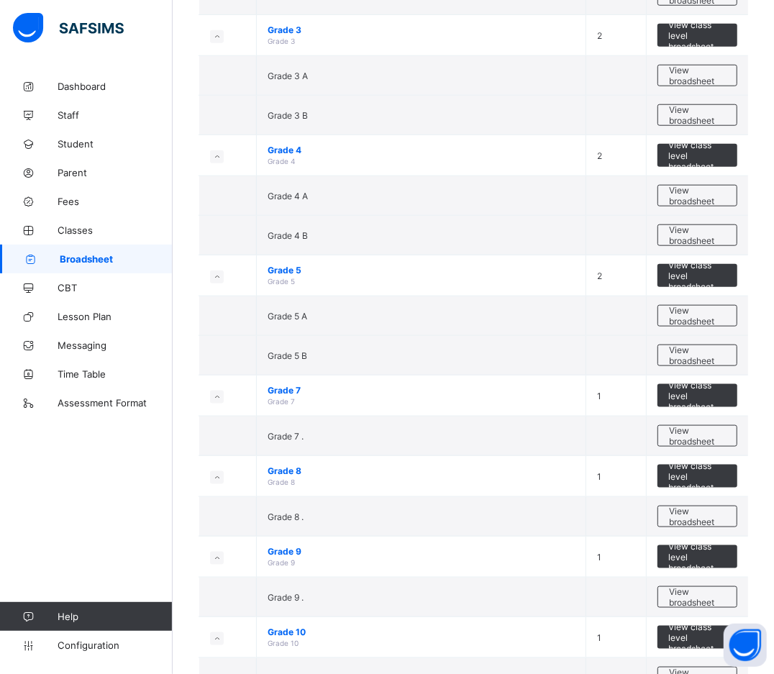
click at [705, 380] on span "View class level broadsheet" at bounding box center [698, 396] width 58 height 32
click at [700, 343] on div "Select Term Name No. of Classes Actions BB Busy Bees 1 View class level broadsh…" at bounding box center [474, 406] width 602 height 2265
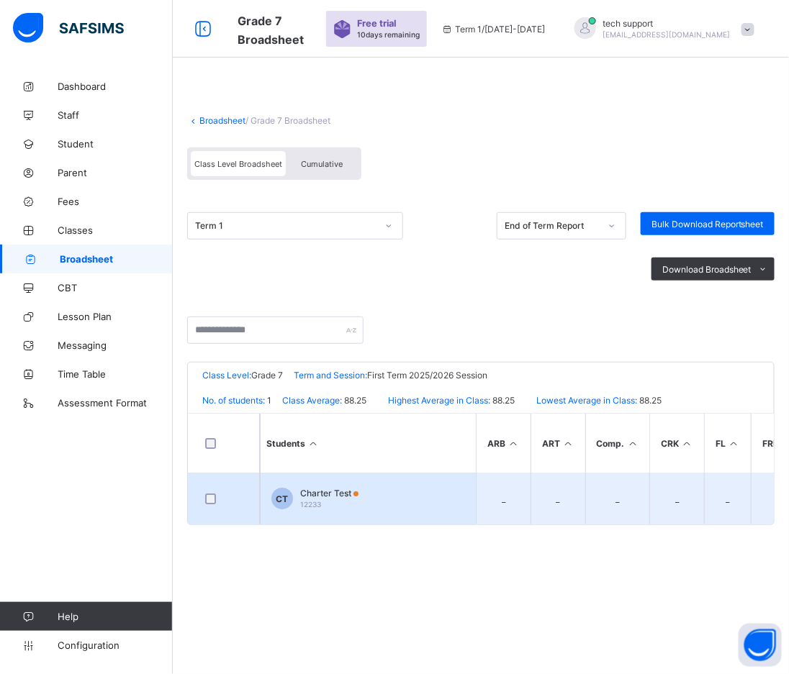
click at [343, 484] on td "CT Charter Test 12233" at bounding box center [368, 499] width 216 height 52
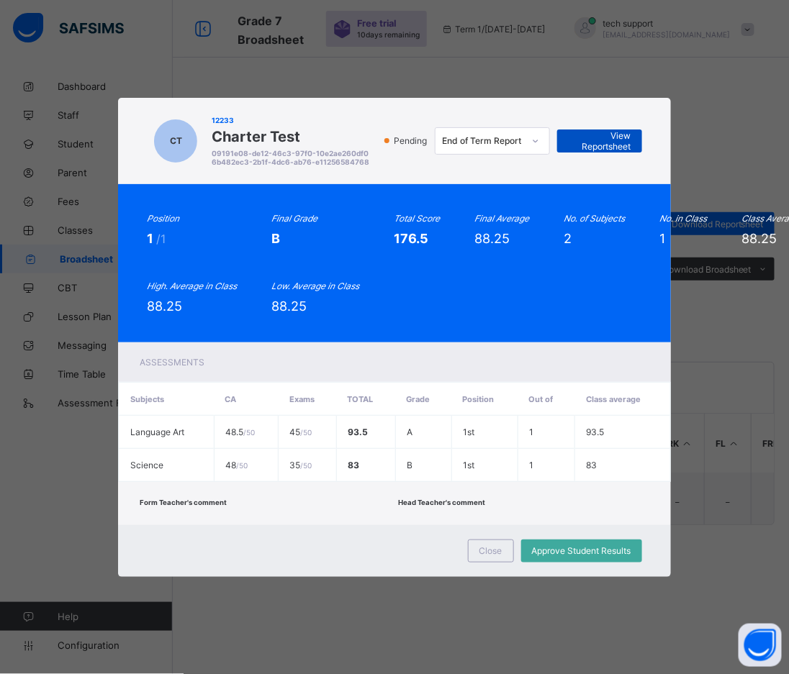
click at [600, 130] on span "View Reportsheet" at bounding box center [599, 141] width 63 height 22
click at [482, 546] on span "Close" at bounding box center [490, 551] width 23 height 11
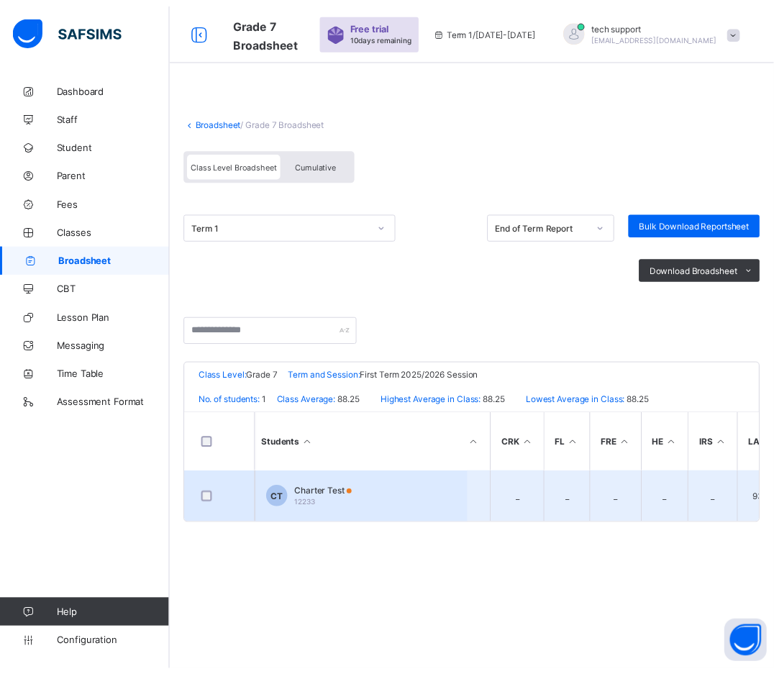
scroll to position [0, 148]
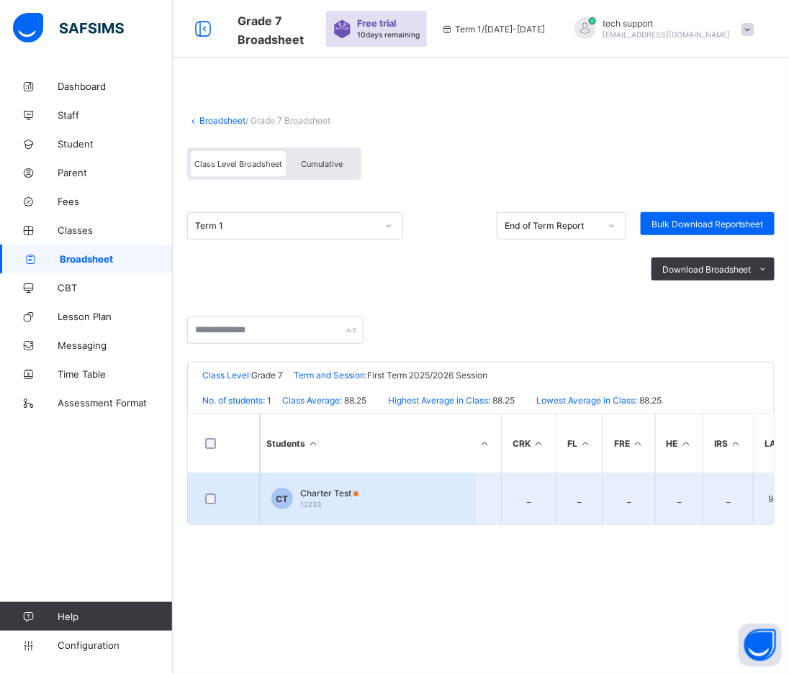
click at [392, 499] on td "CT Charter Test 12233" at bounding box center [368, 499] width 216 height 52
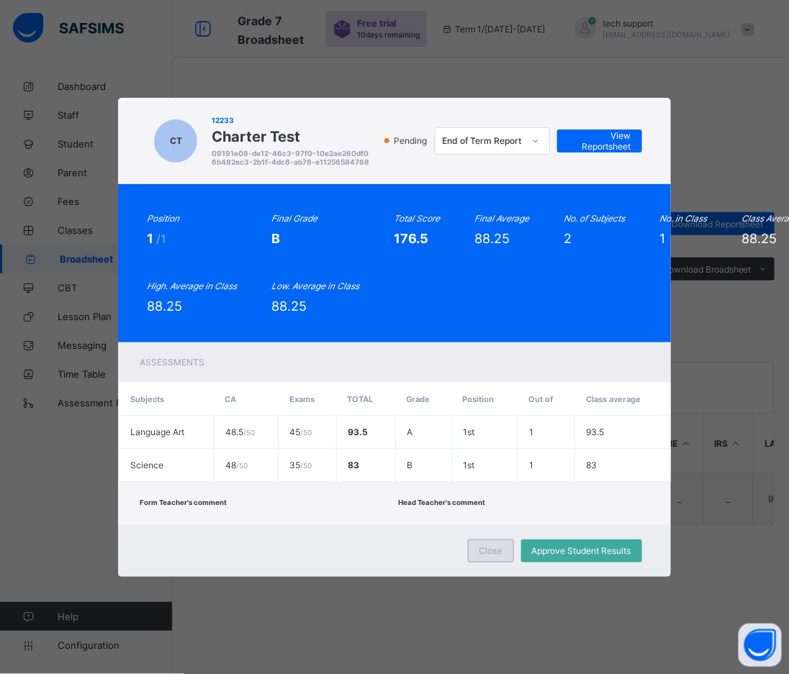
click at [496, 549] on div "Close" at bounding box center [491, 551] width 46 height 23
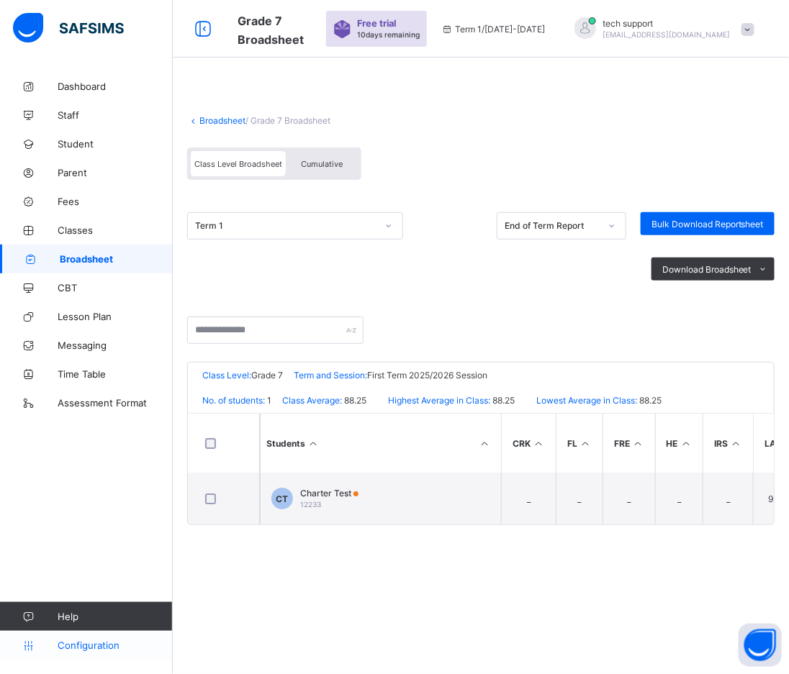
click at [78, 646] on span "Configuration" at bounding box center [115, 646] width 114 height 12
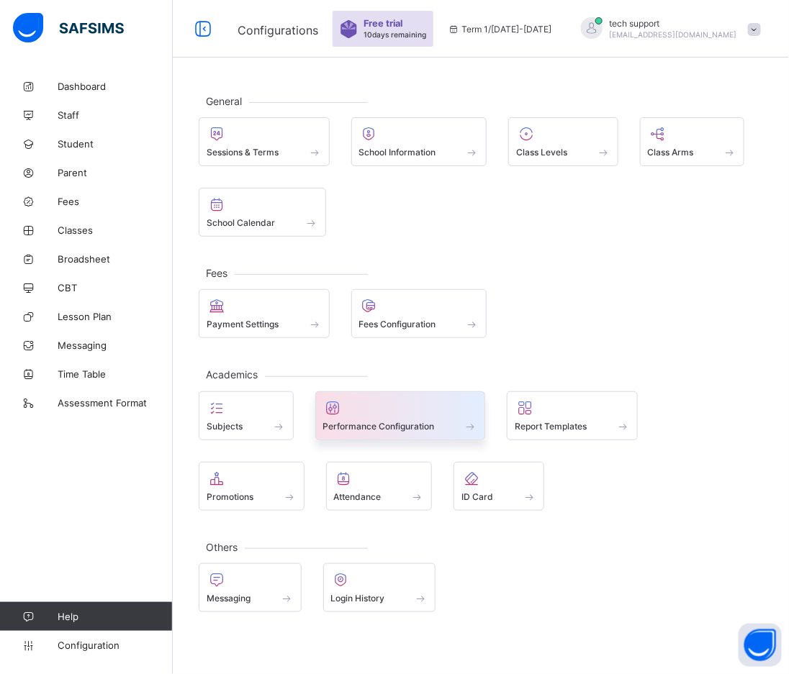
click at [367, 419] on span at bounding box center [400, 419] width 155 height 4
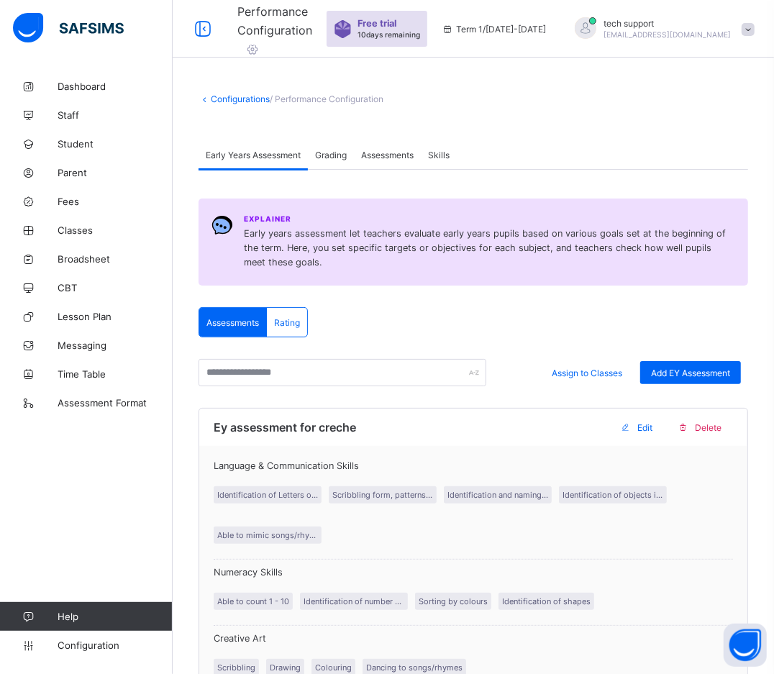
click at [384, 157] on span "Assessments" at bounding box center [387, 155] width 53 height 11
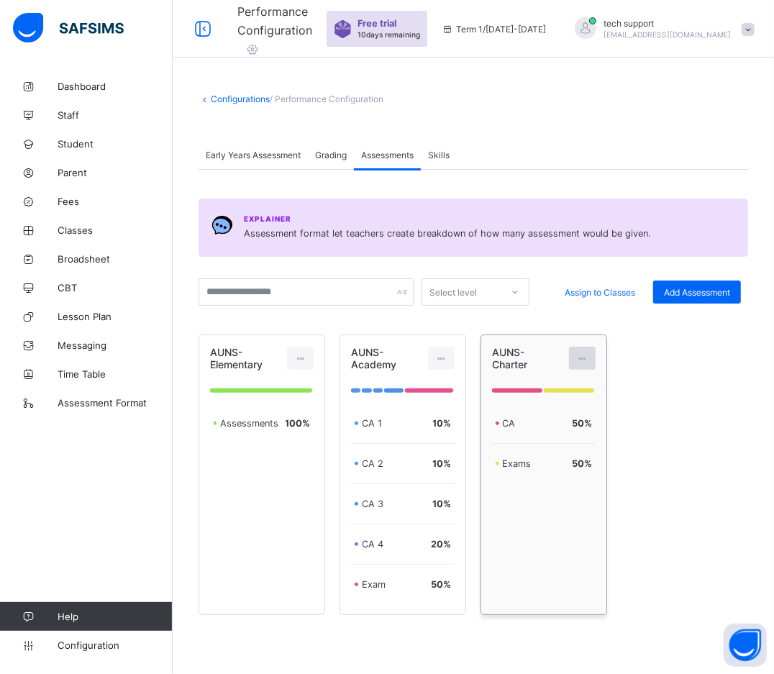
click at [585, 364] on div at bounding box center [582, 358] width 27 height 23
click at [573, 396] on div "Edit Assessment" at bounding box center [550, 391] width 77 height 14
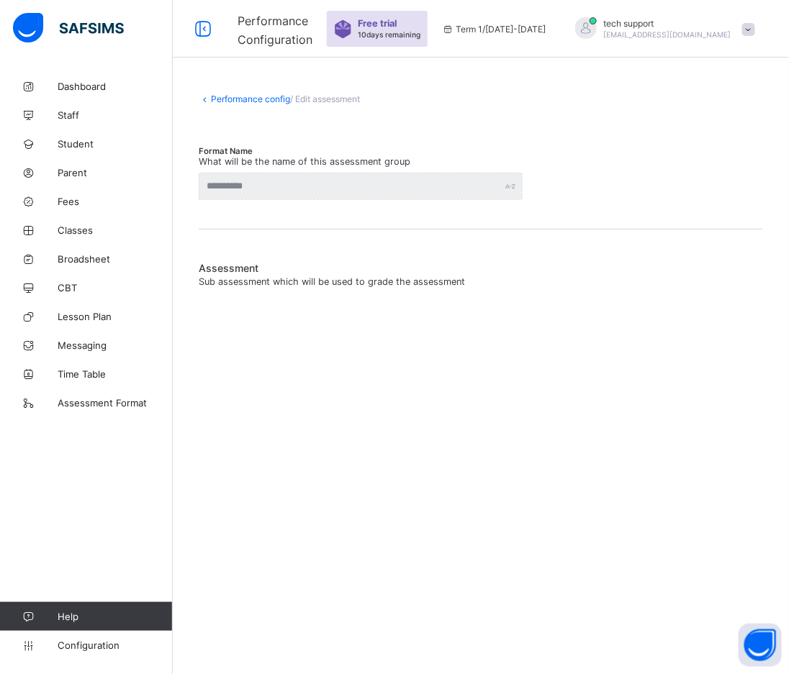
type input "**********"
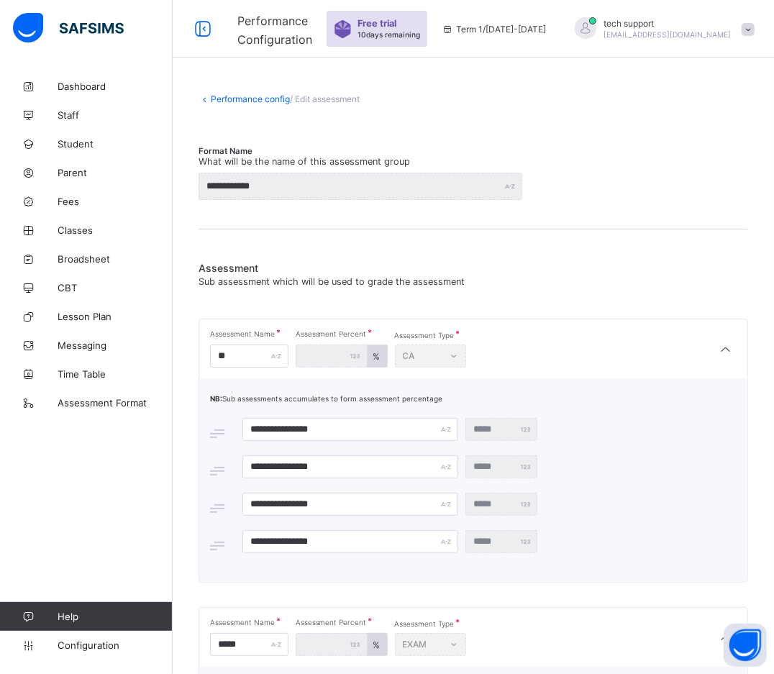
scroll to position [140, 0]
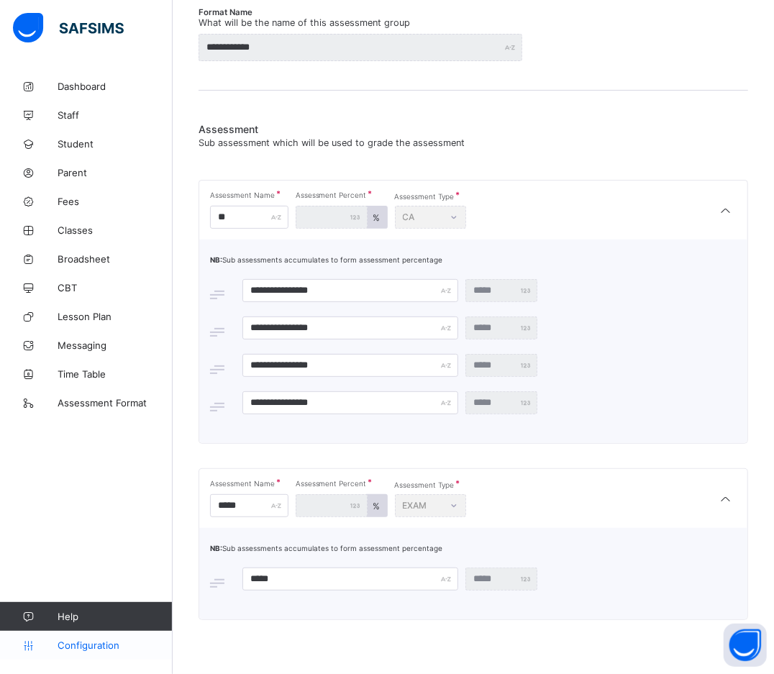
click at [107, 651] on span "Configuration" at bounding box center [115, 646] width 114 height 12
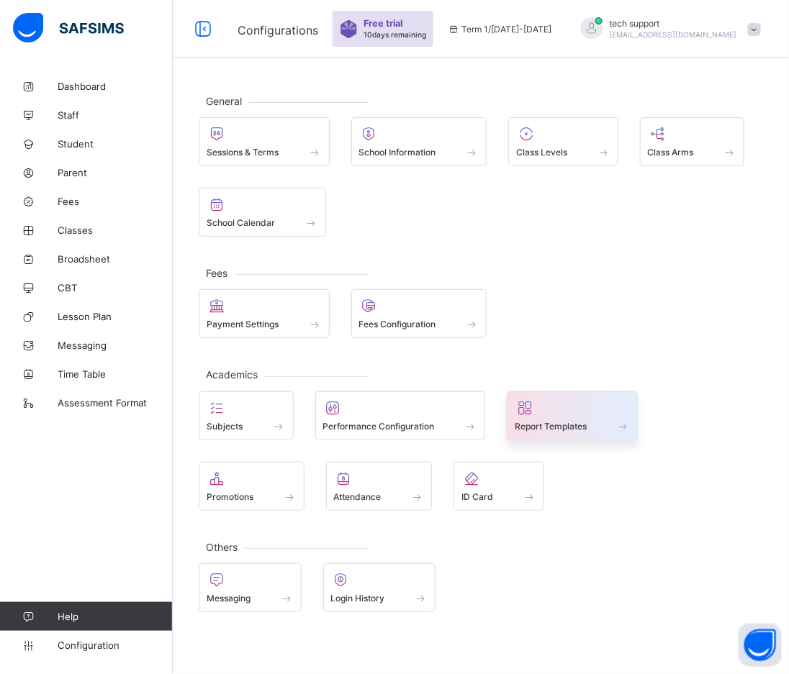
click at [545, 412] on div at bounding box center [572, 407] width 115 height 17
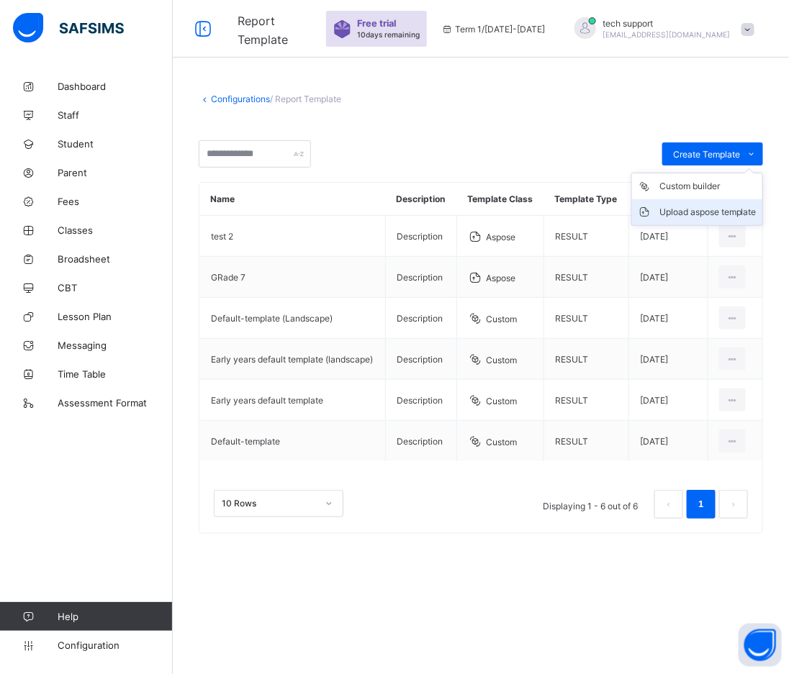
click at [686, 206] on div "Upload aspose template" at bounding box center [707, 212] width 97 height 14
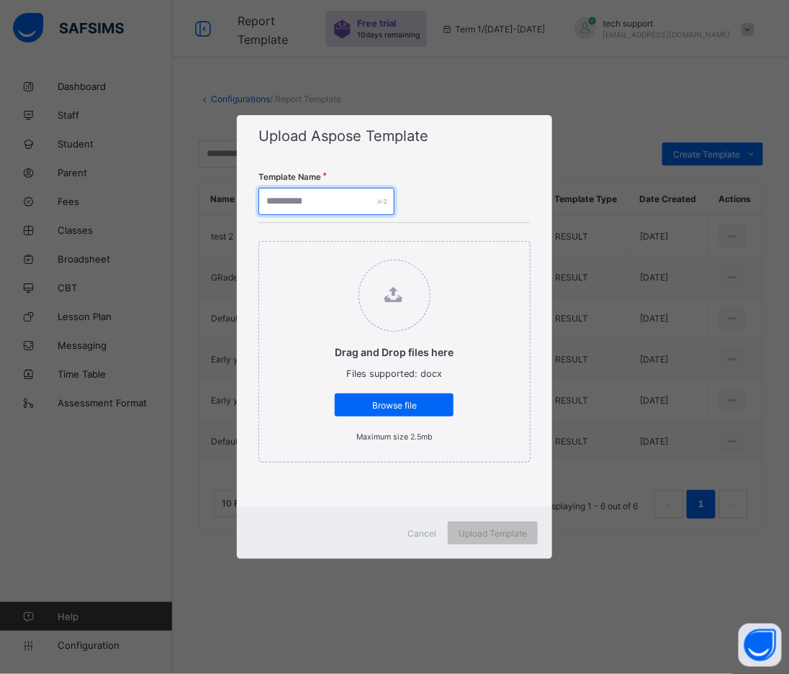
click at [315, 196] on input "text" at bounding box center [326, 201] width 136 height 27
type input "******"
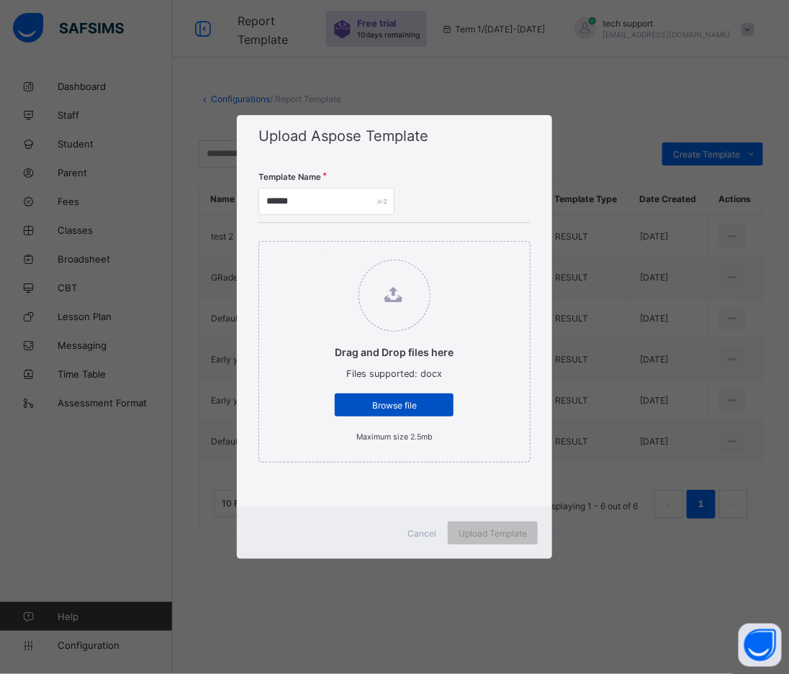
click at [384, 394] on div "Browse file" at bounding box center [394, 405] width 119 height 23
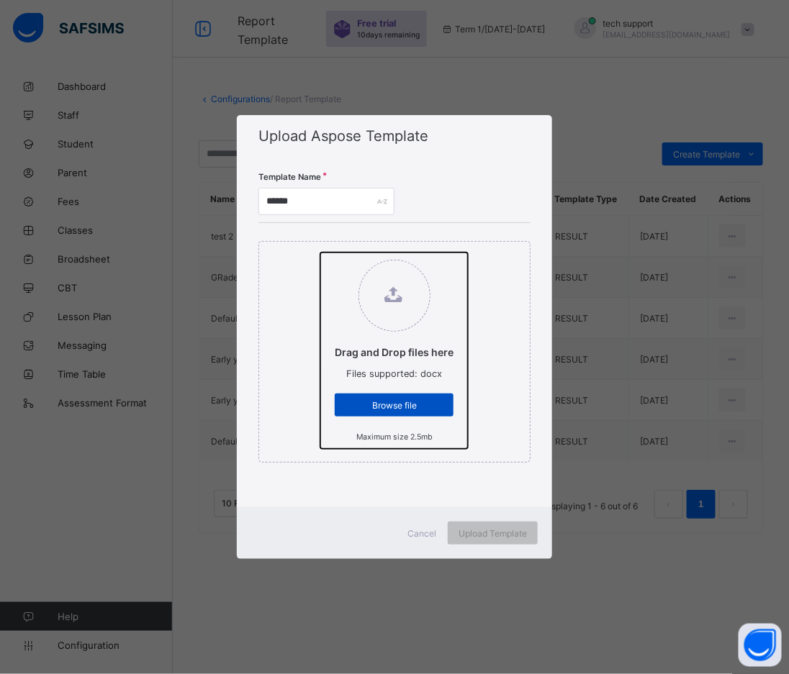
click at [320, 253] on input "Drag and Drop files here Files supported: docx Browse file Maximum size 2.5mb" at bounding box center [320, 253] width 0 height 0
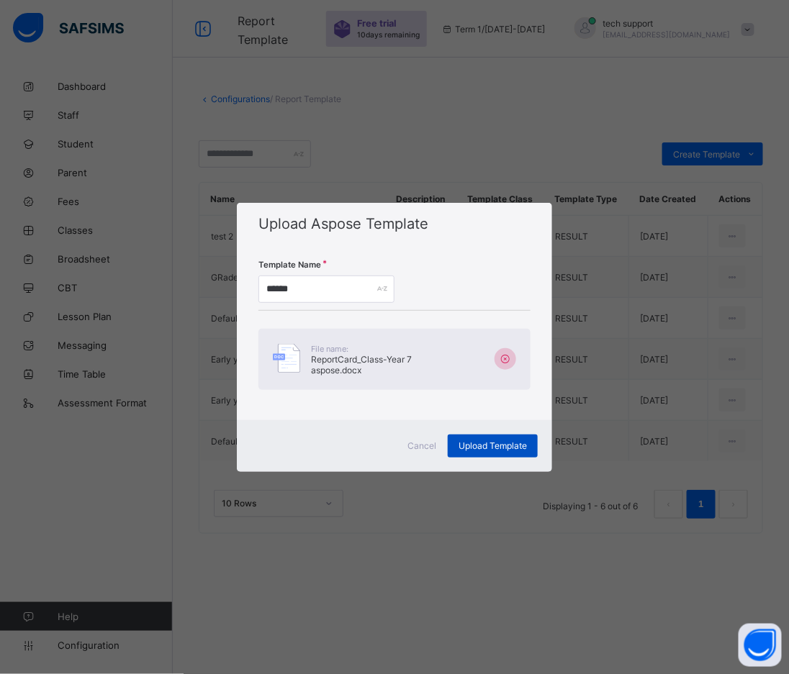
click at [492, 448] on span "Upload Template" at bounding box center [492, 445] width 68 height 11
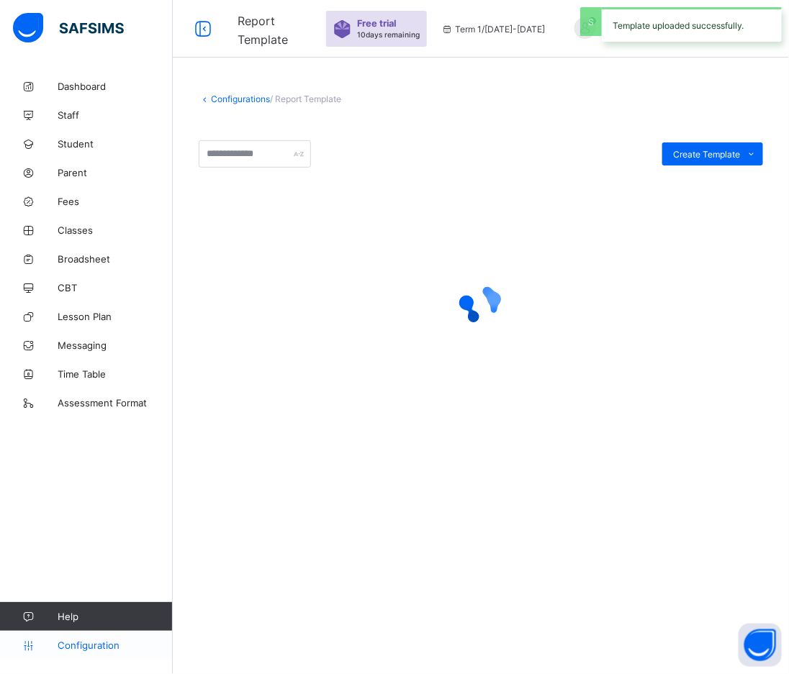
click at [83, 641] on span "Configuration" at bounding box center [115, 646] width 114 height 12
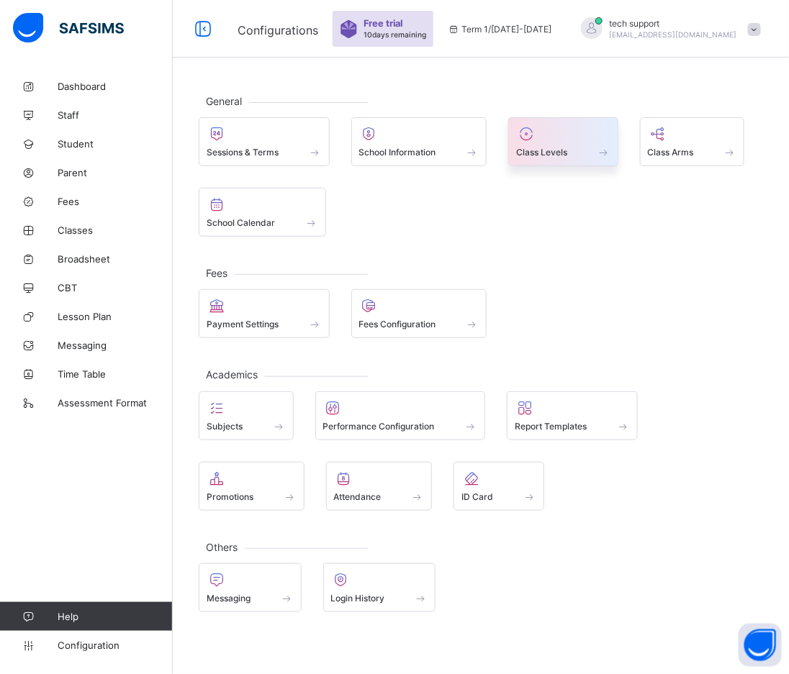
click at [567, 147] on span "Class Levels" at bounding box center [541, 152] width 51 height 11
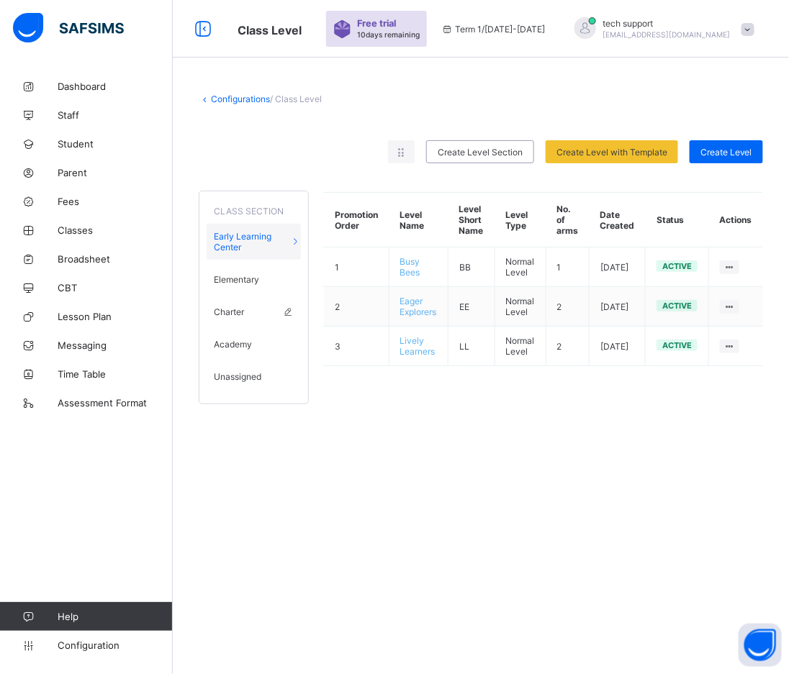
click at [227, 310] on span "Charter" at bounding box center [229, 312] width 30 height 11
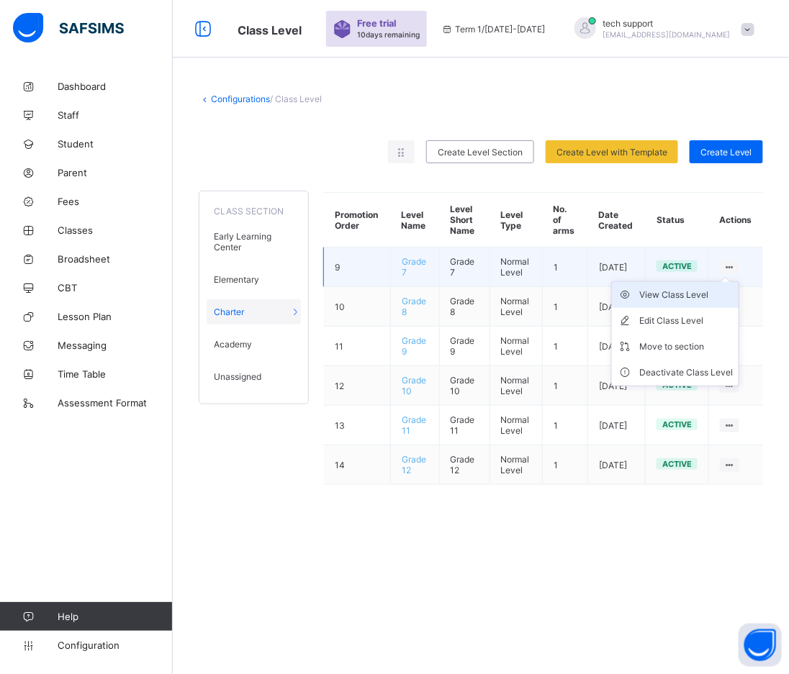
click at [695, 292] on div "View Class Level" at bounding box center [686, 295] width 94 height 14
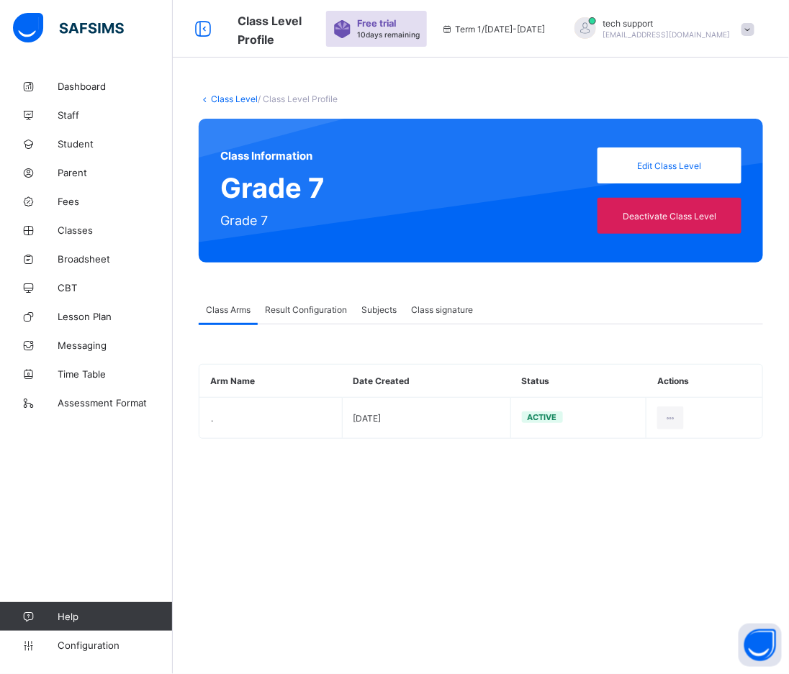
click at [289, 309] on span "Result Configuration" at bounding box center [306, 309] width 82 height 11
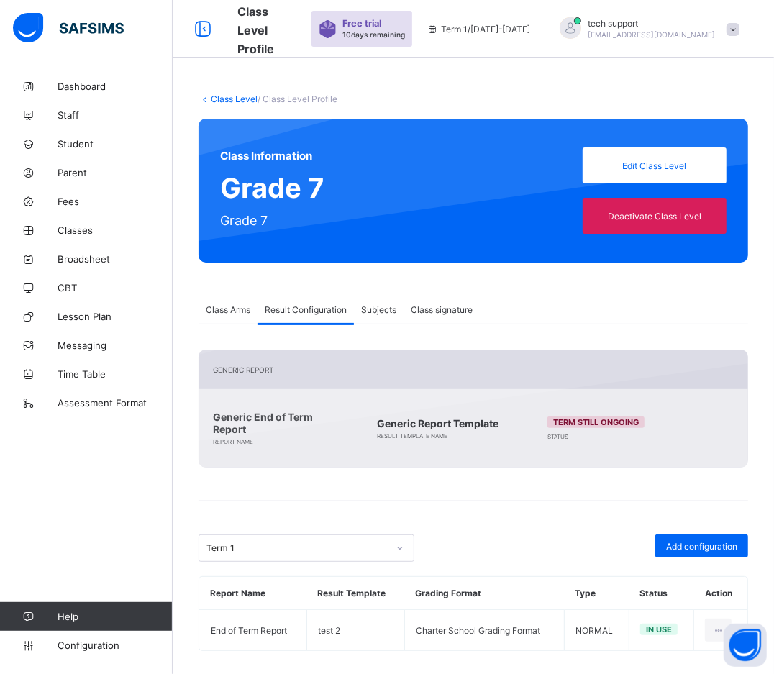
scroll to position [13, 0]
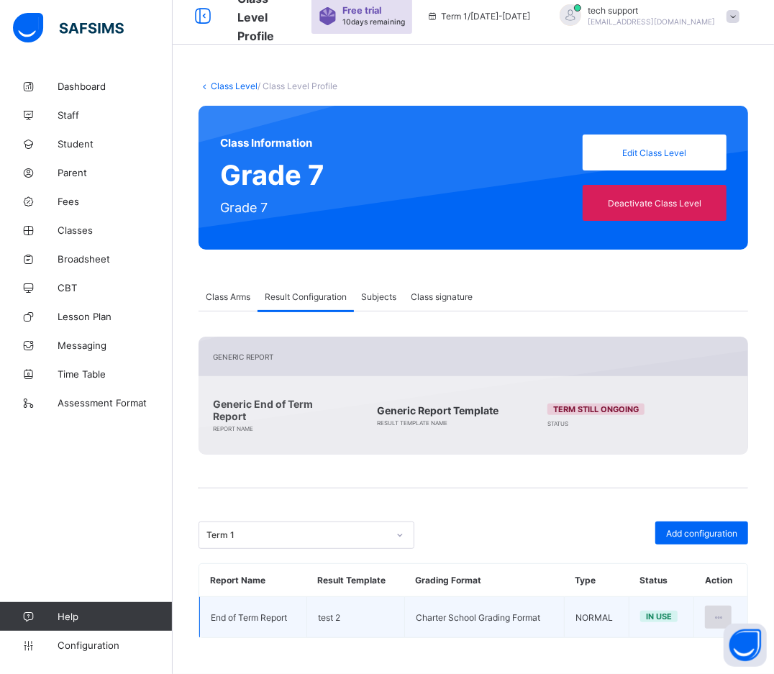
click at [725, 614] on icon at bounding box center [719, 617] width 12 height 11
click at [674, 648] on div "Edit Configuration" at bounding box center [683, 650] width 83 height 14
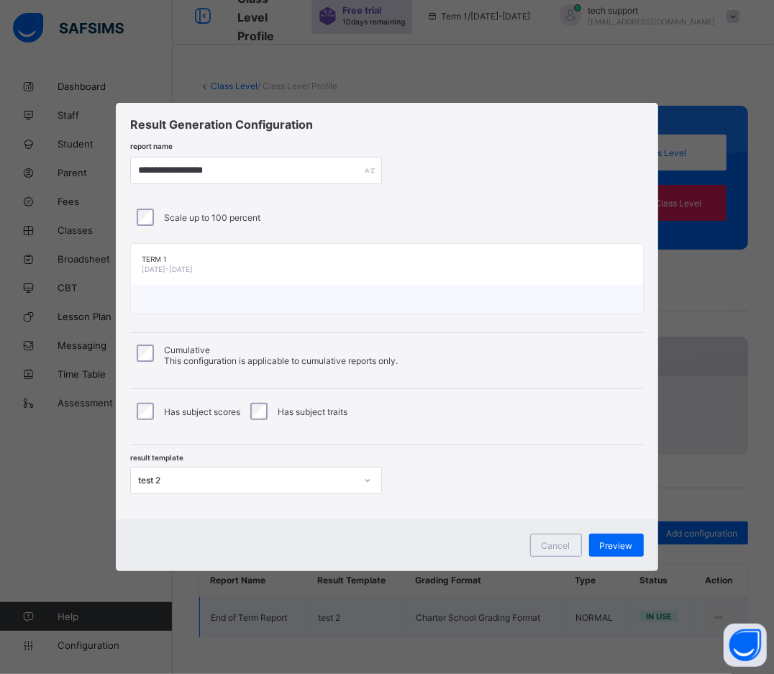
type input "**********"
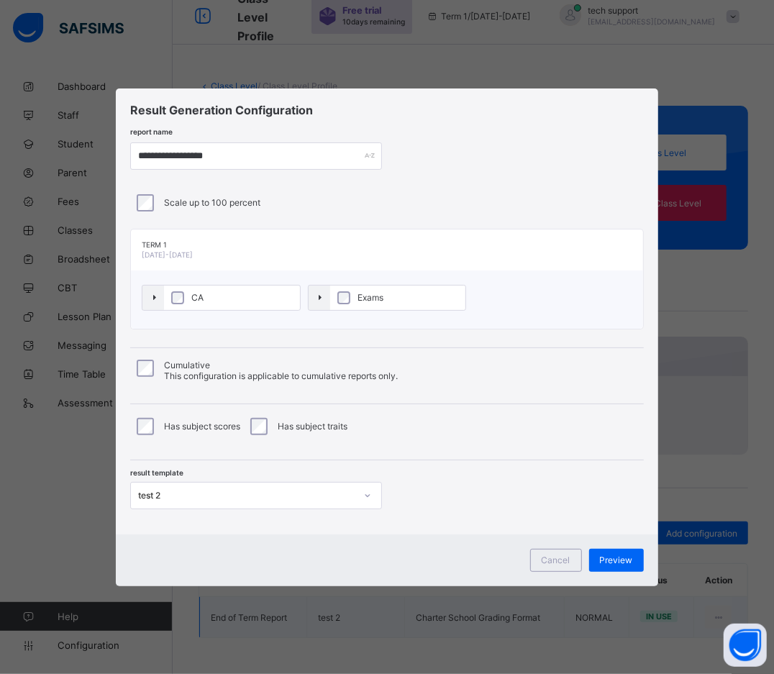
click at [268, 492] on div "test 2" at bounding box center [246, 495] width 217 height 11
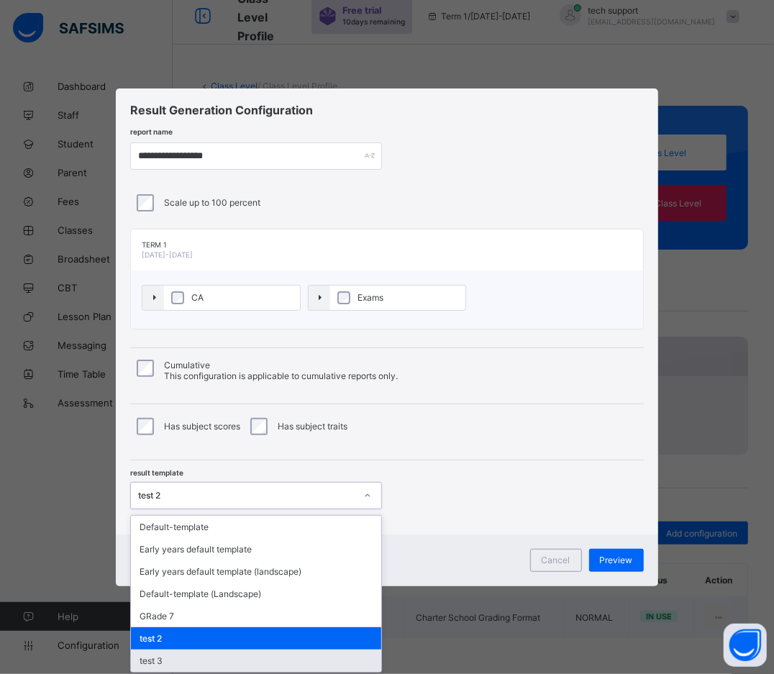
click at [244, 661] on div "test 3" at bounding box center [256, 661] width 250 height 22
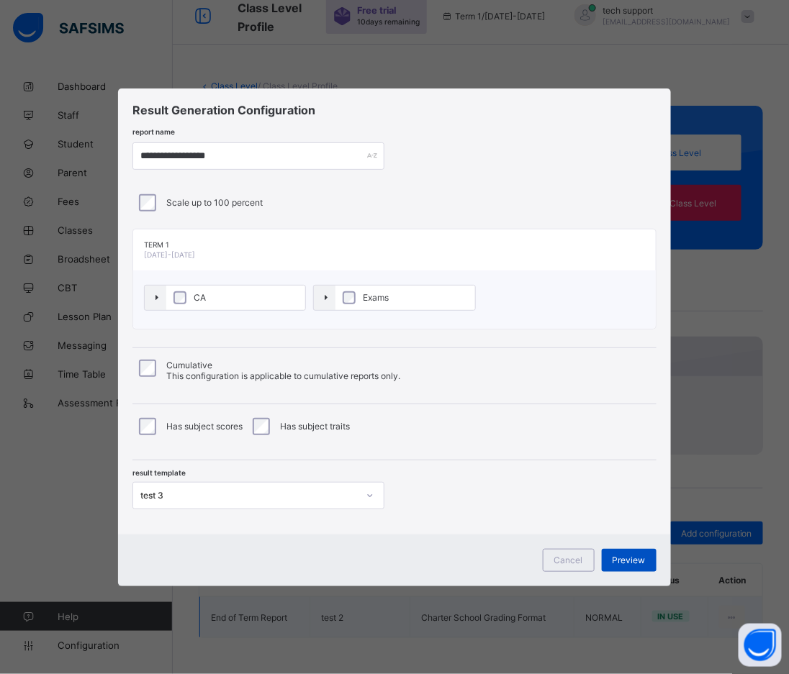
click at [620, 553] on div "Preview" at bounding box center [629, 560] width 55 height 23
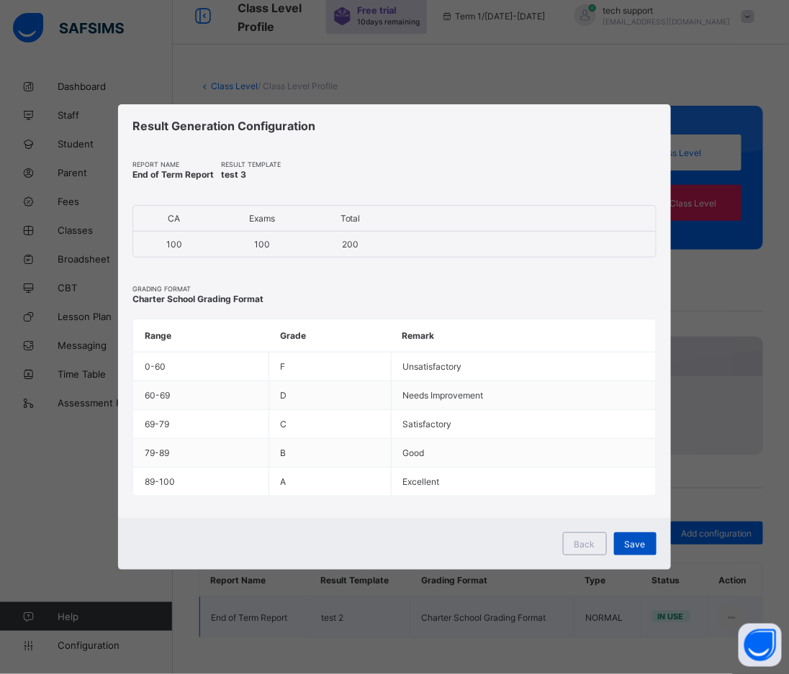
click at [635, 543] on span "Save" at bounding box center [635, 544] width 21 height 11
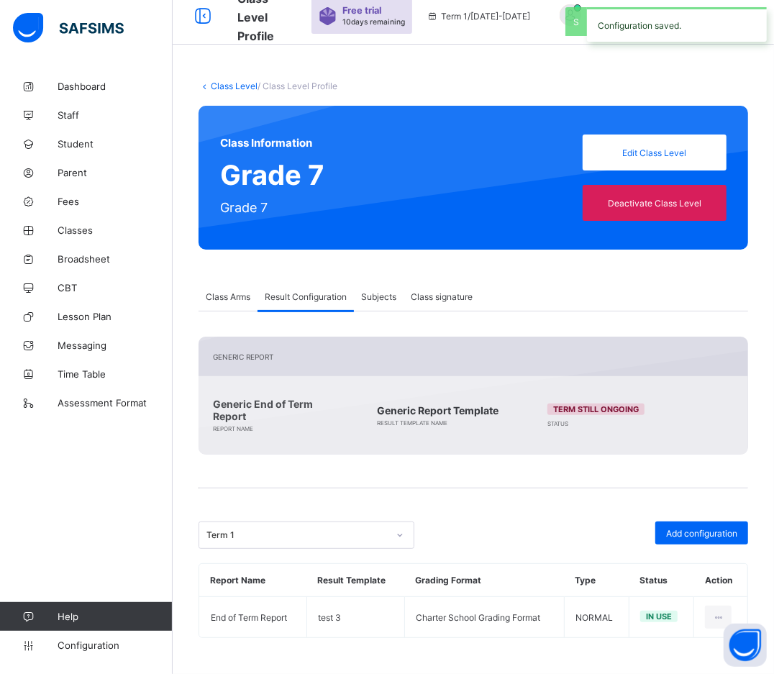
scroll to position [12, 0]
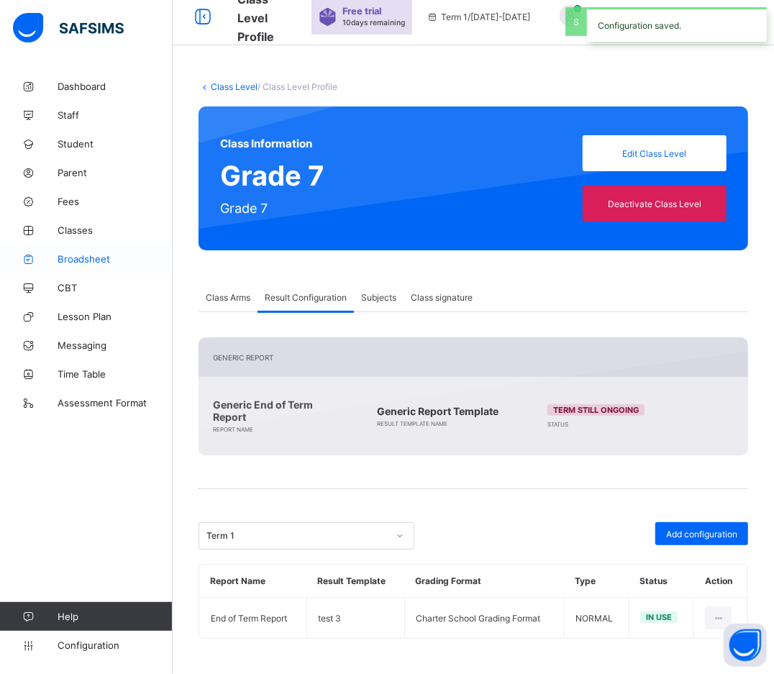
click at [88, 260] on span "Broadsheet" at bounding box center [115, 259] width 115 height 12
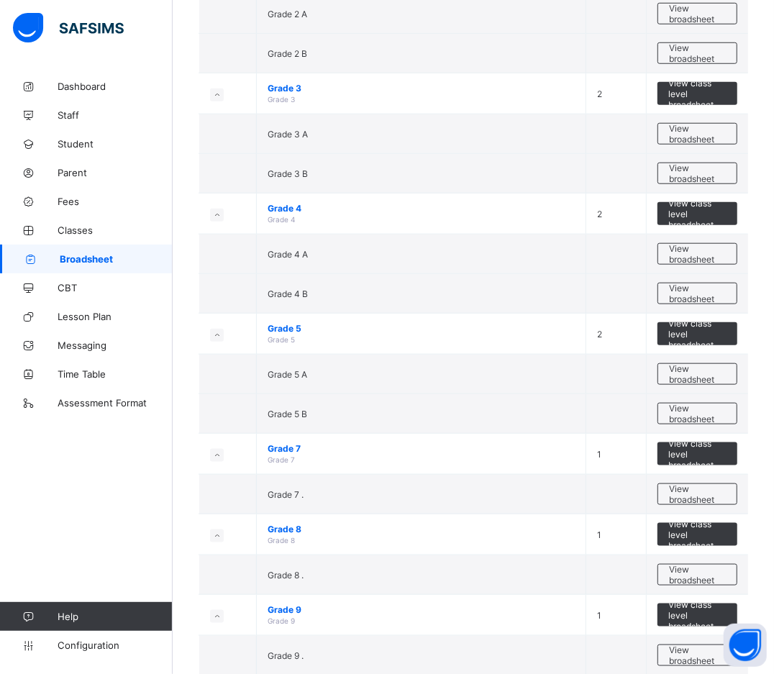
scroll to position [678, 0]
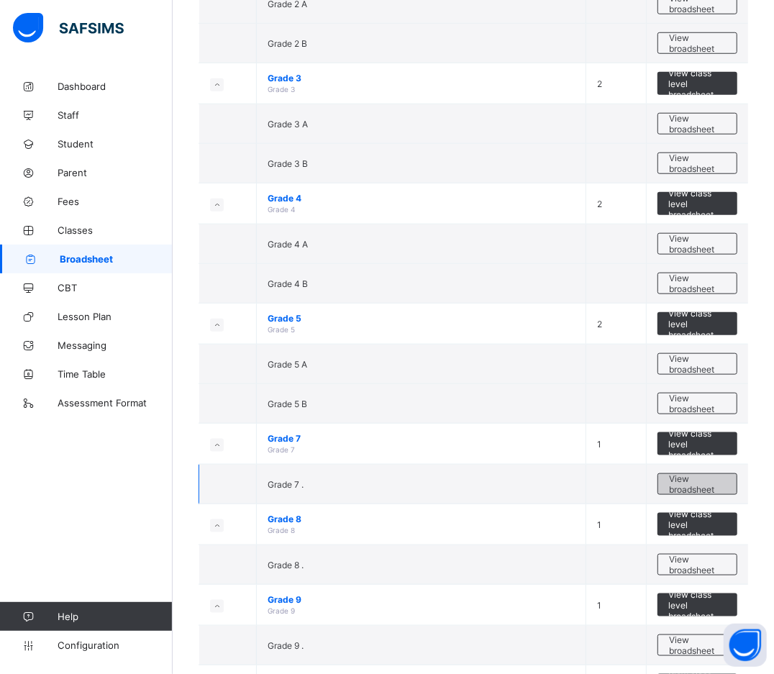
click at [689, 481] on span "View broadsheet" at bounding box center [697, 485] width 57 height 22
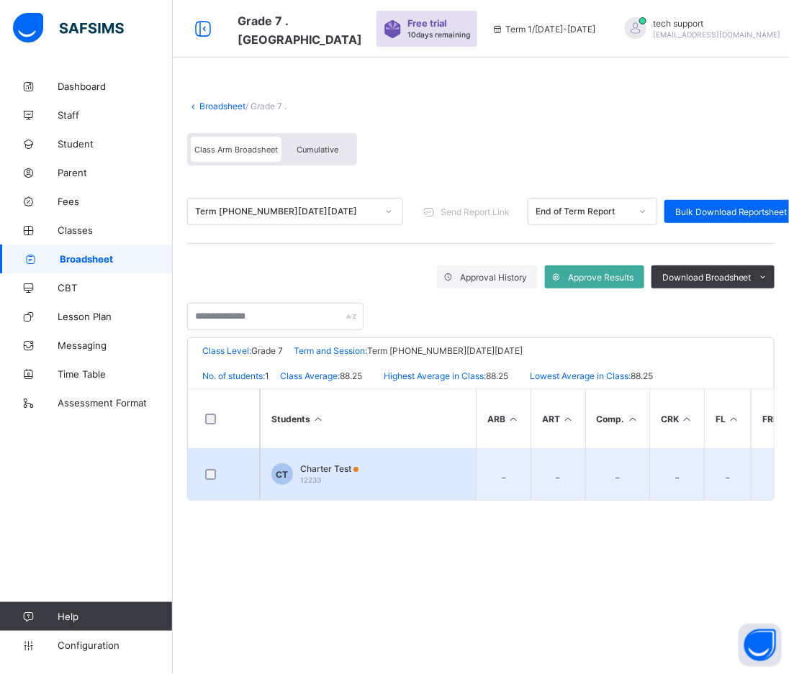
click at [317, 461] on td "CT Charter Test 12233" at bounding box center [368, 474] width 216 height 52
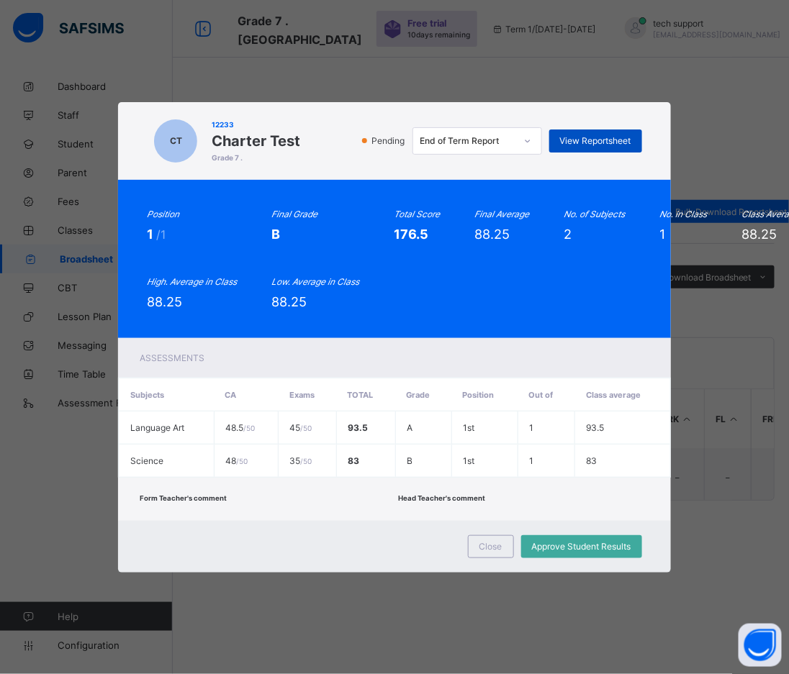
click at [571, 135] on span "View Reportsheet" at bounding box center [595, 140] width 71 height 11
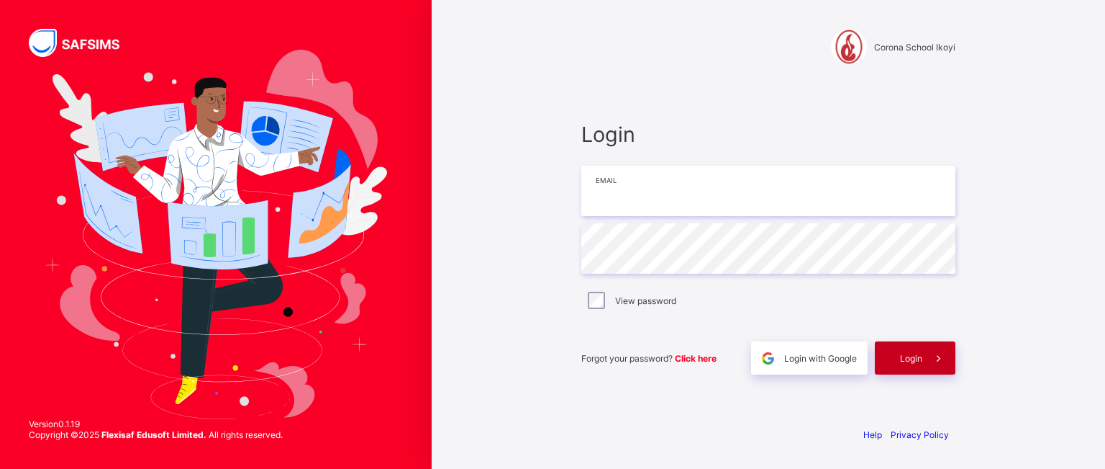
type input "**********"
click at [904, 353] on span "Login" at bounding box center [911, 358] width 22 height 11
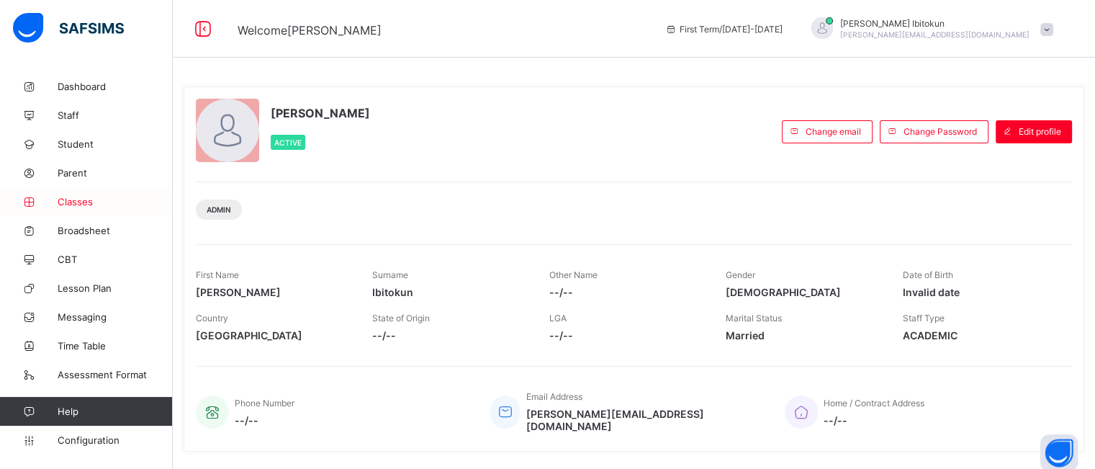
click at [76, 199] on span "Classes" at bounding box center [115, 202] width 115 height 12
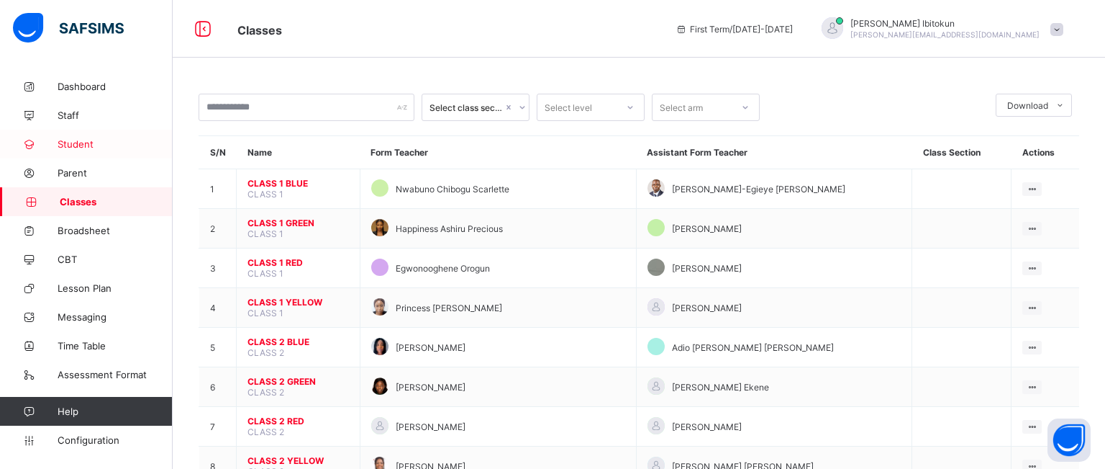
click at [73, 141] on span "Student" at bounding box center [115, 144] width 115 height 12
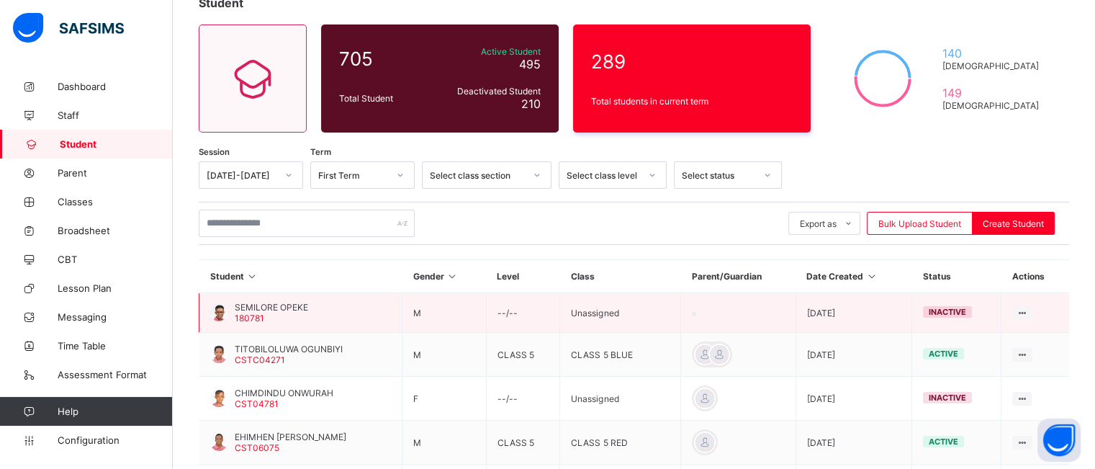
scroll to position [111, 0]
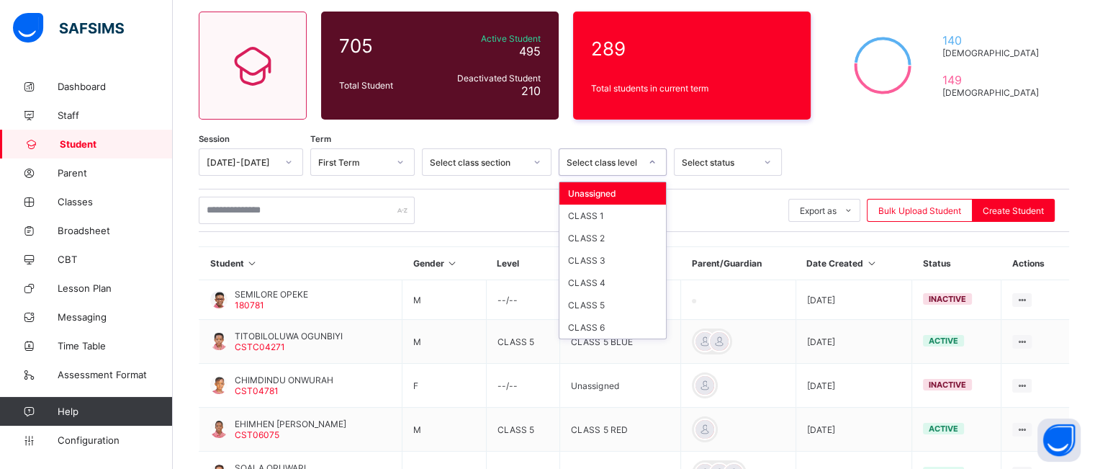
click at [651, 161] on icon at bounding box center [652, 162] width 9 height 14
click at [618, 223] on div "CLASS 1" at bounding box center [612, 215] width 107 height 22
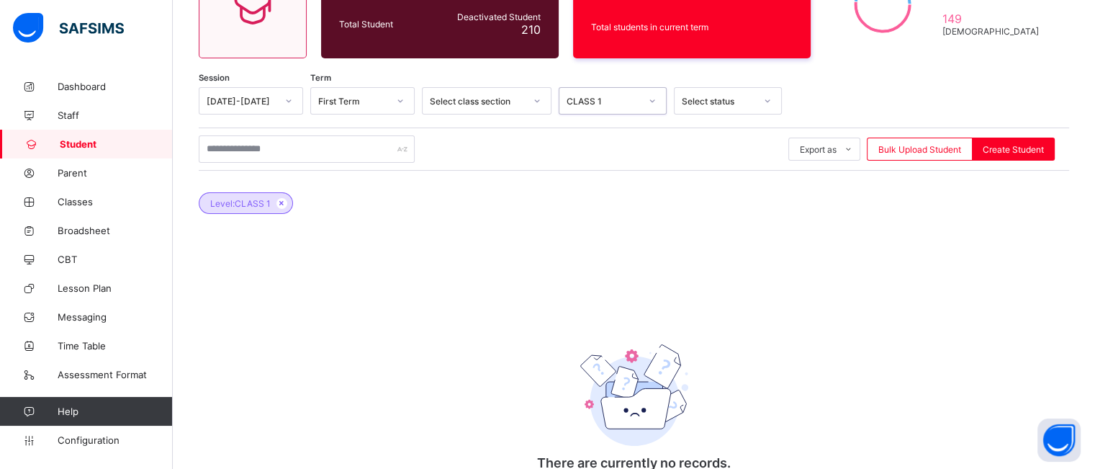
scroll to position [171, 0]
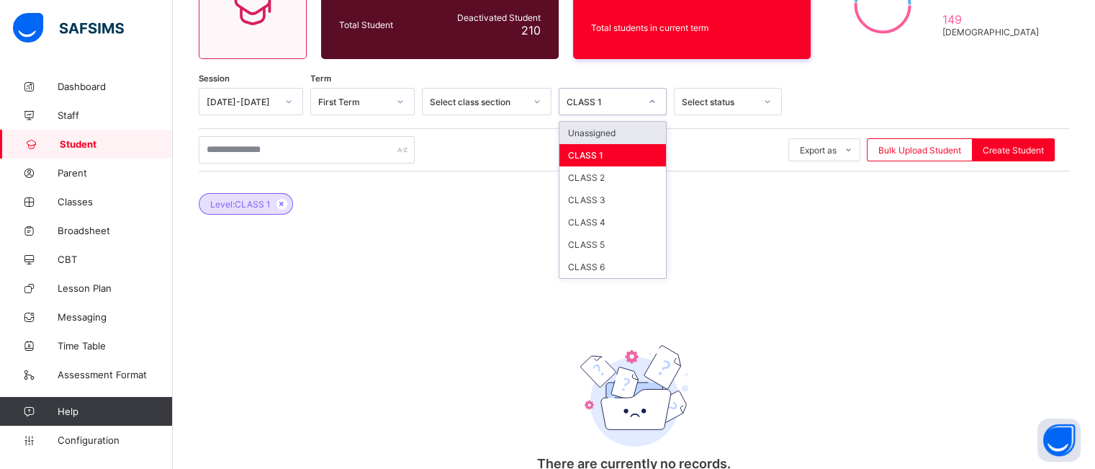
click at [653, 103] on icon at bounding box center [652, 101] width 9 height 14
click at [616, 173] on div "CLASS 2" at bounding box center [612, 177] width 107 height 22
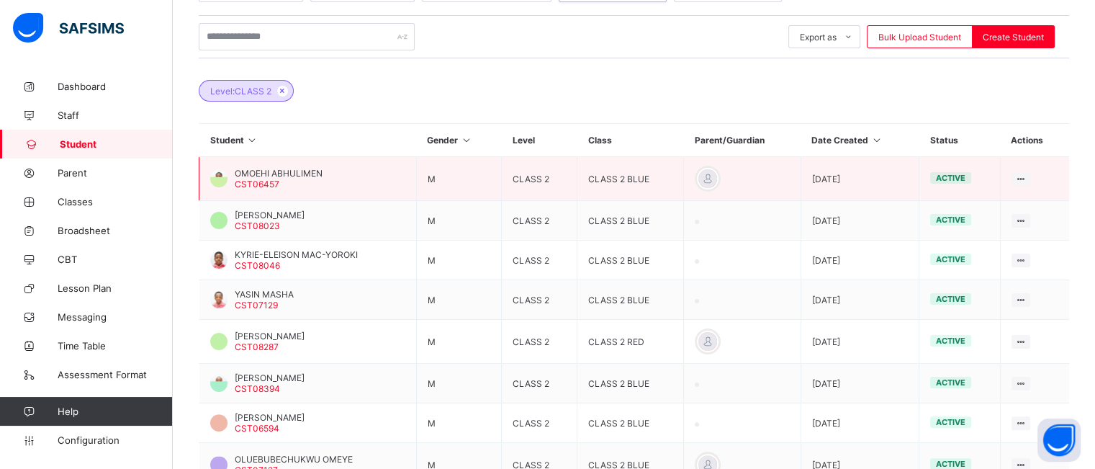
scroll to position [476, 0]
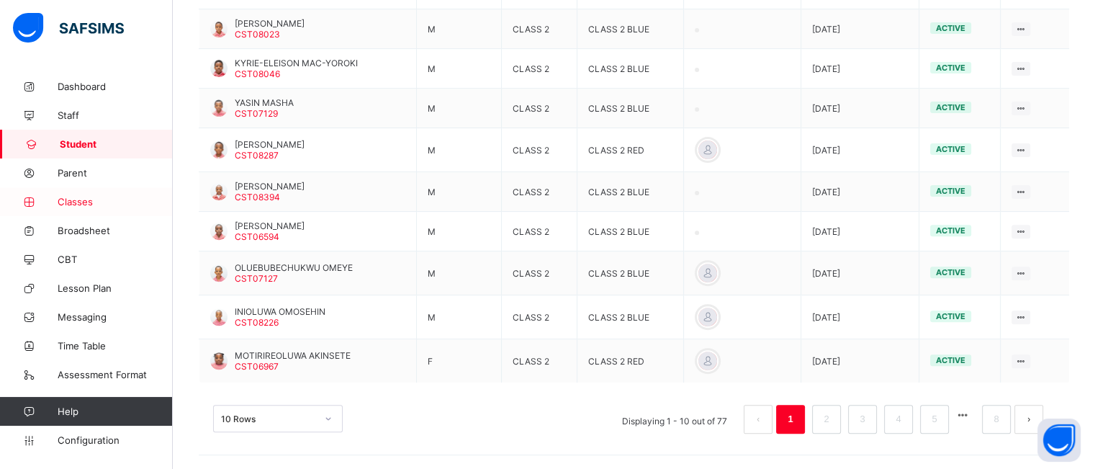
click at [78, 207] on link "Classes" at bounding box center [86, 201] width 173 height 29
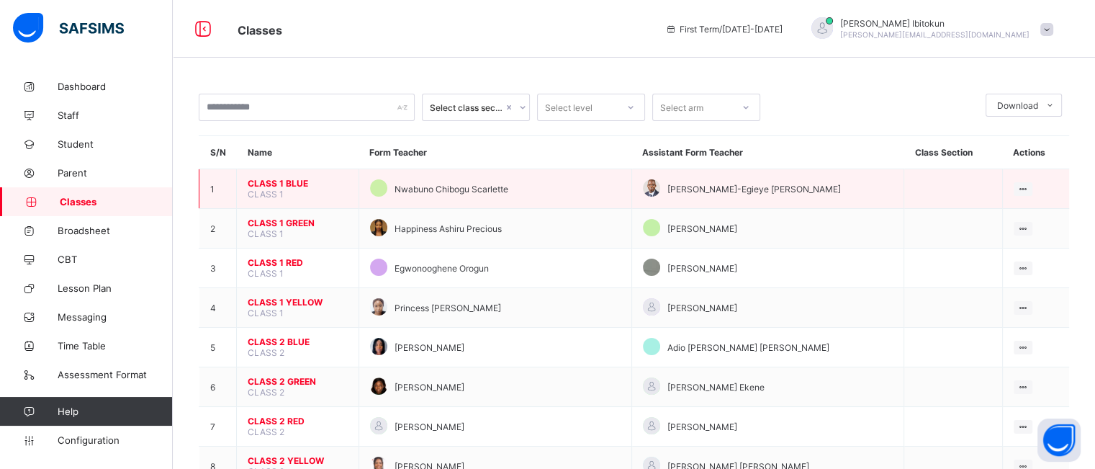
click at [273, 181] on span "CLASS 1 BLUE" at bounding box center [298, 183] width 100 height 11
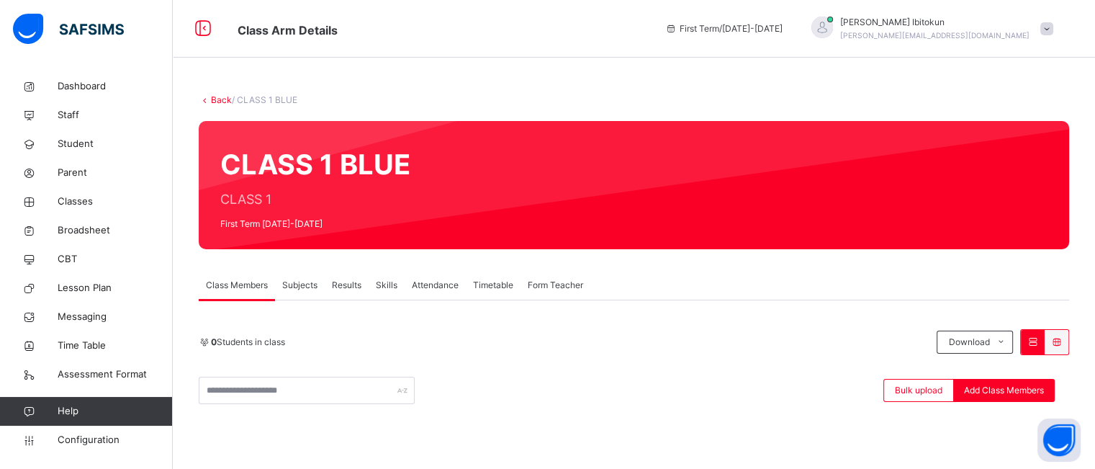
click at [217, 95] on link "Back" at bounding box center [221, 99] width 21 height 11
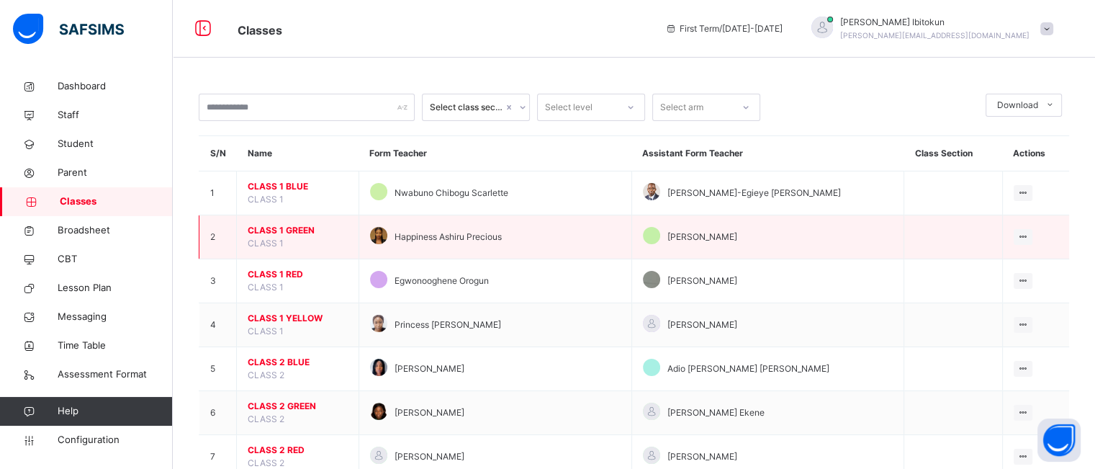
click at [271, 232] on span "CLASS 1 GREEN" at bounding box center [298, 230] width 100 height 13
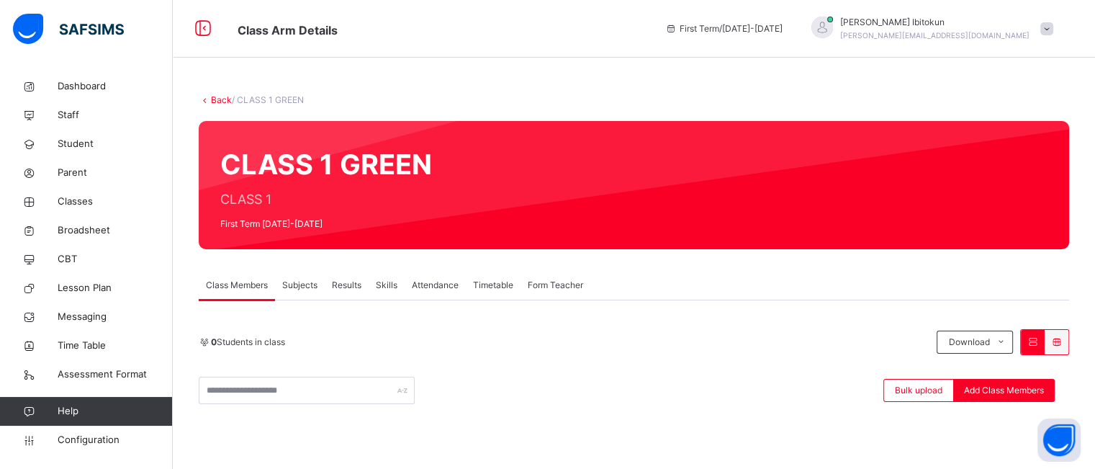
click at [217, 101] on link "Back" at bounding box center [221, 99] width 21 height 11
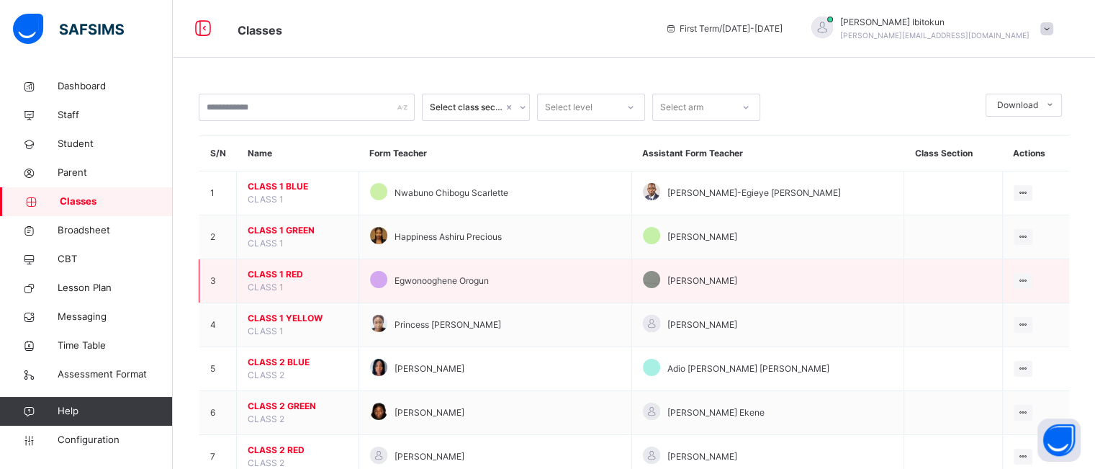
click at [274, 270] on span "CLASS 1 RED" at bounding box center [298, 274] width 100 height 13
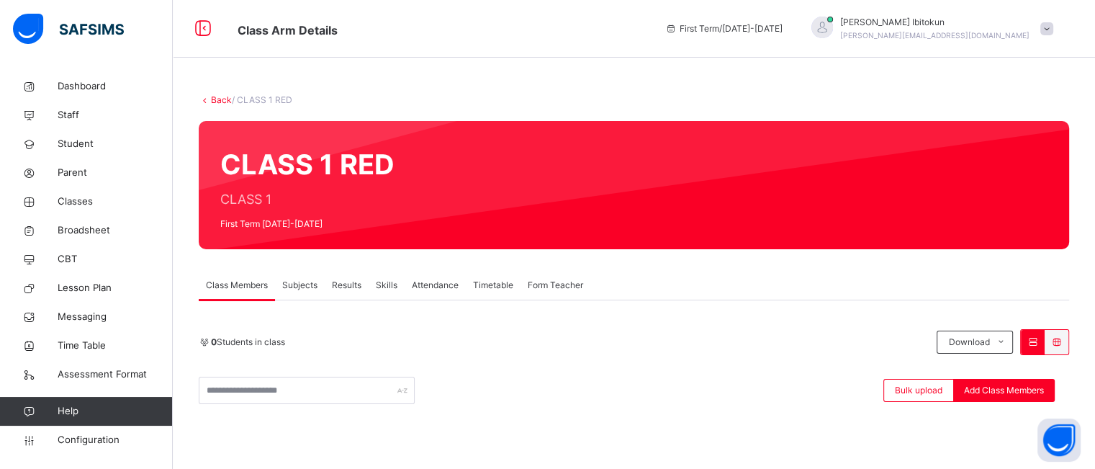
click at [567, 134] on div "CLASS 1 RED CLASS 1 First Term [DATE]-[DATE]" at bounding box center [634, 185] width 870 height 128
click at [217, 100] on link "Back" at bounding box center [221, 99] width 21 height 11
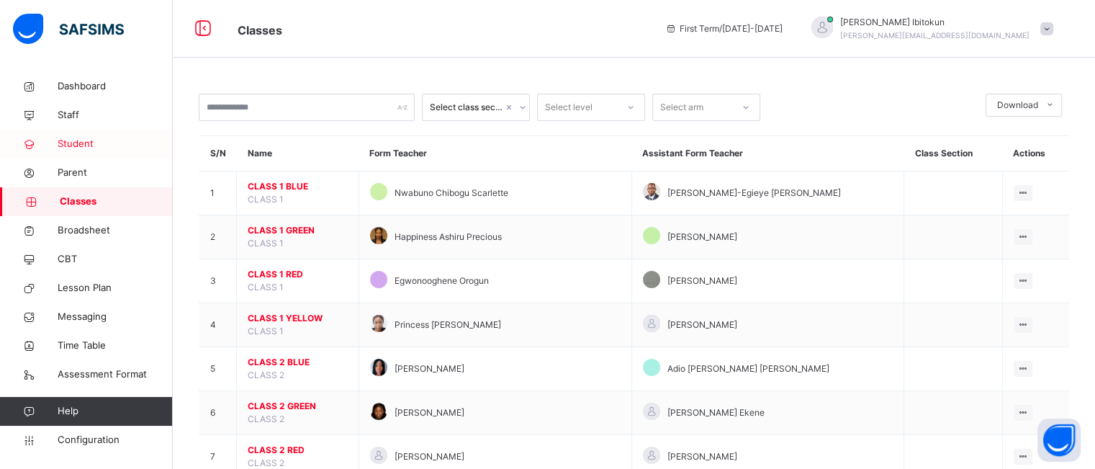
click at [77, 140] on span "Student" at bounding box center [115, 144] width 115 height 14
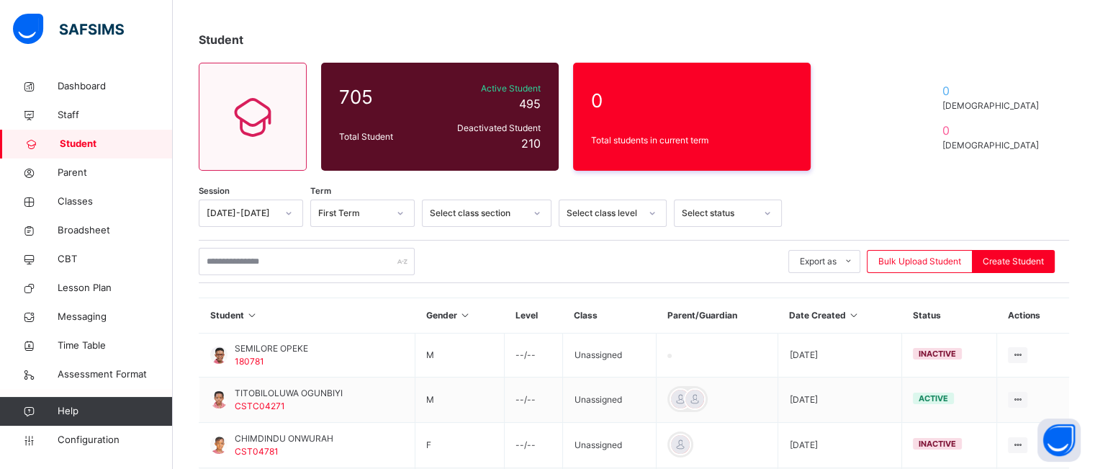
scroll to position [78, 0]
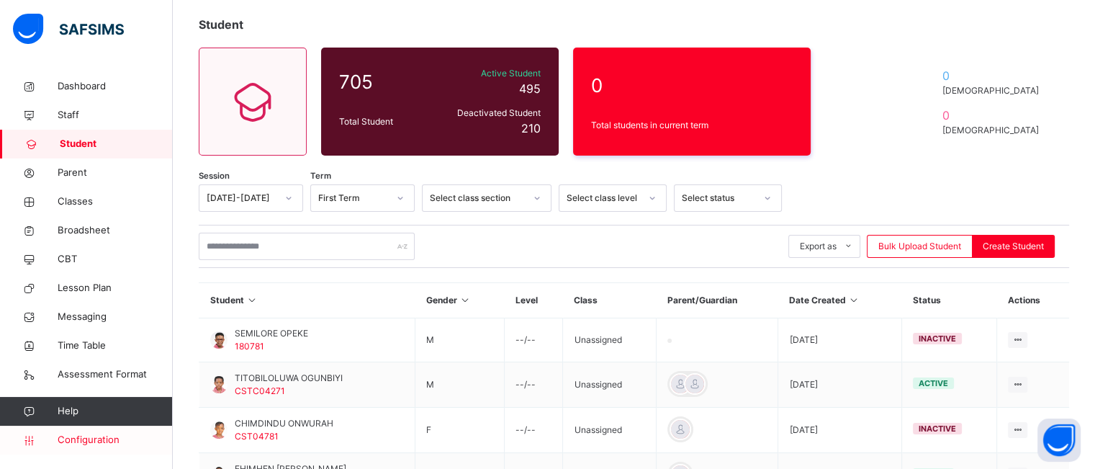
click at [107, 440] on span "Configuration" at bounding box center [115, 440] width 114 height 14
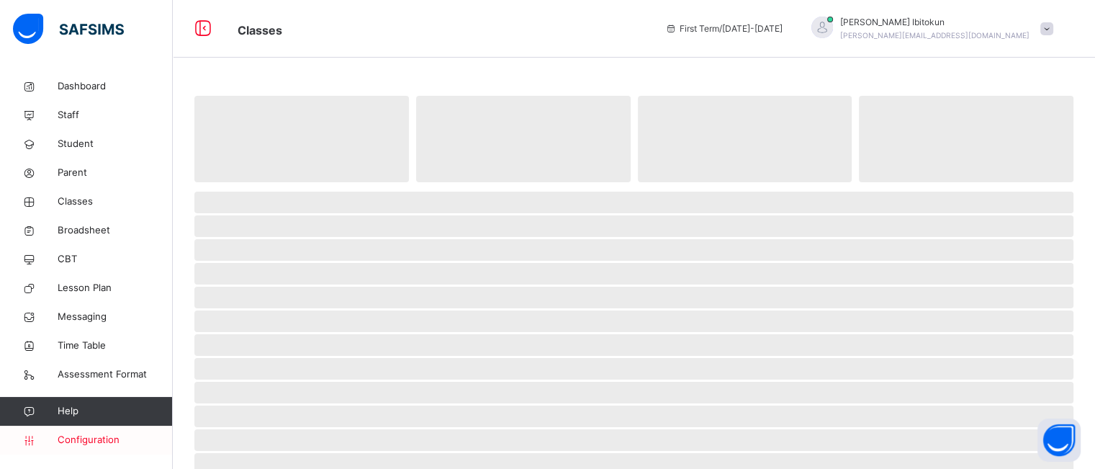
click at [89, 440] on span "Configuration" at bounding box center [115, 440] width 114 height 14
click at [68, 117] on span "Staff" at bounding box center [115, 115] width 115 height 14
click at [80, 138] on span "Student" at bounding box center [115, 144] width 115 height 14
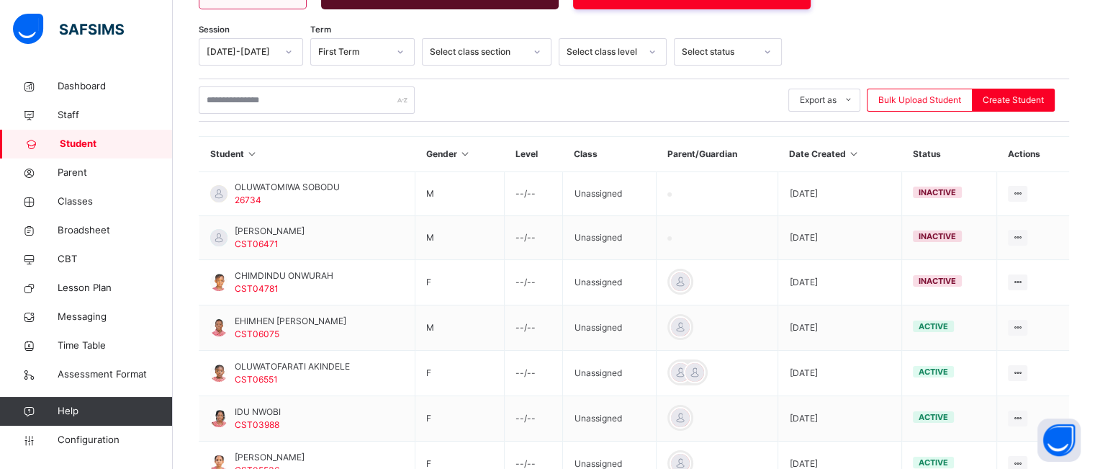
scroll to position [220, 0]
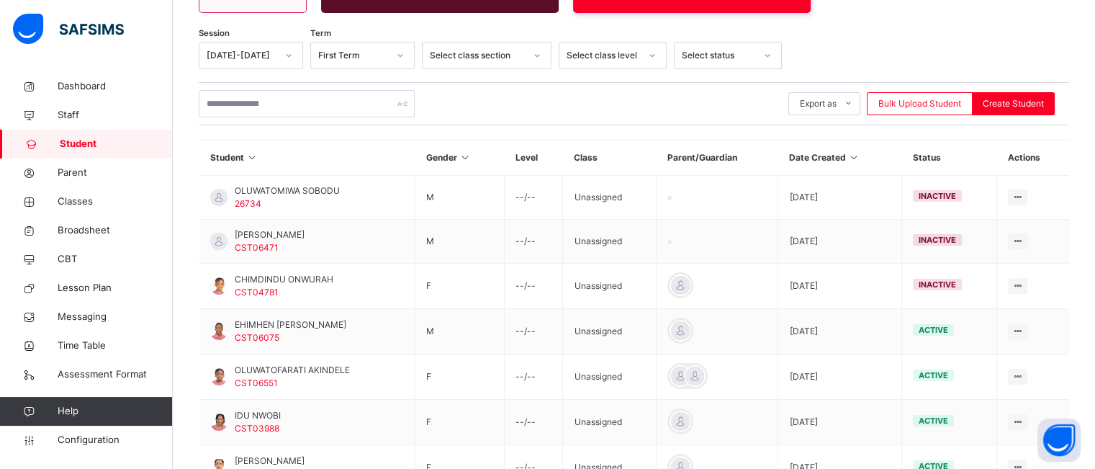
click at [401, 57] on icon at bounding box center [400, 55] width 9 height 14
click at [281, 51] on div at bounding box center [288, 55] width 24 height 23
click at [262, 113] on div "2024-2025" at bounding box center [250, 112] width 103 height 24
click at [397, 60] on icon at bounding box center [400, 55] width 9 height 14
click at [369, 135] on div "Third Term" at bounding box center [362, 137] width 103 height 24
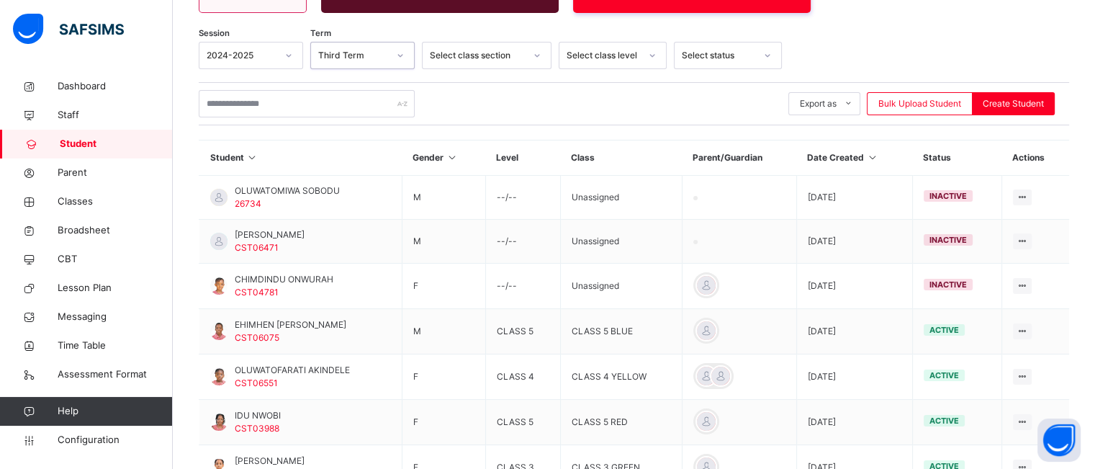
click at [638, 56] on div "Select class level" at bounding box center [602, 55] width 73 height 13
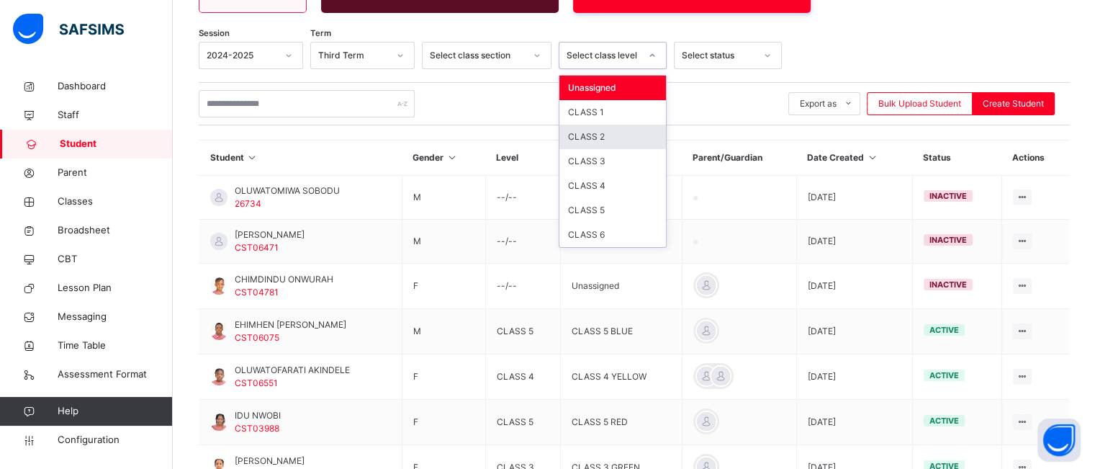
click at [619, 132] on div "CLASS 2" at bounding box center [612, 137] width 107 height 24
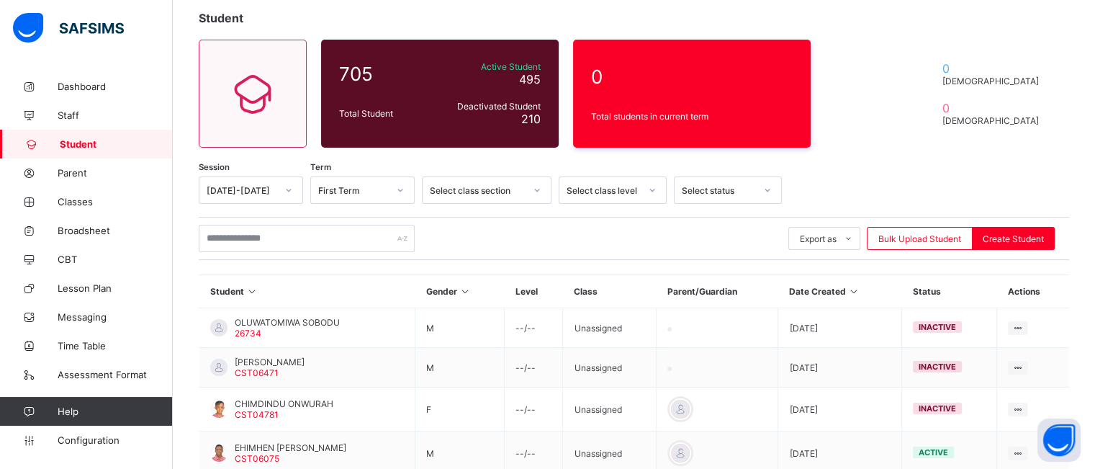
scroll to position [83, 0]
click at [291, 191] on icon at bounding box center [288, 190] width 9 height 14
click at [272, 248] on div "2024-2025" at bounding box center [250, 243] width 103 height 22
click at [397, 192] on icon at bounding box center [400, 190] width 9 height 14
click at [377, 263] on div "Third Term" at bounding box center [362, 266] width 103 height 22
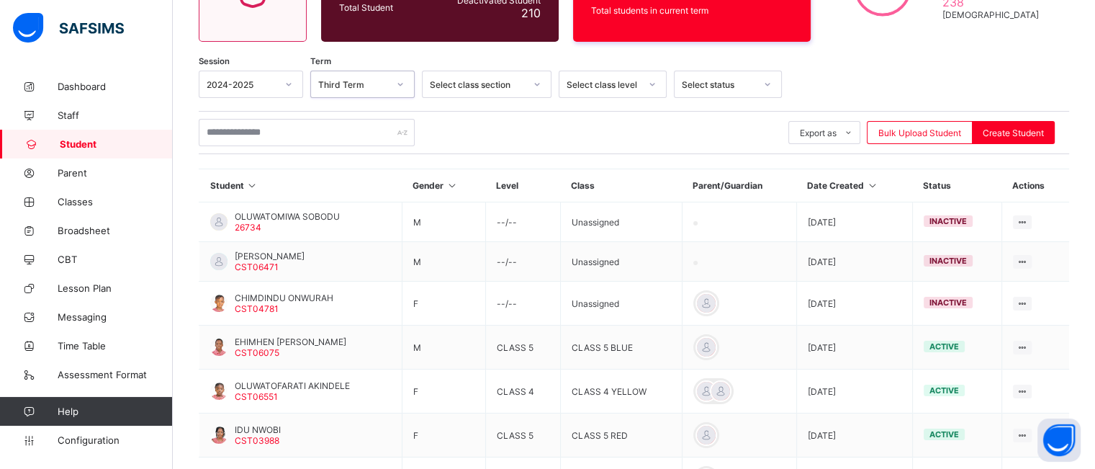
scroll to position [189, 0]
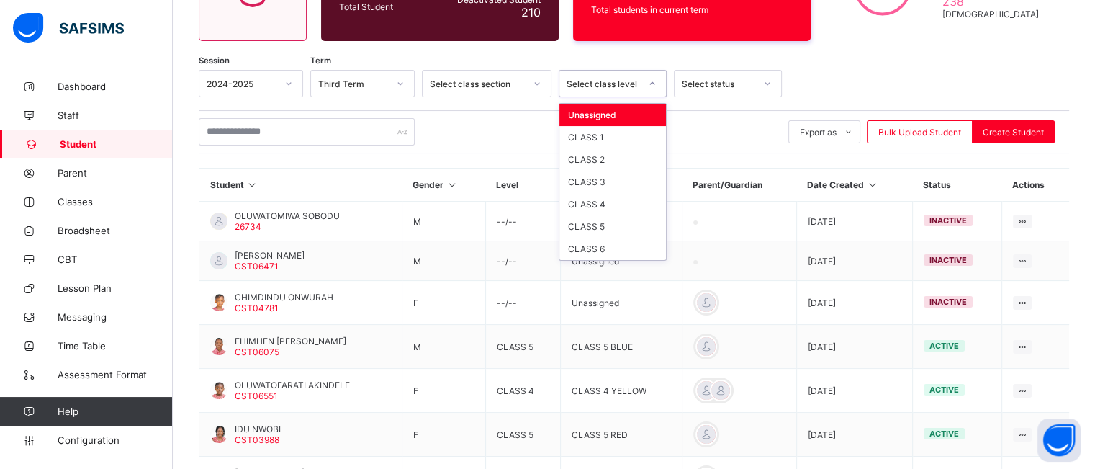
click at [626, 86] on div "Select class level" at bounding box center [602, 83] width 73 height 11
click at [607, 137] on div "CLASS 1" at bounding box center [612, 137] width 107 height 22
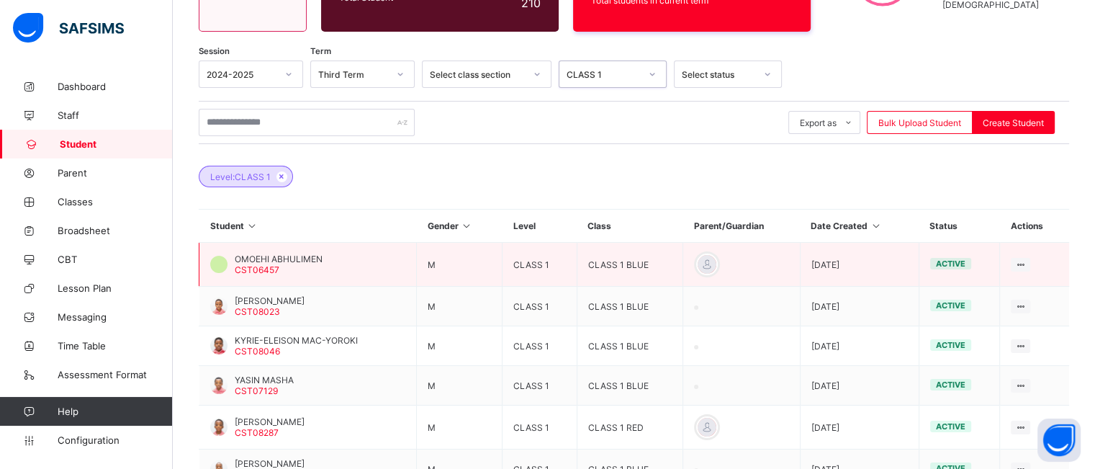
scroll to position [198, 0]
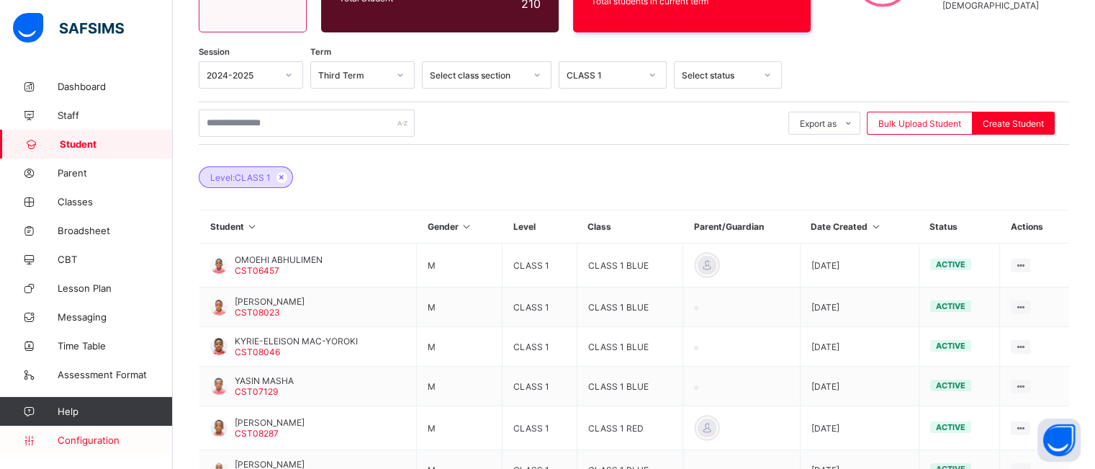
click at [101, 437] on span "Configuration" at bounding box center [115, 440] width 114 height 12
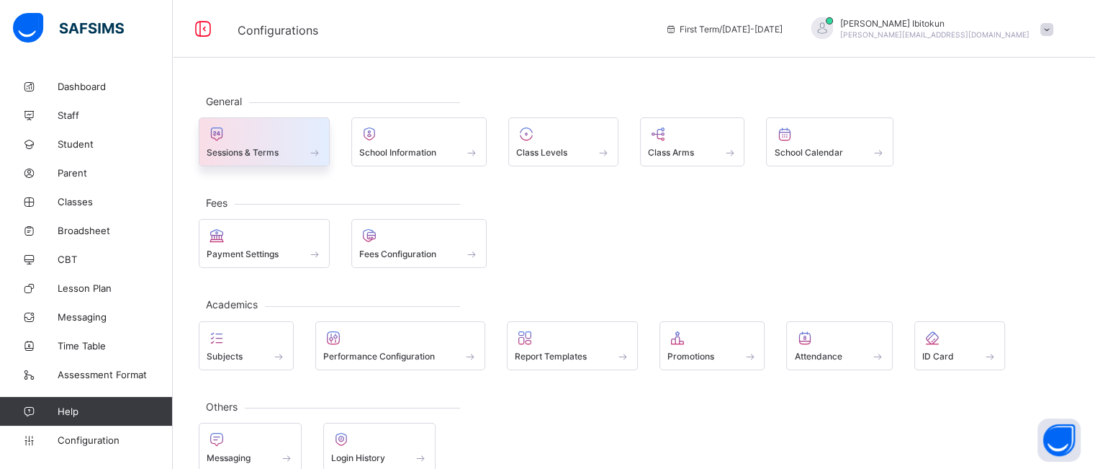
click at [297, 135] on div at bounding box center [264, 133] width 115 height 17
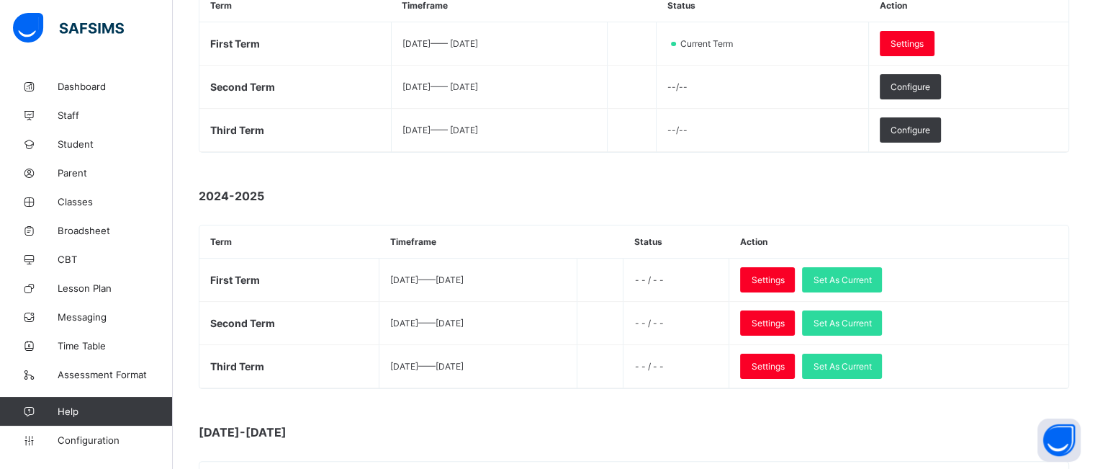
scroll to position [271, 0]
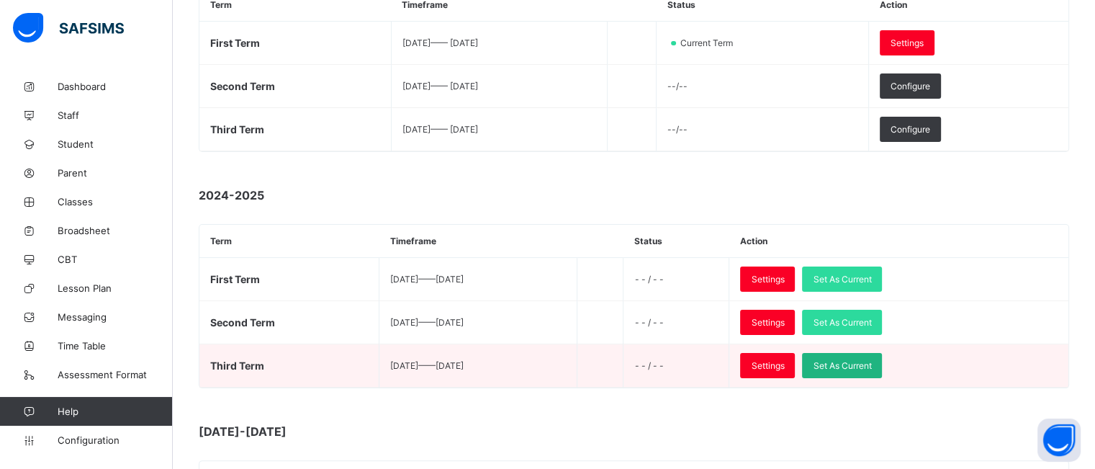
click at [871, 361] on span "Set As Current" at bounding box center [842, 365] width 58 height 11
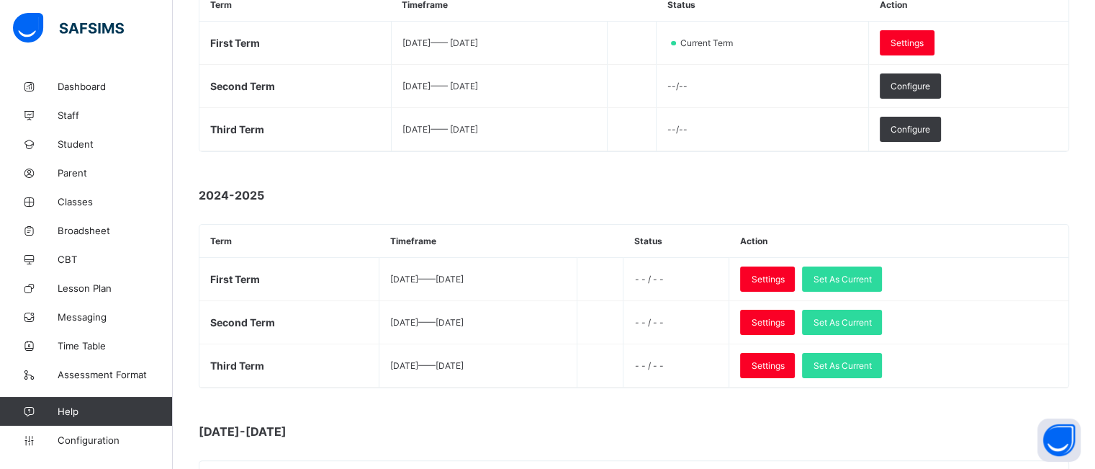
scroll to position [0, 0]
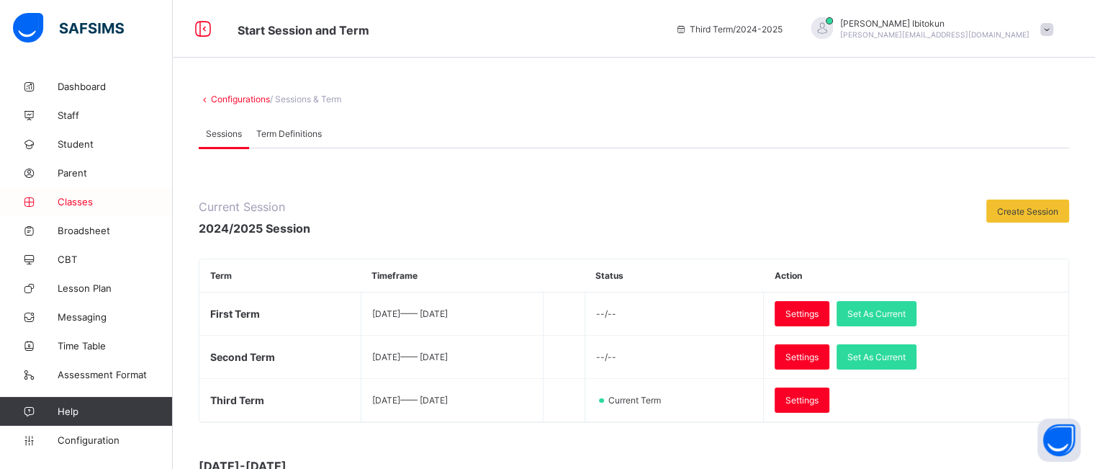
click at [85, 204] on span "Classes" at bounding box center [115, 202] width 115 height 12
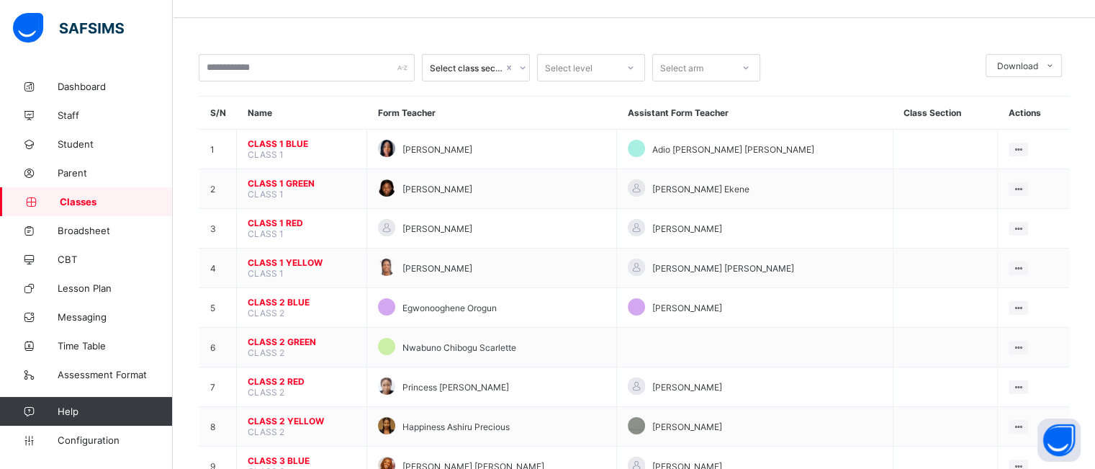
scroll to position [48, 0]
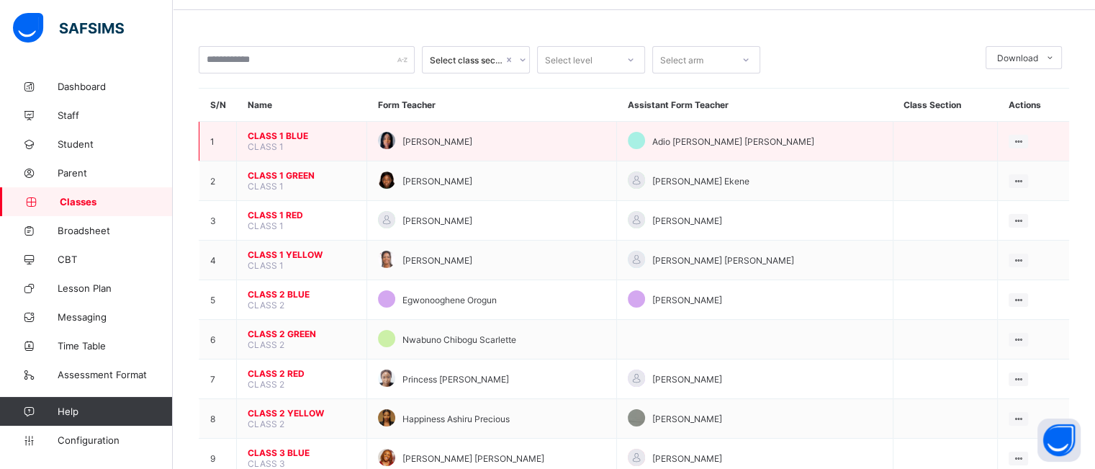
click at [282, 135] on span "CLASS 1 BLUE" at bounding box center [302, 135] width 108 height 11
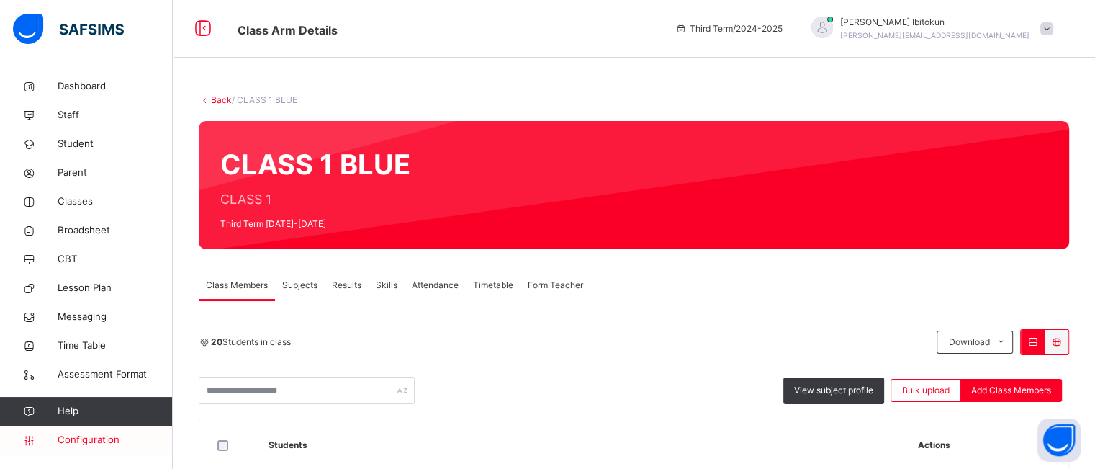
click at [87, 443] on span "Configuration" at bounding box center [115, 440] width 114 height 14
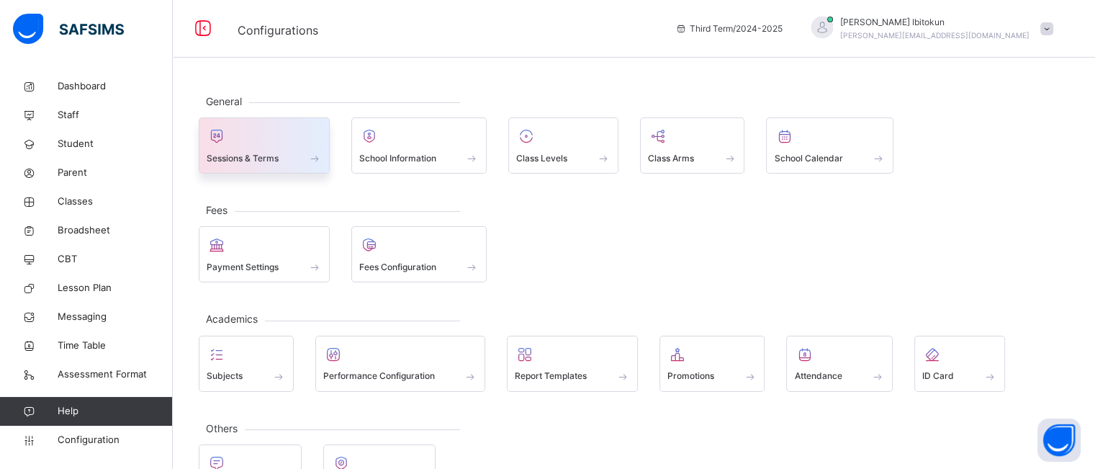
click at [299, 161] on div "Sessions & Terms" at bounding box center [264, 157] width 115 height 15
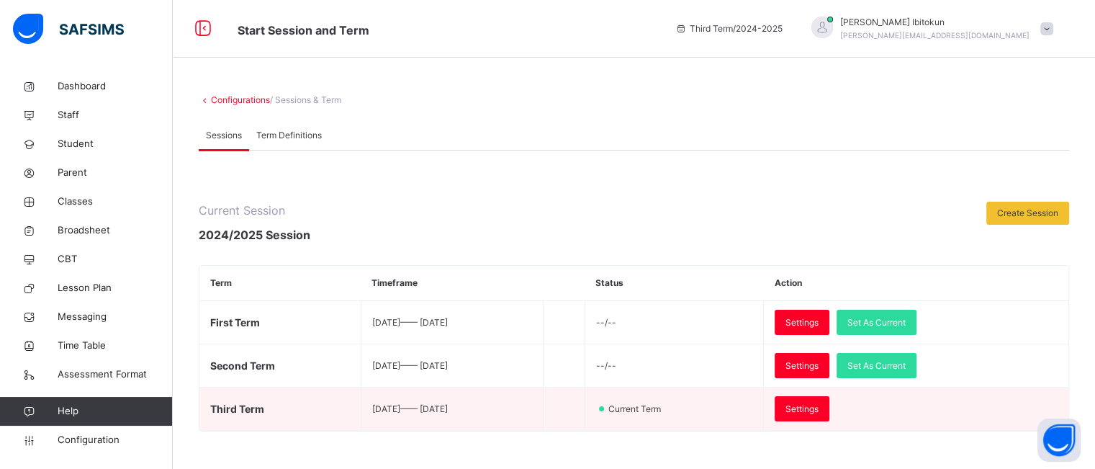
scroll to position [195, 0]
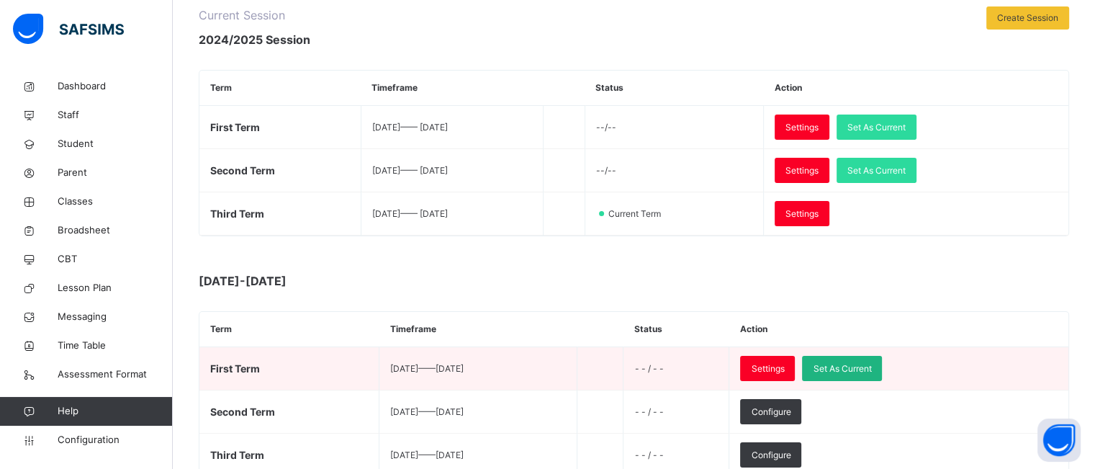
click at [867, 362] on span "Set As Current" at bounding box center [842, 368] width 58 height 13
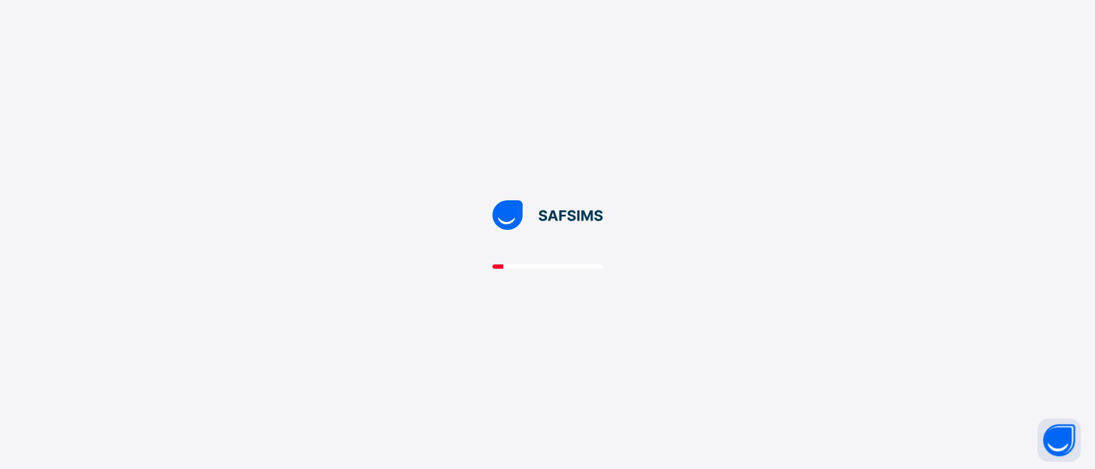
scroll to position [0, 0]
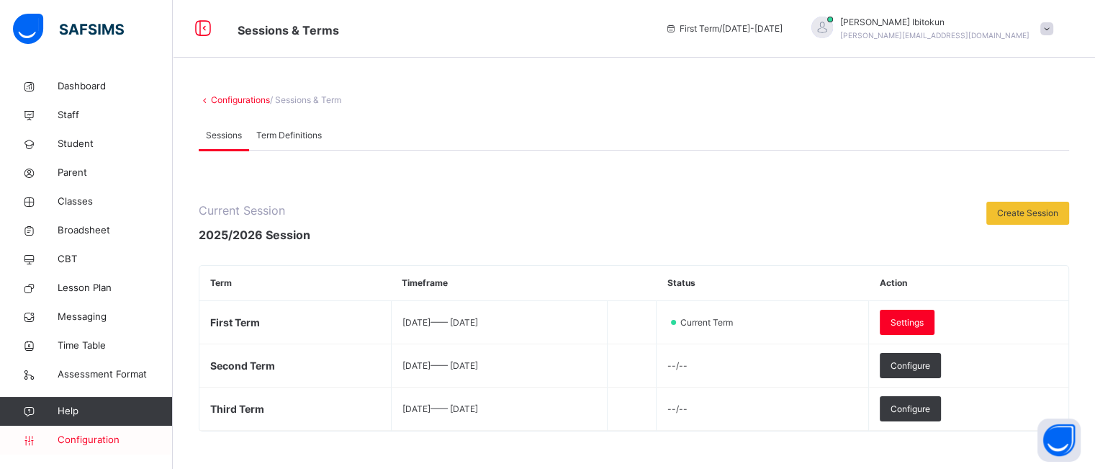
click at [89, 436] on span "Configuration" at bounding box center [115, 440] width 114 height 14
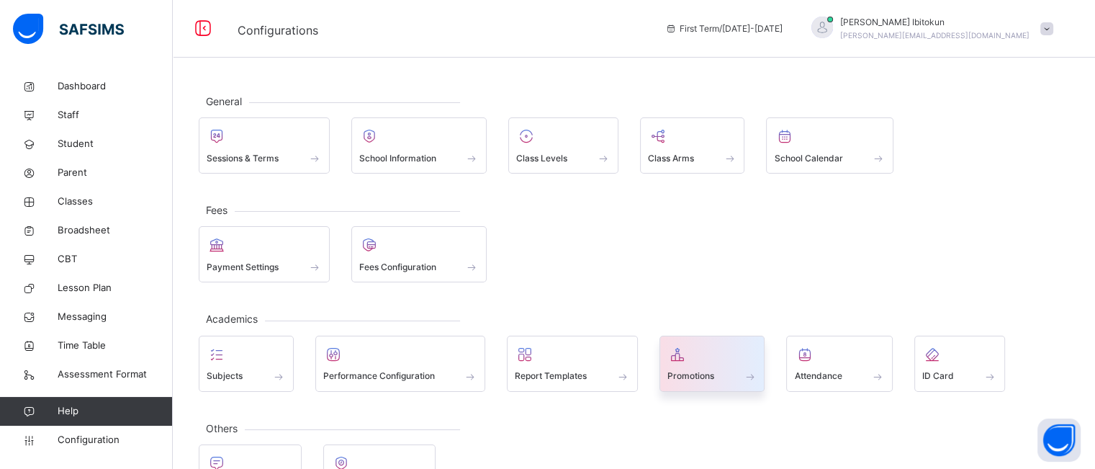
click at [691, 350] on div at bounding box center [712, 354] width 90 height 22
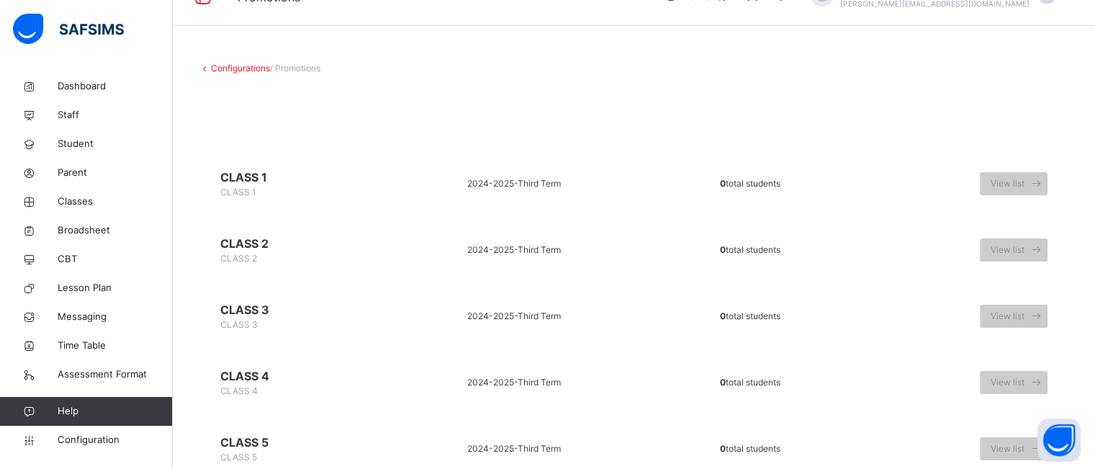
scroll to position [33, 0]
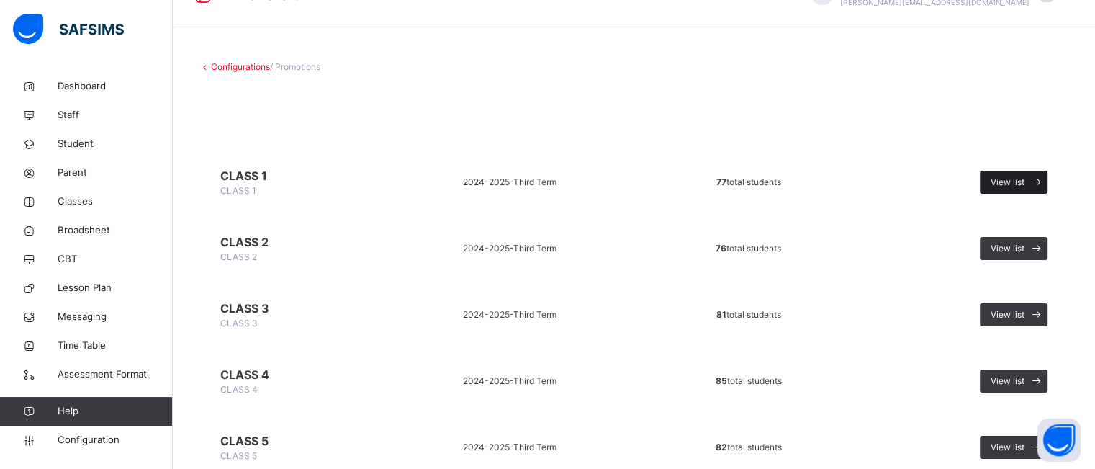
click at [1024, 185] on span "View list" at bounding box center [1007, 182] width 34 height 13
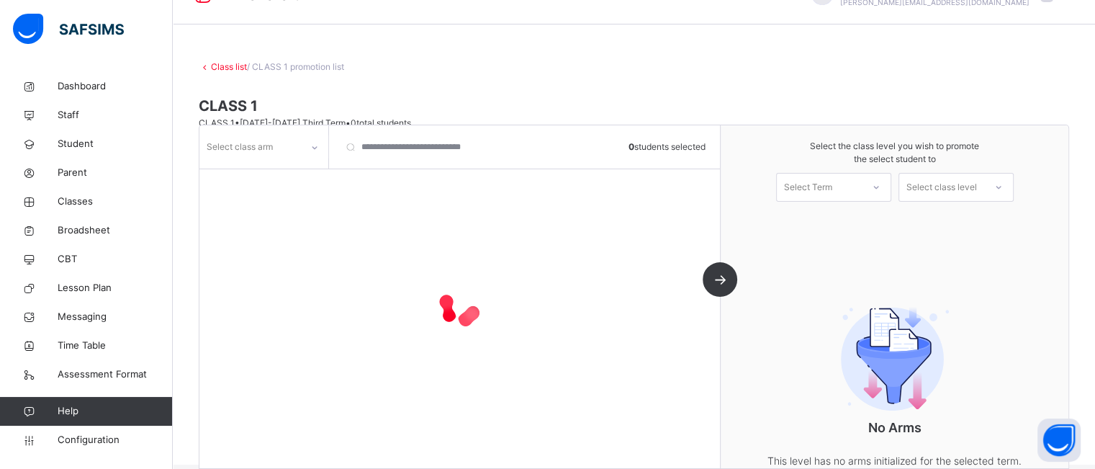
click at [315, 149] on icon at bounding box center [314, 147] width 9 height 14
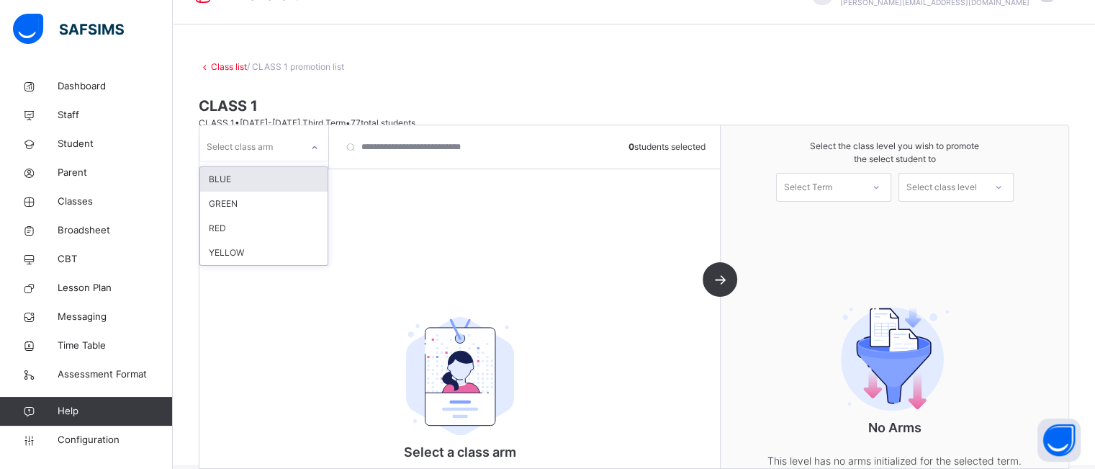
click at [268, 178] on div "BLUE" at bounding box center [263, 179] width 127 height 24
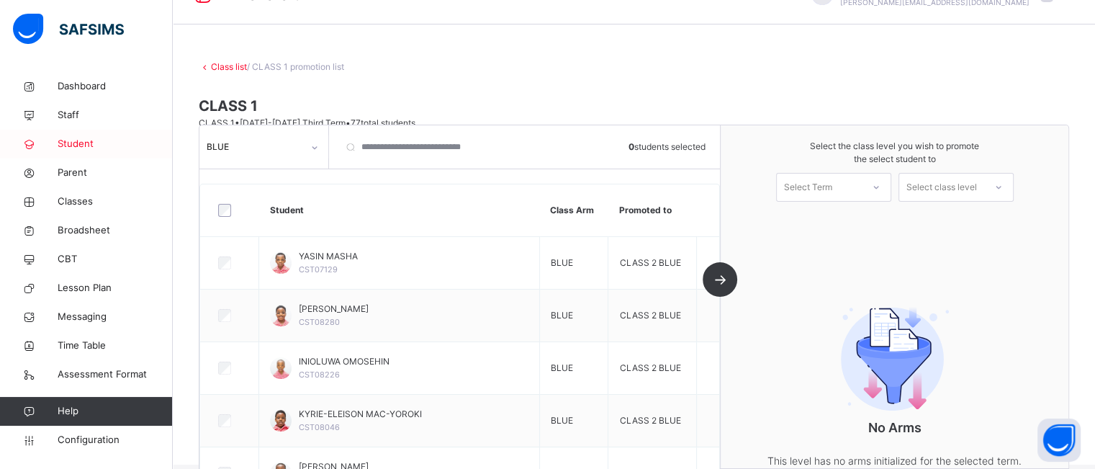
click at [75, 141] on span "Student" at bounding box center [115, 144] width 115 height 14
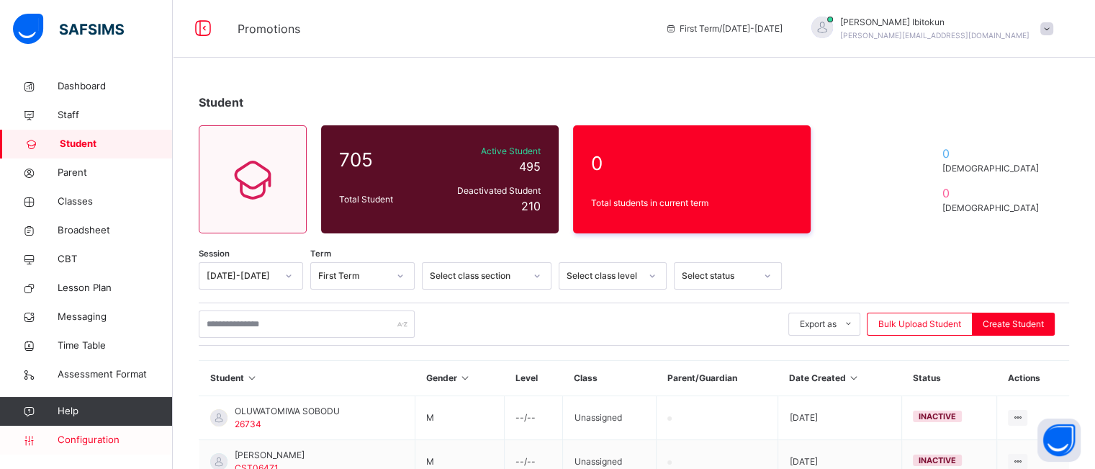
click at [86, 435] on span "Configuration" at bounding box center [115, 440] width 114 height 14
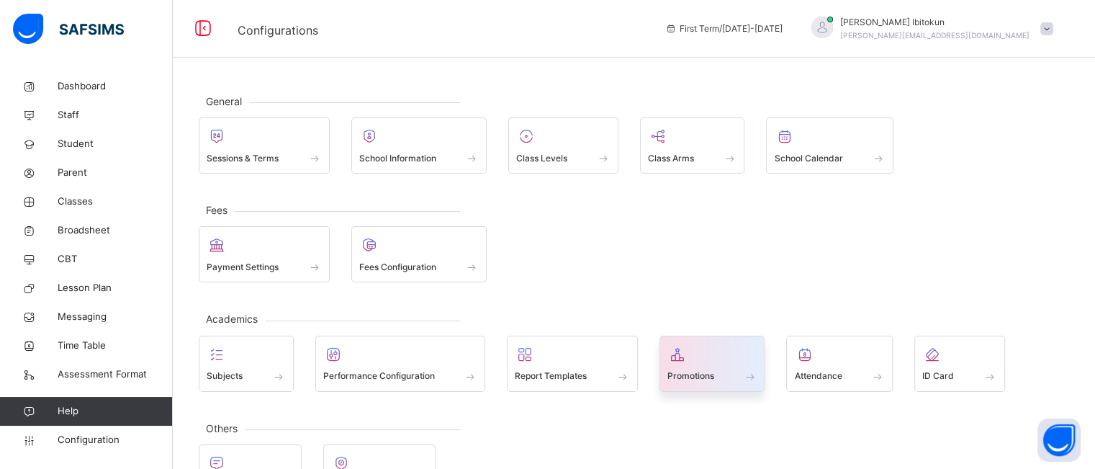
click at [711, 369] on span "Promotions" at bounding box center [690, 375] width 47 height 13
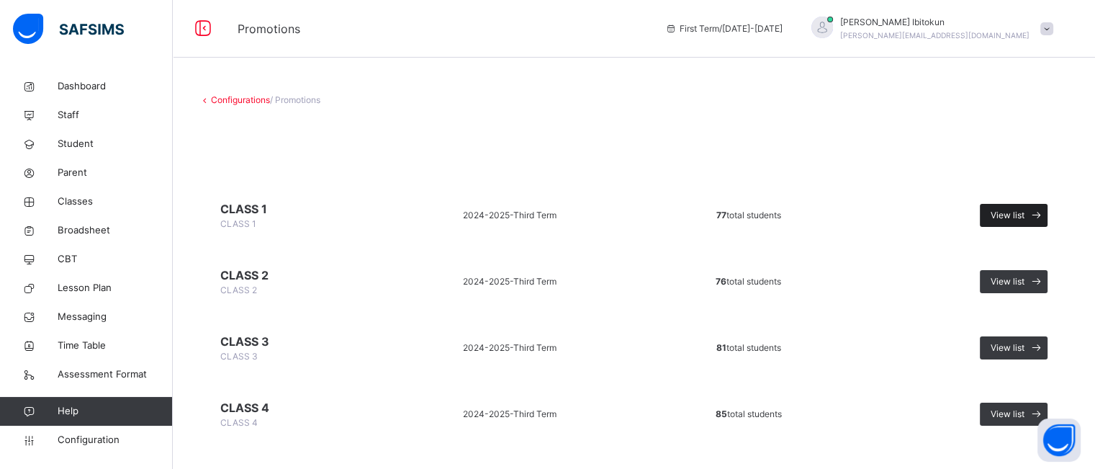
click at [1024, 213] on span "View list" at bounding box center [1007, 215] width 34 height 13
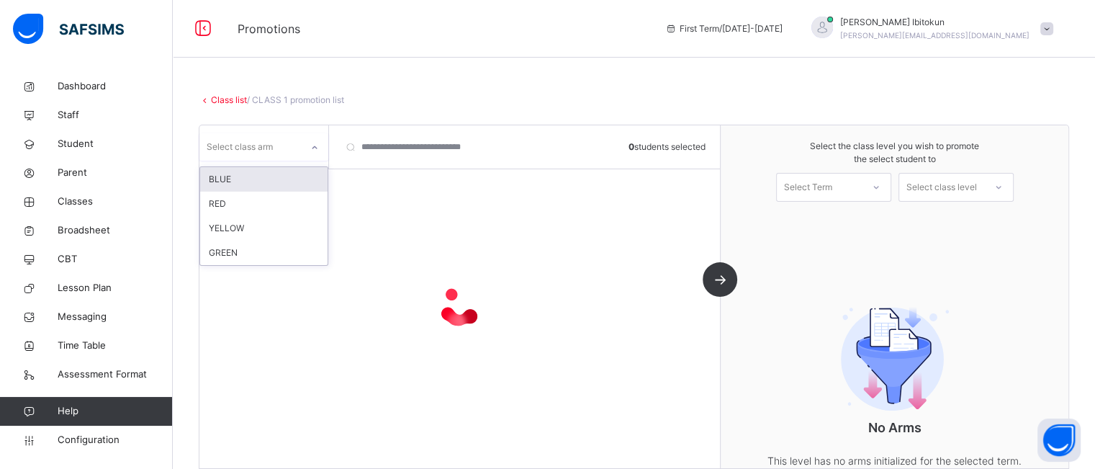
click at [312, 143] on icon at bounding box center [314, 147] width 9 height 14
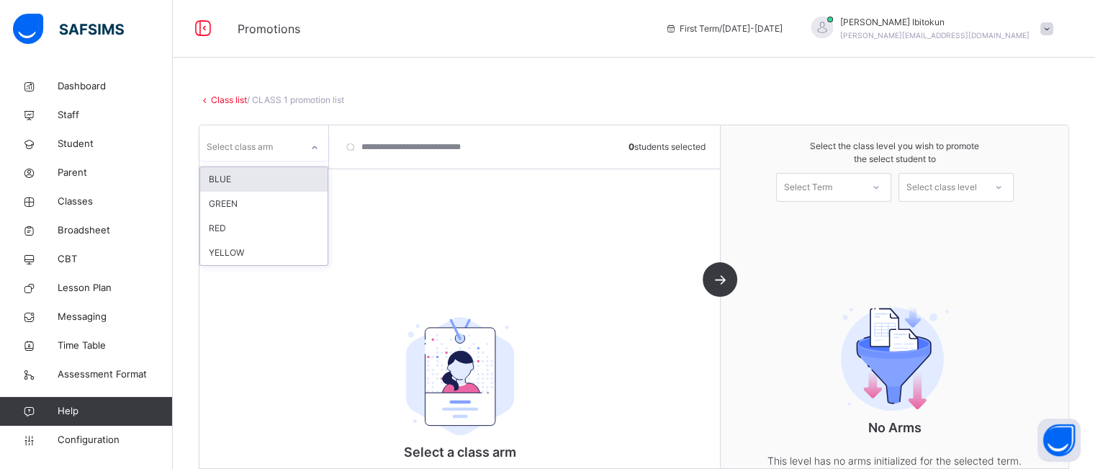
click at [285, 181] on div "BLUE" at bounding box center [263, 179] width 127 height 24
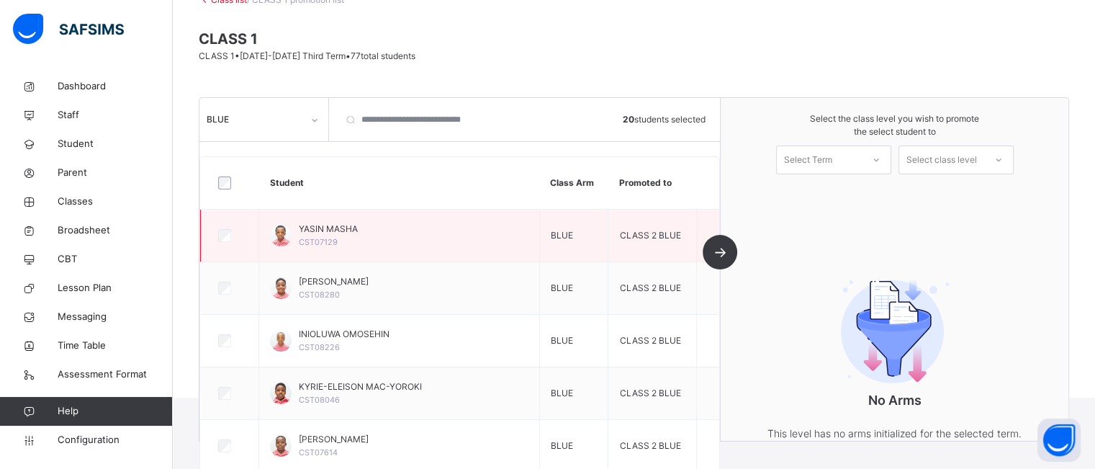
scroll to position [101, 0]
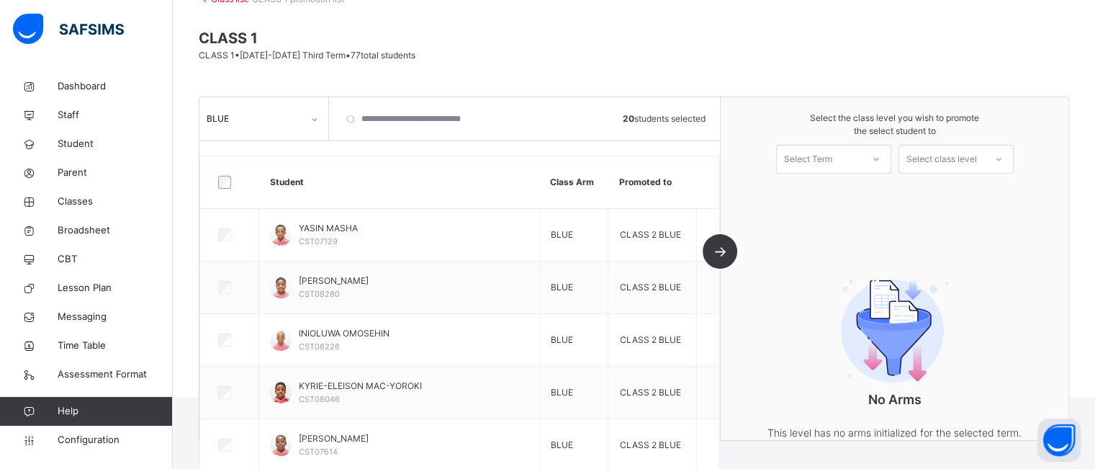
click at [841, 168] on div "Select Term" at bounding box center [819, 159] width 85 height 22
click at [845, 189] on div "First Term 2025-2026" at bounding box center [834, 198] width 114 height 37
click at [973, 160] on div "Select class level" at bounding box center [941, 159] width 71 height 29
click at [983, 187] on div "CLASS 2" at bounding box center [956, 192] width 114 height 24
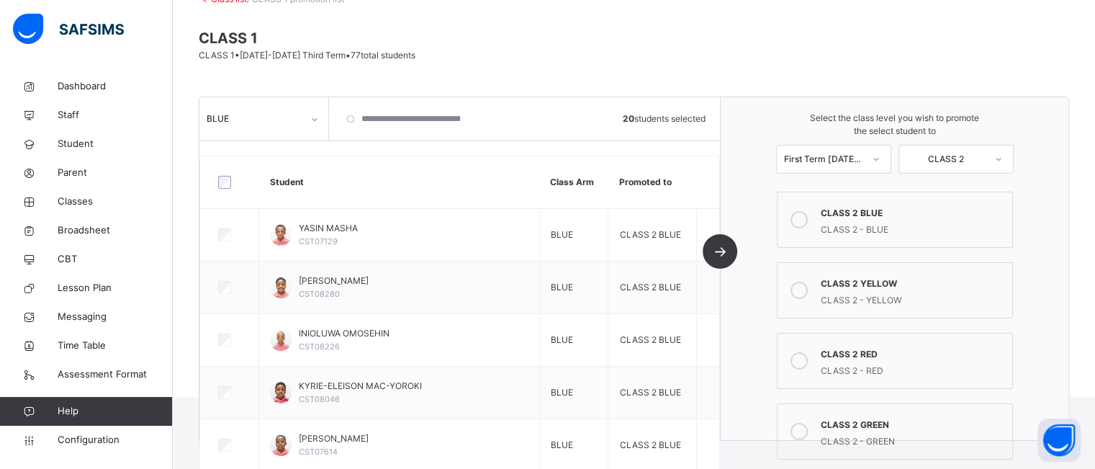
click at [808, 219] on icon at bounding box center [798, 219] width 17 height 17
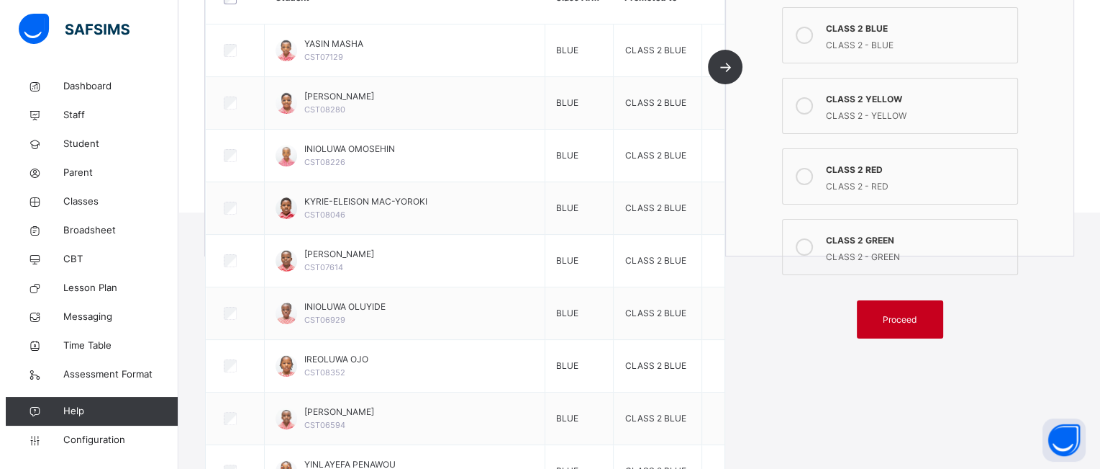
scroll to position [291, 0]
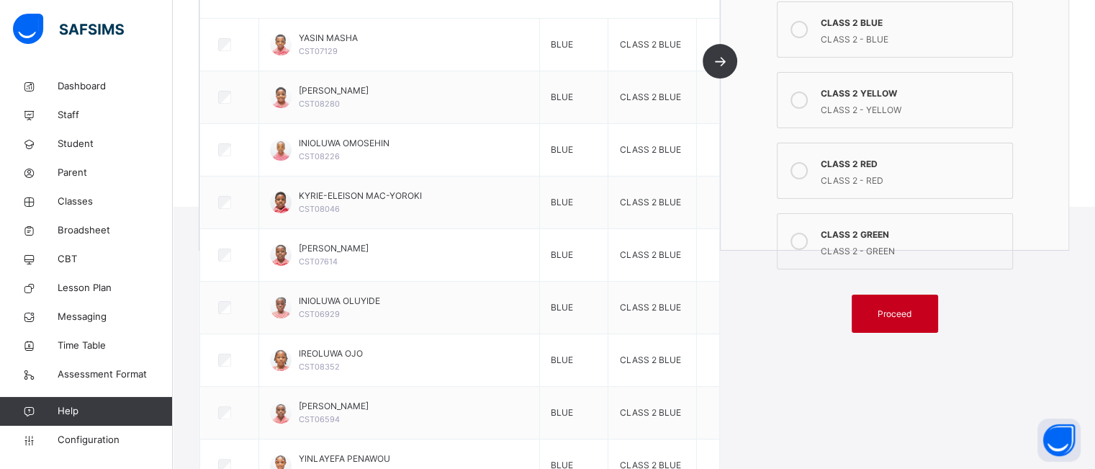
click at [901, 312] on span "Proceed" at bounding box center [894, 313] width 34 height 13
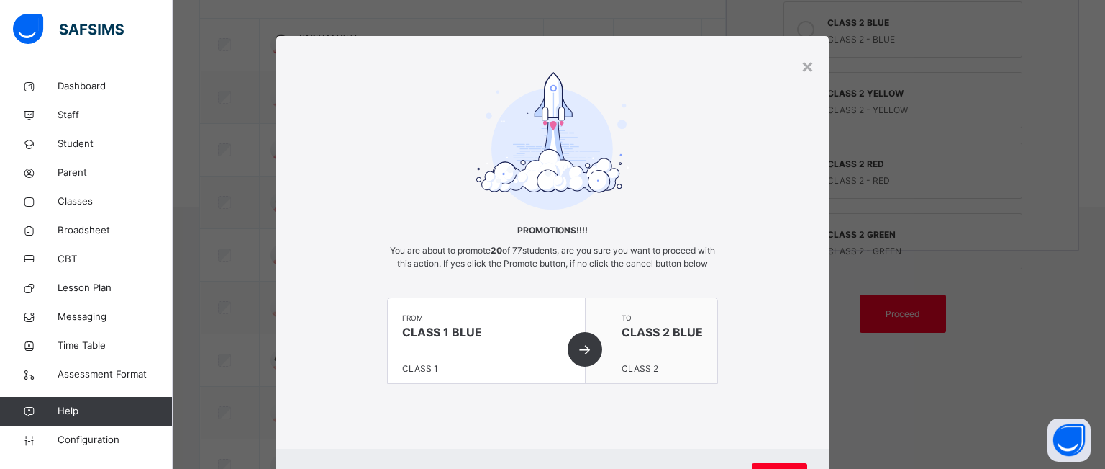
scroll to position [80, 0]
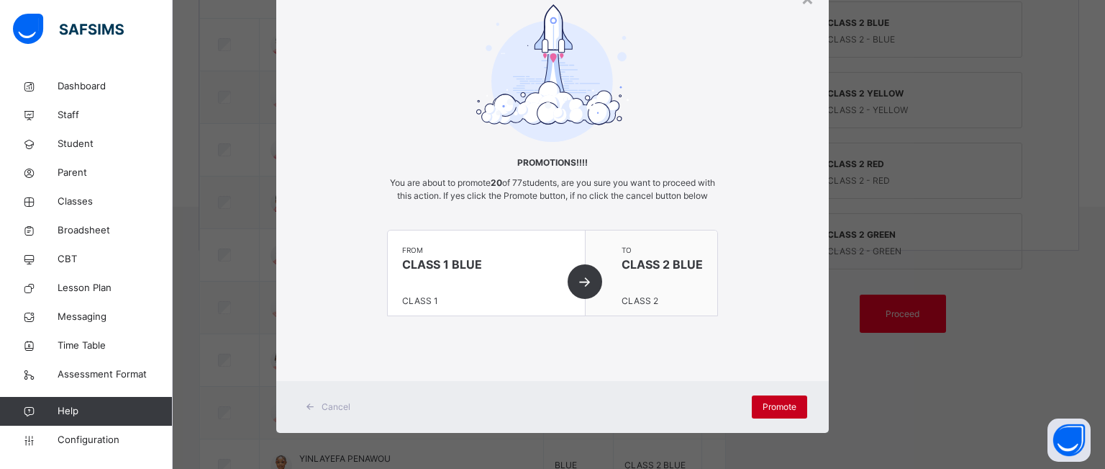
click at [768, 412] on span "Promote" at bounding box center [780, 406] width 34 height 13
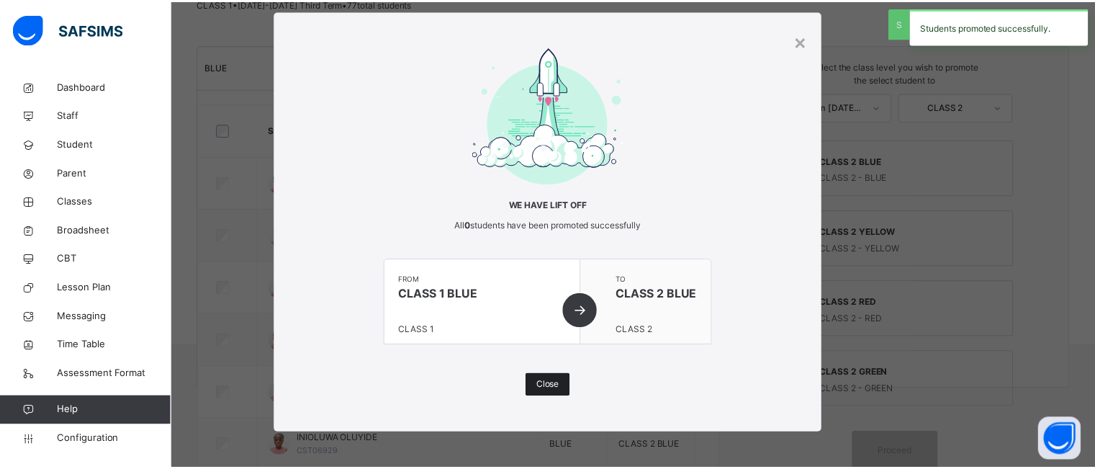
scroll to position [291, 0]
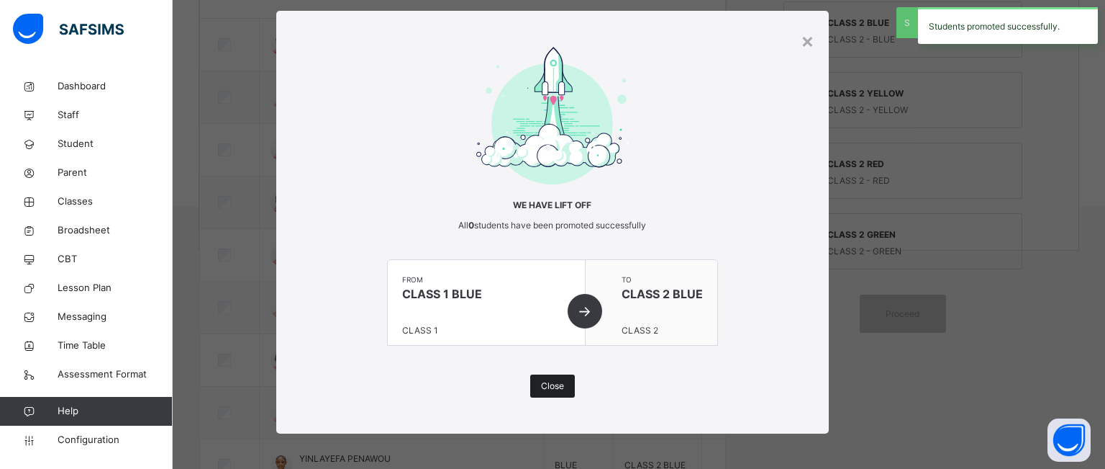
click at [551, 385] on span "Close" at bounding box center [552, 385] width 23 height 13
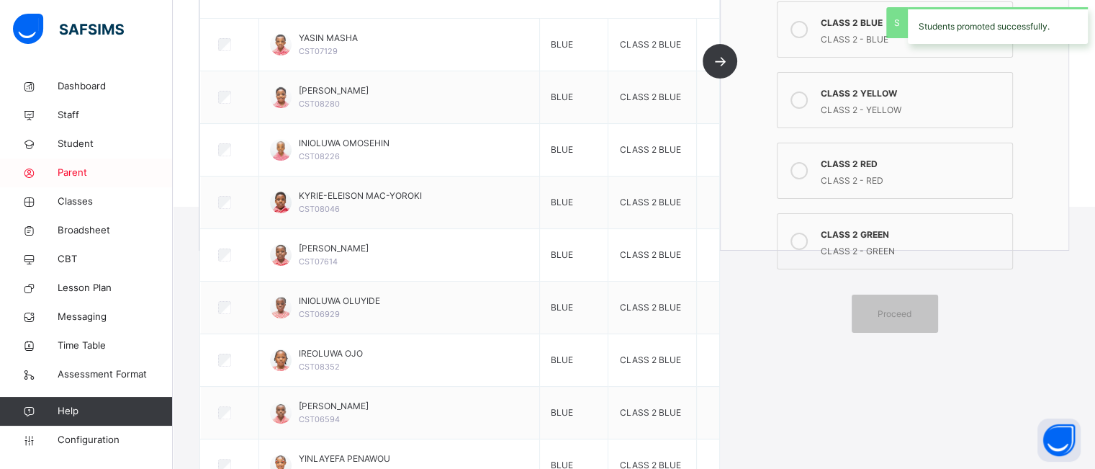
scroll to position [71, 0]
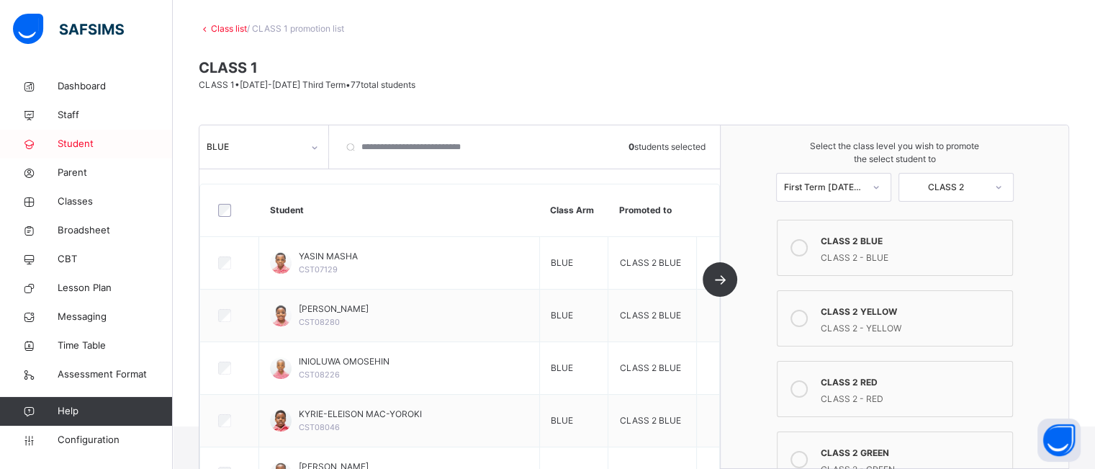
click at [74, 146] on span "Student" at bounding box center [115, 144] width 115 height 14
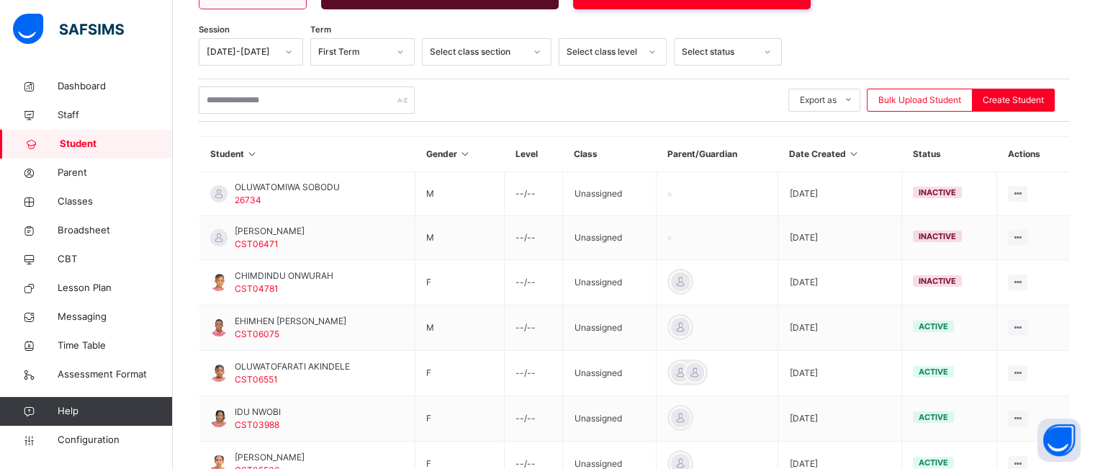
scroll to position [94, 0]
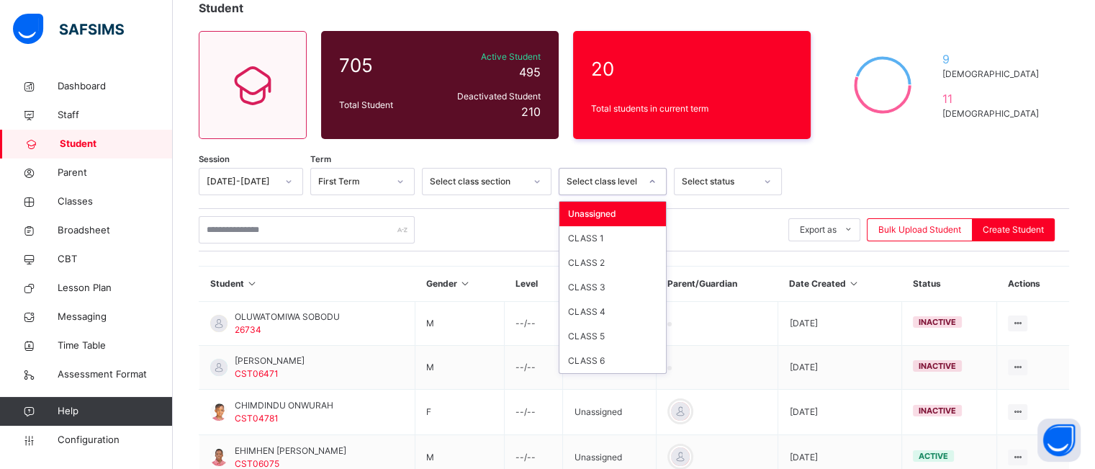
click at [653, 184] on icon at bounding box center [652, 181] width 9 height 14
click at [615, 235] on div "CLASS 1" at bounding box center [612, 238] width 107 height 24
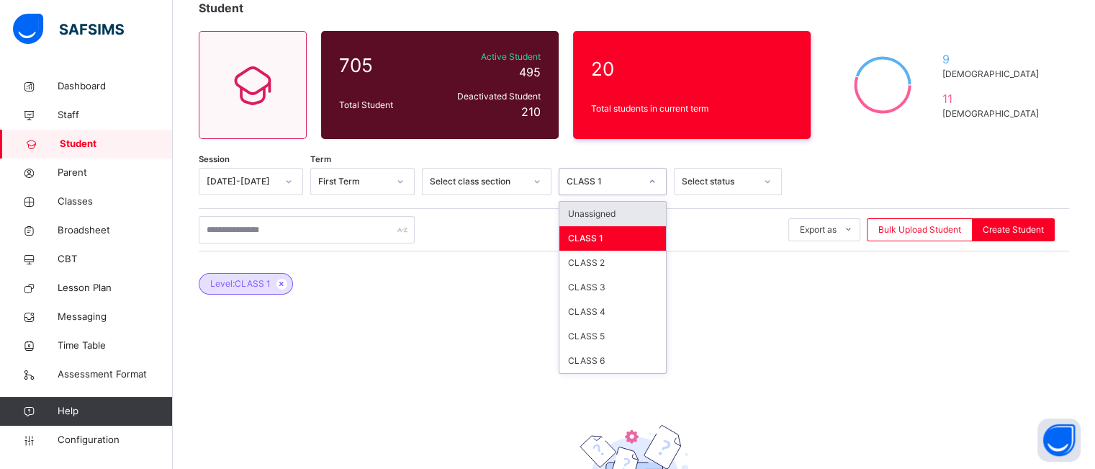
click at [648, 187] on div at bounding box center [652, 181] width 24 height 23
click at [612, 264] on div "CLASS 2" at bounding box center [612, 262] width 107 height 24
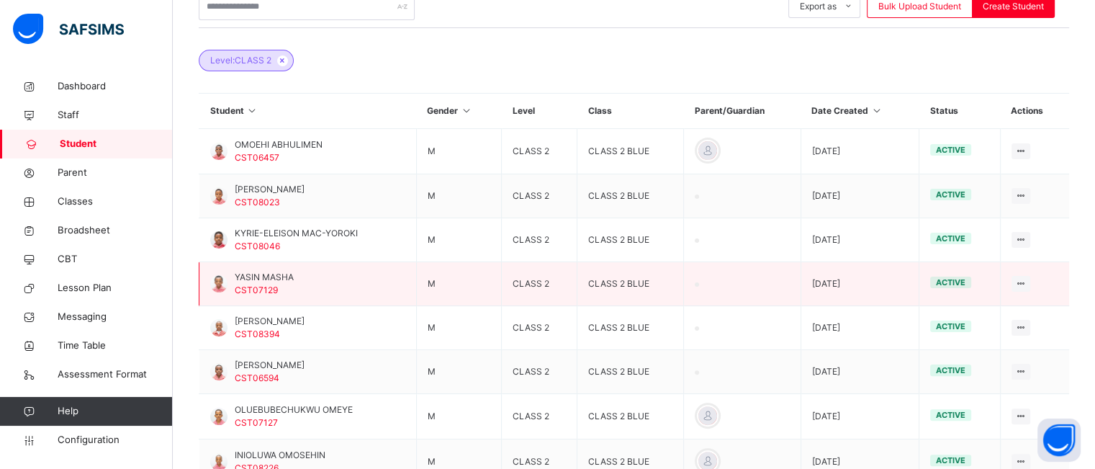
scroll to position [315, 0]
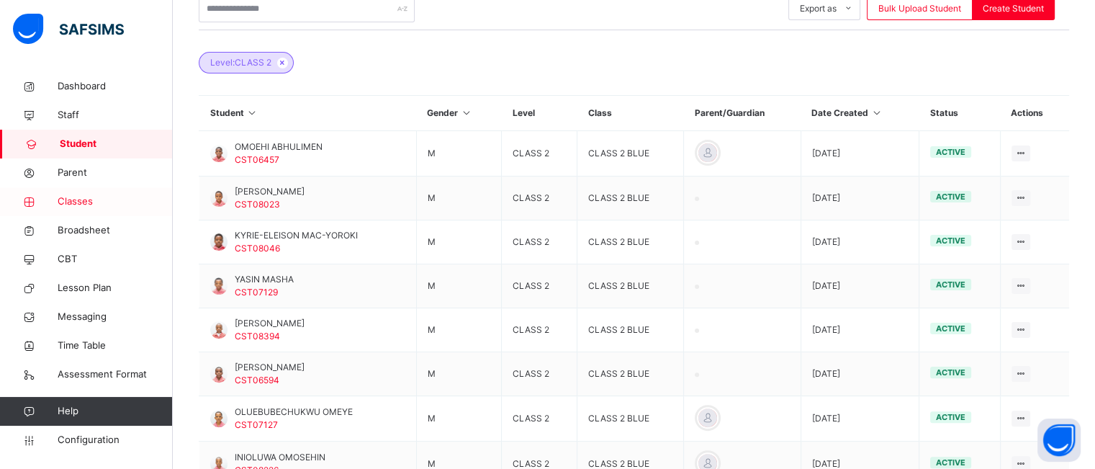
click at [68, 204] on span "Classes" at bounding box center [115, 201] width 115 height 14
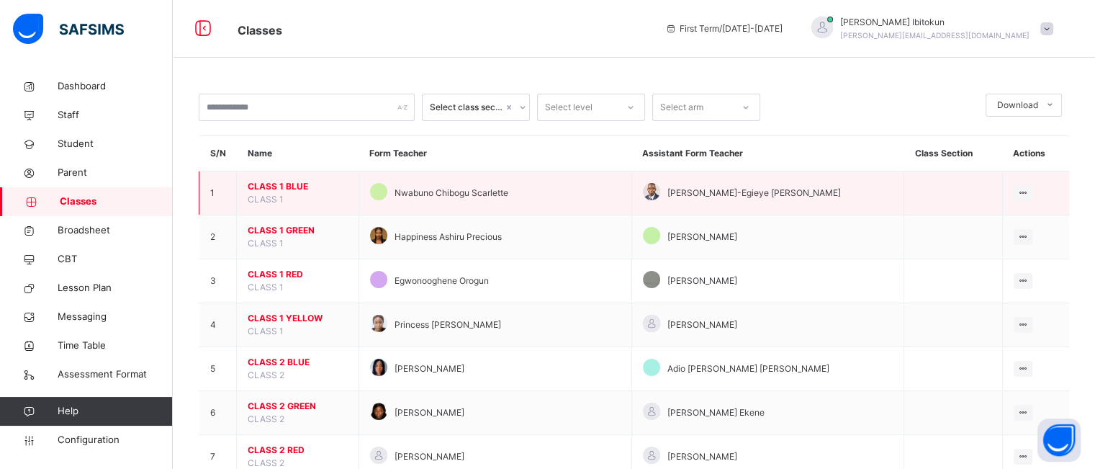
click at [278, 187] on span "CLASS 1 BLUE" at bounding box center [298, 186] width 100 height 13
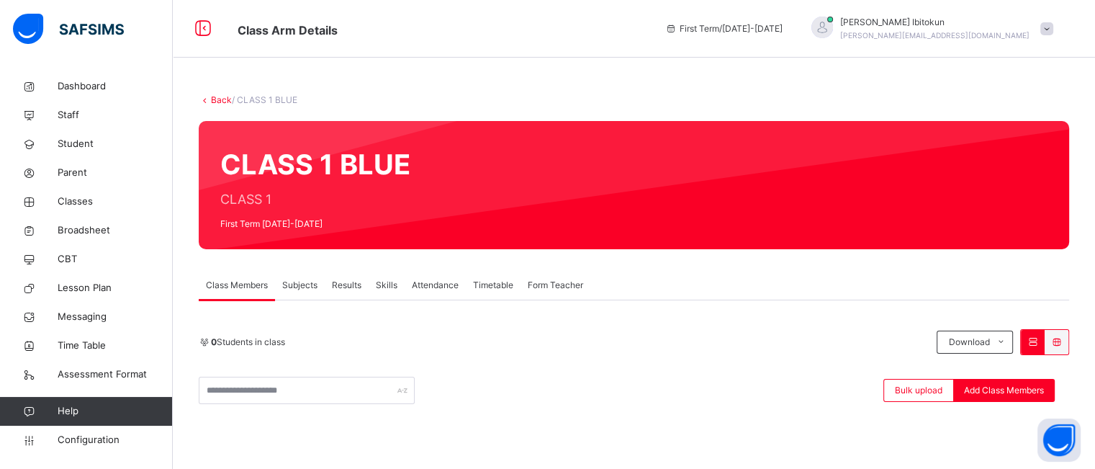
scroll to position [48, 0]
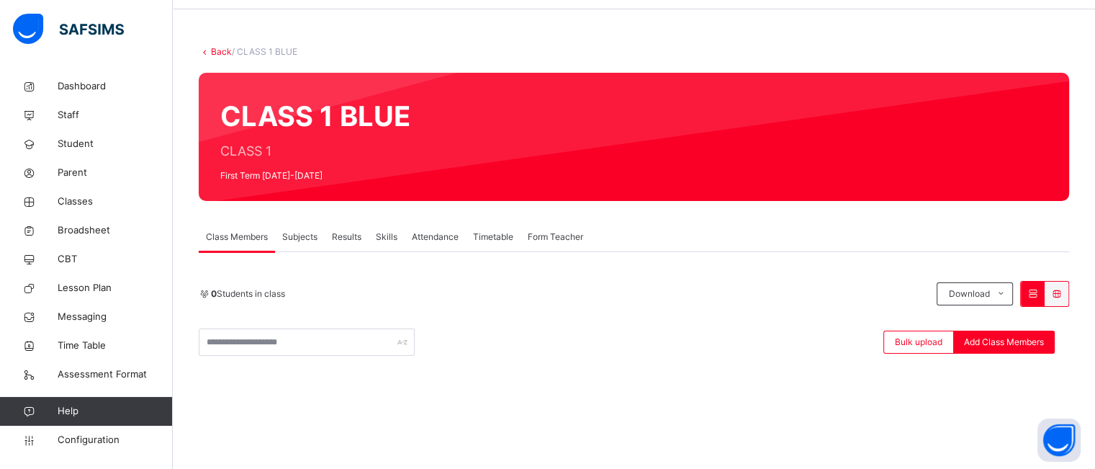
click at [212, 55] on link "Back" at bounding box center [221, 51] width 21 height 11
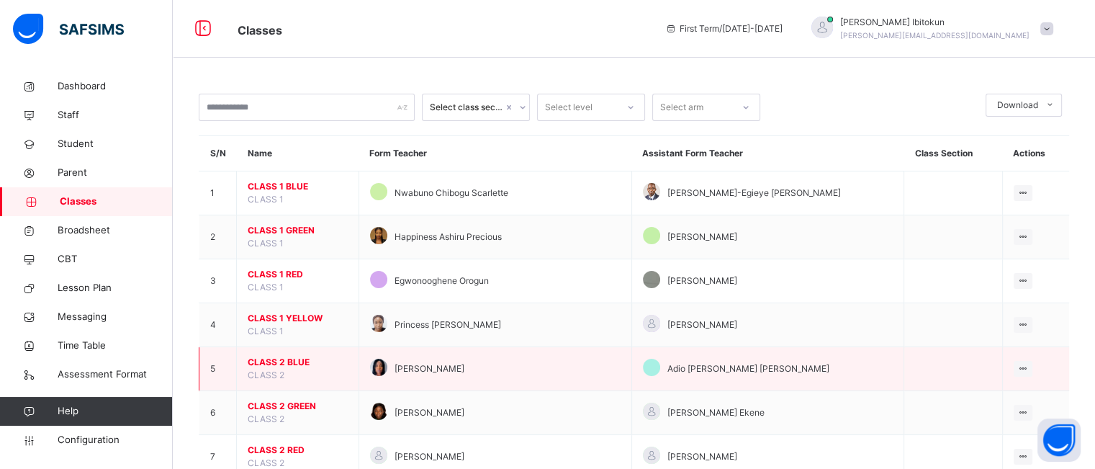
click at [268, 365] on span "CLASS 2 BLUE" at bounding box center [298, 362] width 100 height 13
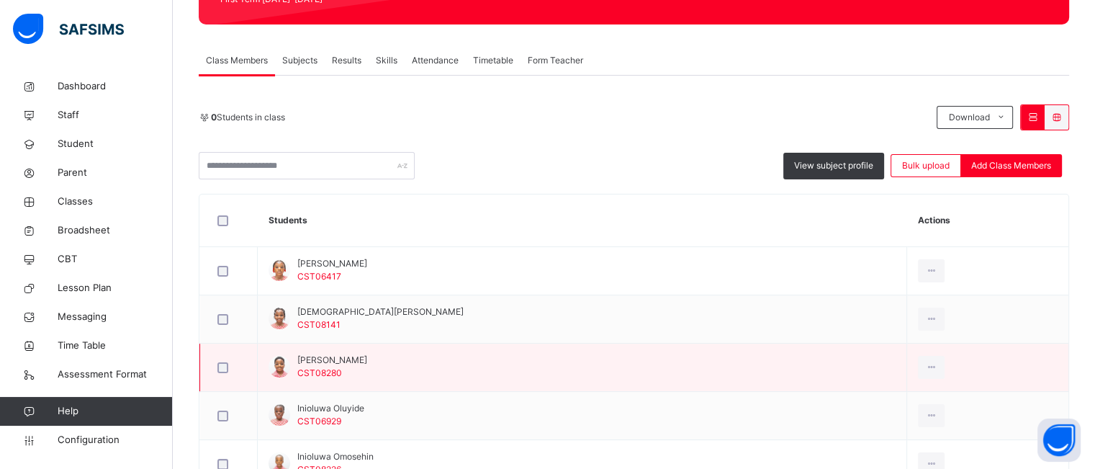
scroll to position [309, 0]
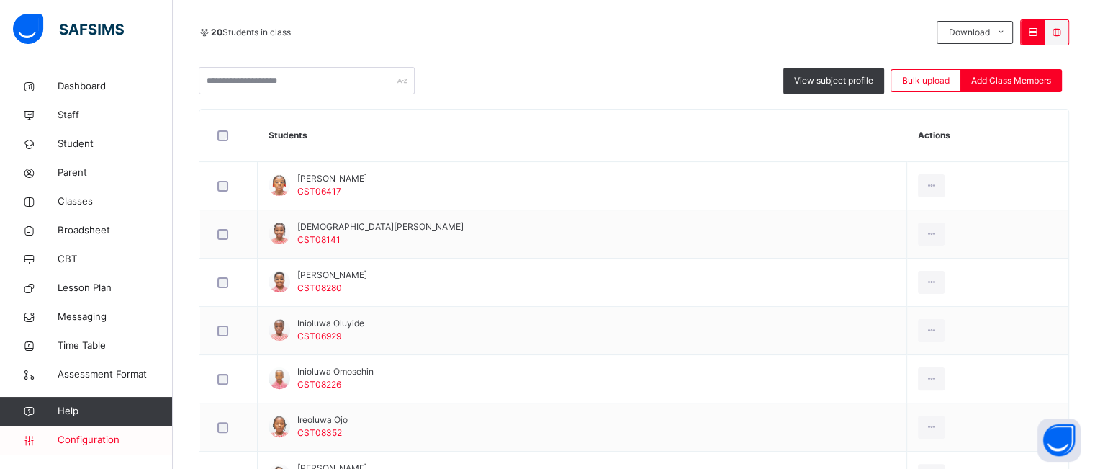
click at [92, 443] on span "Configuration" at bounding box center [115, 440] width 114 height 14
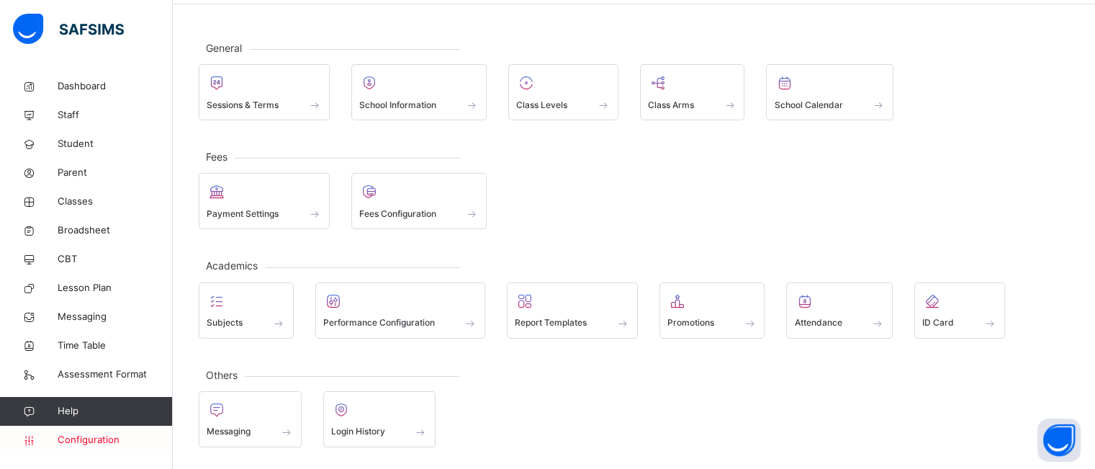
scroll to position [23, 0]
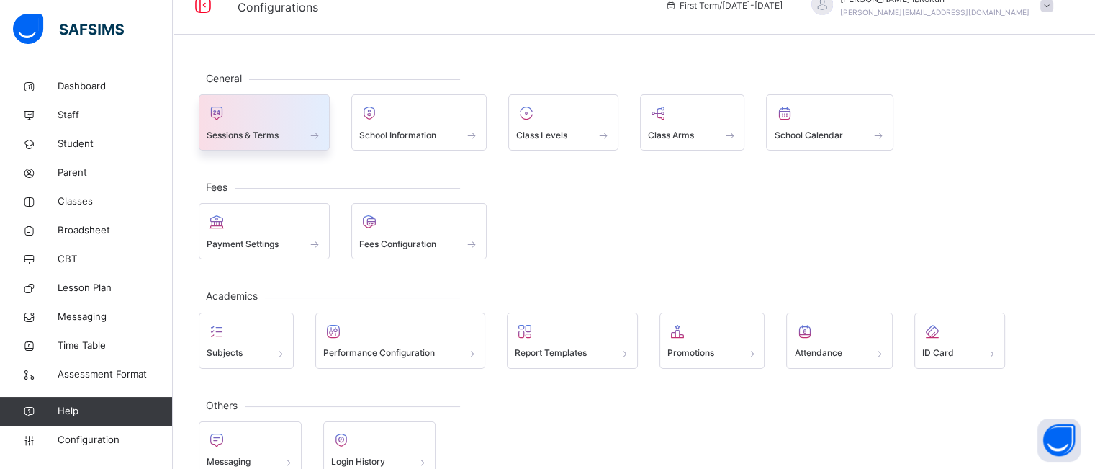
click at [293, 125] on span at bounding box center [264, 126] width 115 height 4
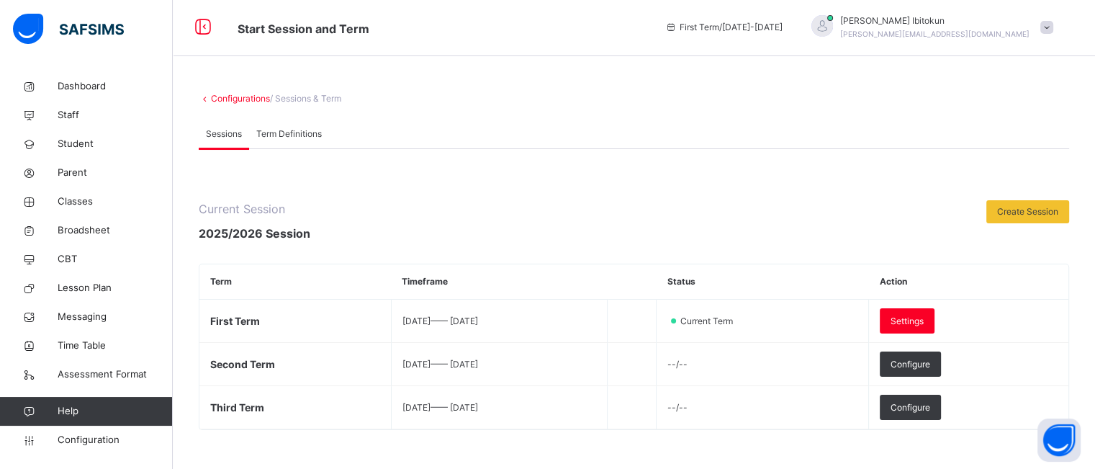
scroll to position [247, 0]
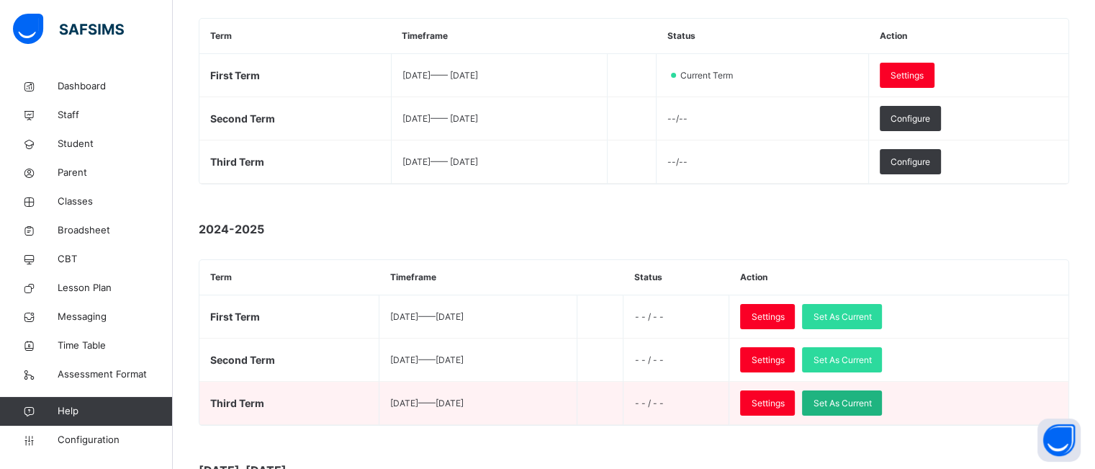
click at [865, 397] on span "Set As Current" at bounding box center [842, 403] width 58 height 13
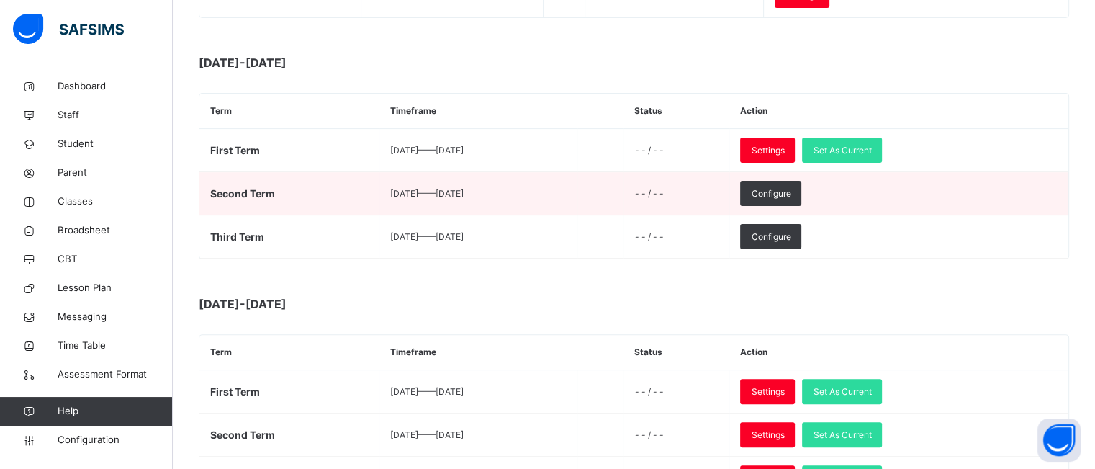
scroll to position [416, 0]
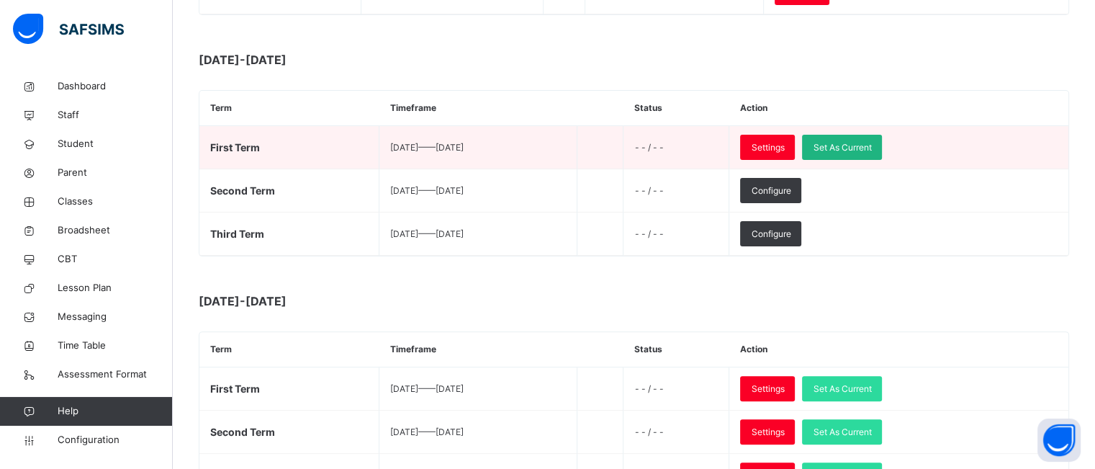
click at [871, 144] on span "Set As Current" at bounding box center [842, 147] width 58 height 13
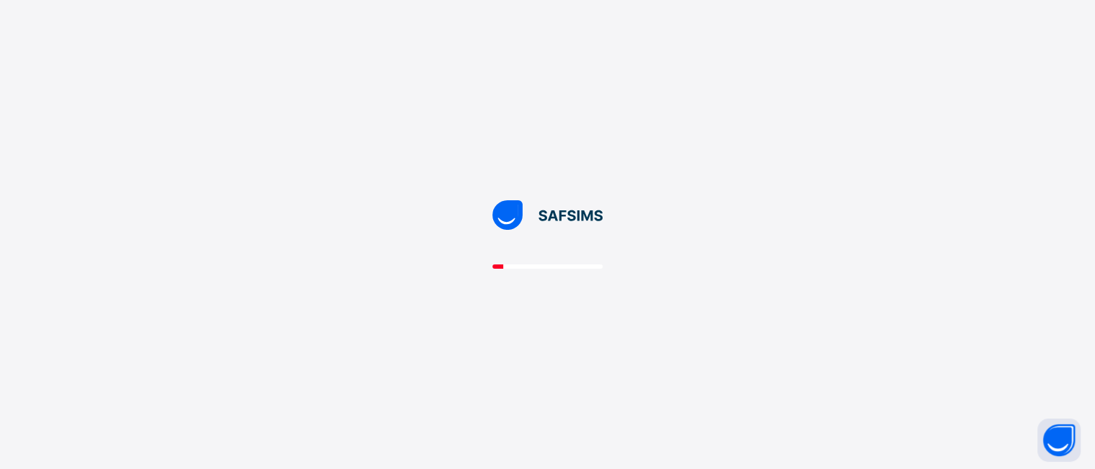
scroll to position [0, 0]
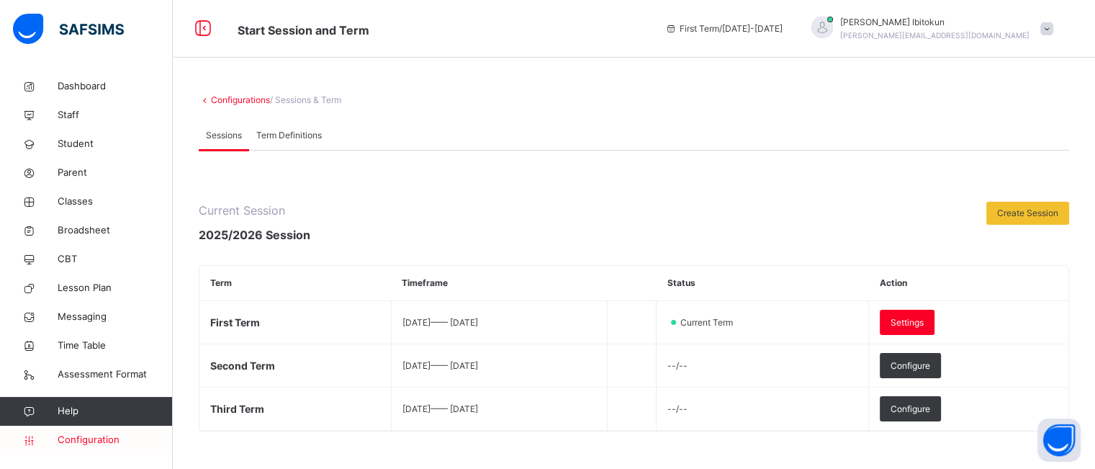
click at [96, 440] on span "Configuration" at bounding box center [115, 440] width 114 height 14
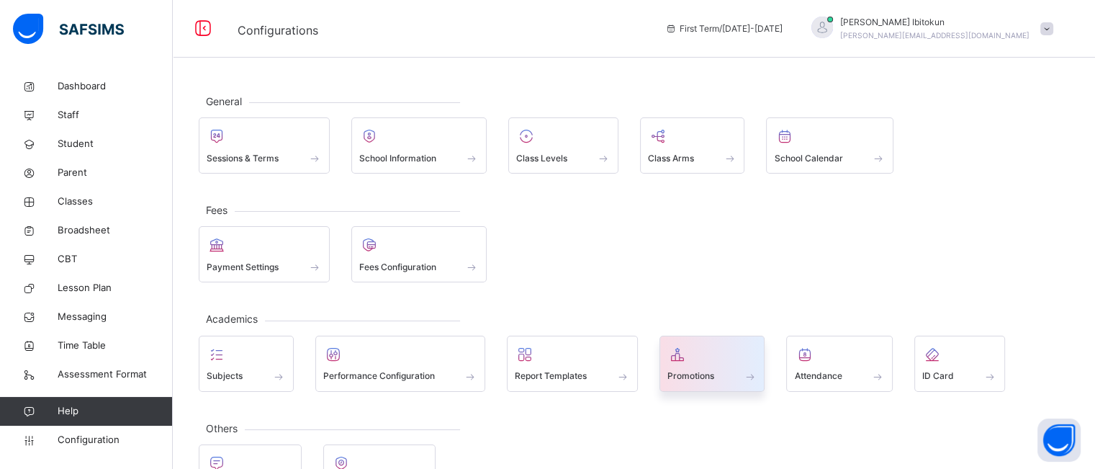
click at [710, 353] on div at bounding box center [712, 354] width 90 height 22
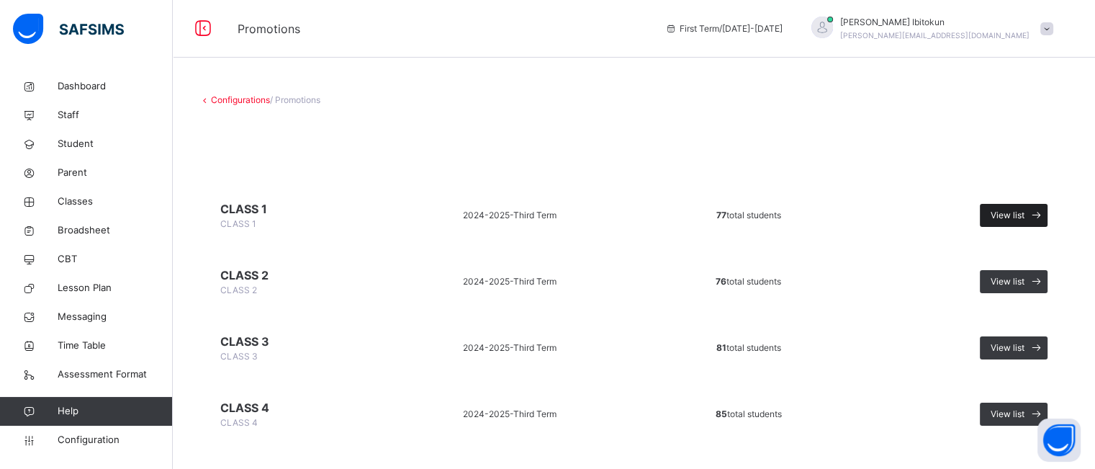
click at [1021, 220] on span "View list" at bounding box center [1007, 215] width 34 height 13
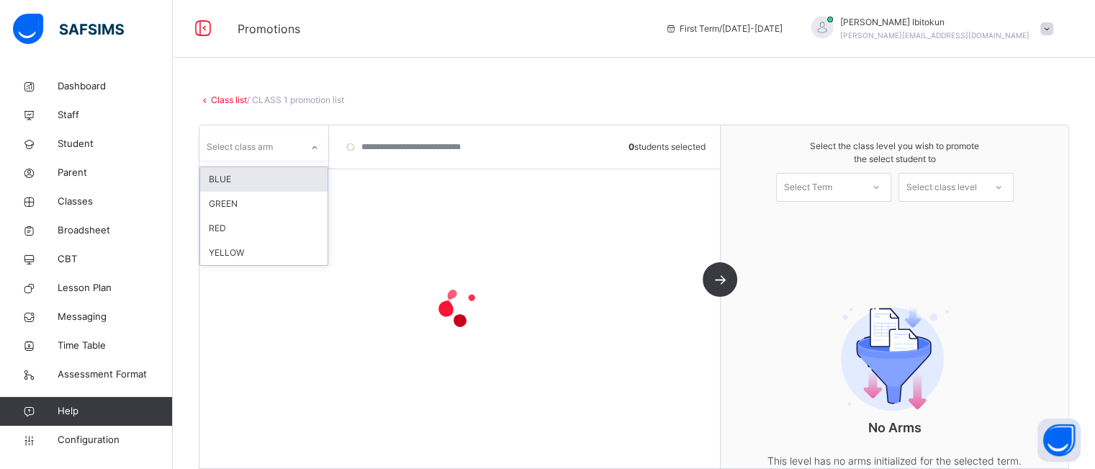
click at [313, 148] on icon at bounding box center [314, 147] width 9 height 14
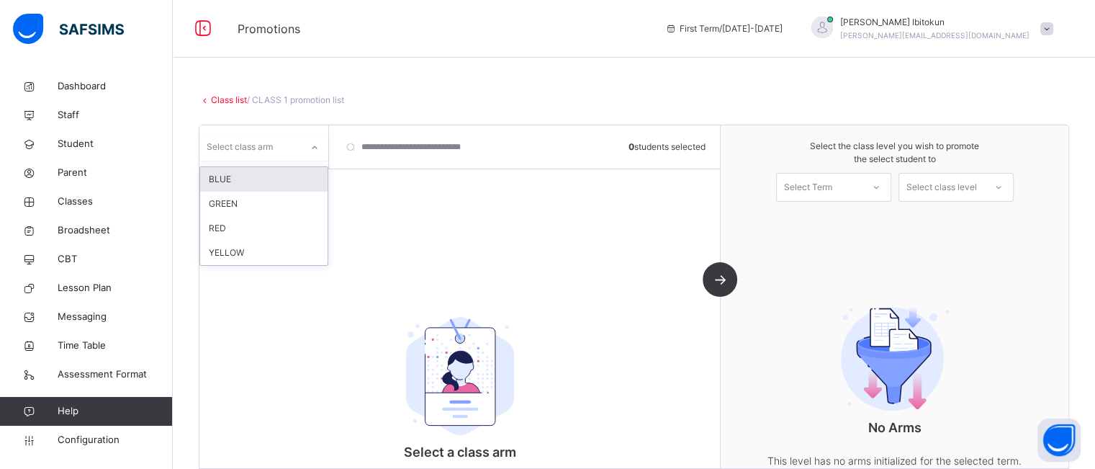
click at [293, 176] on div "BLUE" at bounding box center [263, 179] width 127 height 24
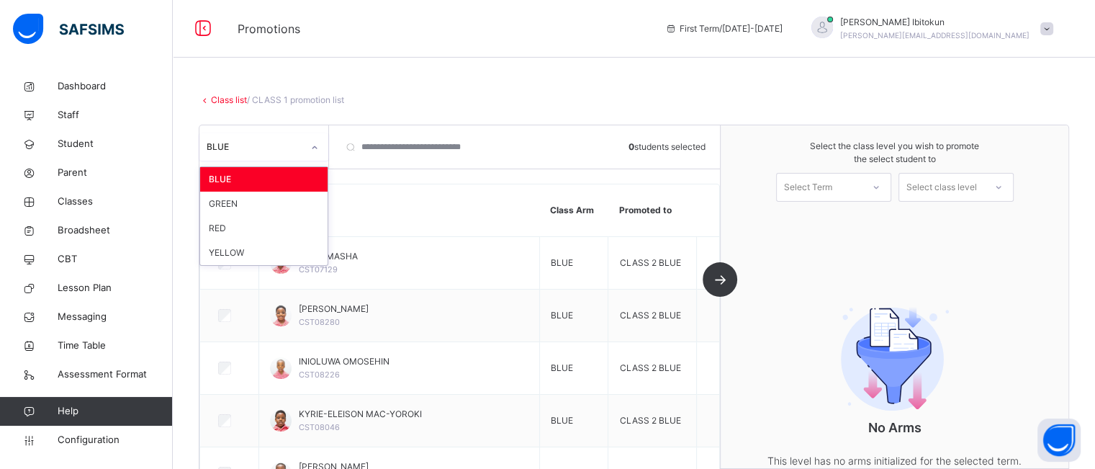
click at [305, 155] on div at bounding box center [314, 147] width 24 height 23
click at [287, 204] on div "GREEN" at bounding box center [263, 203] width 127 height 24
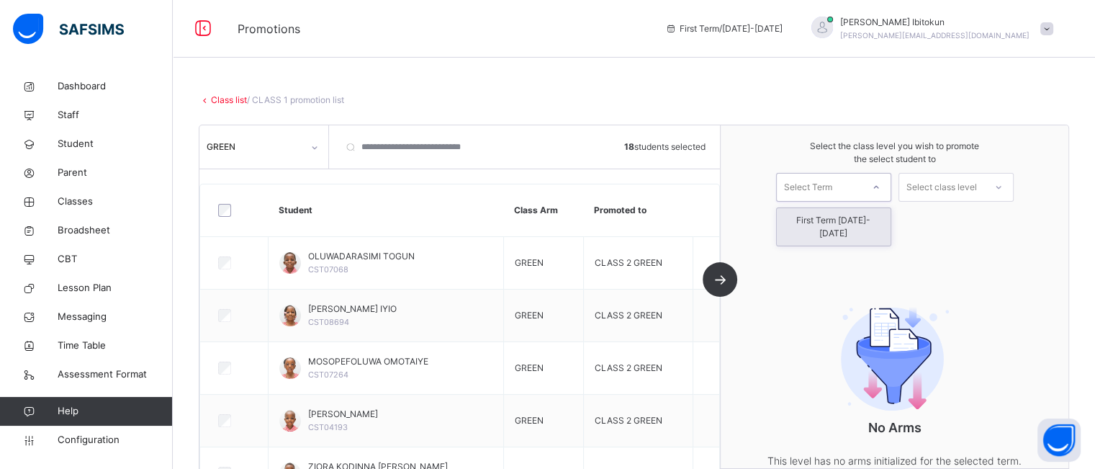
click at [856, 192] on div "Select Term" at bounding box center [819, 187] width 85 height 22
click at [857, 212] on div "First Term 2025-2026" at bounding box center [834, 226] width 114 height 37
click at [948, 186] on div "Select class level" at bounding box center [941, 187] width 71 height 29
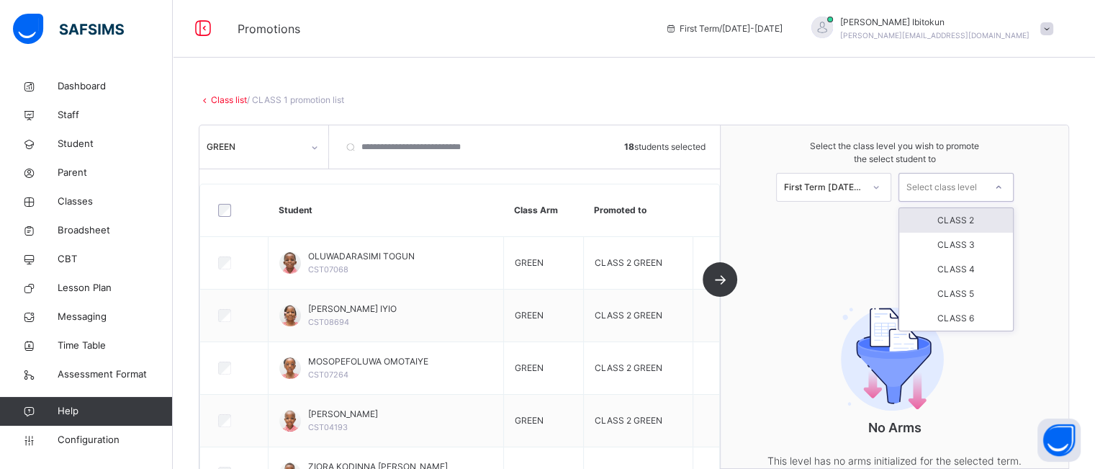
click at [941, 212] on div "CLASS 2" at bounding box center [956, 220] width 114 height 24
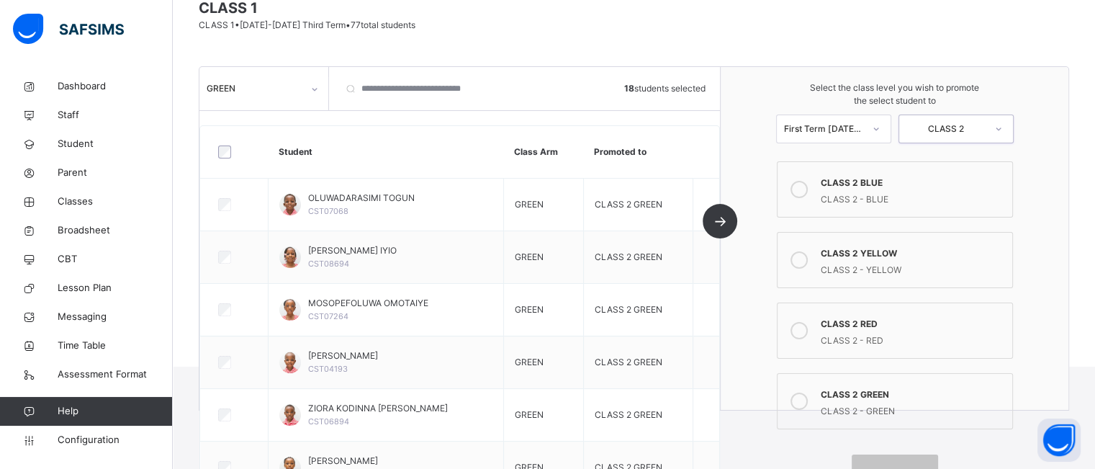
scroll to position [137, 0]
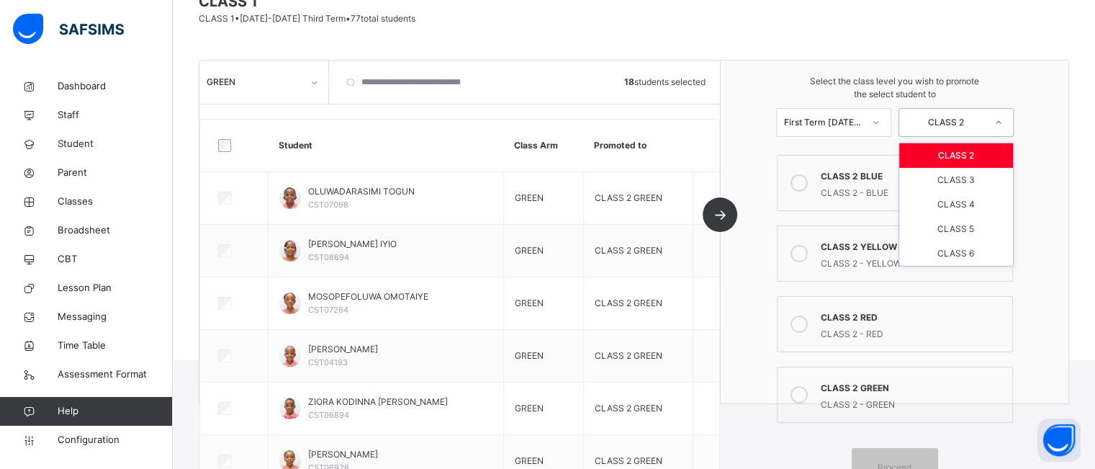
click at [973, 132] on div "CLASS 2" at bounding box center [955, 122] width 115 height 29
click at [953, 153] on div "CLASS 2" at bounding box center [956, 155] width 114 height 24
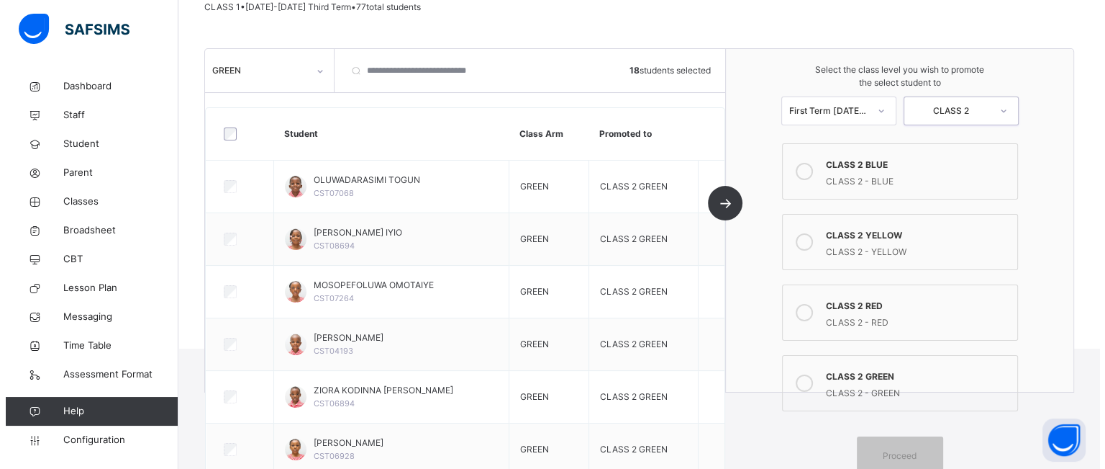
scroll to position [147, 0]
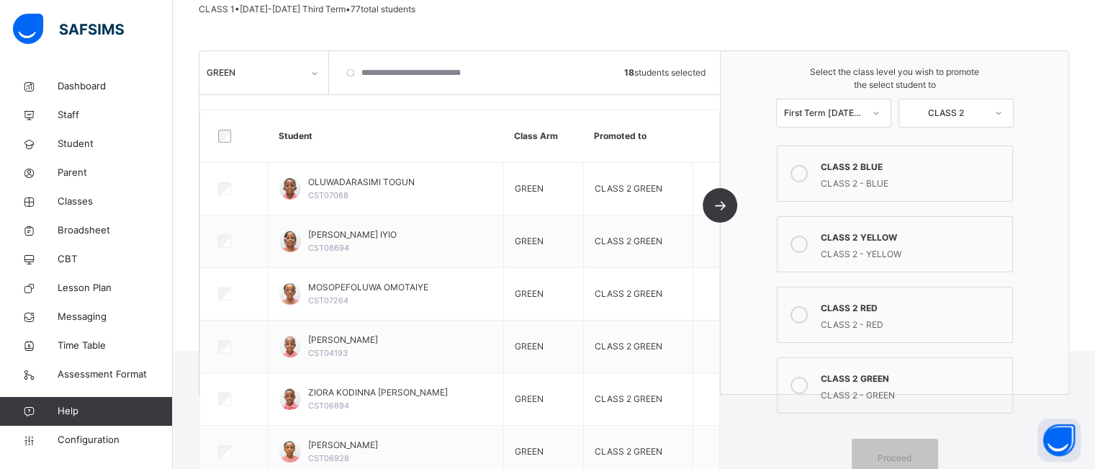
click at [877, 386] on div "CLASS 2 - GREEN" at bounding box center [912, 393] width 184 height 17
click at [901, 445] on div "Proceed" at bounding box center [894, 457] width 86 height 38
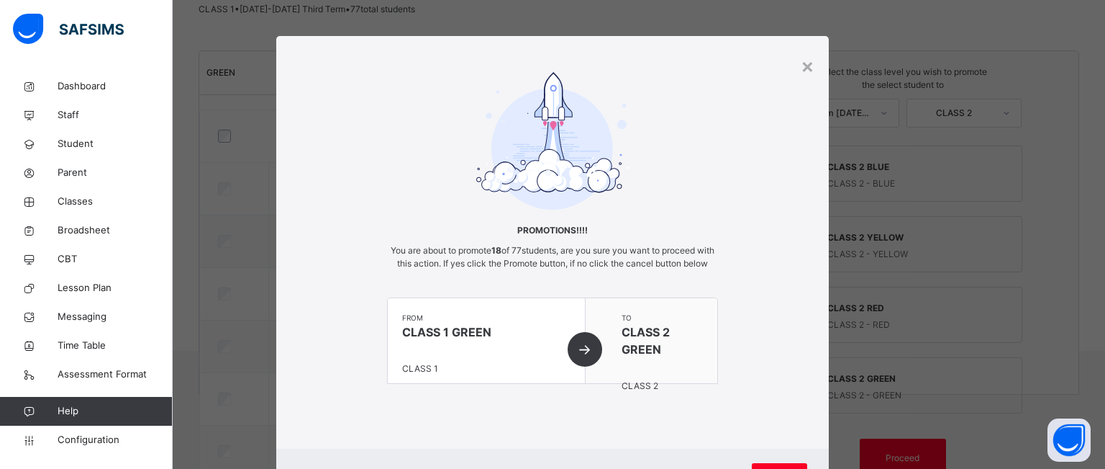
scroll to position [80, 0]
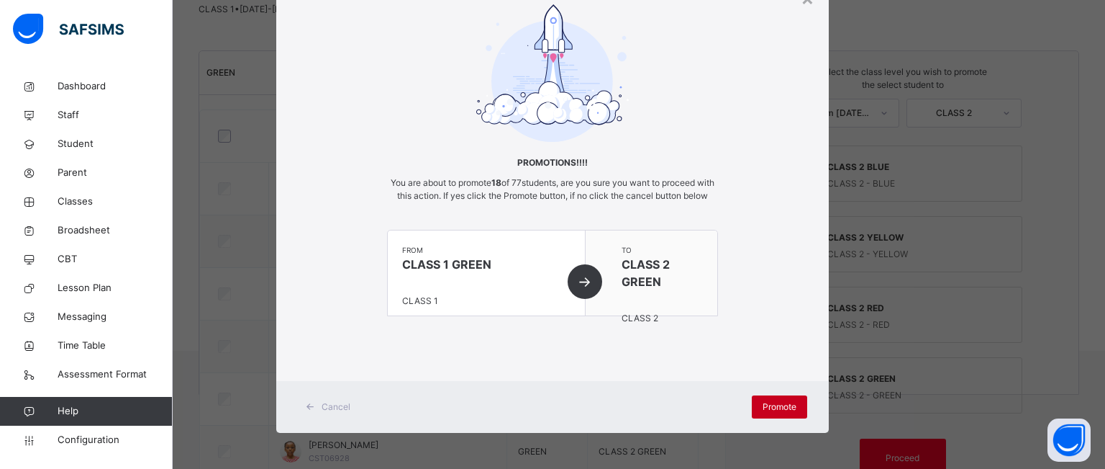
click at [757, 402] on div "Promote" at bounding box center [779, 406] width 55 height 23
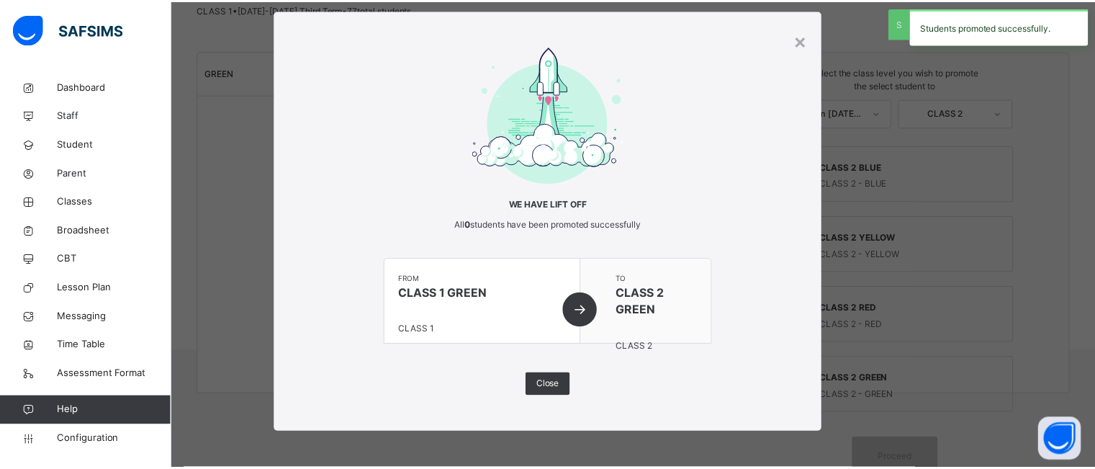
scroll to position [25, 0]
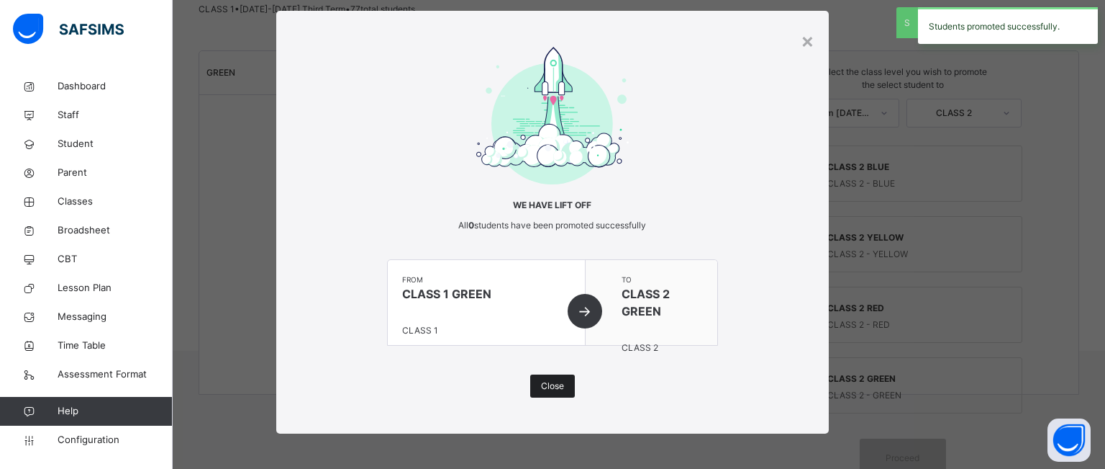
click at [548, 381] on span "Close" at bounding box center [552, 385] width 23 height 13
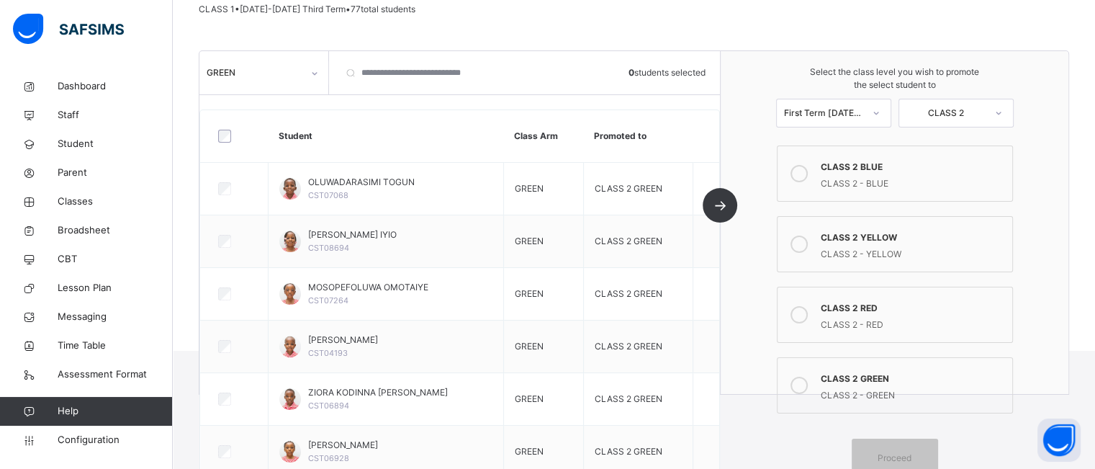
click at [312, 59] on div at bounding box center [314, 72] width 27 height 27
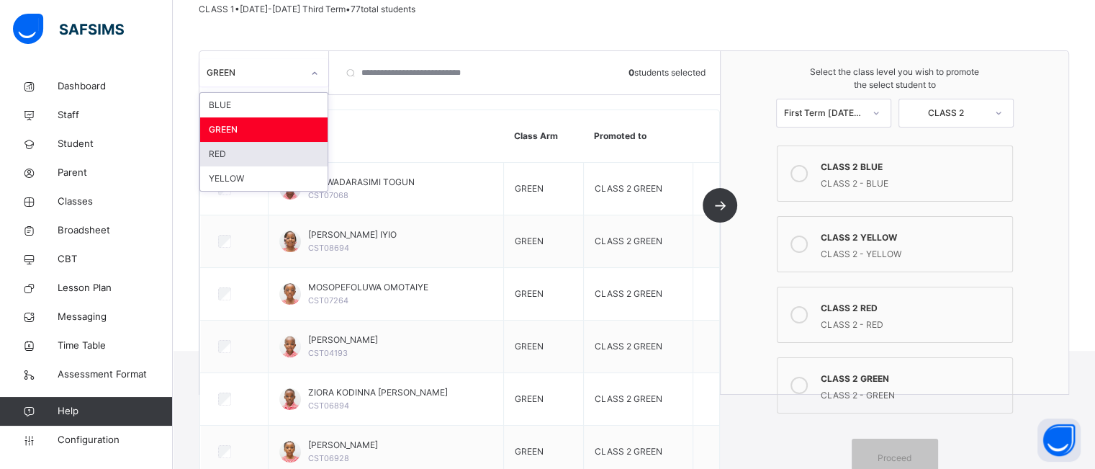
click at [287, 149] on div "RED" at bounding box center [263, 154] width 127 height 24
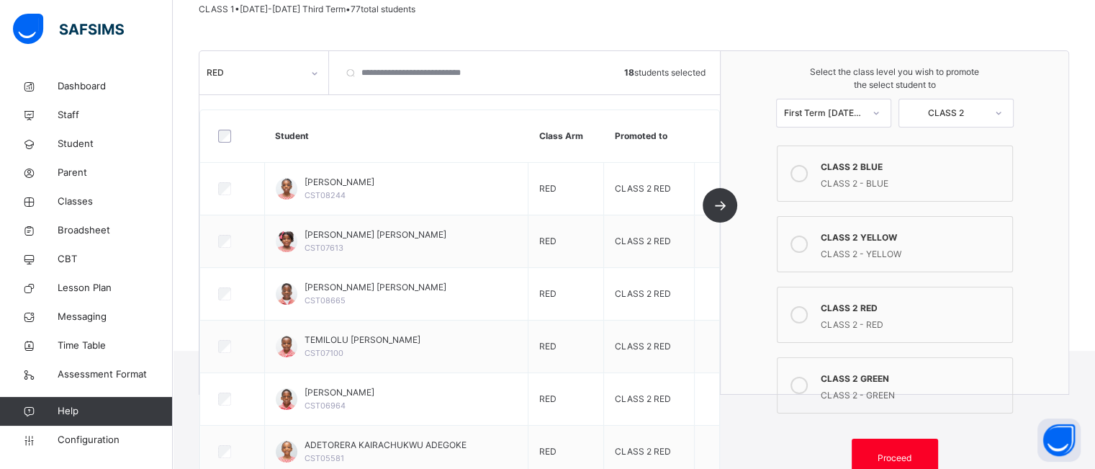
click at [891, 299] on div "CLASS 2 RED" at bounding box center [912, 306] width 184 height 17
click at [885, 445] on div "Proceed" at bounding box center [894, 457] width 86 height 38
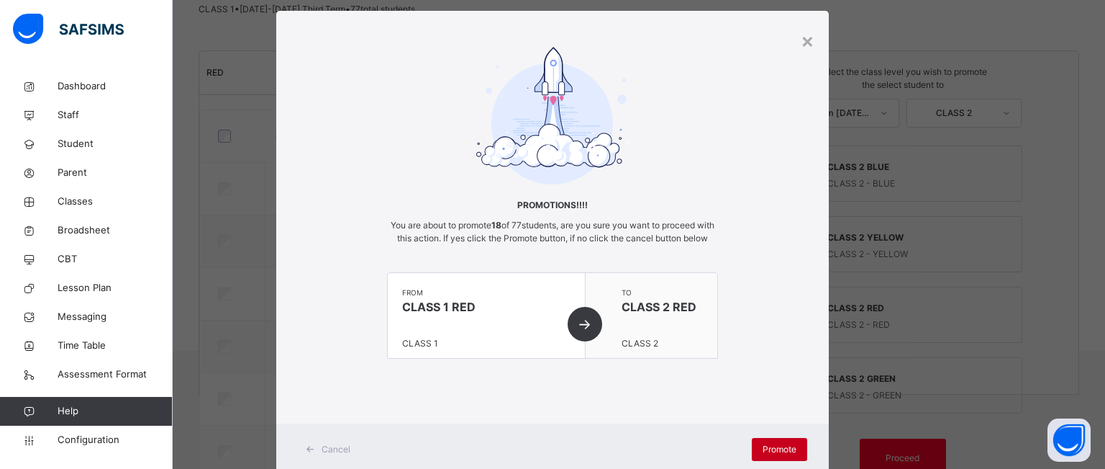
click at [766, 453] on div "Promote" at bounding box center [779, 449] width 55 height 23
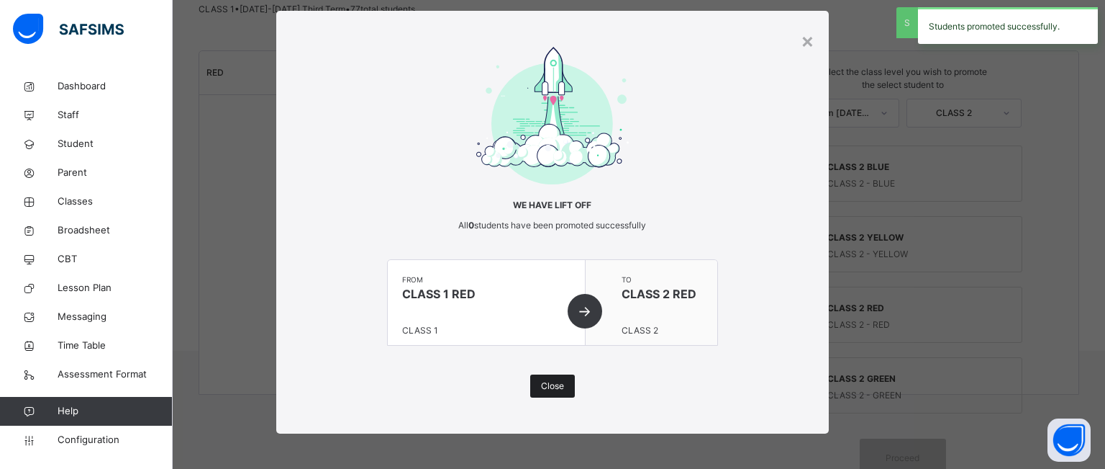
click at [546, 382] on span "Close" at bounding box center [552, 385] width 23 height 13
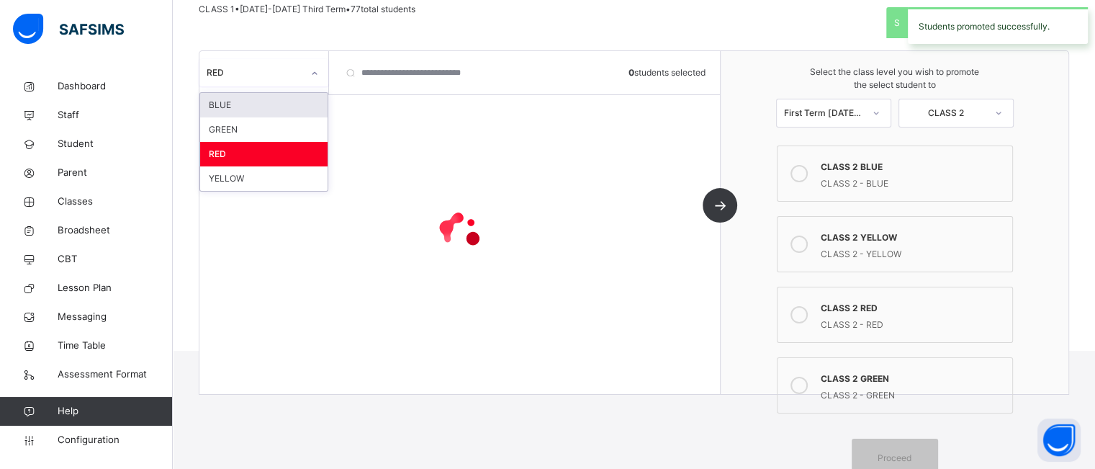
click at [310, 73] on icon at bounding box center [314, 73] width 9 height 14
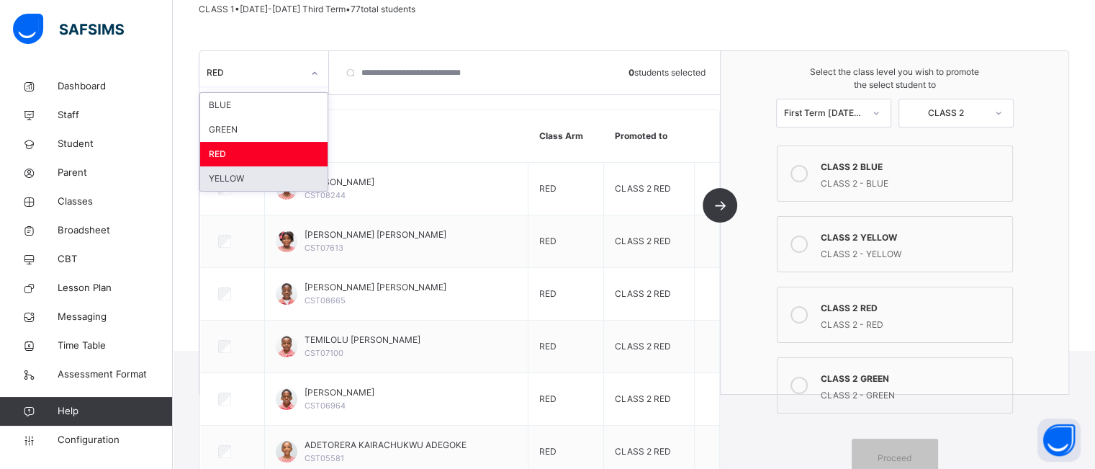
click at [292, 176] on div "YELLOW" at bounding box center [263, 178] width 127 height 24
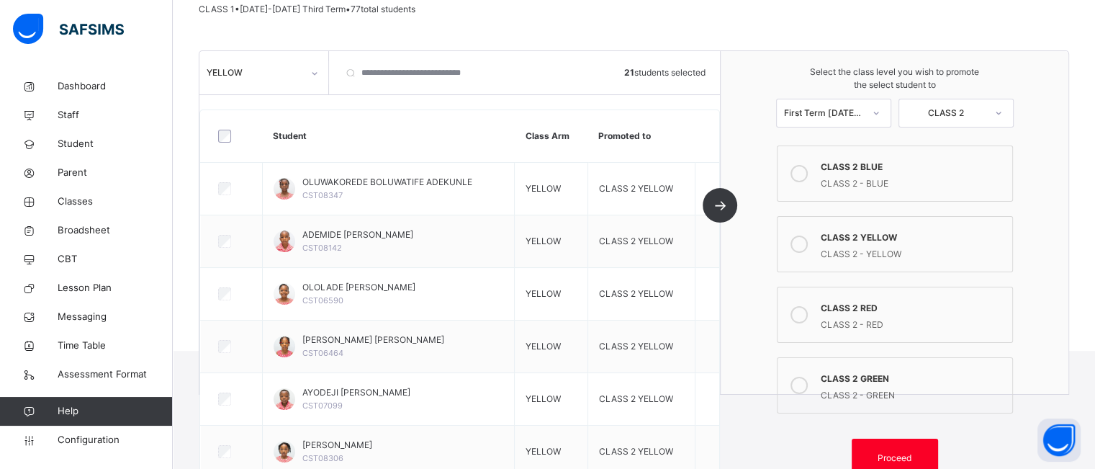
click at [885, 244] on div "CLASS 2 - YELLOW" at bounding box center [912, 252] width 184 height 17
click at [900, 444] on div "Proceed" at bounding box center [894, 457] width 86 height 38
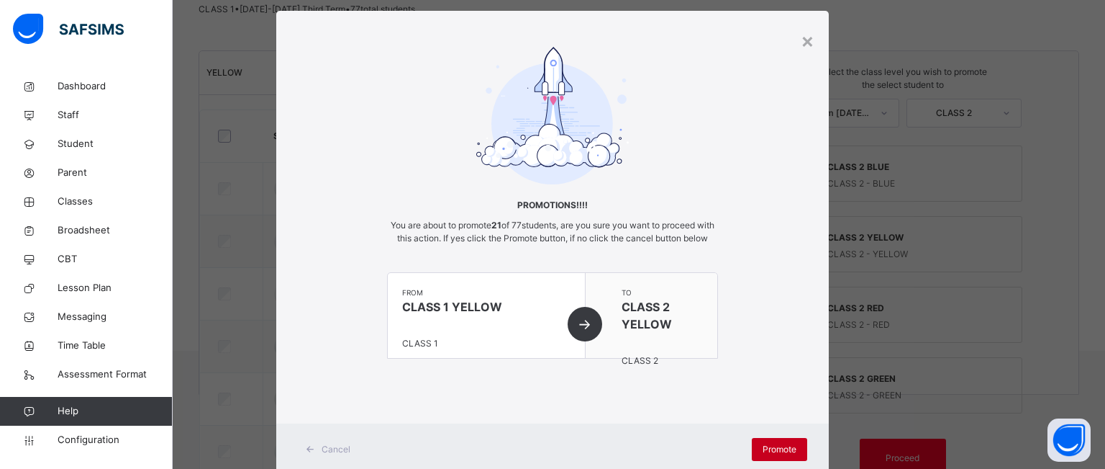
click at [763, 456] on span "Promote" at bounding box center [780, 449] width 34 height 13
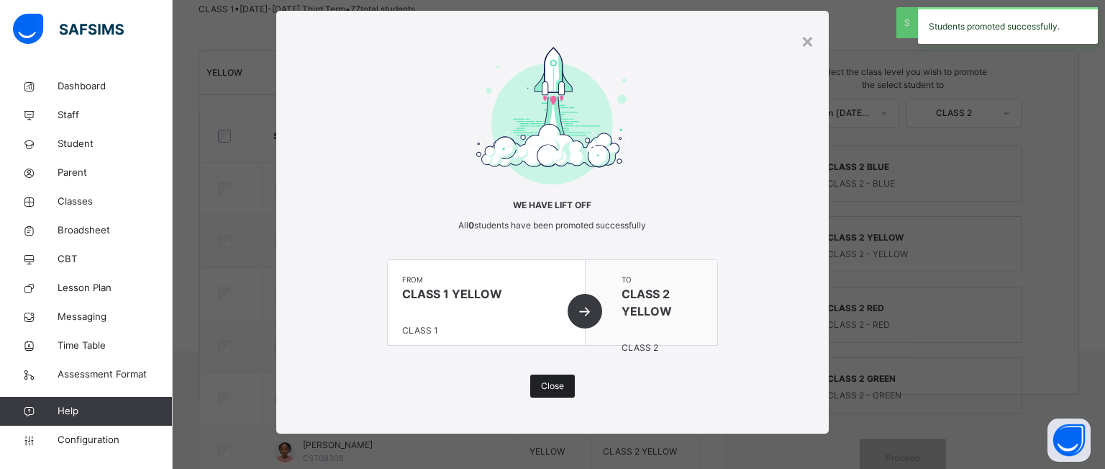
click at [547, 380] on span "Close" at bounding box center [552, 385] width 23 height 13
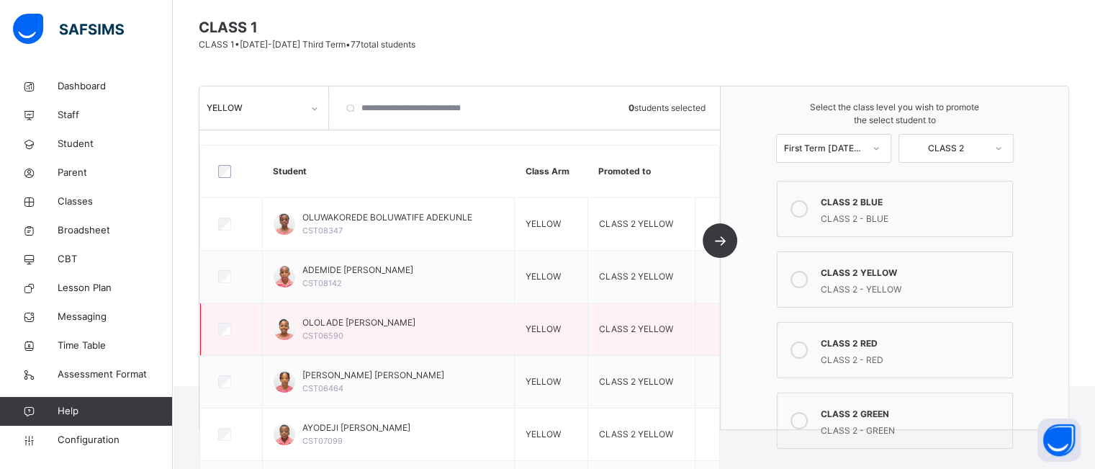
scroll to position [102, 0]
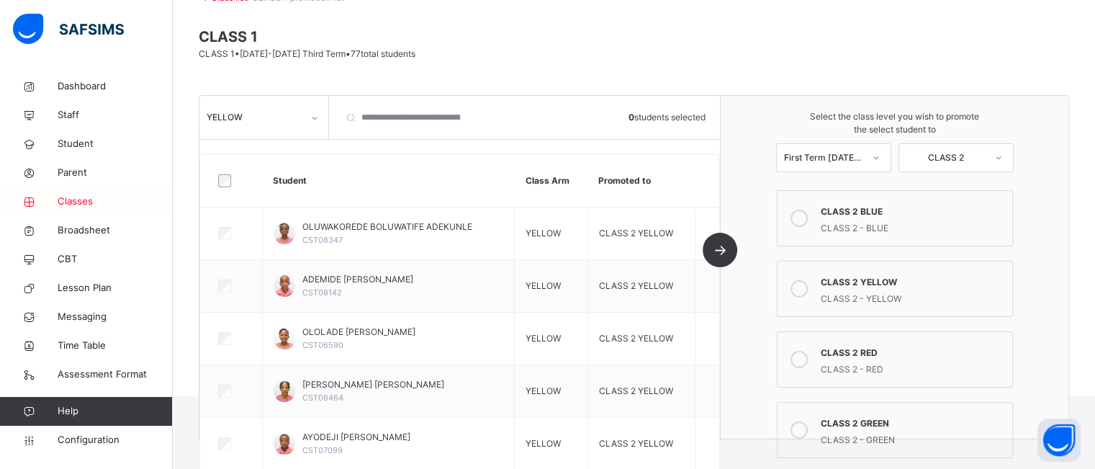
click at [78, 201] on span "Classes" at bounding box center [115, 201] width 115 height 14
click at [72, 145] on span "Student" at bounding box center [115, 144] width 115 height 14
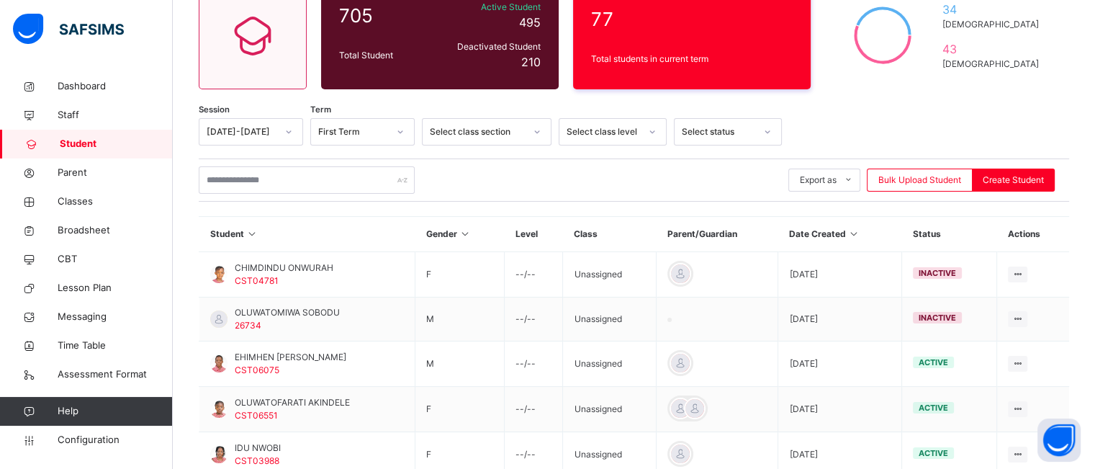
scroll to position [145, 0]
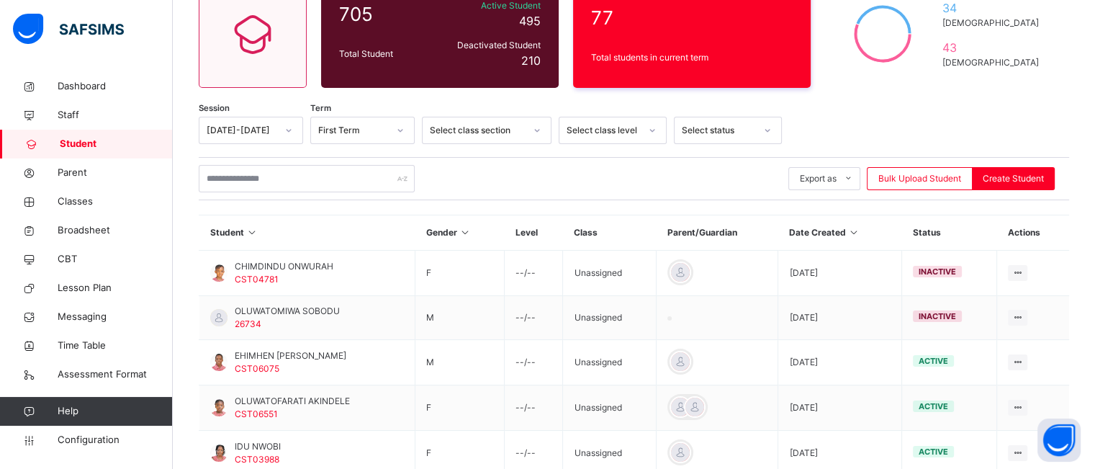
click at [652, 123] on div at bounding box center [652, 130] width 24 height 23
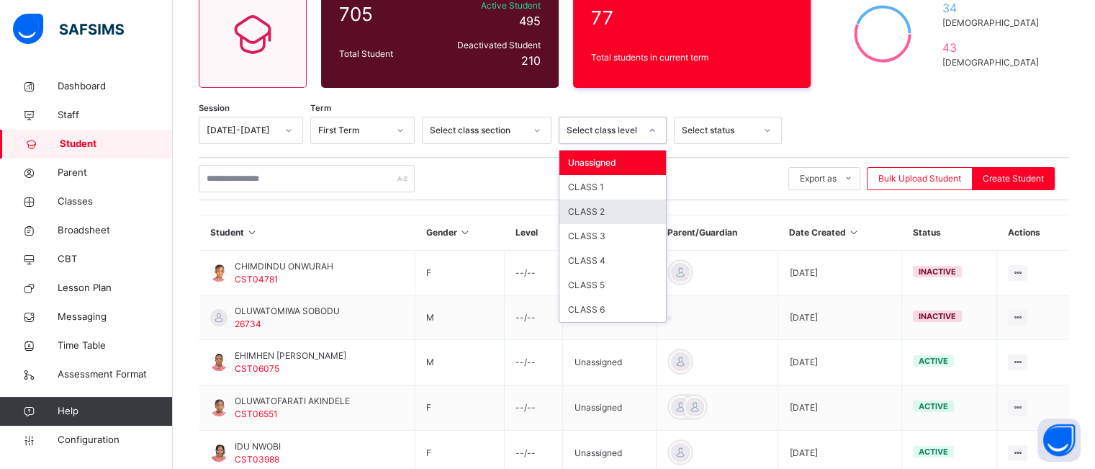
click at [614, 212] on div "CLASS 2" at bounding box center [612, 211] width 107 height 24
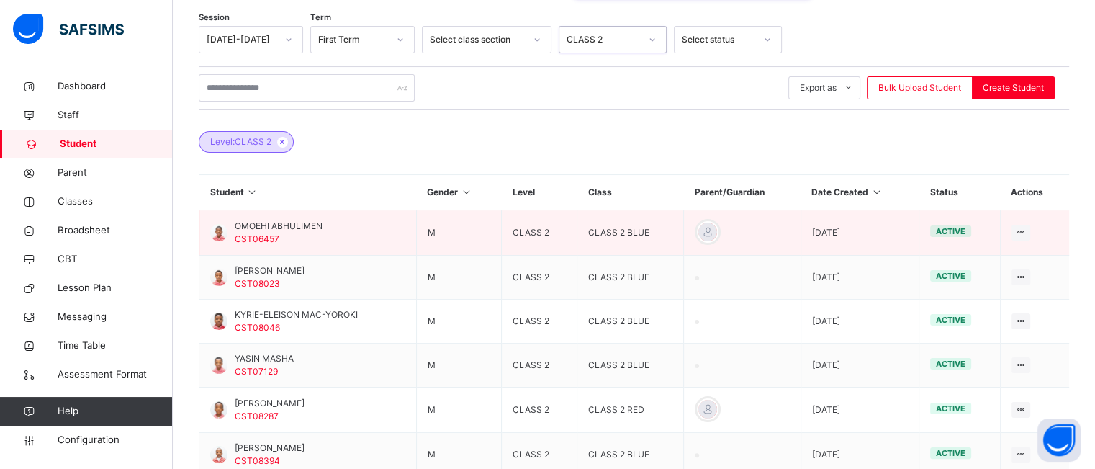
scroll to position [0, 0]
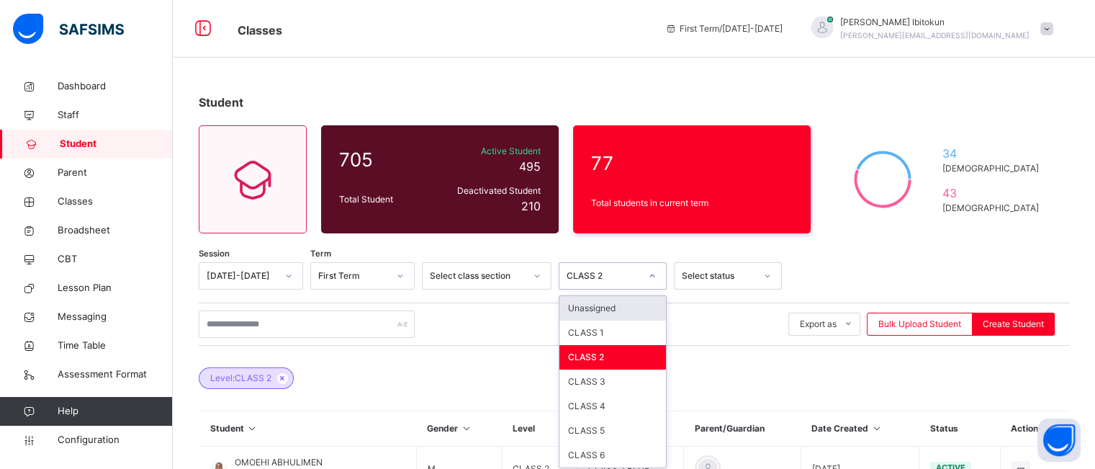
click at [635, 287] on div "CLASS 2" at bounding box center [612, 275] width 108 height 27
click at [634, 335] on div "CLASS 1" at bounding box center [612, 332] width 107 height 24
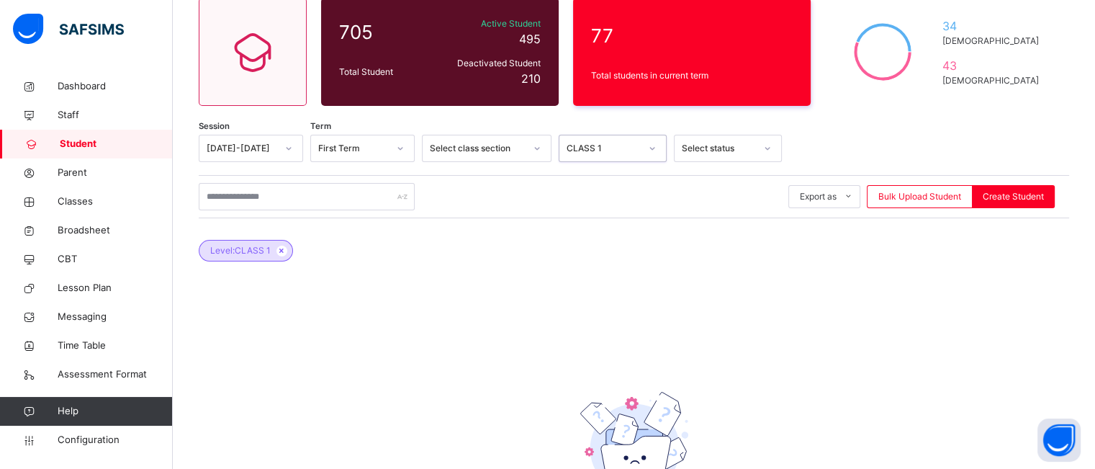
scroll to position [127, 0]
click at [644, 152] on div at bounding box center [652, 148] width 24 height 23
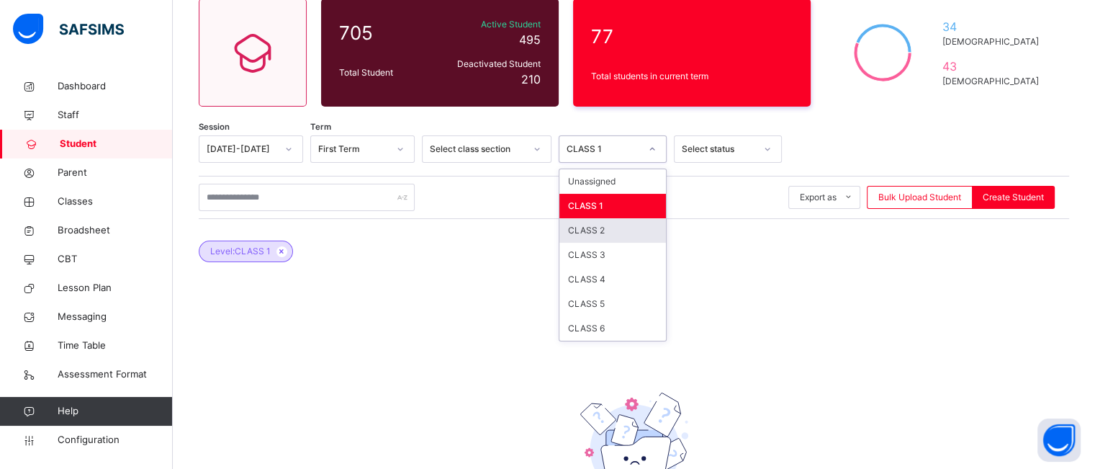
click at [617, 225] on div "CLASS 2" at bounding box center [612, 230] width 107 height 24
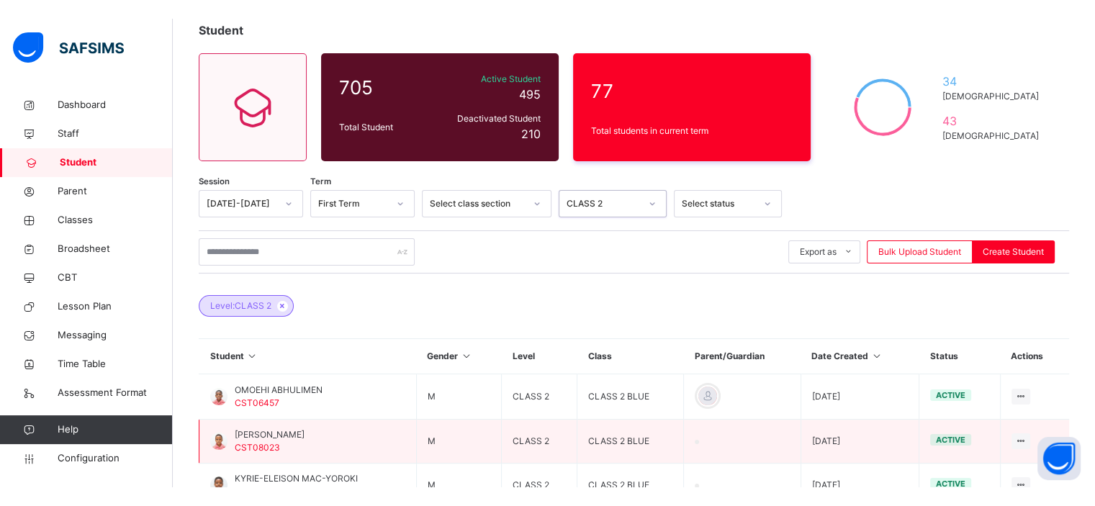
scroll to position [87, 0]
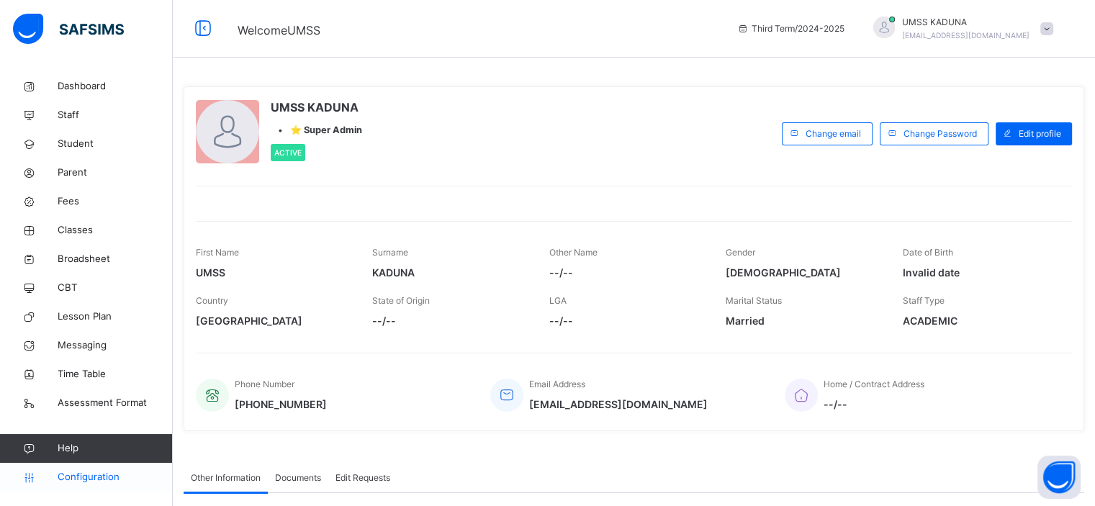
click at [85, 468] on span "Configuration" at bounding box center [115, 477] width 114 height 14
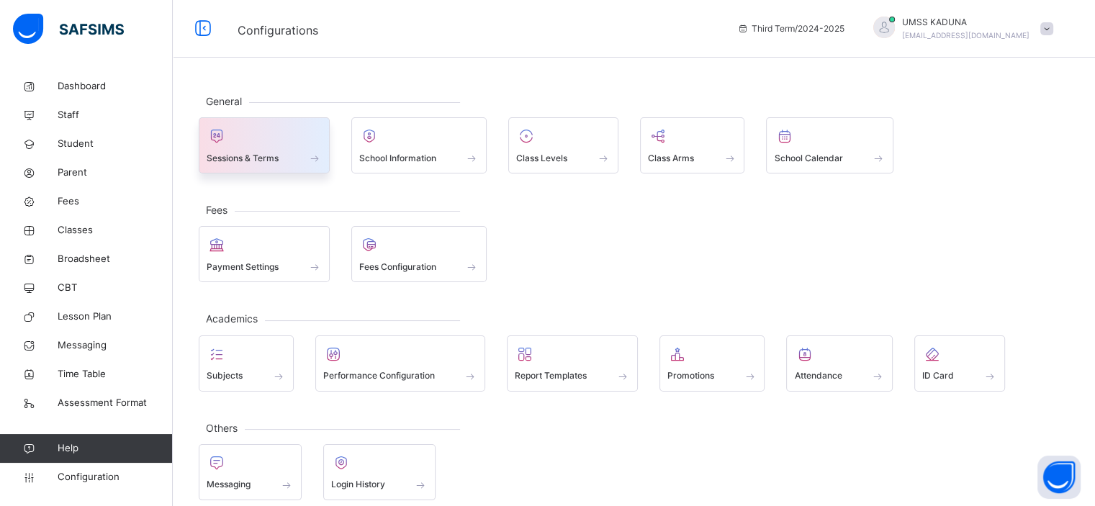
click at [287, 136] on div at bounding box center [264, 136] width 115 height 22
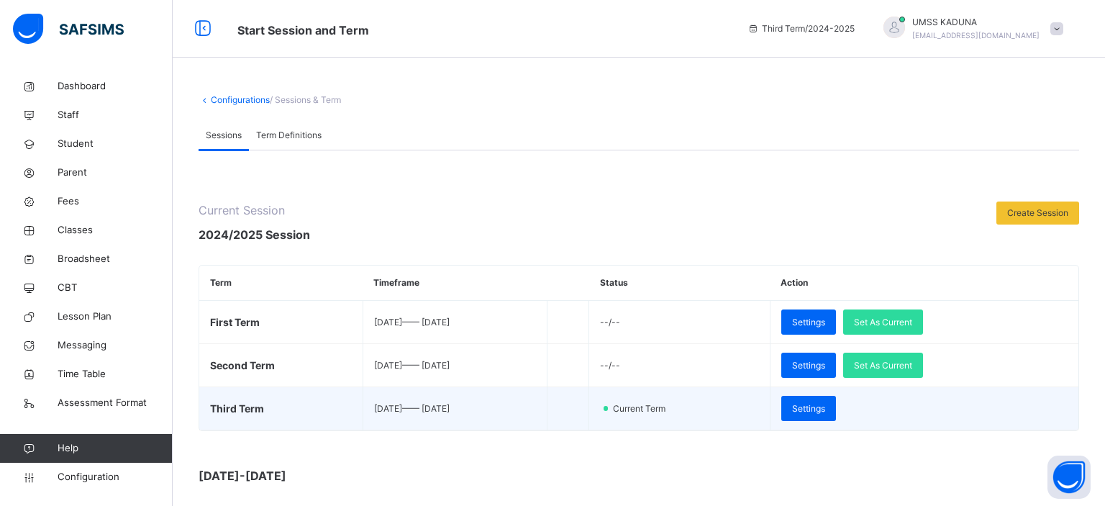
click at [879, 387] on td "Settings" at bounding box center [924, 408] width 309 height 43
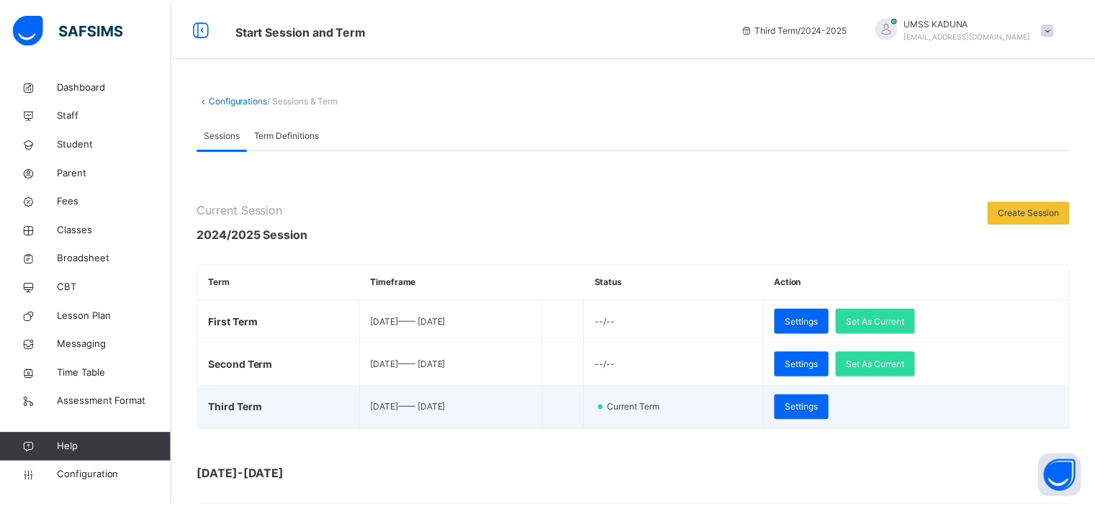
scroll to position [171, 0]
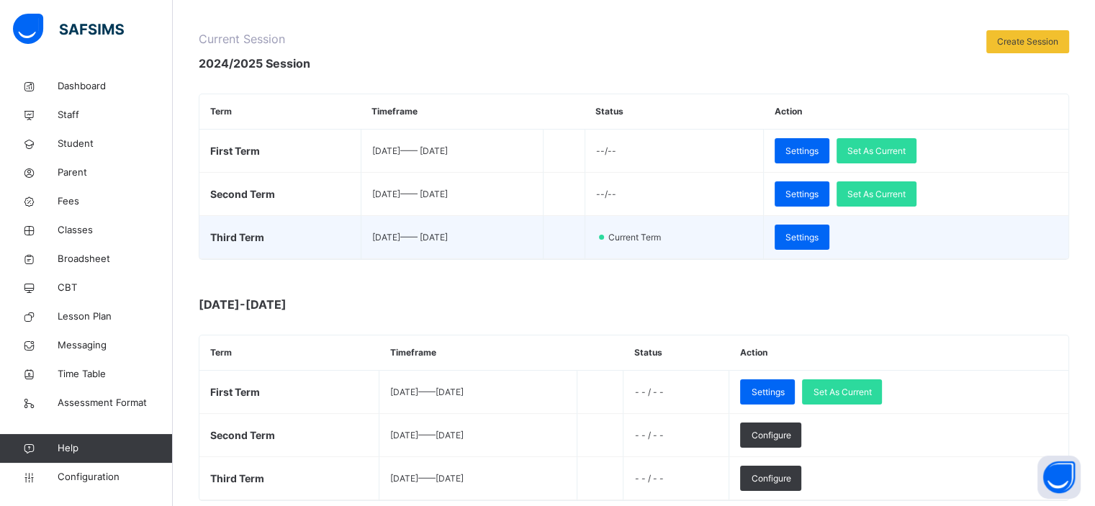
click at [871, 386] on span "Set As Current" at bounding box center [842, 392] width 58 height 13
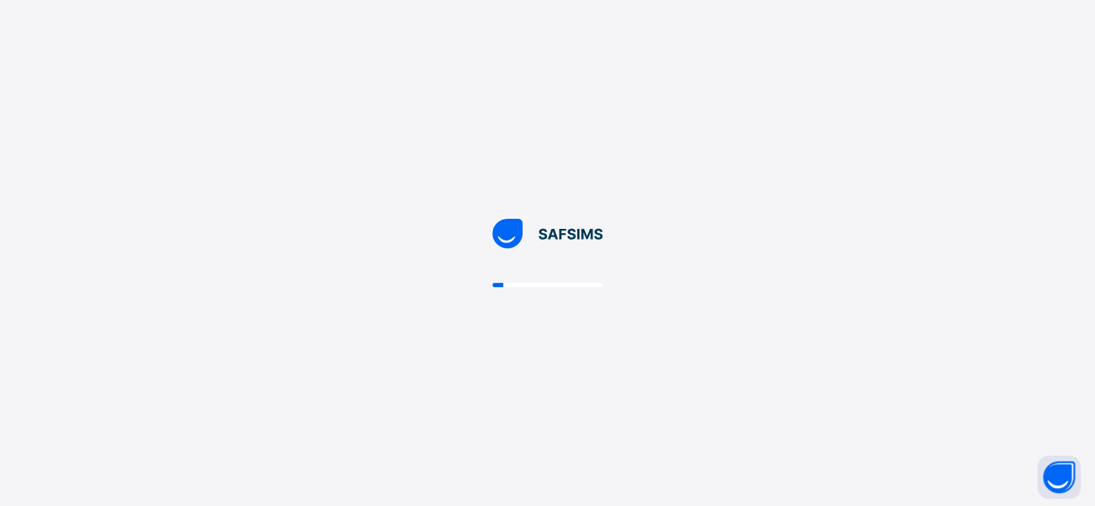
scroll to position [0, 0]
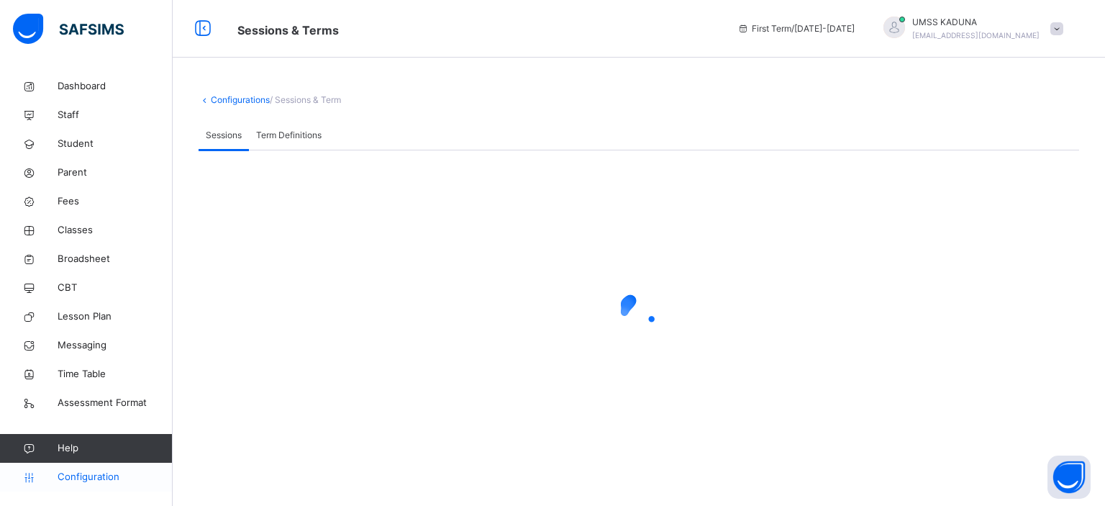
click at [95, 468] on span "Configuration" at bounding box center [115, 477] width 114 height 14
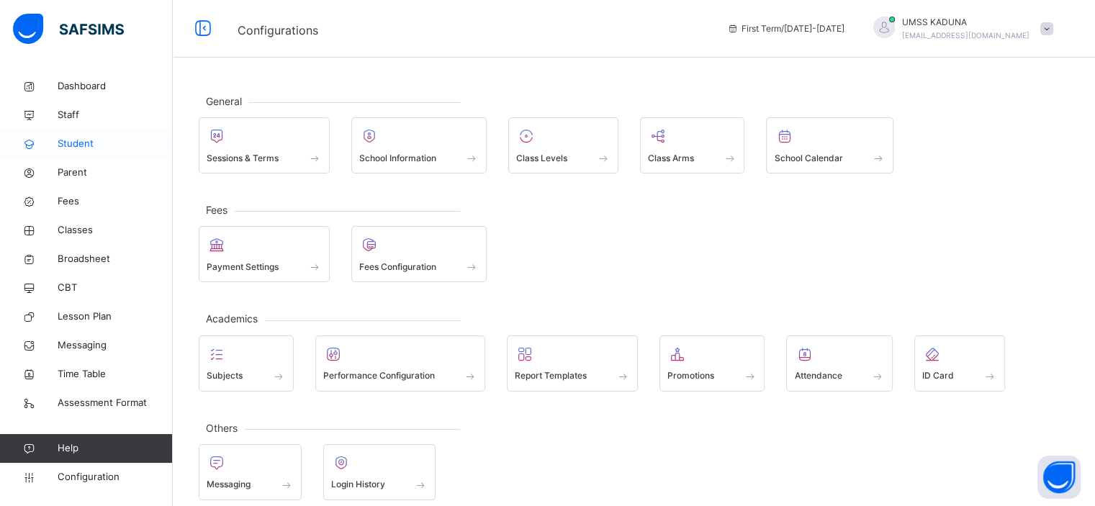
click at [80, 146] on span "Student" at bounding box center [115, 144] width 115 height 14
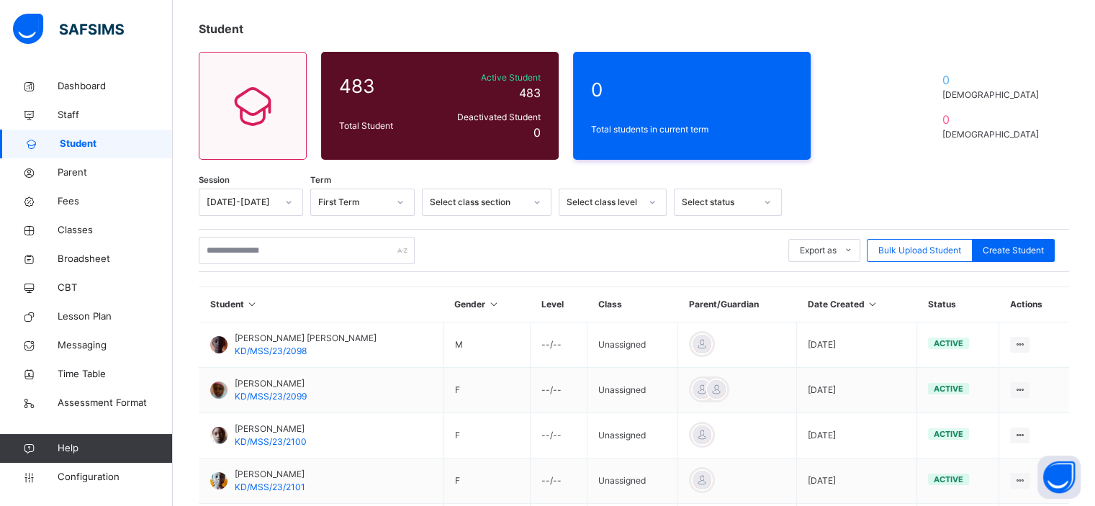
scroll to position [83, 0]
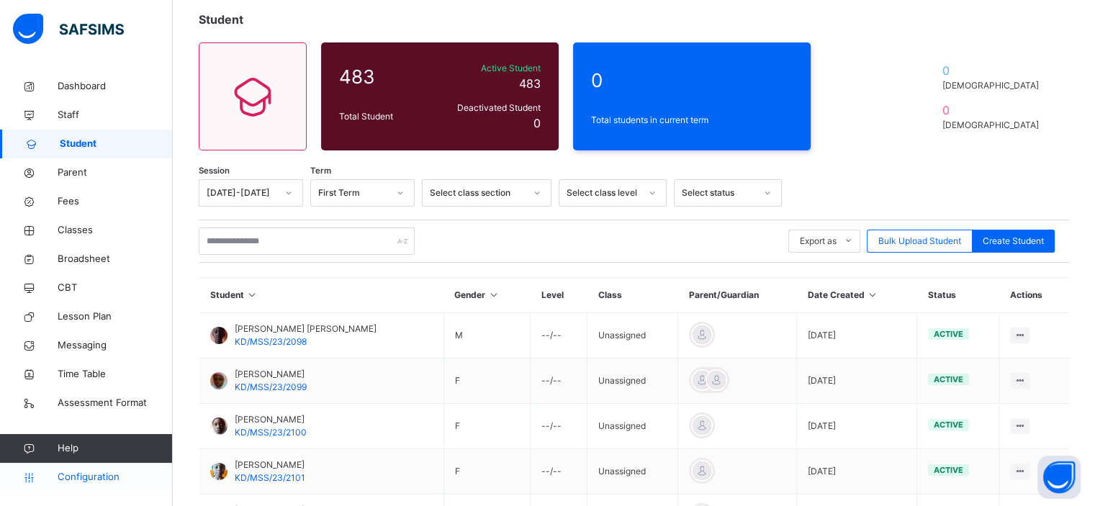
click at [95, 468] on span "Configuration" at bounding box center [115, 477] width 114 height 14
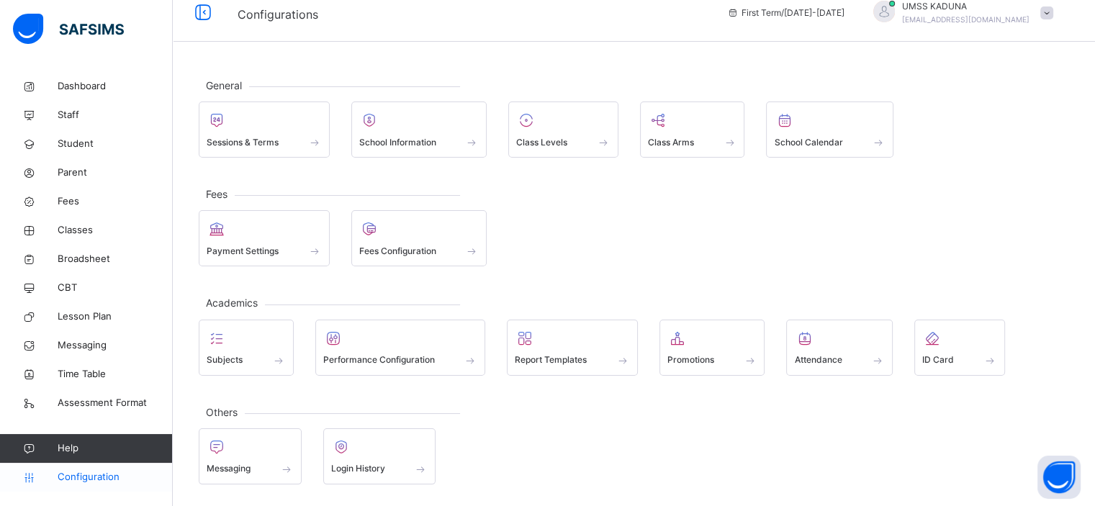
scroll to position [13, 0]
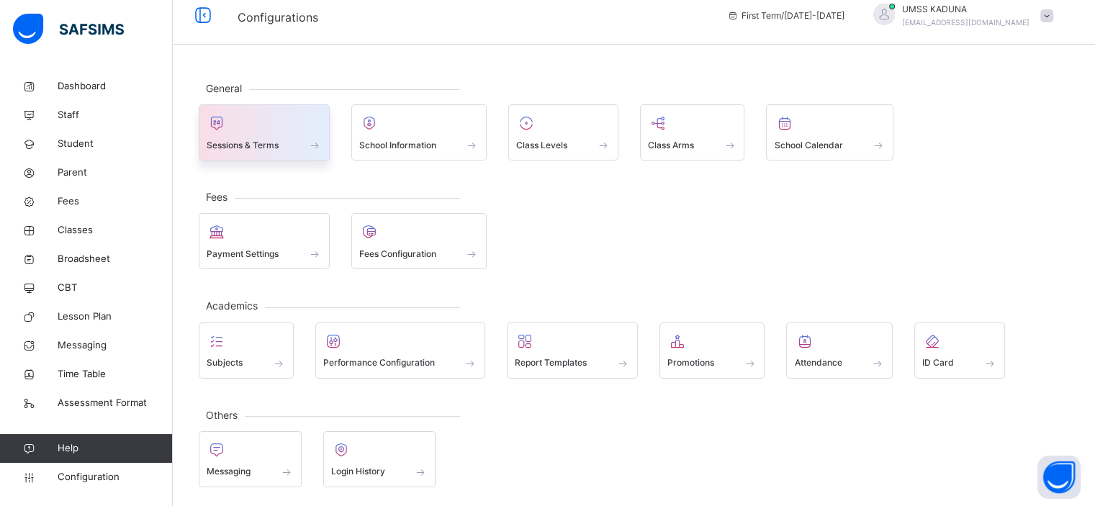
click at [290, 125] on div at bounding box center [264, 123] width 115 height 22
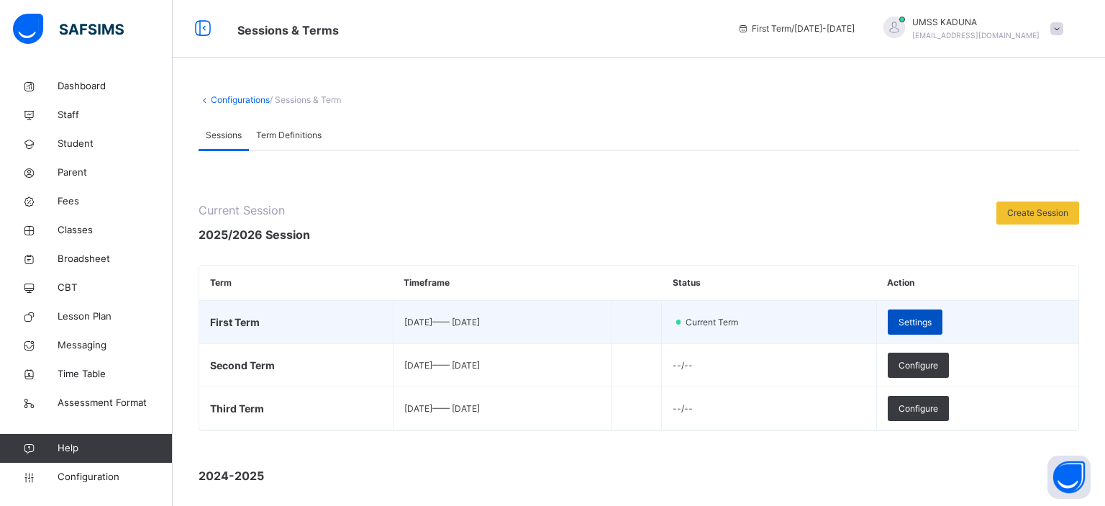
click at [923, 317] on span "Settings" at bounding box center [915, 322] width 33 height 13
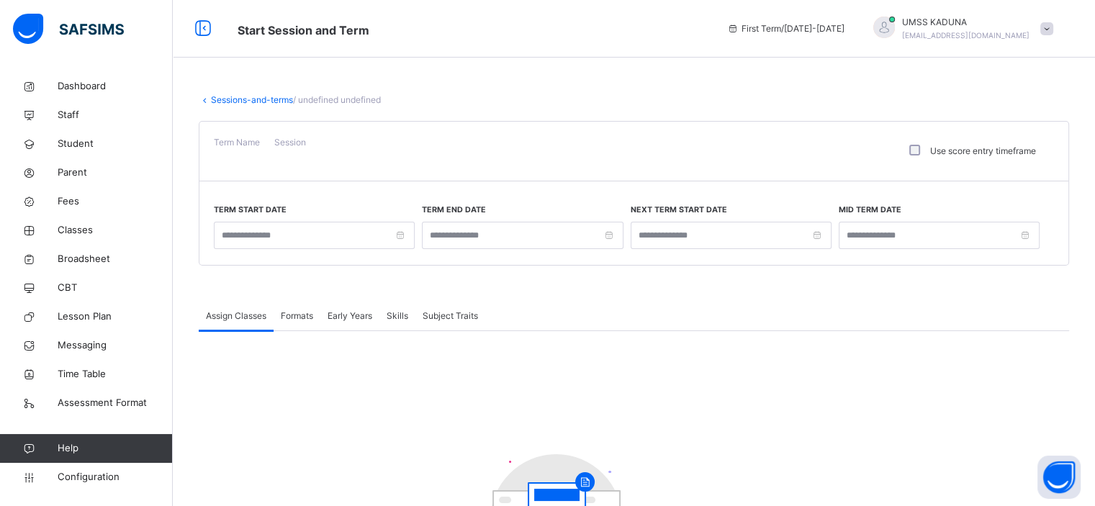
type input "**********"
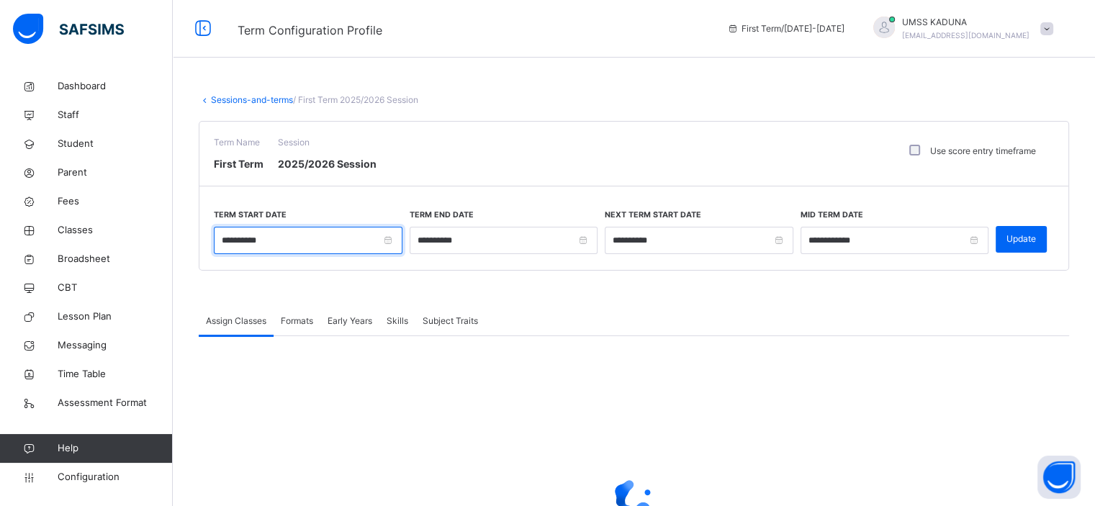
click at [308, 246] on input "**********" at bounding box center [308, 240] width 189 height 27
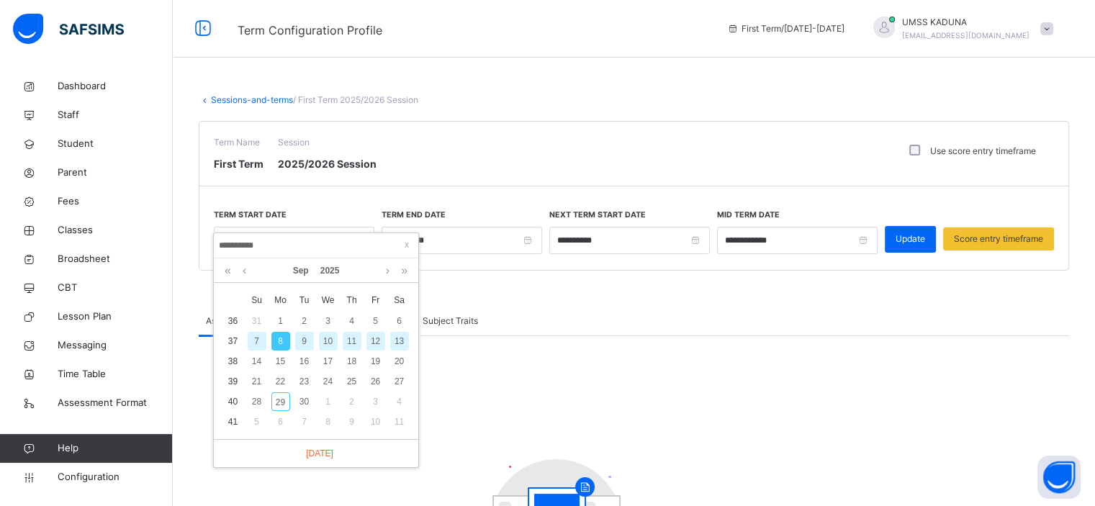
click at [236, 103] on link "Sessions-and-terms" at bounding box center [252, 99] width 82 height 11
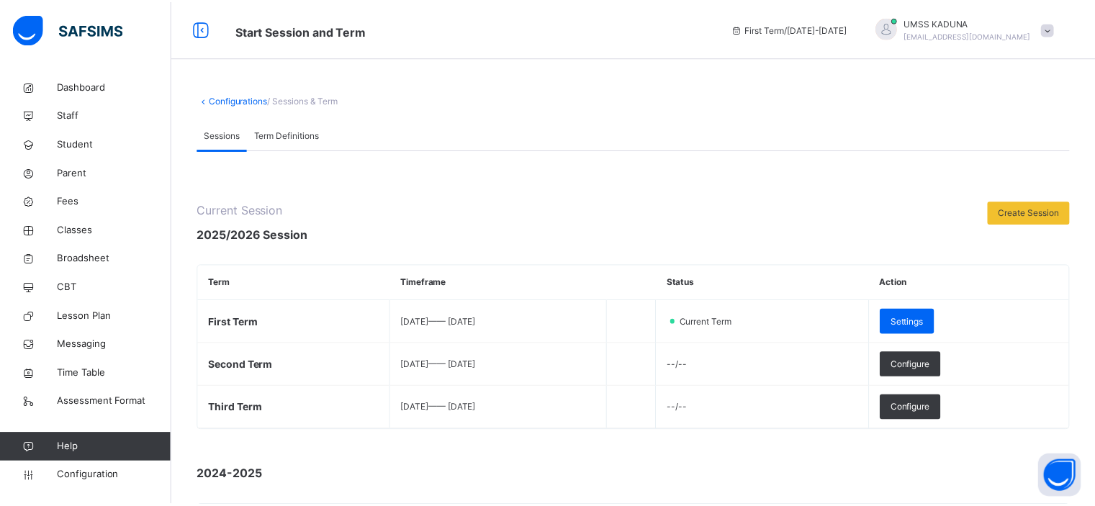
scroll to position [261, 0]
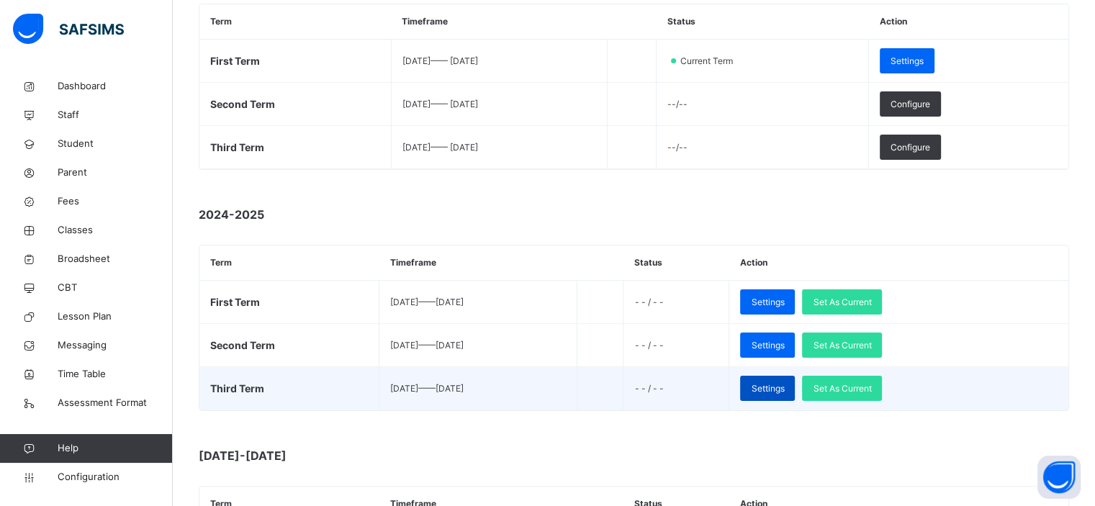
click at [784, 386] on span "Settings" at bounding box center [767, 388] width 33 height 13
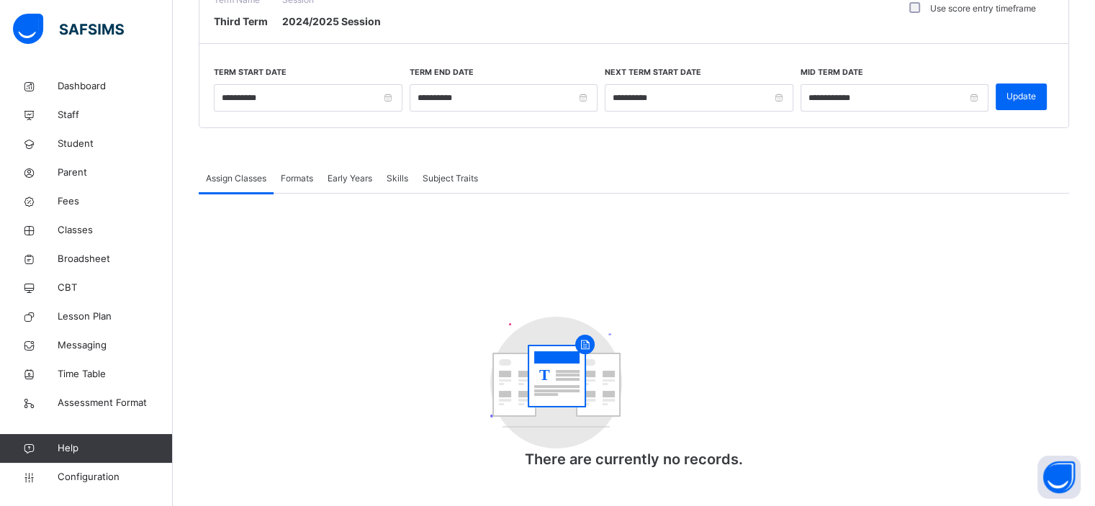
scroll to position [143, 0]
click at [594, 99] on input "**********" at bounding box center [504, 97] width 189 height 27
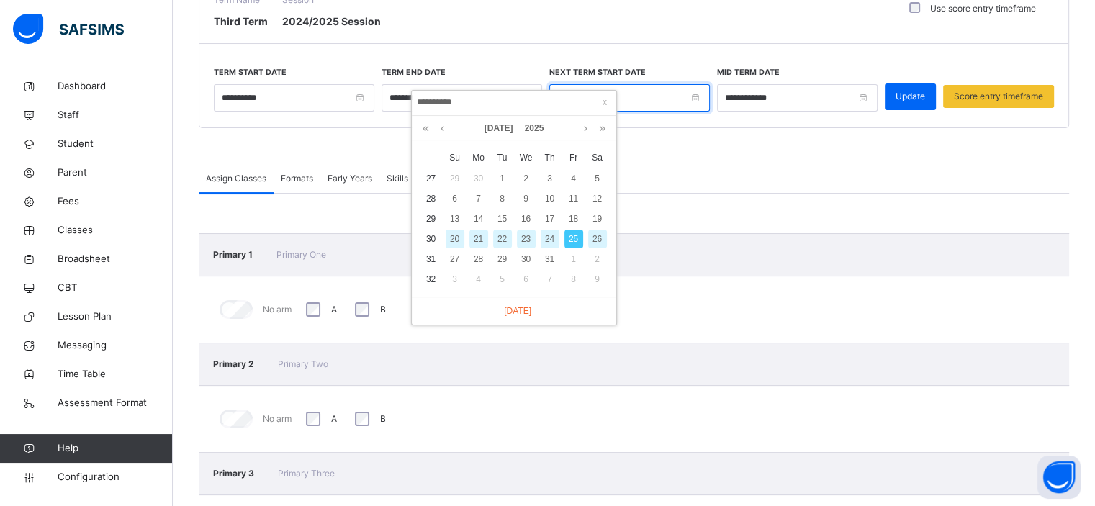
click at [705, 103] on input "**********" at bounding box center [629, 97] width 160 height 27
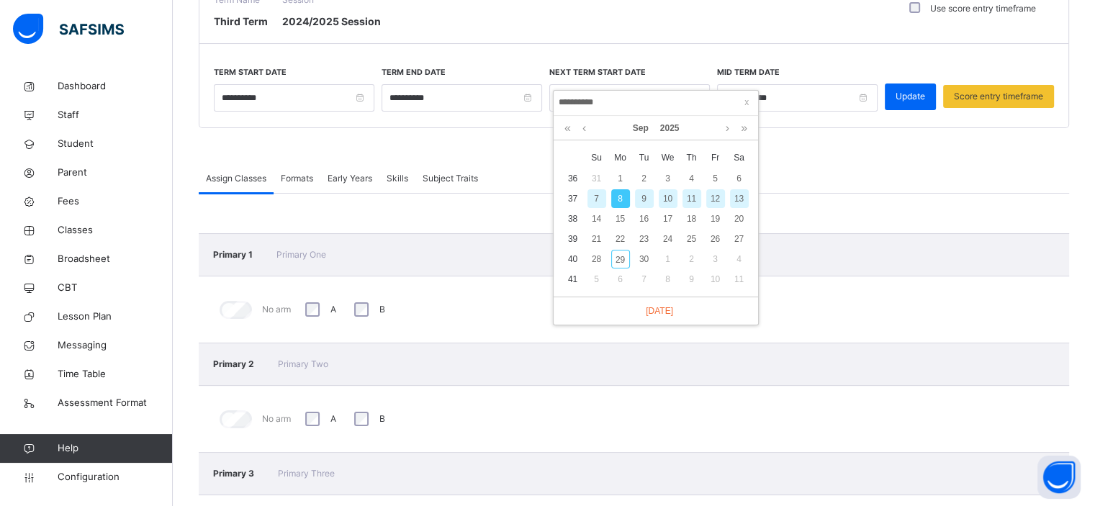
click at [619, 197] on div "8" at bounding box center [620, 198] width 19 height 19
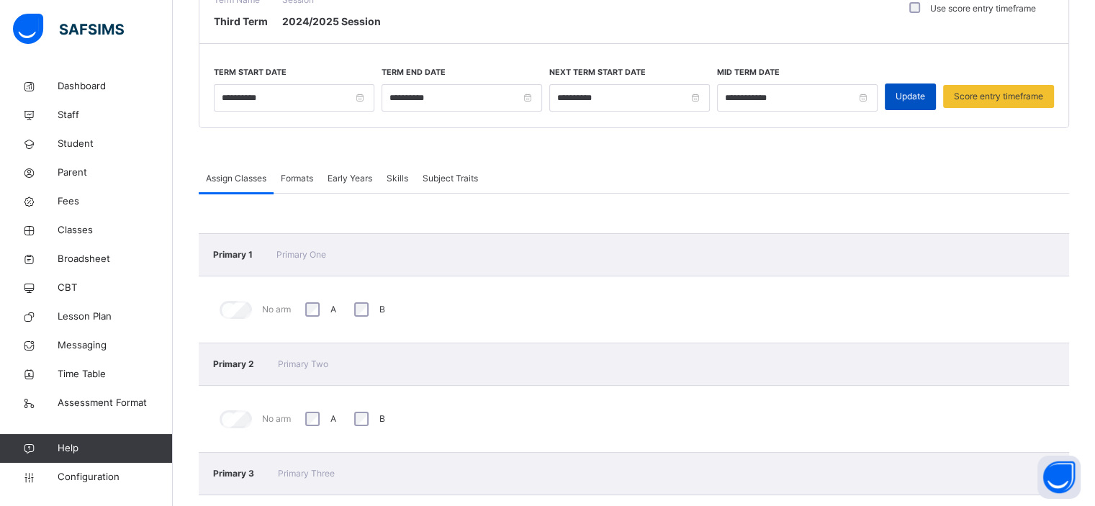
click at [903, 100] on span "Update" at bounding box center [910, 96] width 30 height 13
click at [86, 468] on span "Configuration" at bounding box center [115, 477] width 114 height 14
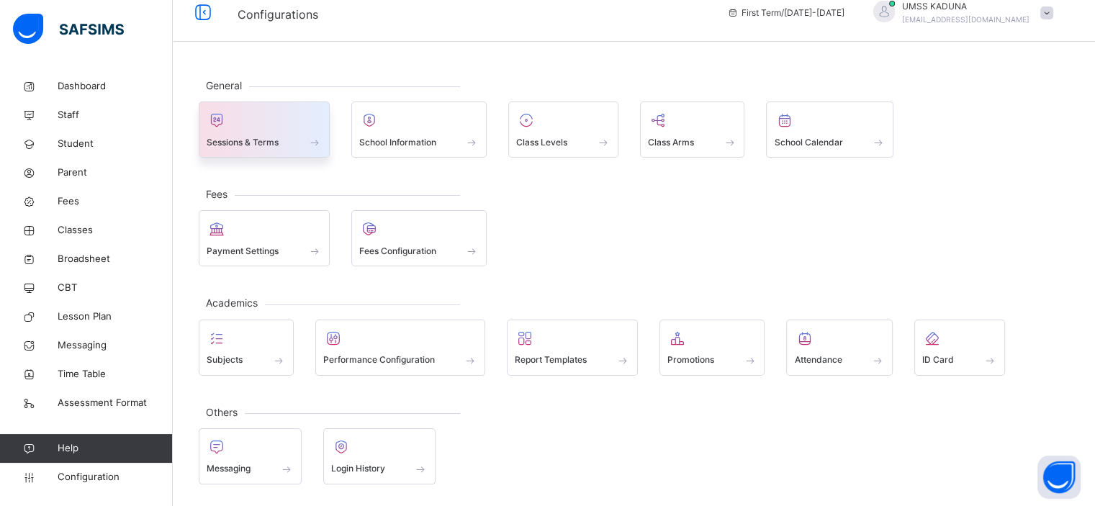
scroll to position [13, 0]
click at [288, 131] on div at bounding box center [264, 123] width 115 height 22
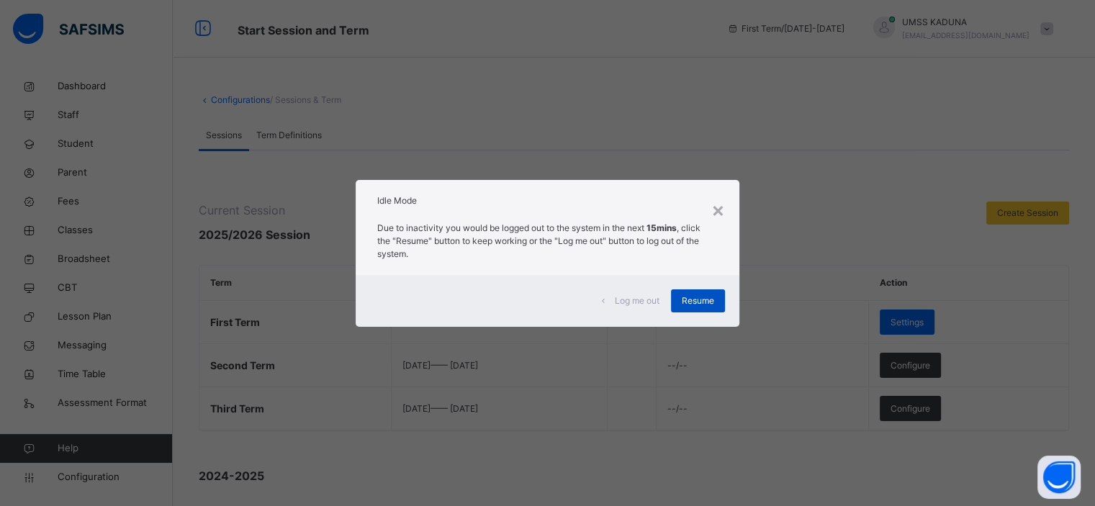
click at [703, 295] on span "Resume" at bounding box center [698, 300] width 32 height 13
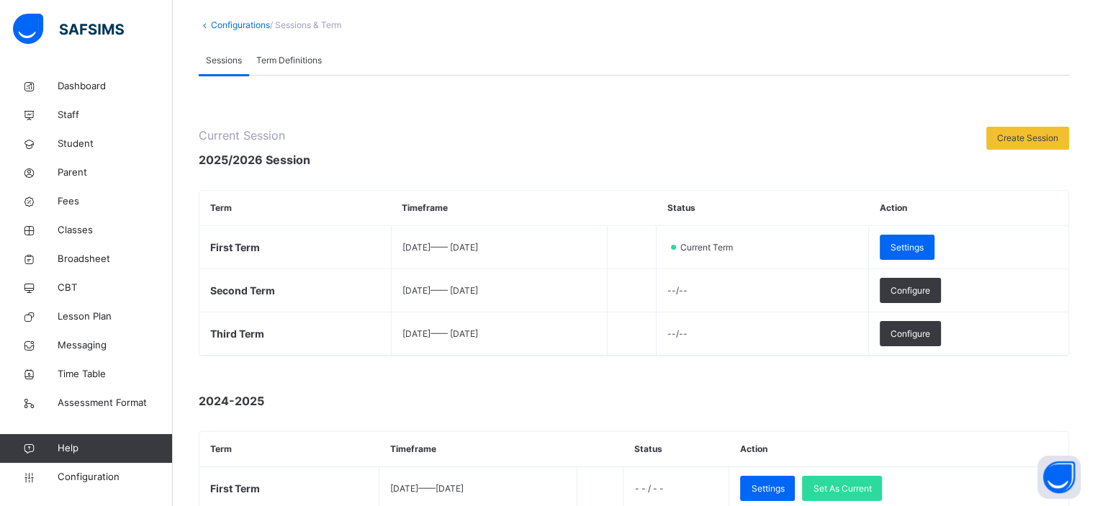
scroll to position [23, 0]
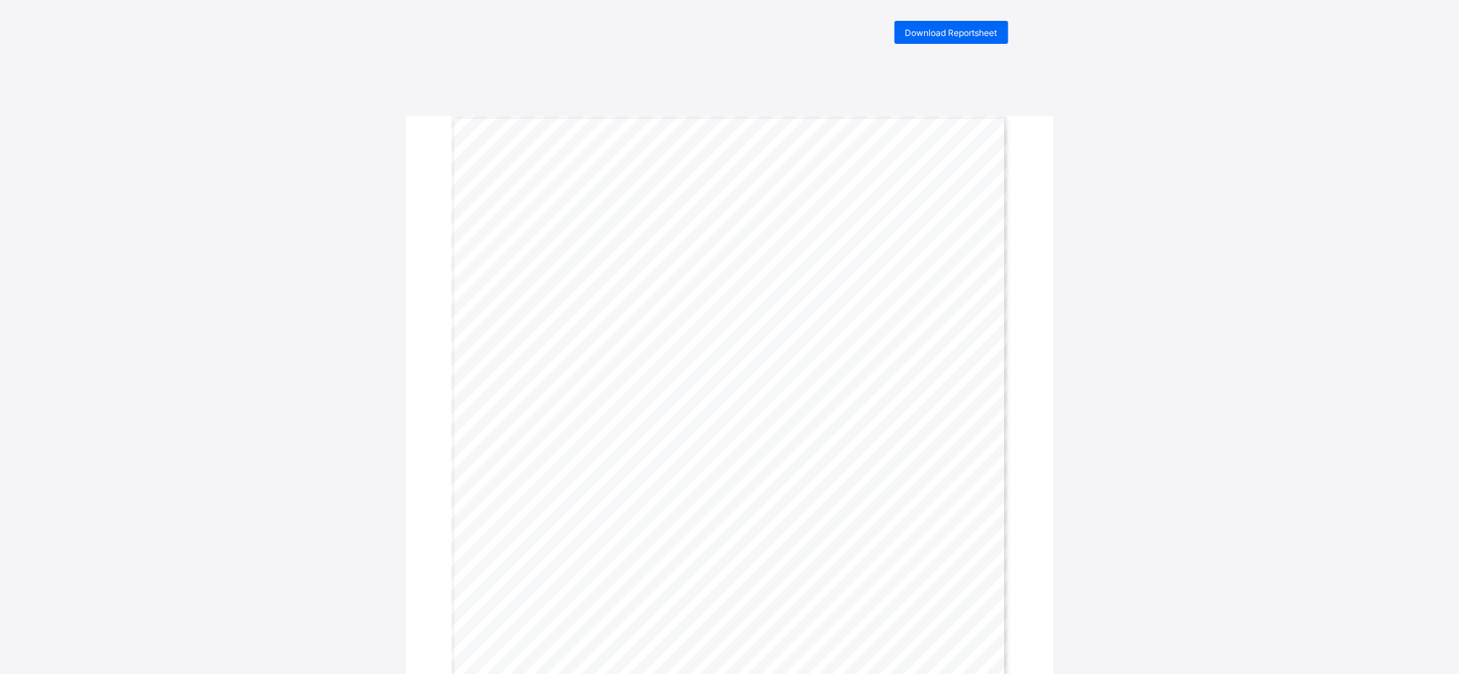
scroll to position [13, 0]
click at [990, 205] on div "Student's ID : 12233 Student's Name : Charter Test Class : Position in Class : …" at bounding box center [729, 512] width 557 height 788
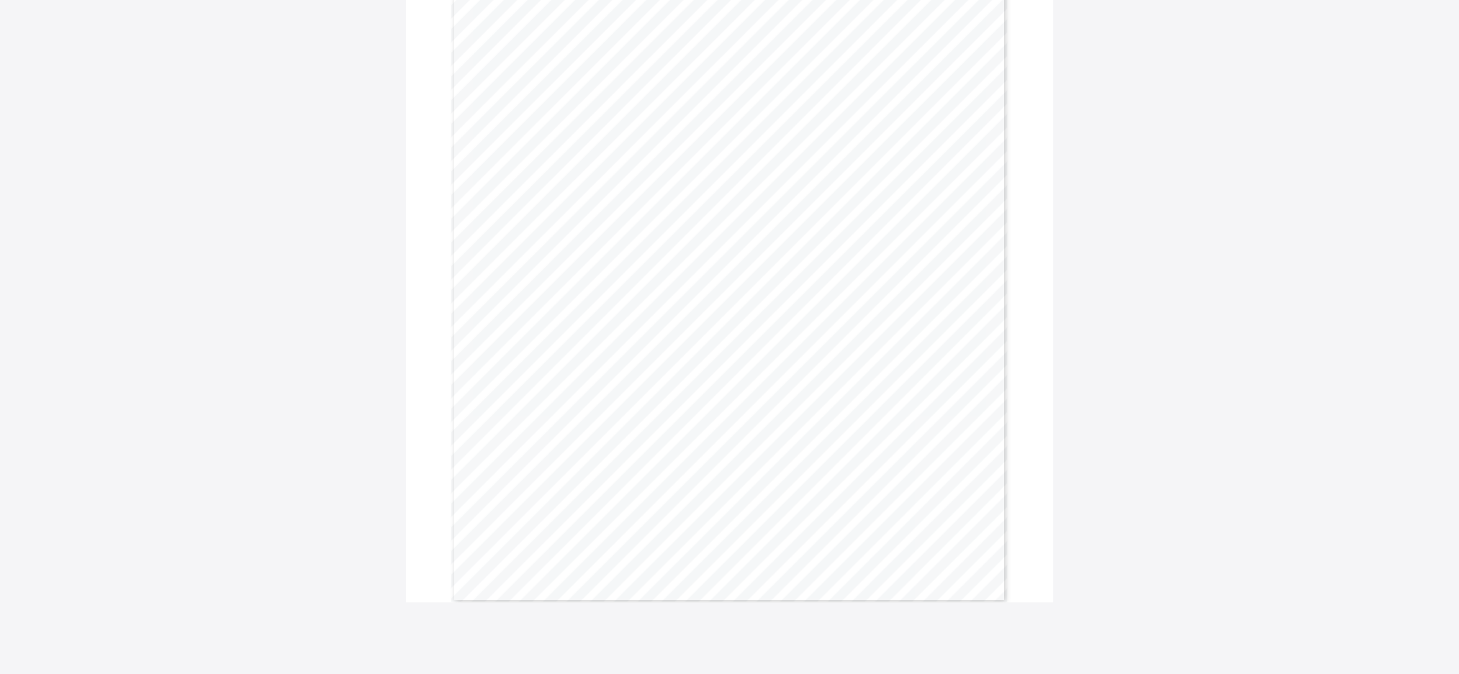
scroll to position [0, 0]
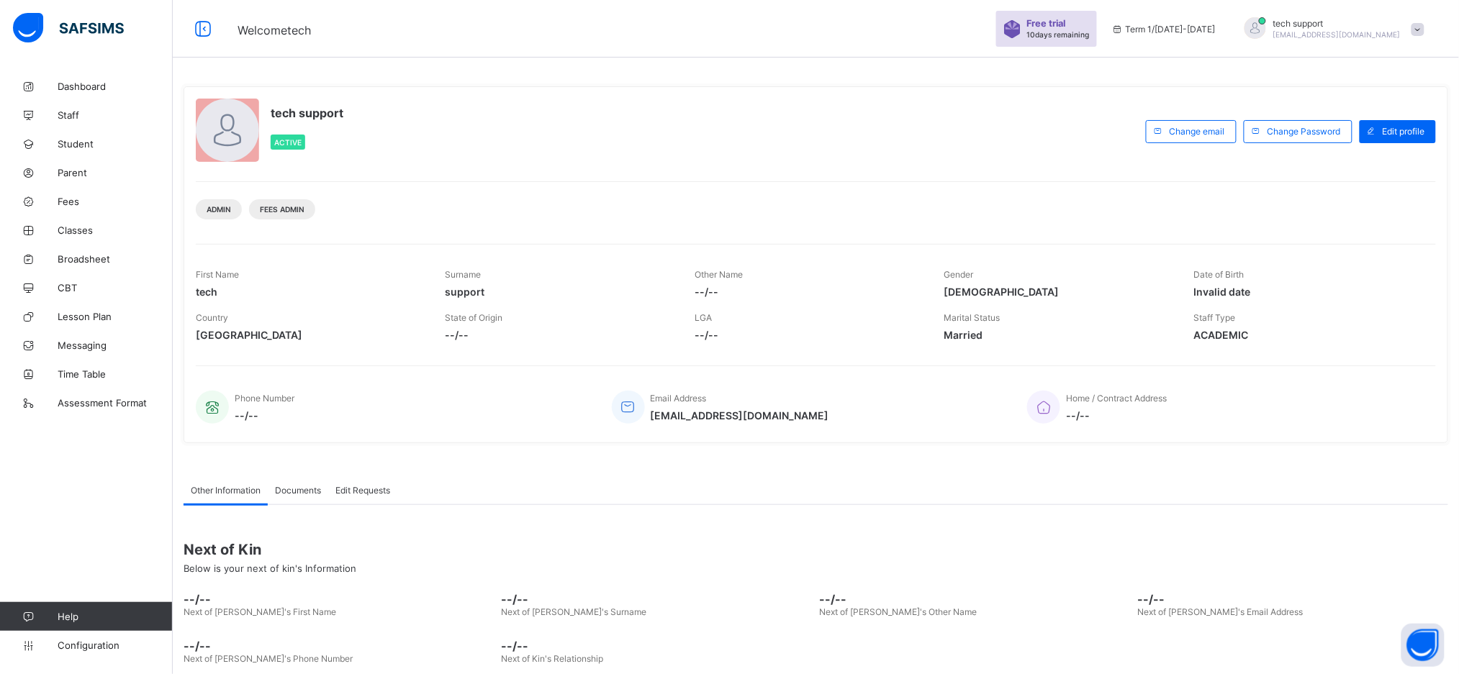
drag, startPoint x: 967, startPoint y: 88, endPoint x: 549, endPoint y: 1, distance: 427.0
click at [967, 88] on div "tech support Active Change email Change Password Edit profile Admin Fees Admin …" at bounding box center [816, 264] width 1265 height 357
click at [101, 643] on span "Configuration" at bounding box center [115, 646] width 114 height 12
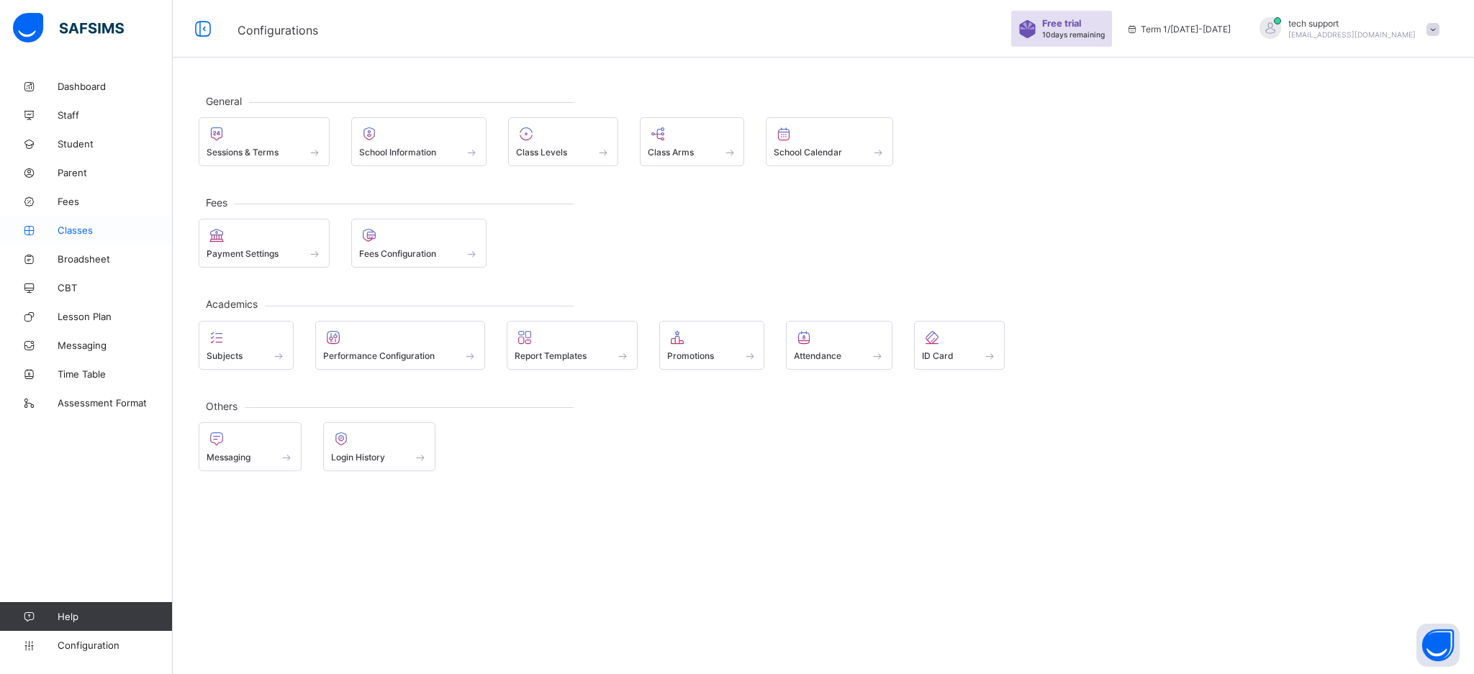
click at [71, 227] on span "Classes" at bounding box center [115, 231] width 115 height 12
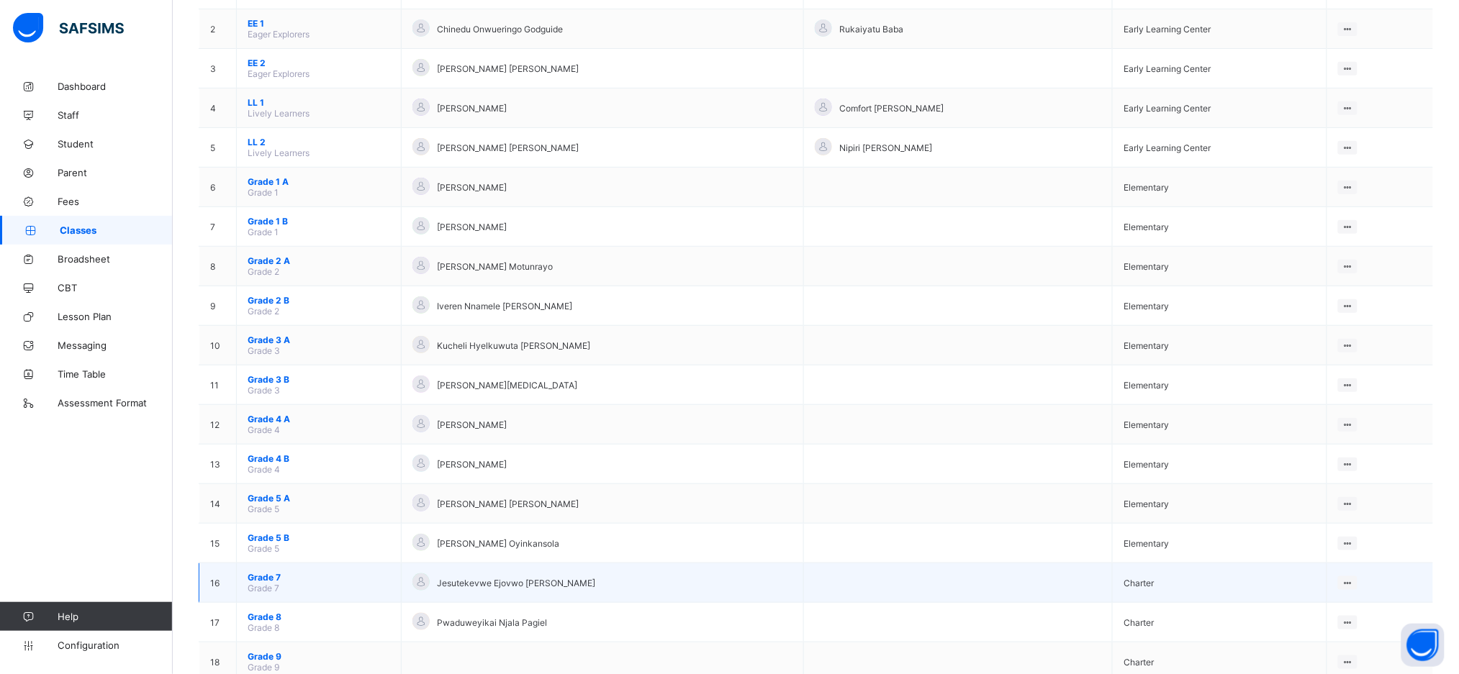
scroll to position [361, 0]
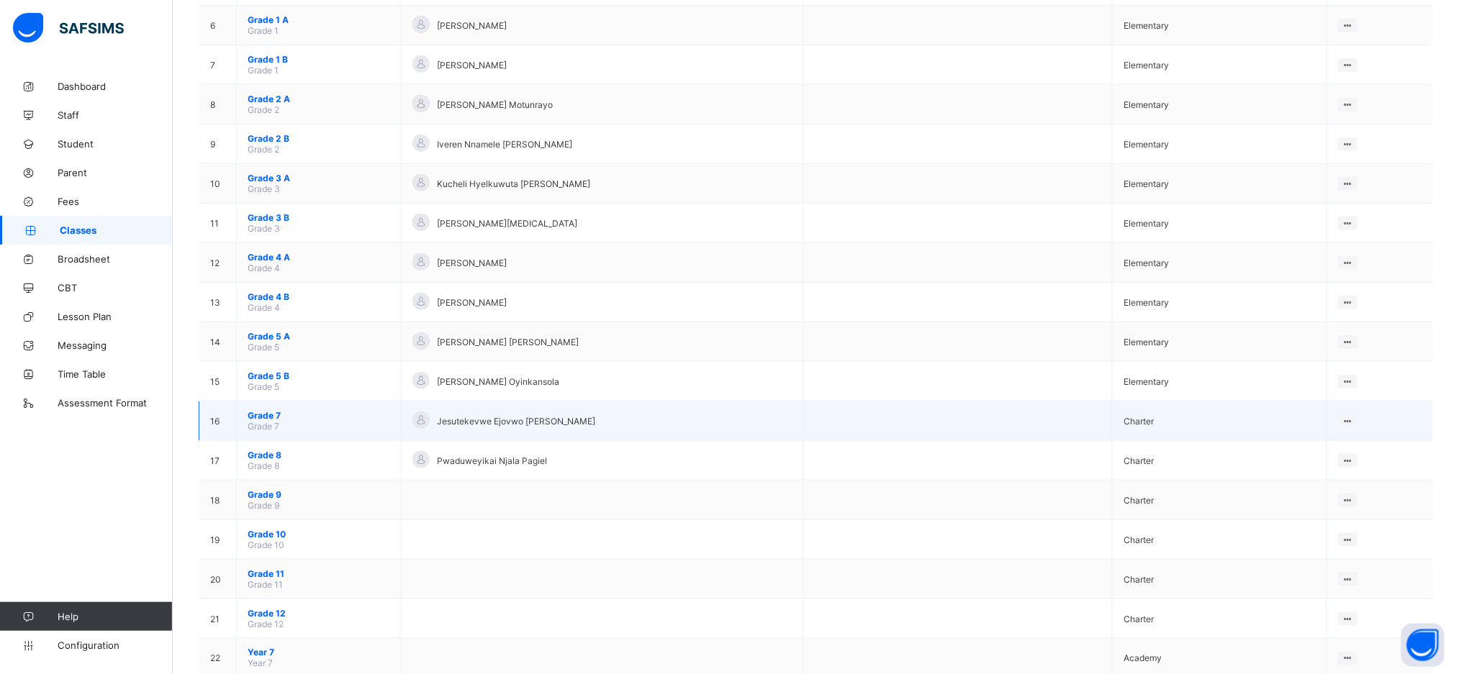
click at [256, 414] on span "Grade 7" at bounding box center [319, 415] width 143 height 11
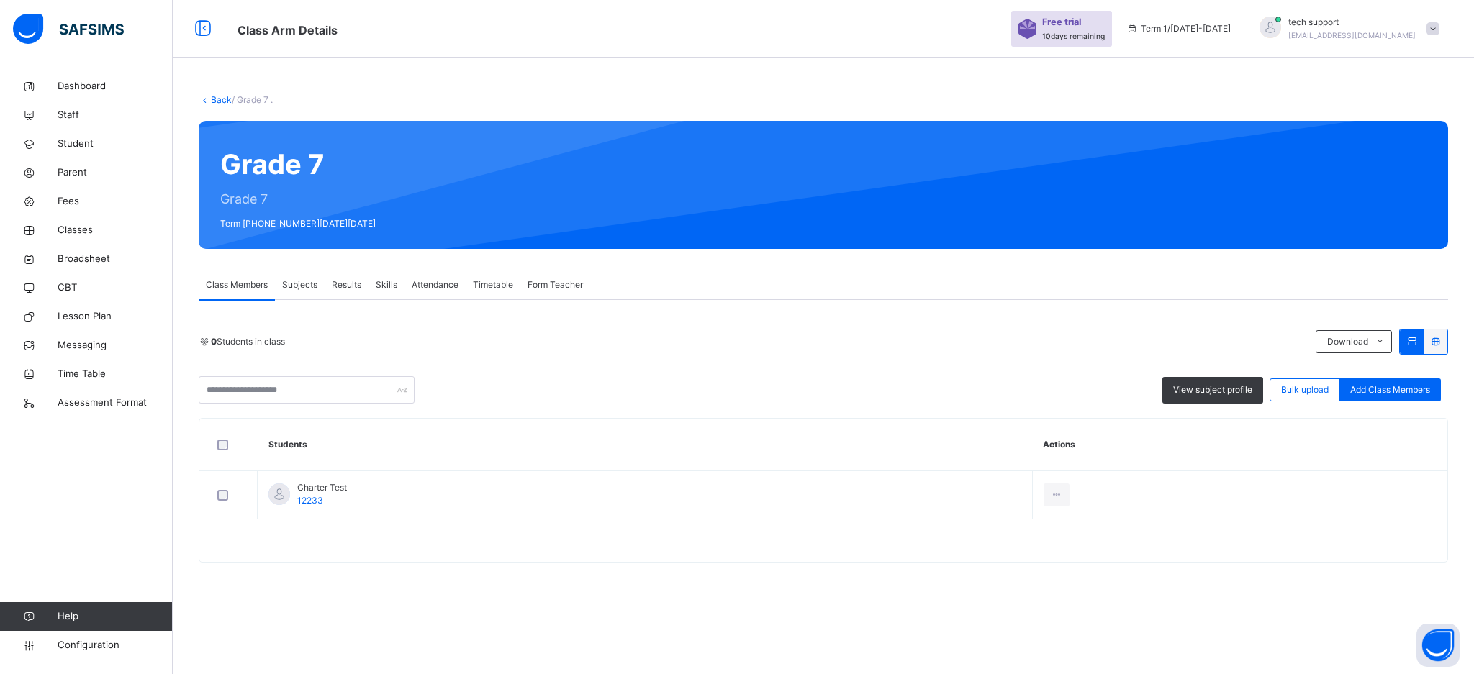
click at [307, 284] on span "Subjects" at bounding box center [299, 285] width 35 height 13
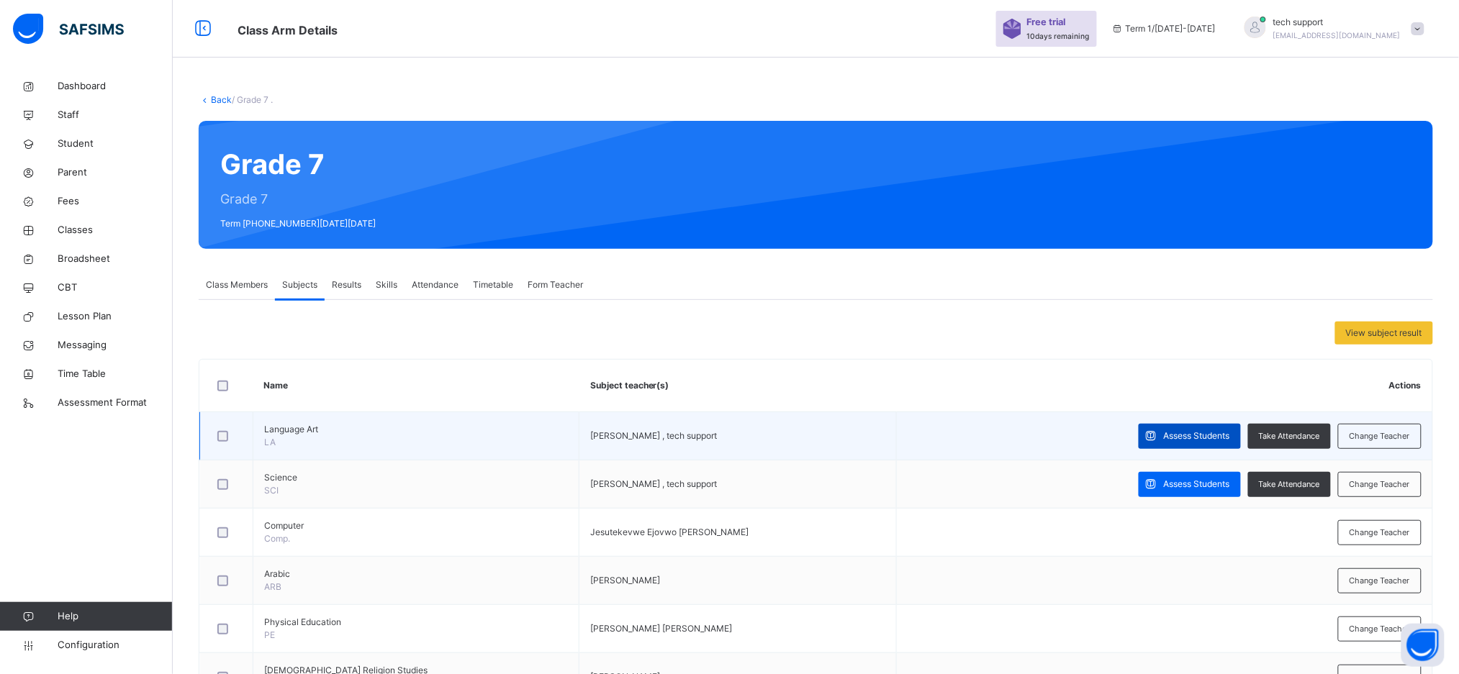
click at [1206, 437] on span "Assess Students" at bounding box center [1197, 436] width 66 height 13
click at [1183, 433] on span "Assess Students" at bounding box center [1197, 436] width 66 height 13
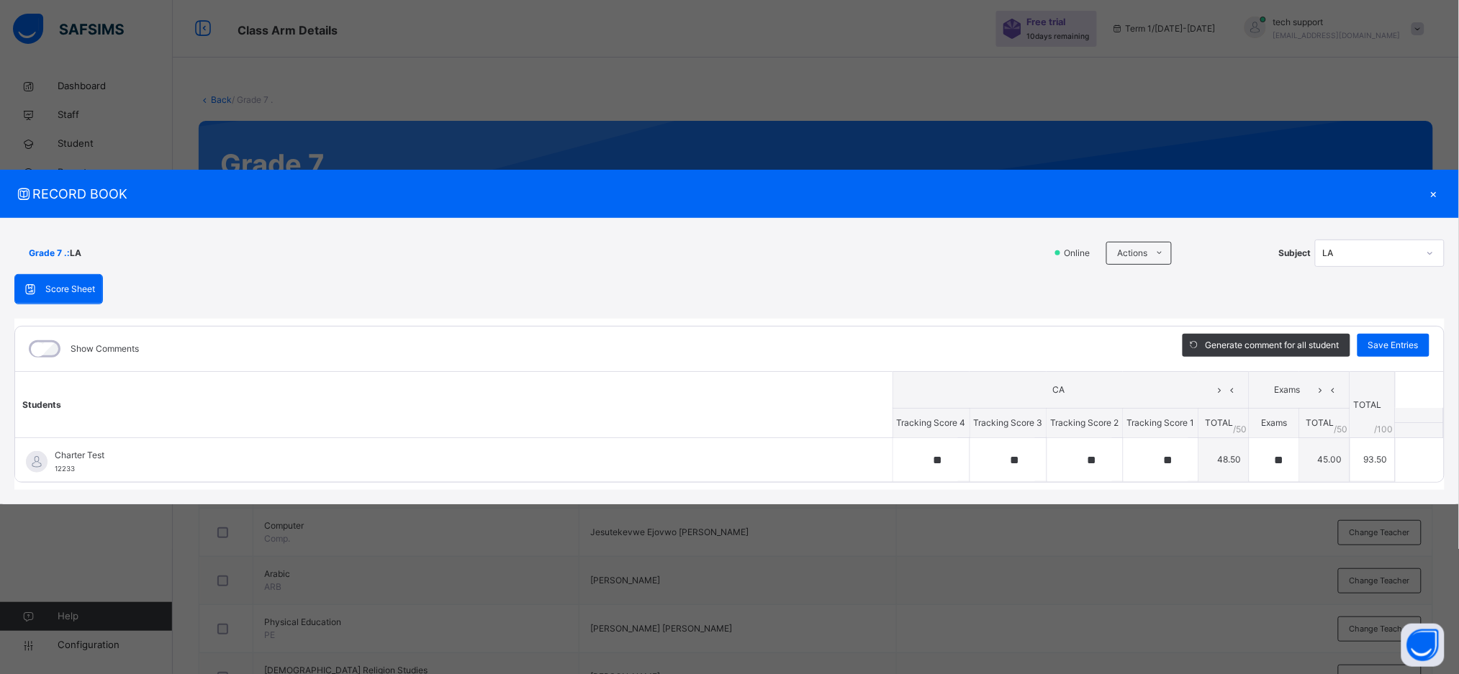
type input "**"
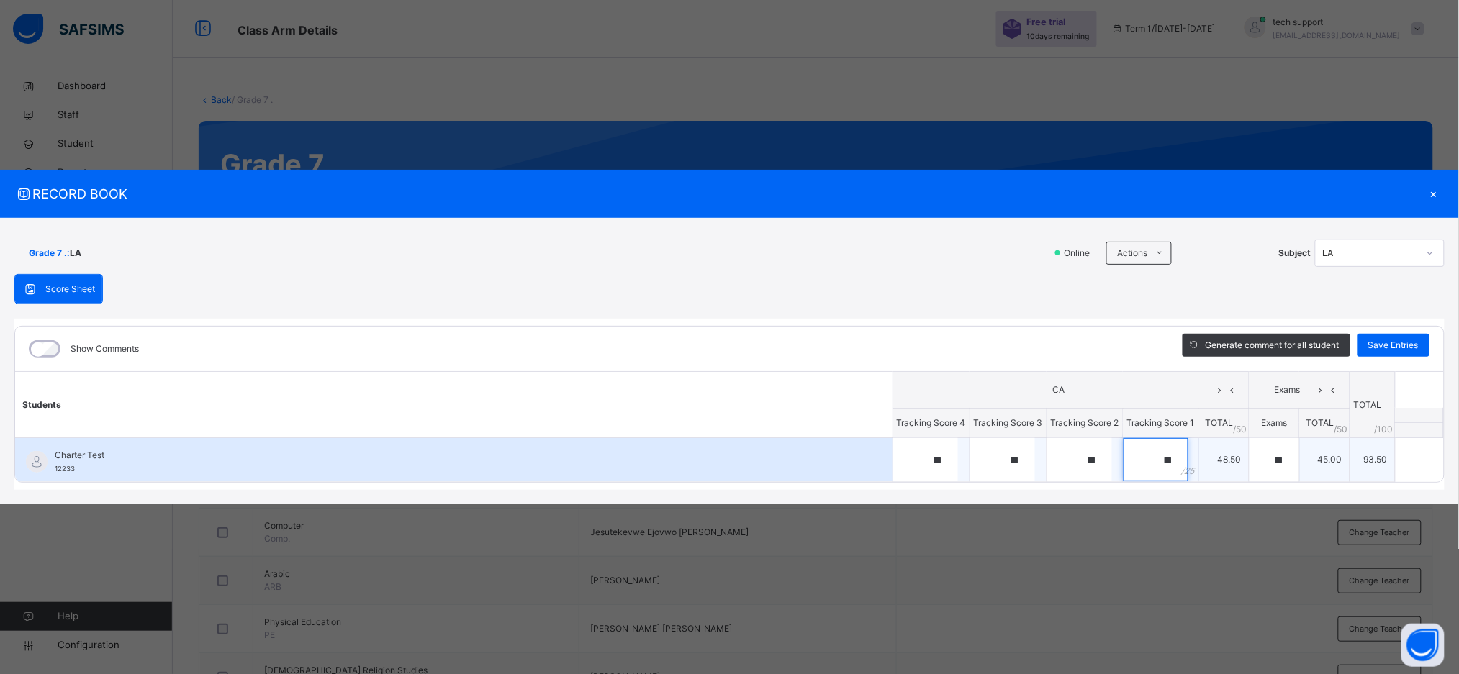
click at [1172, 451] on input "**" at bounding box center [1155, 459] width 65 height 43
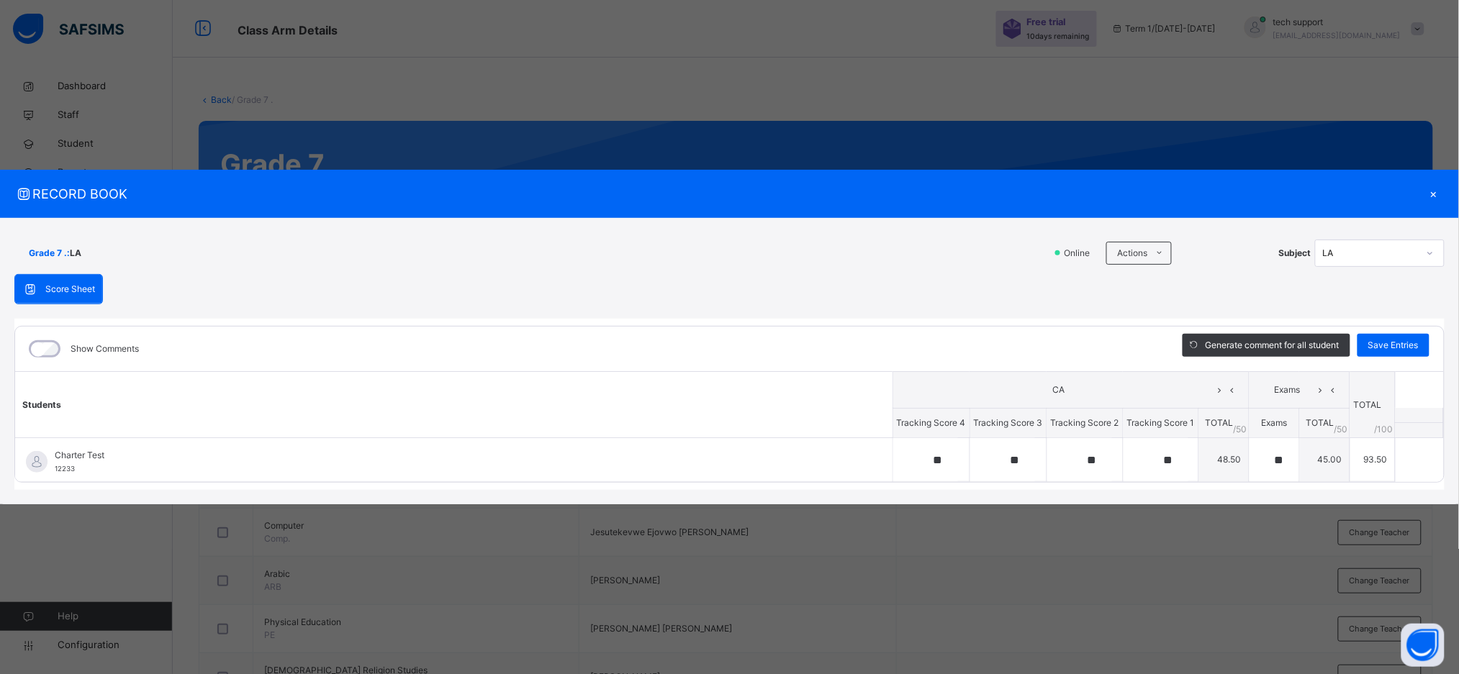
click at [1433, 195] on div "×" at bounding box center [1434, 193] width 22 height 19
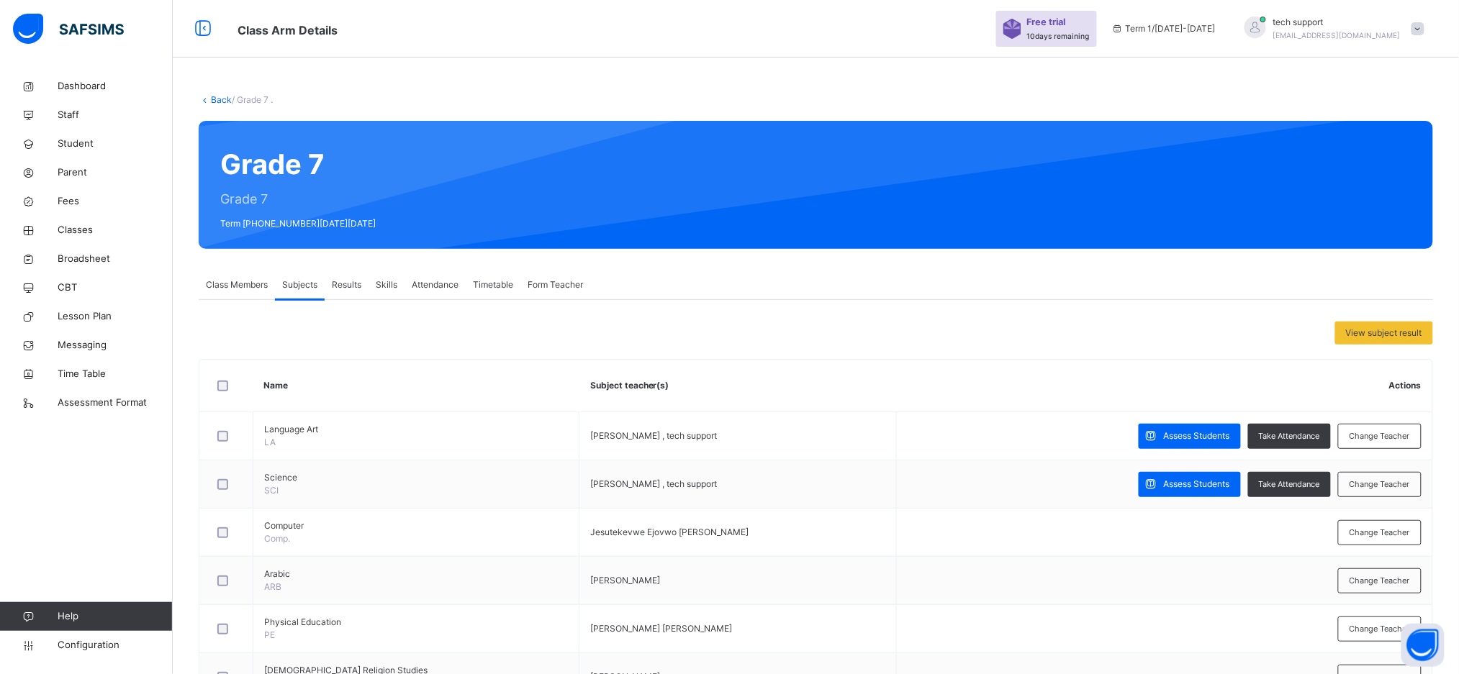
click at [962, 193] on div at bounding box center [904, 184] width 1014 height 99
click at [340, 282] on span "Results" at bounding box center [347, 285] width 30 height 13
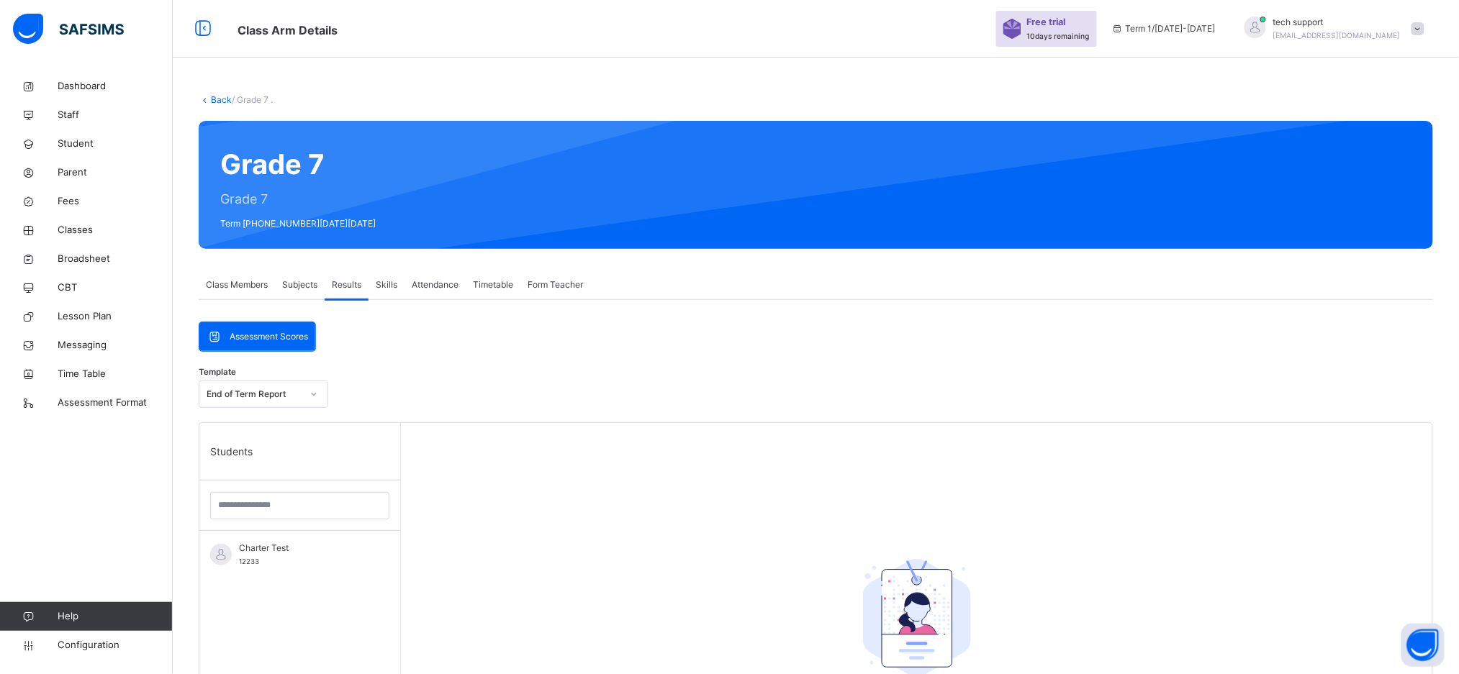
click at [297, 288] on span "Subjects" at bounding box center [299, 285] width 35 height 13
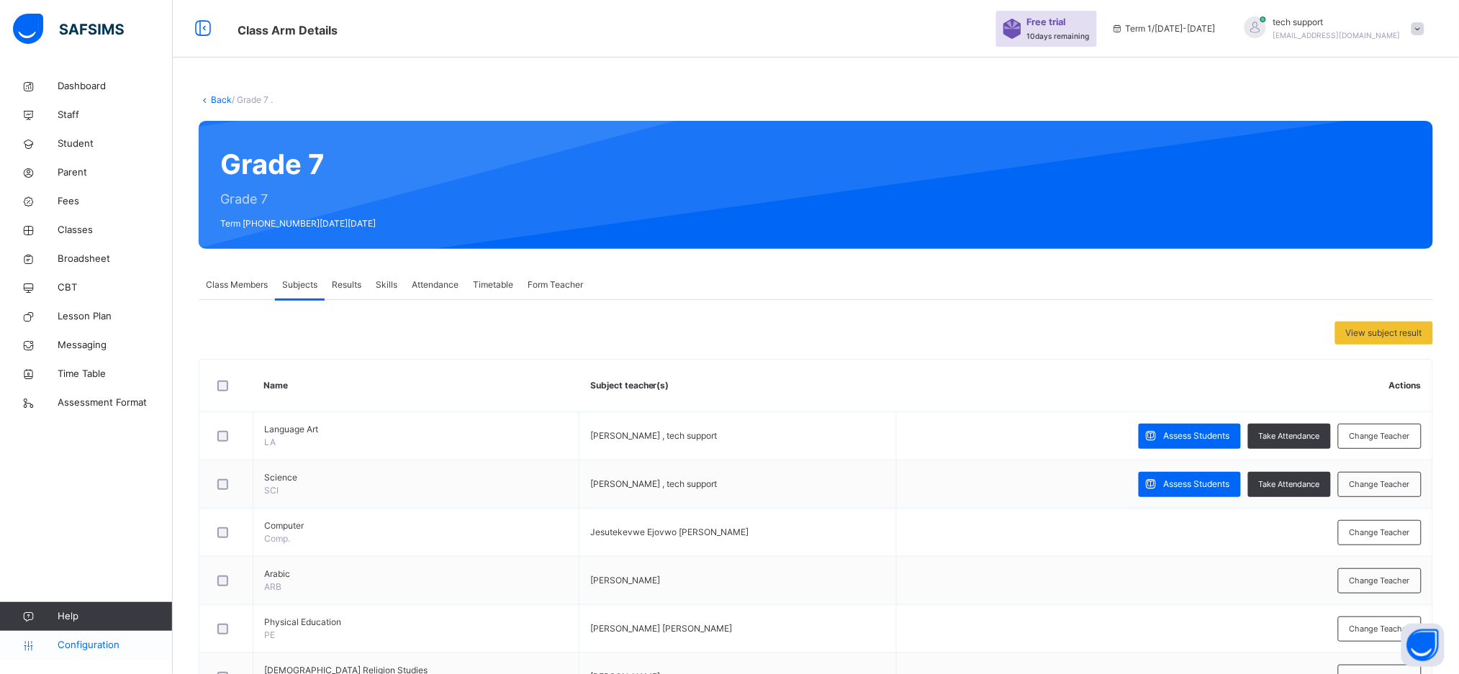
click at [109, 641] on span "Configuration" at bounding box center [115, 645] width 114 height 14
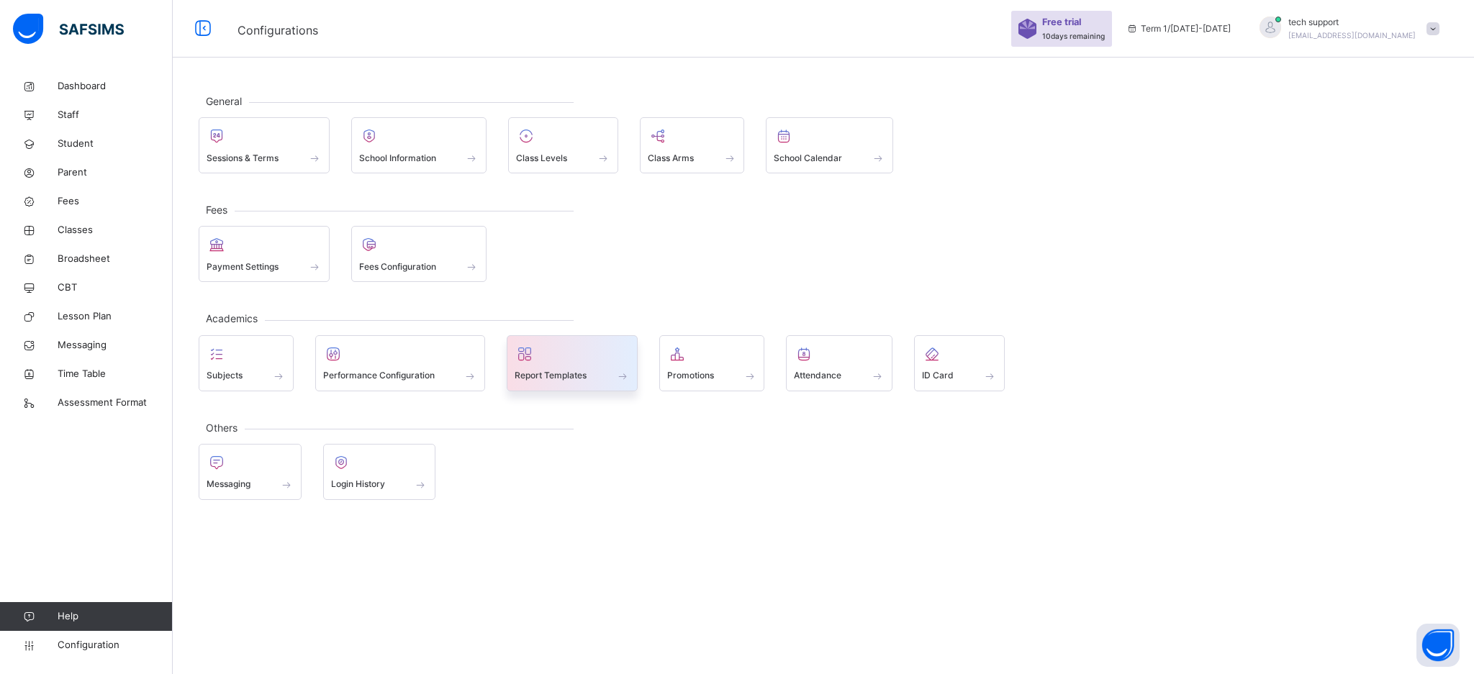
click at [558, 363] on div at bounding box center [572, 354] width 115 height 22
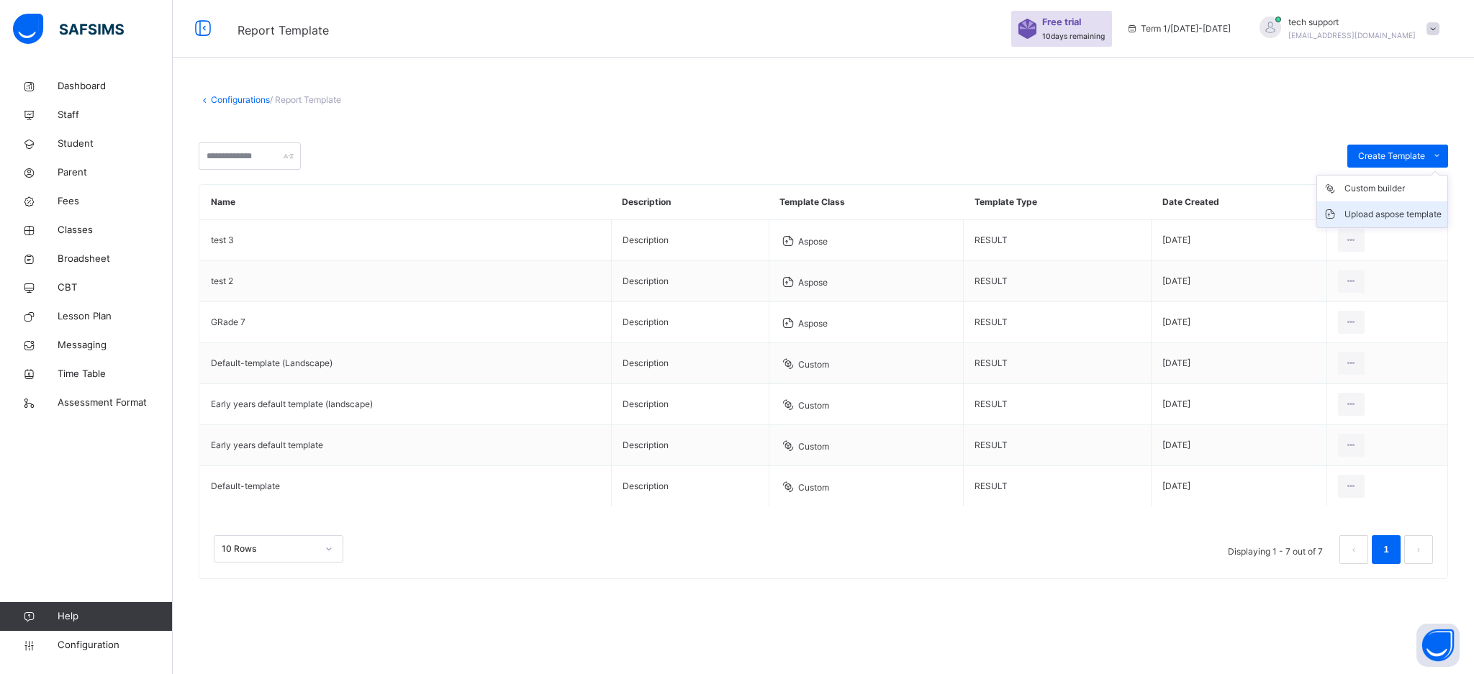
click at [1391, 209] on div "Upload aspose template" at bounding box center [1392, 214] width 97 height 14
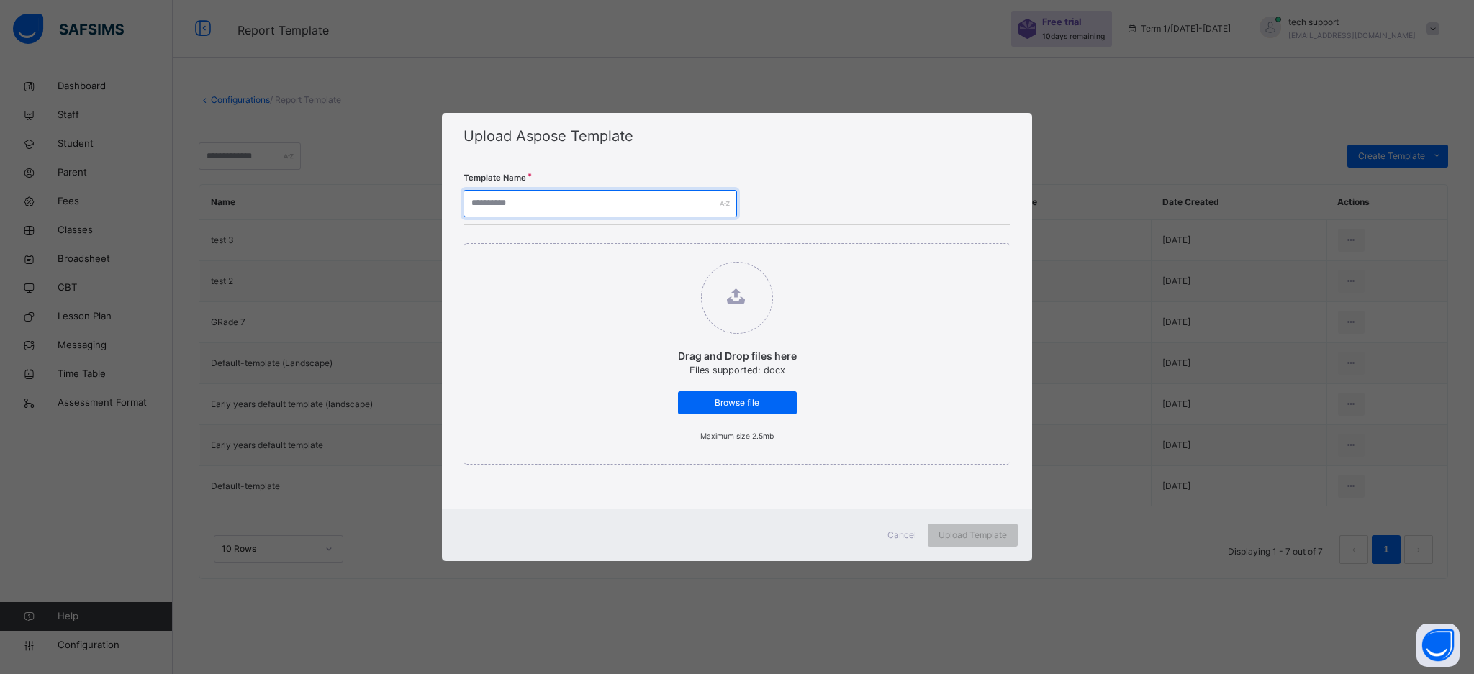
click at [640, 196] on input "text" at bounding box center [599, 203] width 273 height 27
type input "****"
click at [751, 404] on span "Browse file" at bounding box center [737, 403] width 97 height 13
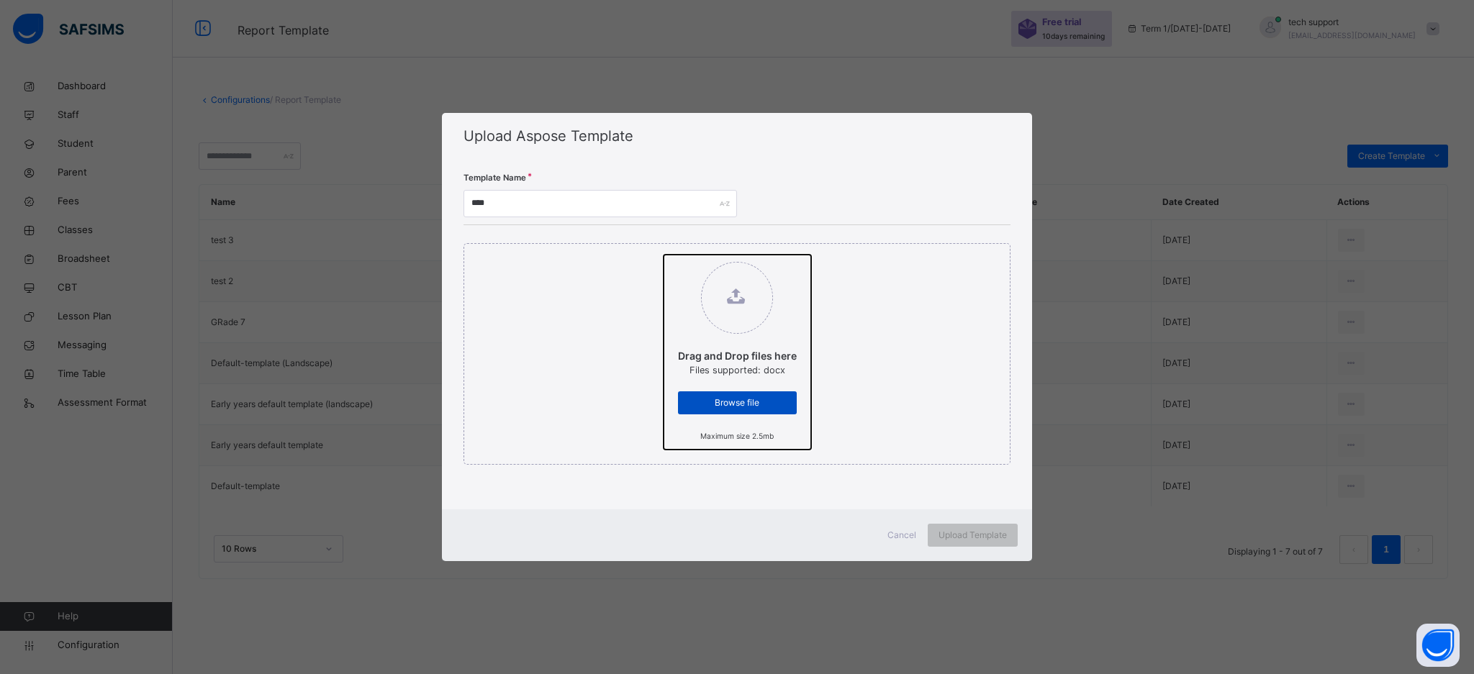
click at [664, 255] on input "Drag and Drop files here Files supported: docx Browse file Maximum size 2.5mb" at bounding box center [664, 255] width 0 height 0
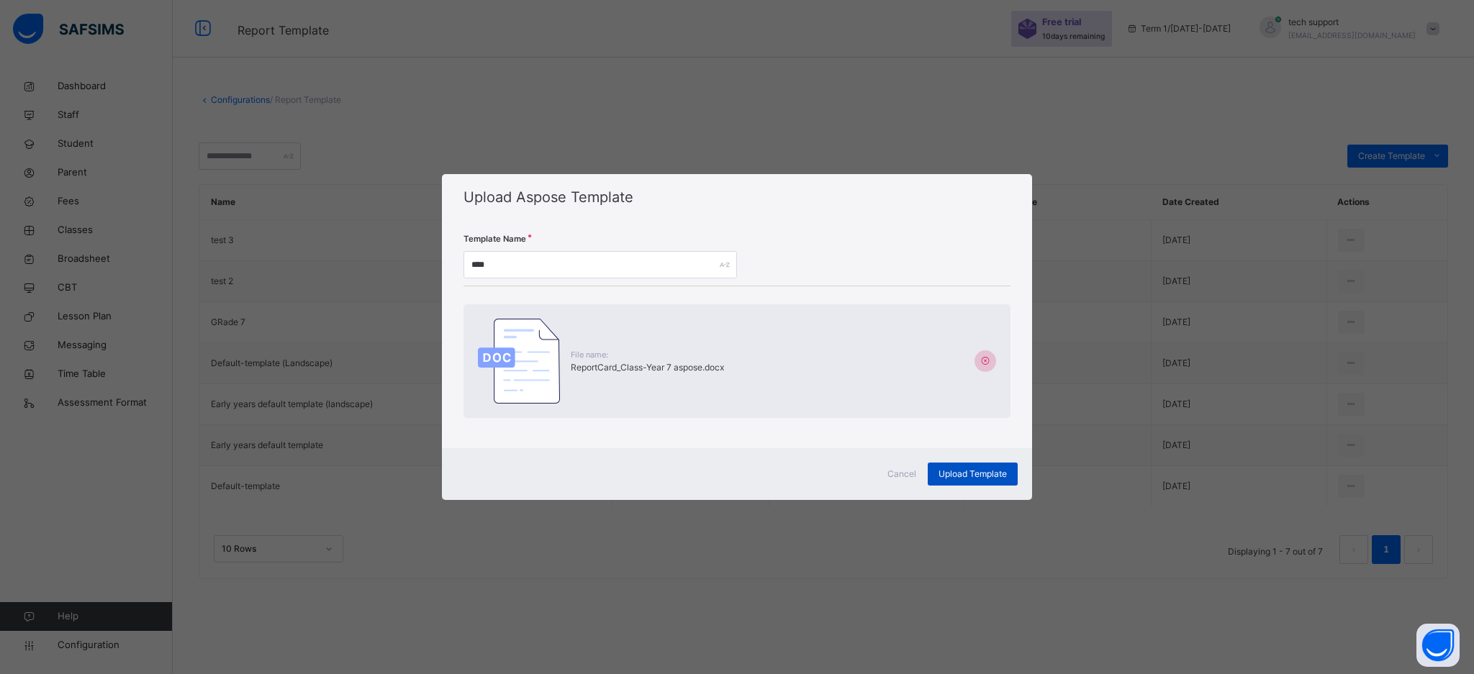
click at [956, 469] on span "Upload Template" at bounding box center [972, 474] width 68 height 13
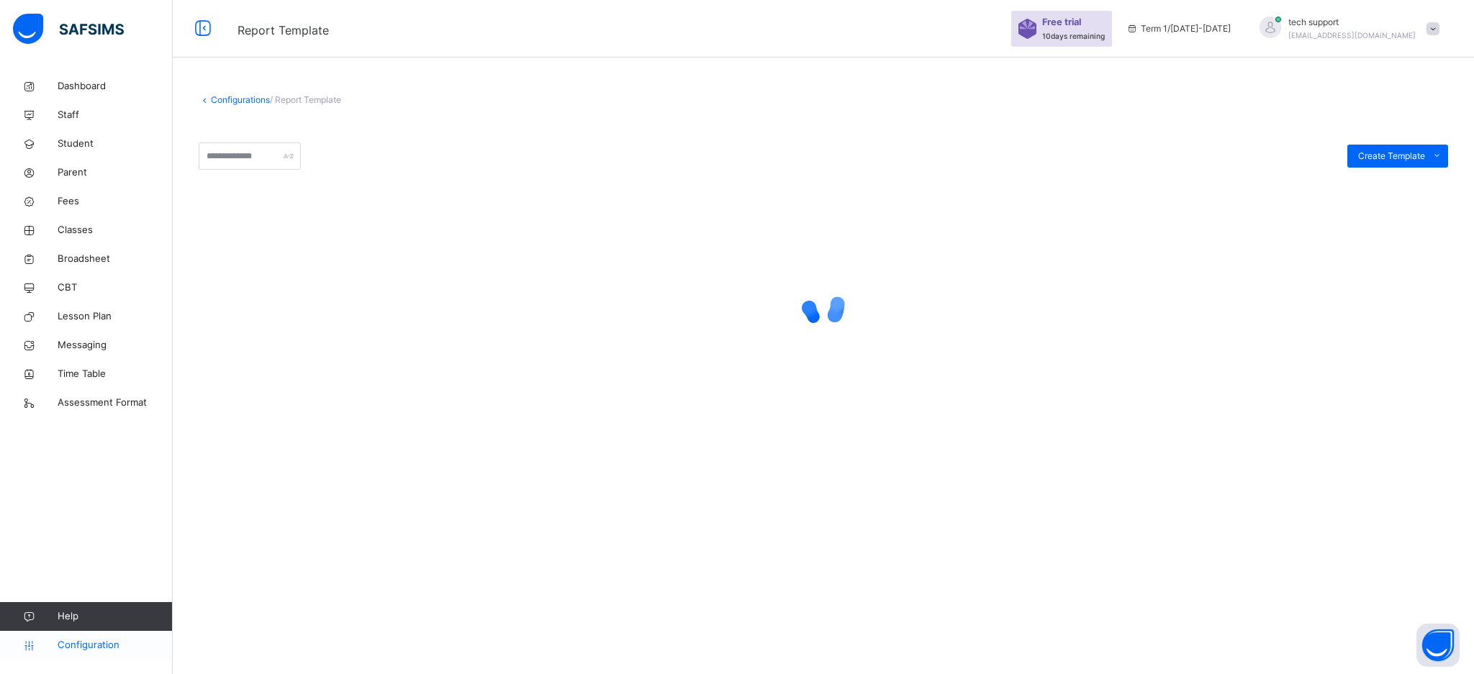
click at [96, 646] on span "Configuration" at bounding box center [115, 645] width 114 height 14
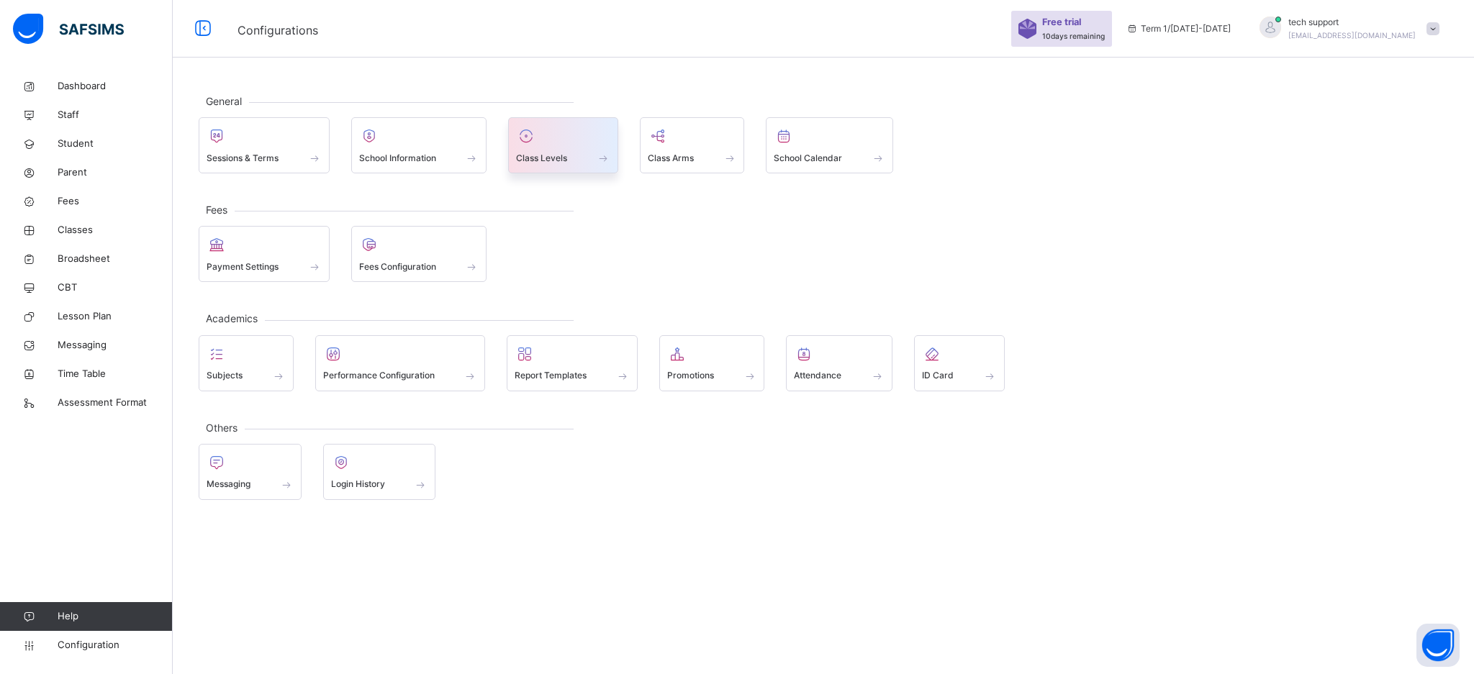
click at [576, 140] on div at bounding box center [563, 136] width 94 height 22
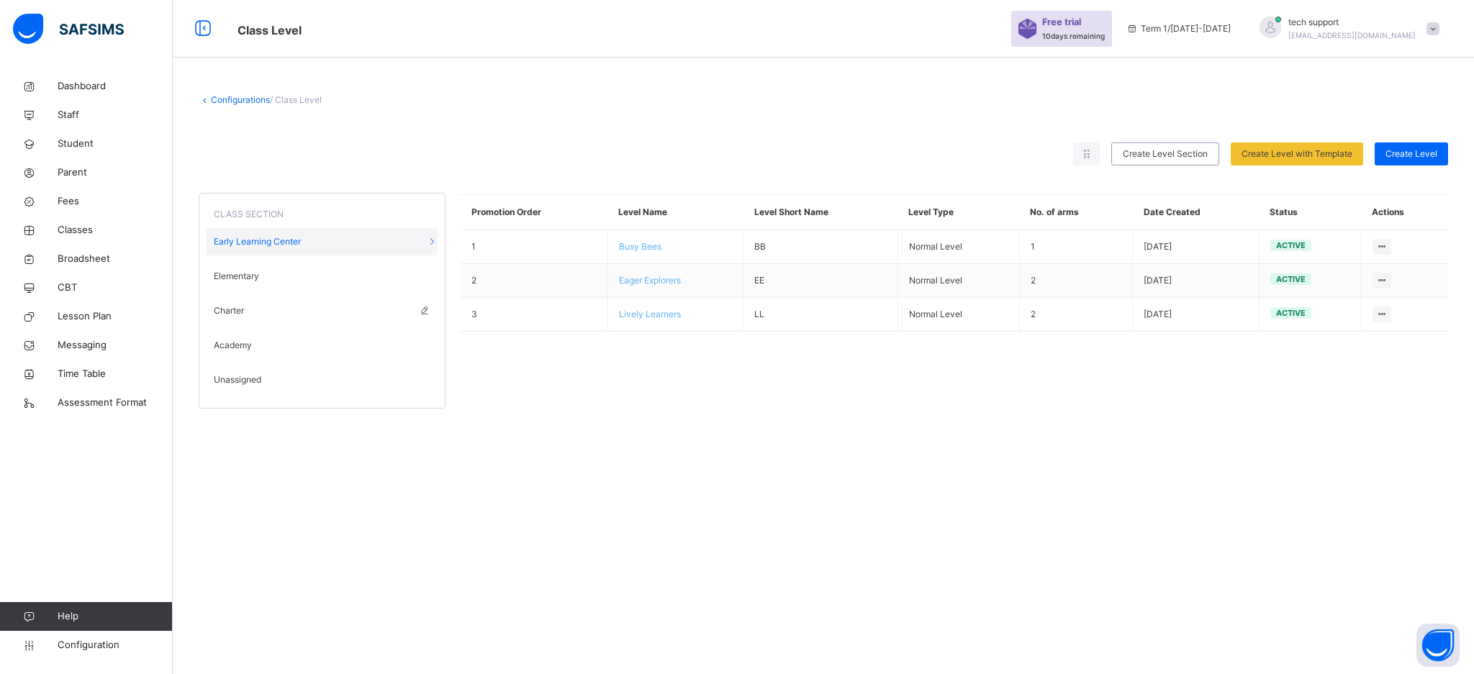
click at [235, 321] on div "Charter" at bounding box center [322, 310] width 231 height 27
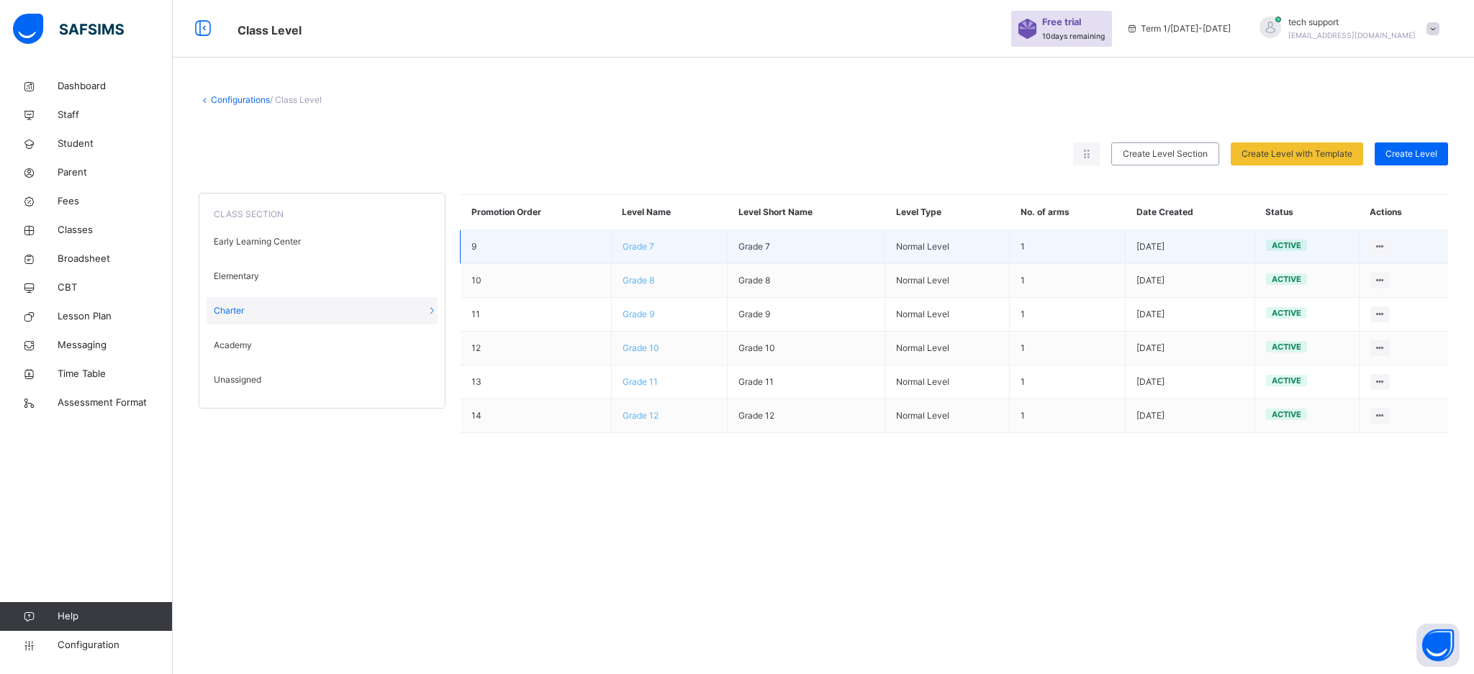
click at [635, 246] on span "Grade 7" at bounding box center [639, 246] width 32 height 11
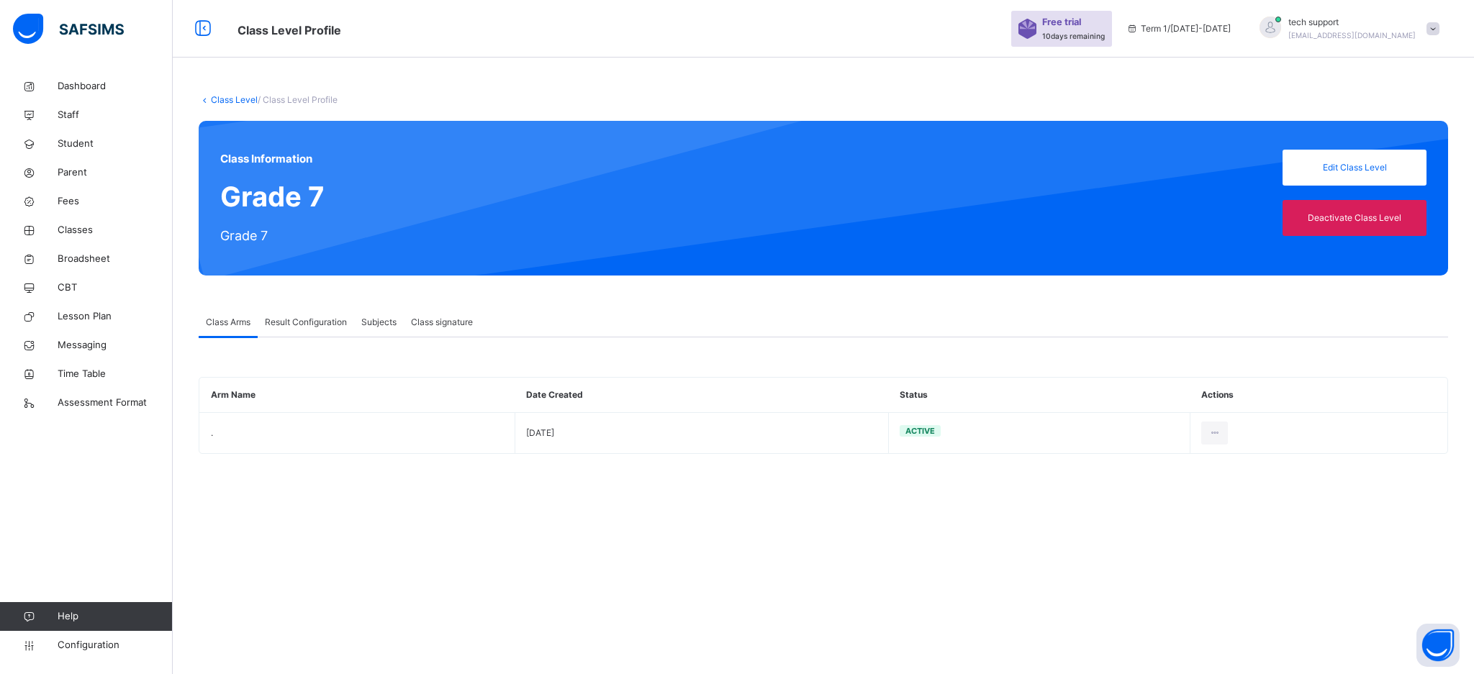
click at [284, 320] on span "Result Configuration" at bounding box center [306, 322] width 82 height 13
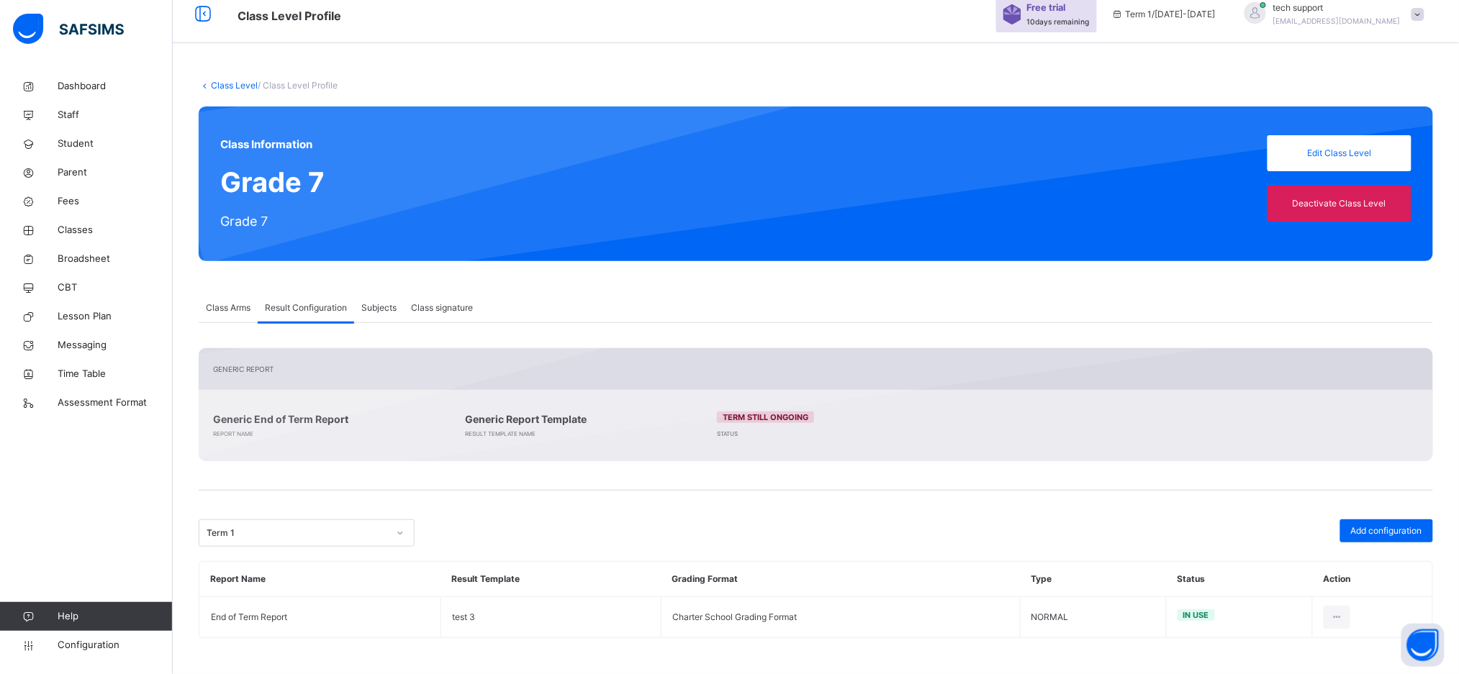
scroll to position [14, 0]
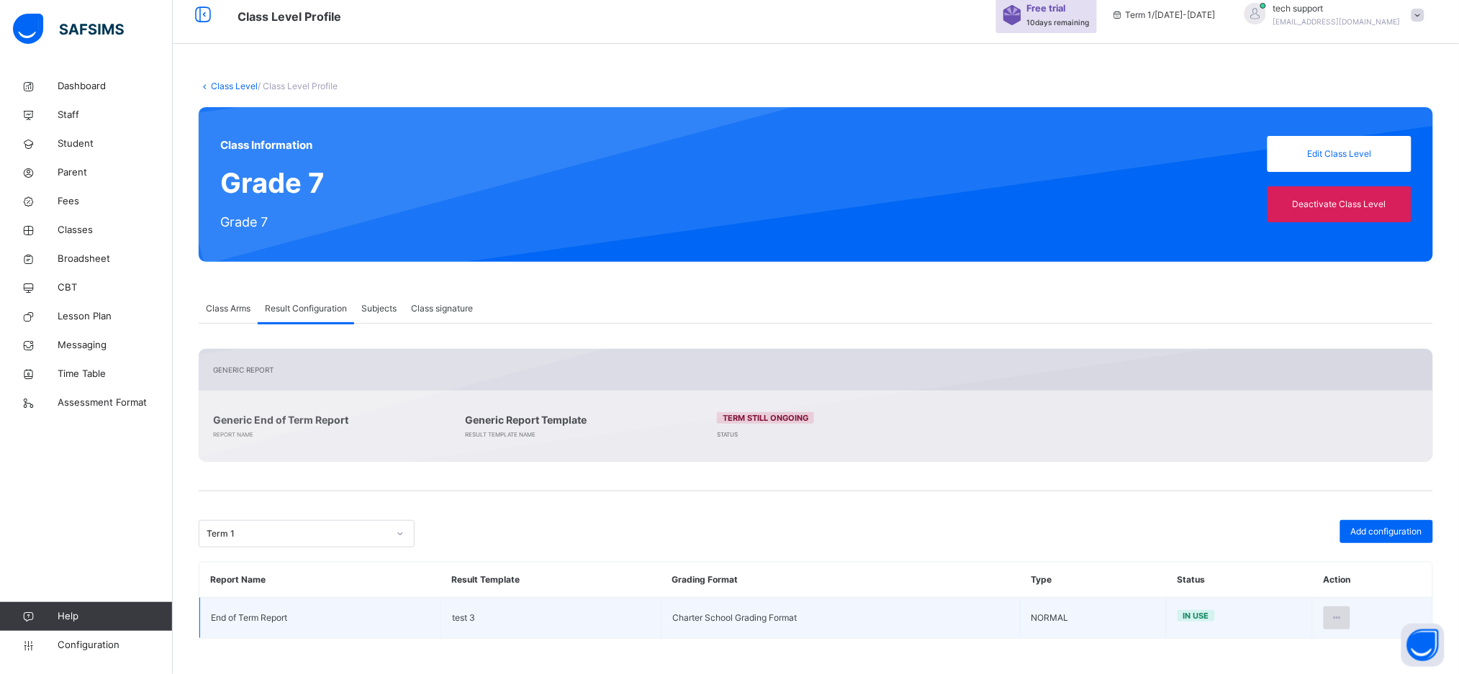
click at [1343, 620] on div at bounding box center [1337, 618] width 27 height 23
click at [1299, 649] on div "Edit Configuration" at bounding box center [1301, 650] width 83 height 14
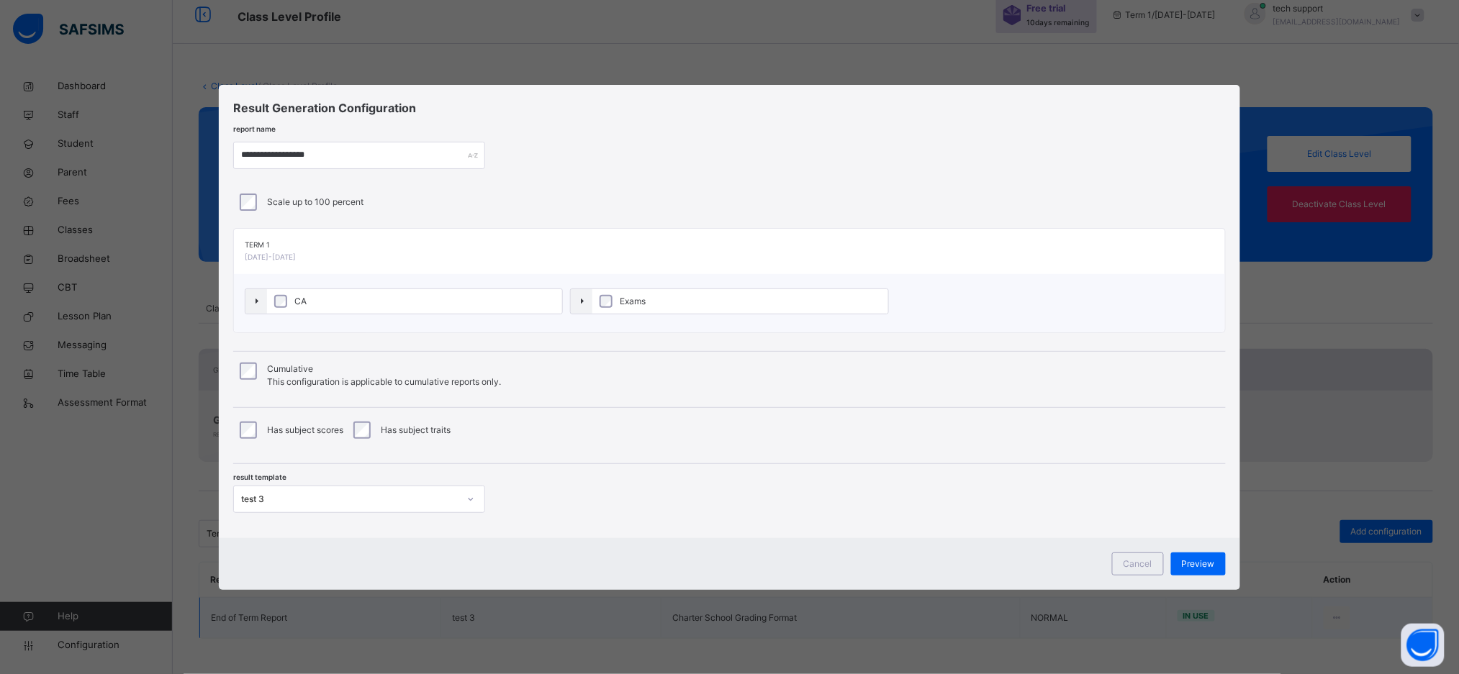
type input "**********"
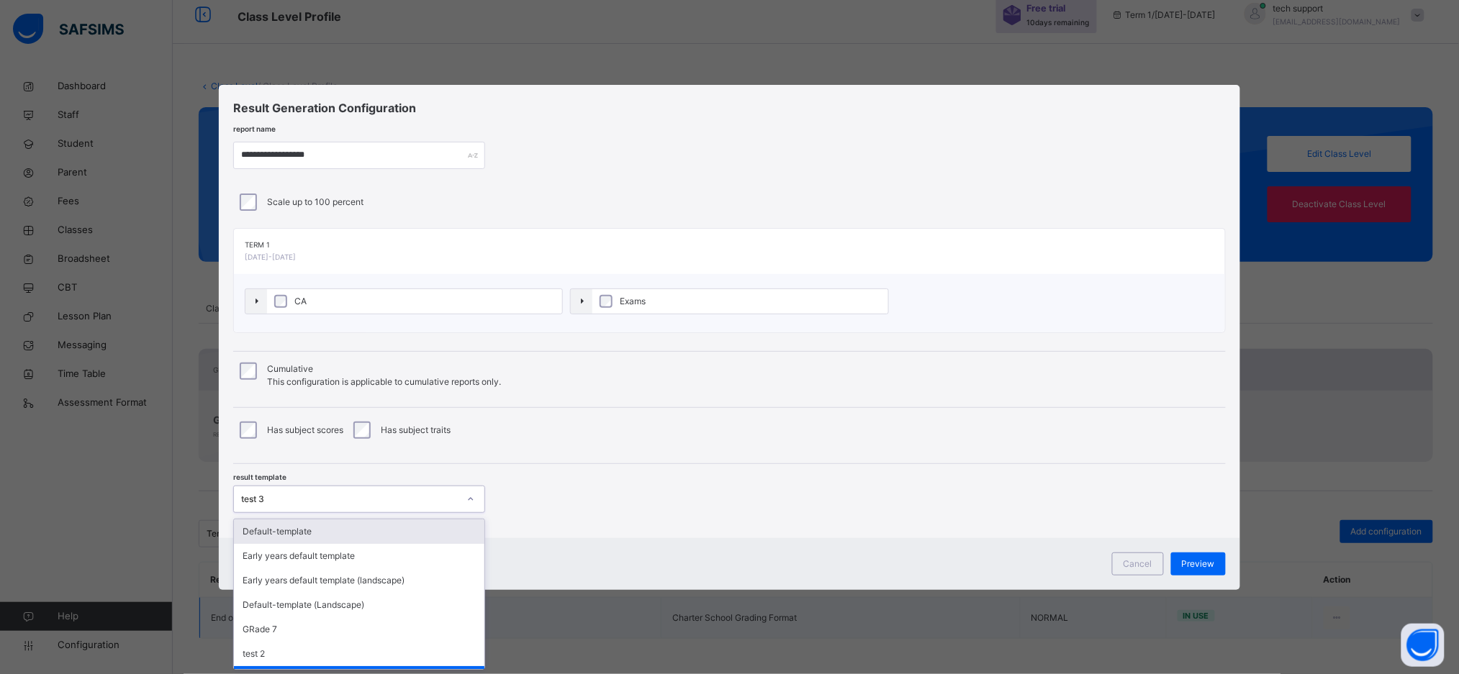
click at [446, 499] on div "test 3" at bounding box center [349, 499] width 217 height 13
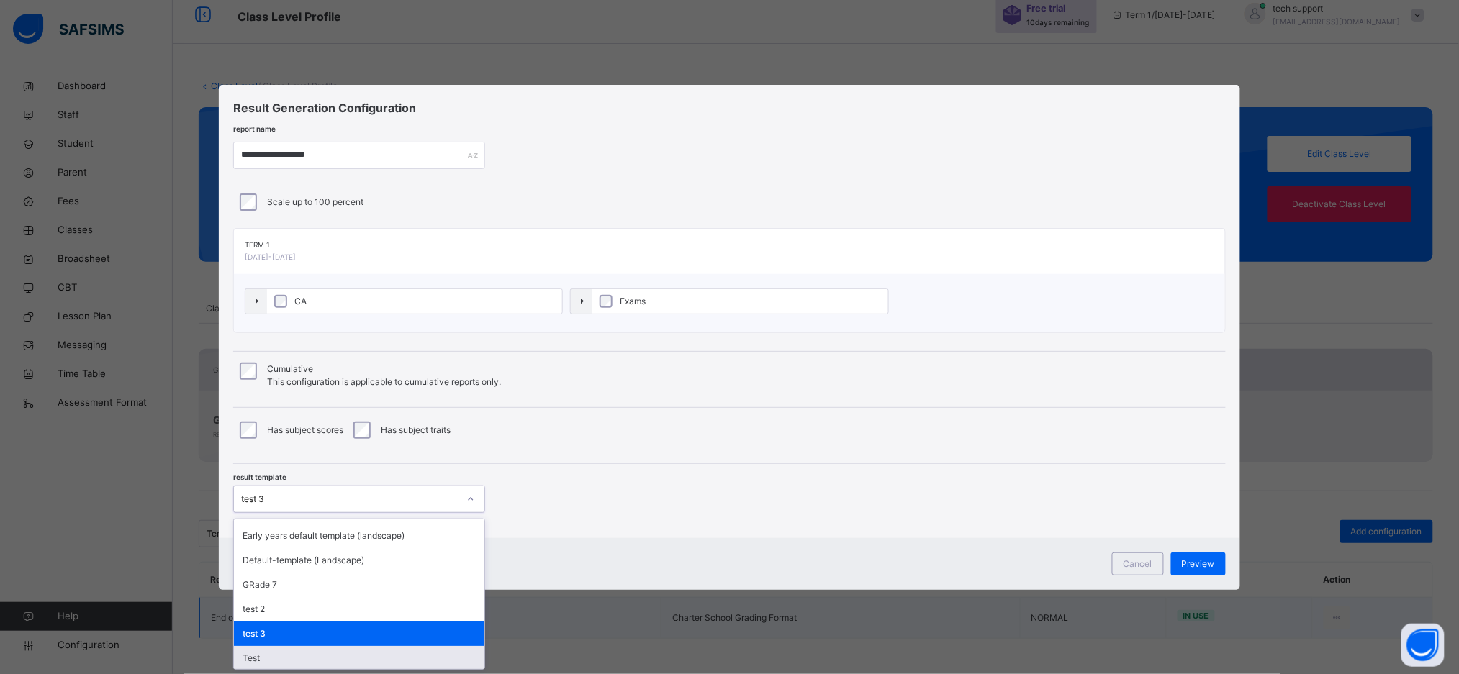
click at [397, 653] on div "Test" at bounding box center [359, 658] width 250 height 24
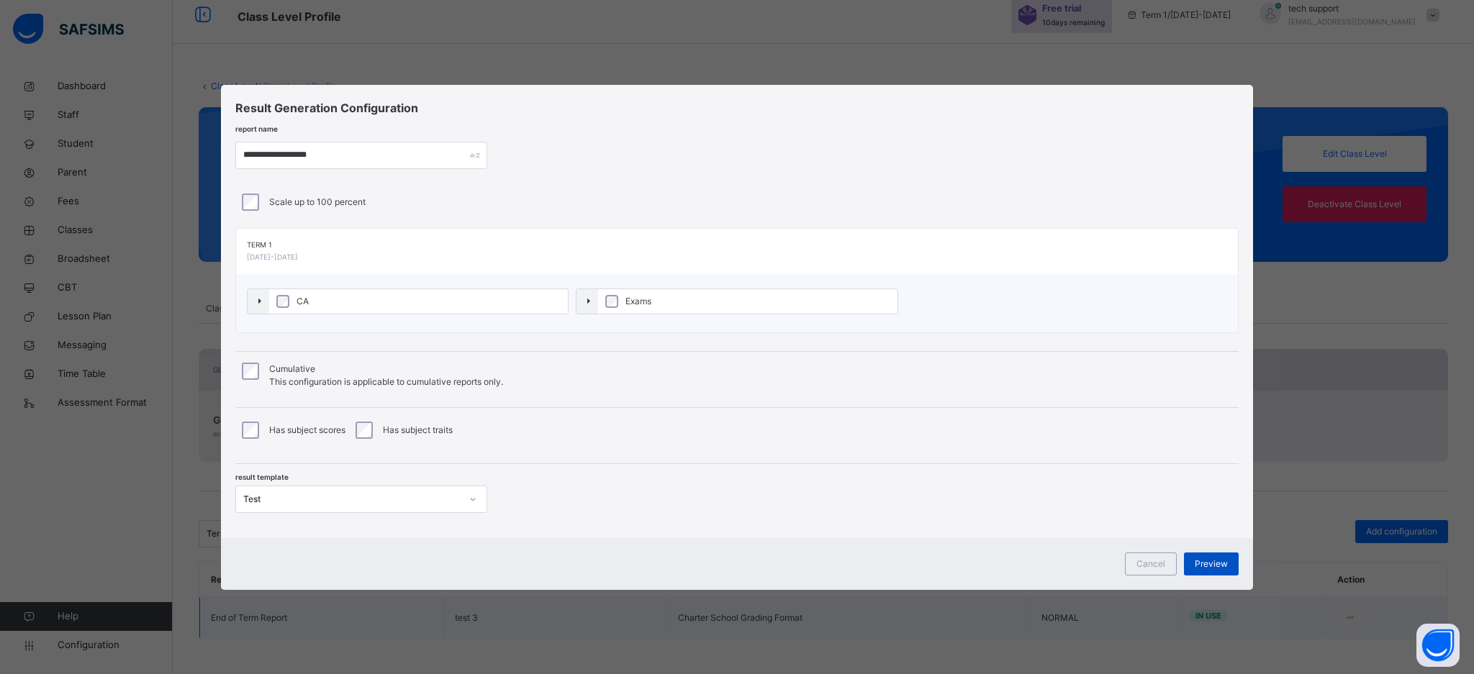
click at [1216, 556] on div "Preview" at bounding box center [1211, 564] width 55 height 23
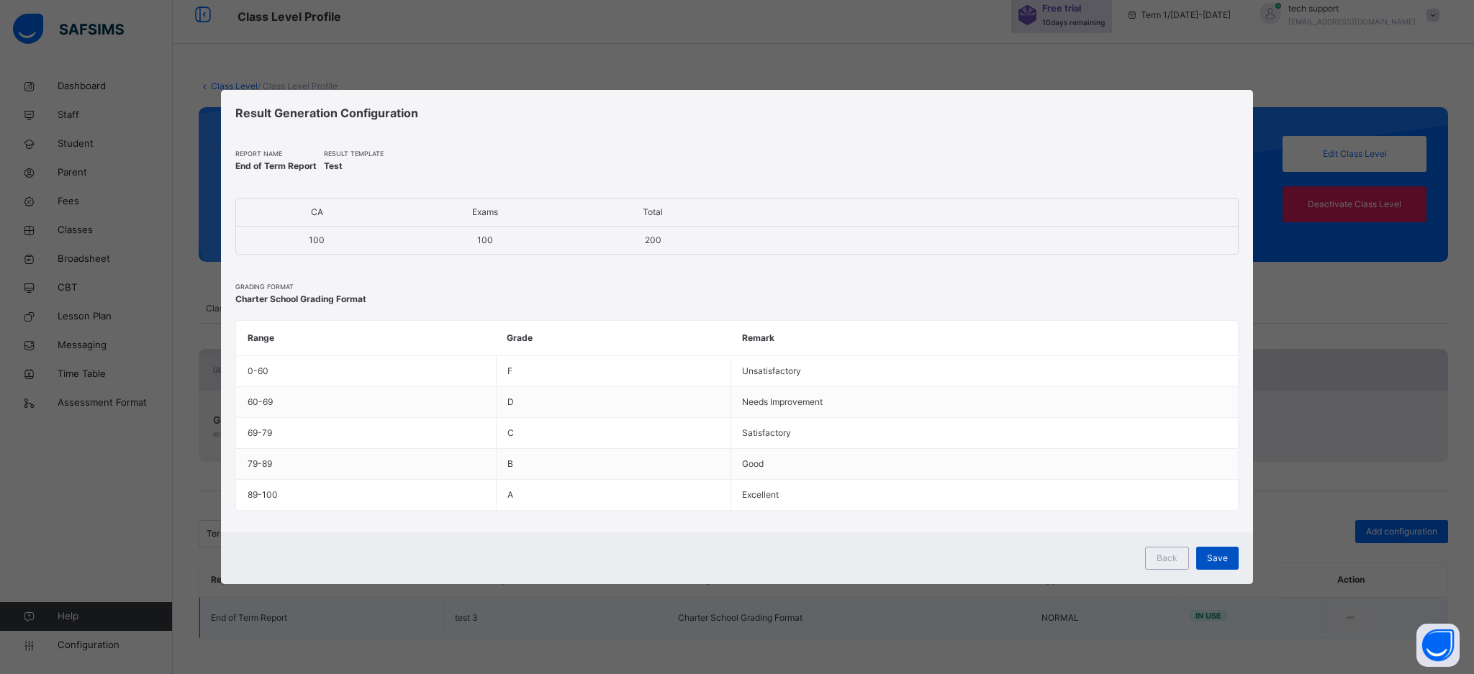
click at [1214, 558] on span "Save" at bounding box center [1217, 558] width 21 height 13
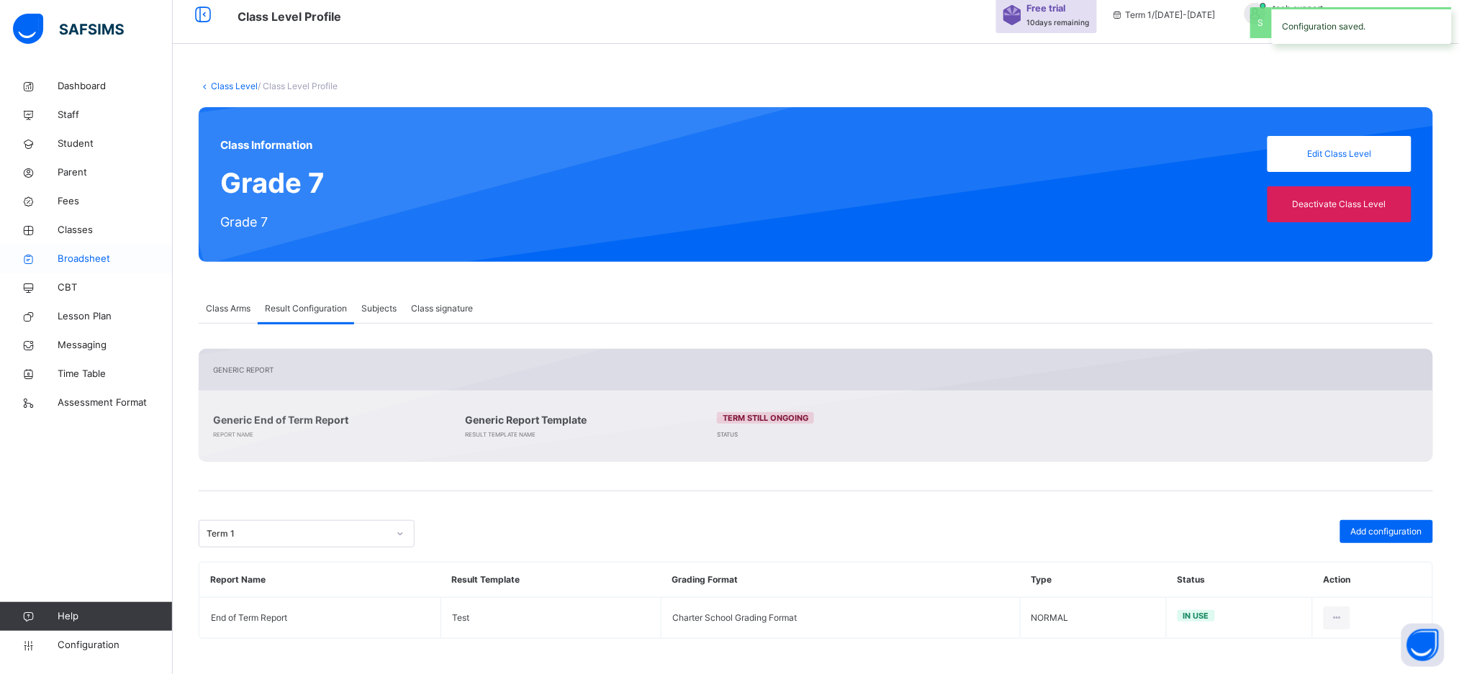
click at [63, 269] on link "Broadsheet" at bounding box center [86, 259] width 173 height 29
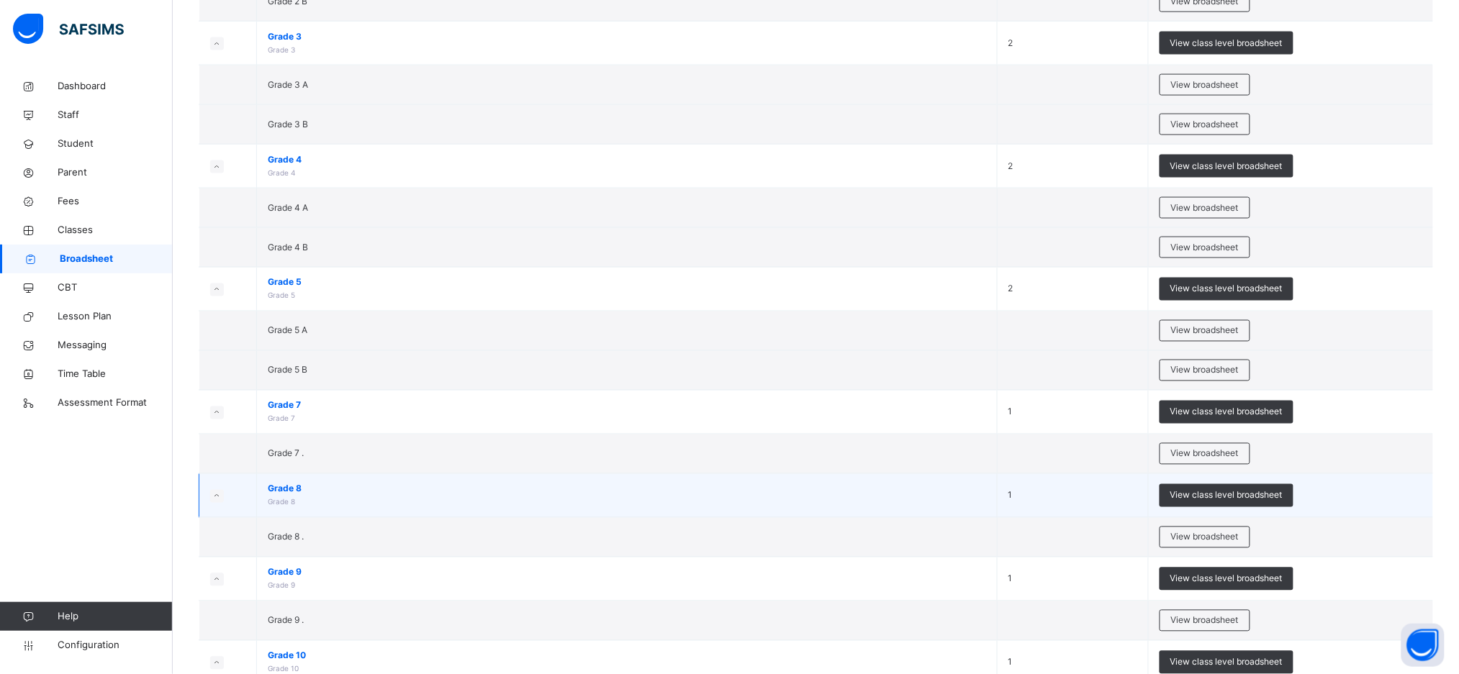
scroll to position [728, 0]
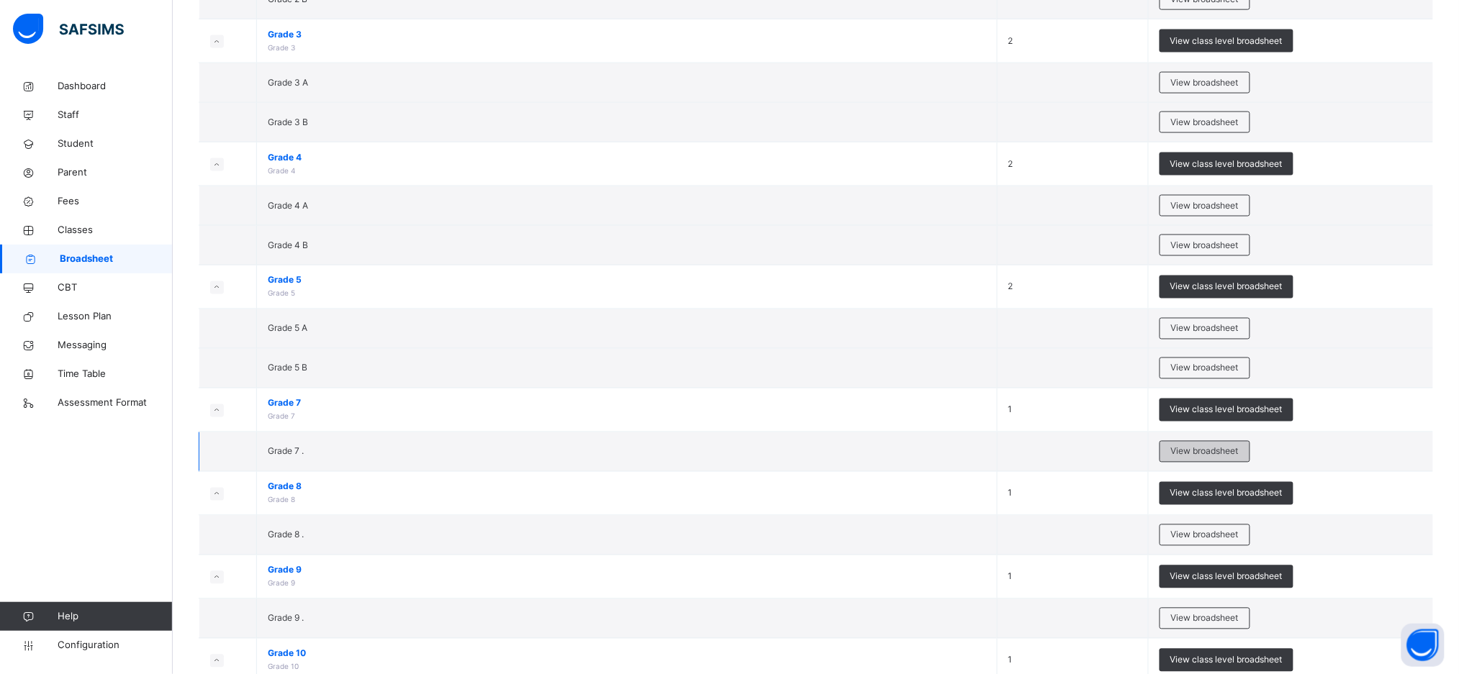
click at [1224, 453] on span "View broadsheet" at bounding box center [1205, 451] width 68 height 13
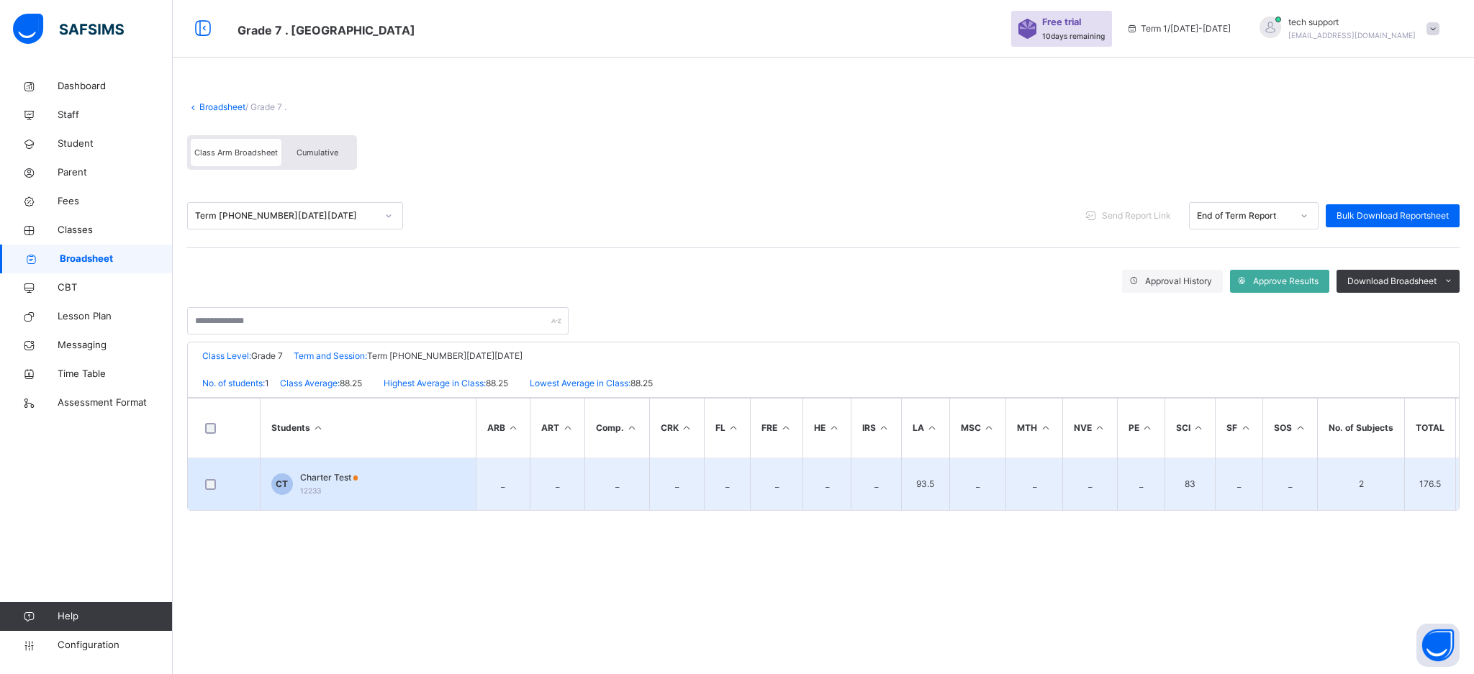
click at [333, 487] on div "Charter Test 12233" at bounding box center [329, 484] width 58 height 26
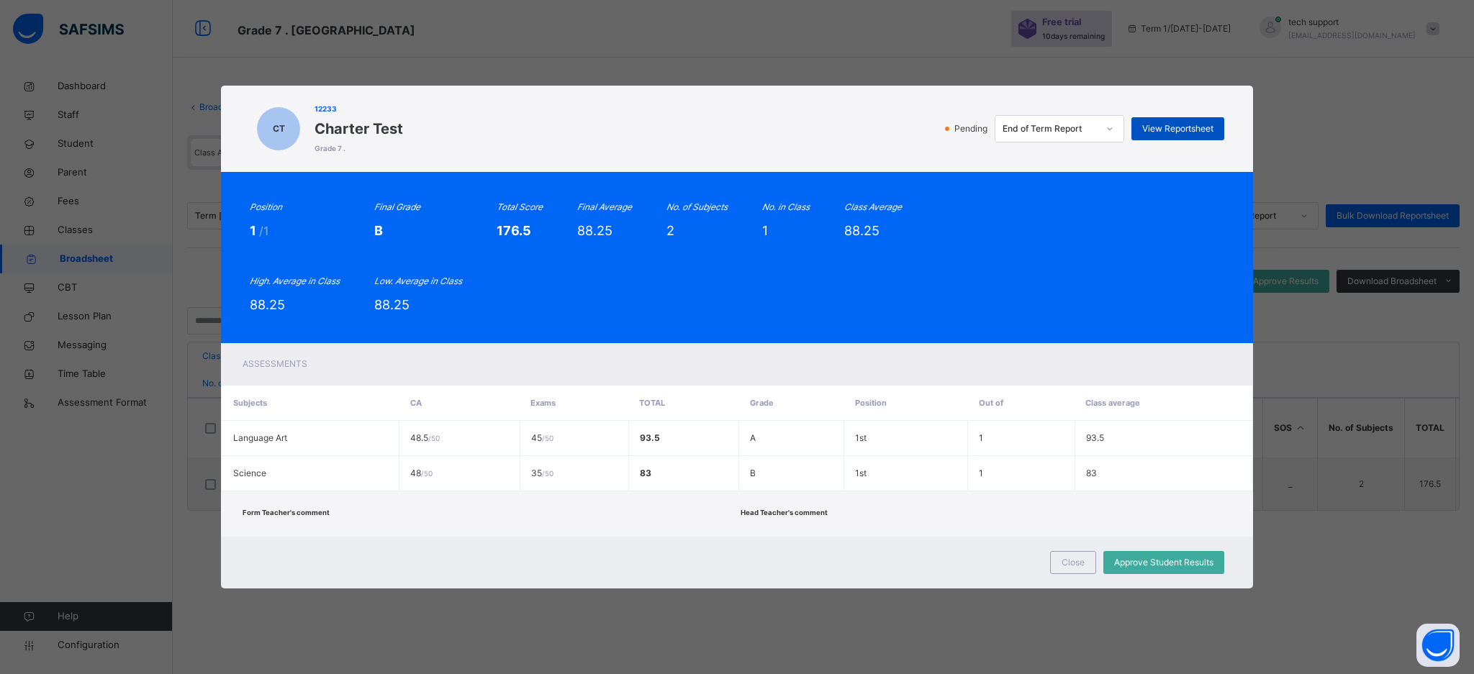
click at [1157, 132] on span "View Reportsheet" at bounding box center [1177, 128] width 71 height 13
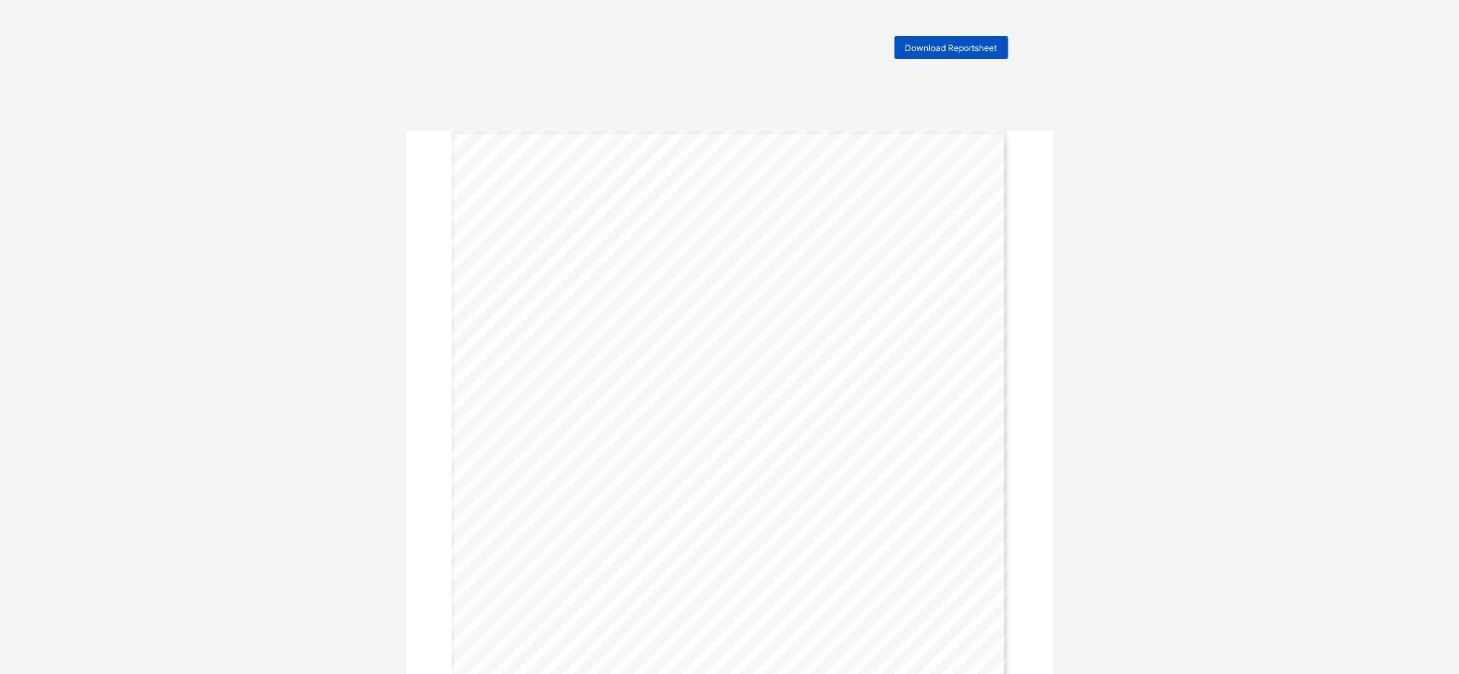
click at [947, 53] on span "Download Reportsheet" at bounding box center [951, 47] width 92 height 11
